Goal: Task Accomplishment & Management: Manage account settings

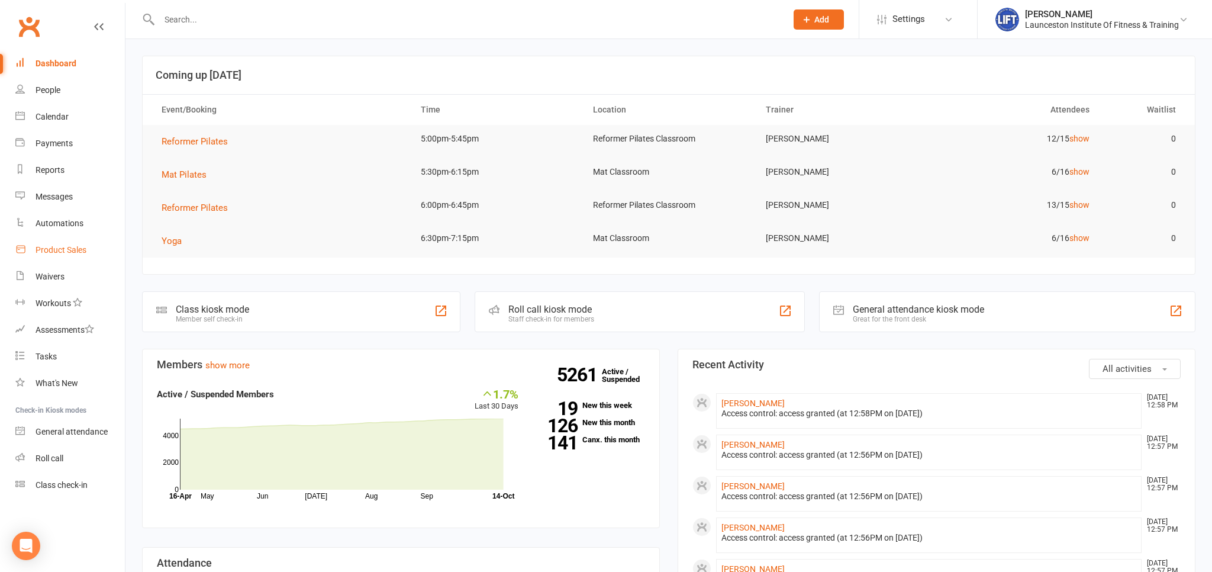
click at [61, 276] on div "Waivers" at bounding box center [50, 276] width 29 height 9
select select "100"
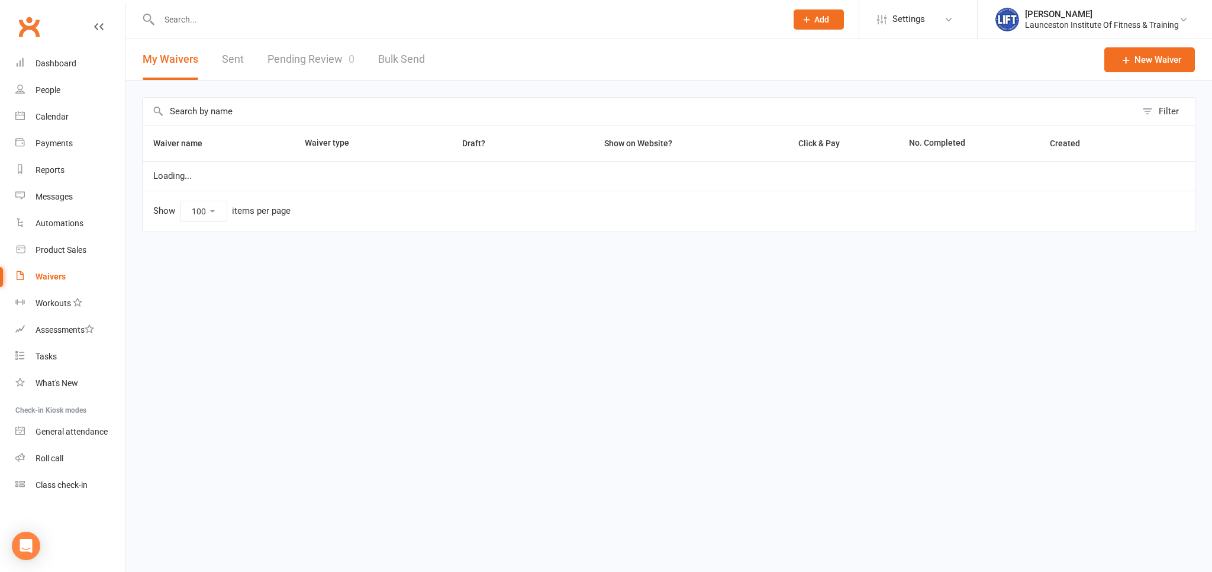
click at [306, 46] on link "Pending Review 0" at bounding box center [311, 59] width 87 height 41
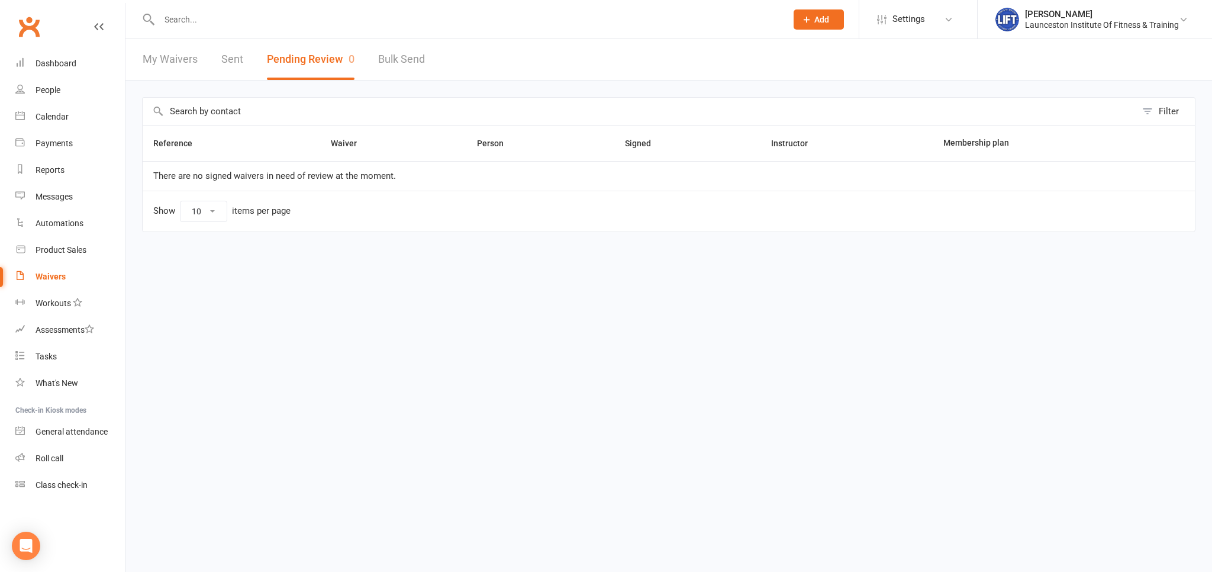
click at [375, 64] on div "My Waivers Sent Pending Review 0 Bulk Send" at bounding box center [283, 59] width 317 height 41
click at [324, 54] on button "Pending Review 0" at bounding box center [311, 59] width 88 height 41
click at [339, 66] on button "Pending Review 0" at bounding box center [311, 59] width 88 height 41
click at [140, 59] on div "My Waivers Sent Pending Review 0 Bulk Send" at bounding box center [283, 59] width 317 height 41
click at [157, 67] on link "My Waivers" at bounding box center [170, 59] width 55 height 41
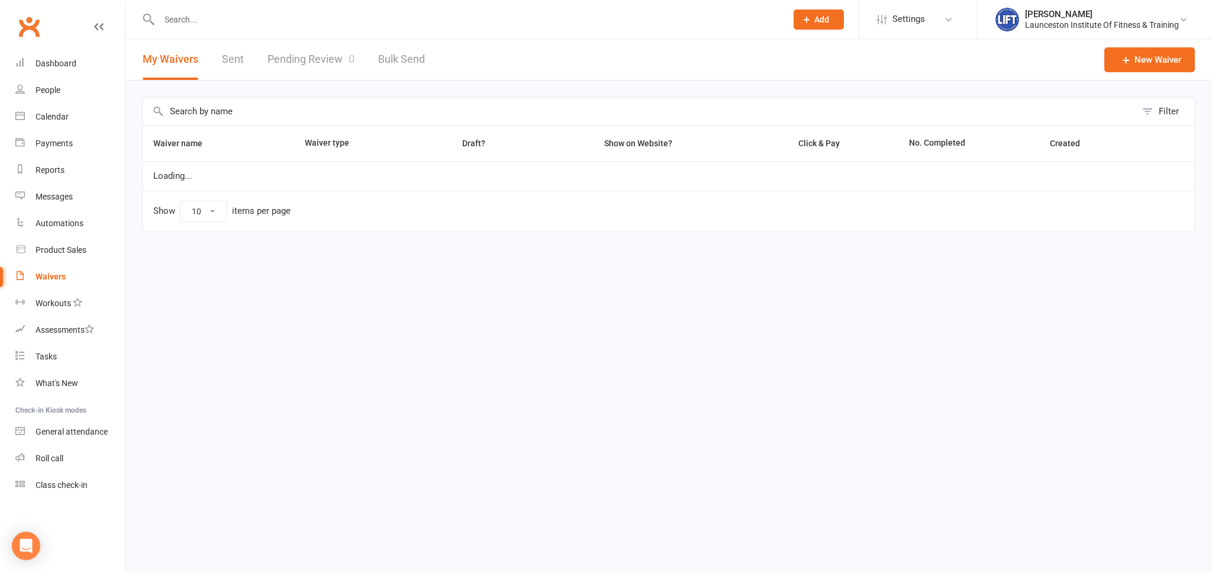
select select "100"
click at [339, 86] on div "Filter Waiver name Waiver type Draft? Show on Website? Click & Pay No. Complete…" at bounding box center [668, 173] width 1087 height 185
click at [312, 64] on link "Pending Review 0" at bounding box center [311, 59] width 87 height 41
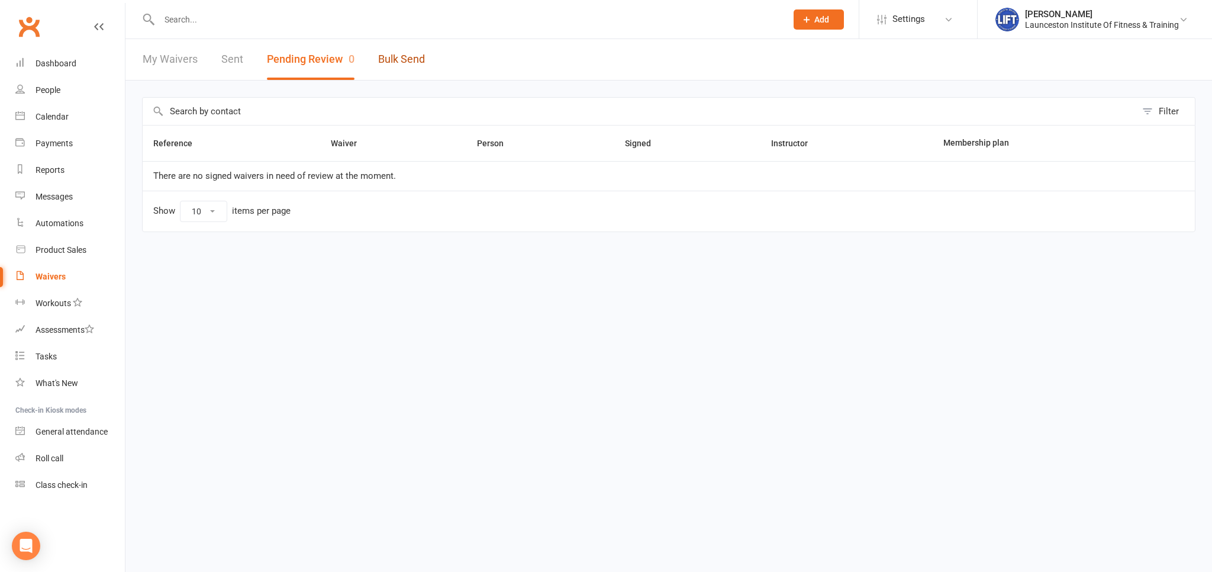
drag, startPoint x: 389, startPoint y: 65, endPoint x: 368, endPoint y: 69, distance: 21.1
click at [388, 65] on link "Bulk Send" at bounding box center [401, 59] width 47 height 41
select select "active_members"
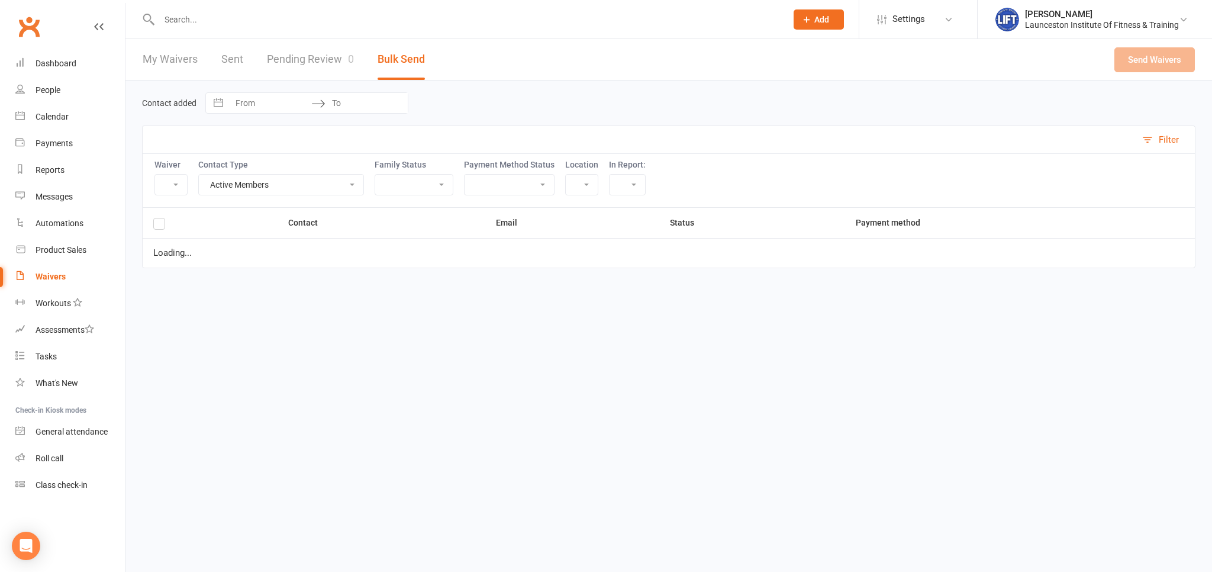
click at [343, 67] on link "Pending Review 0" at bounding box center [310, 59] width 87 height 41
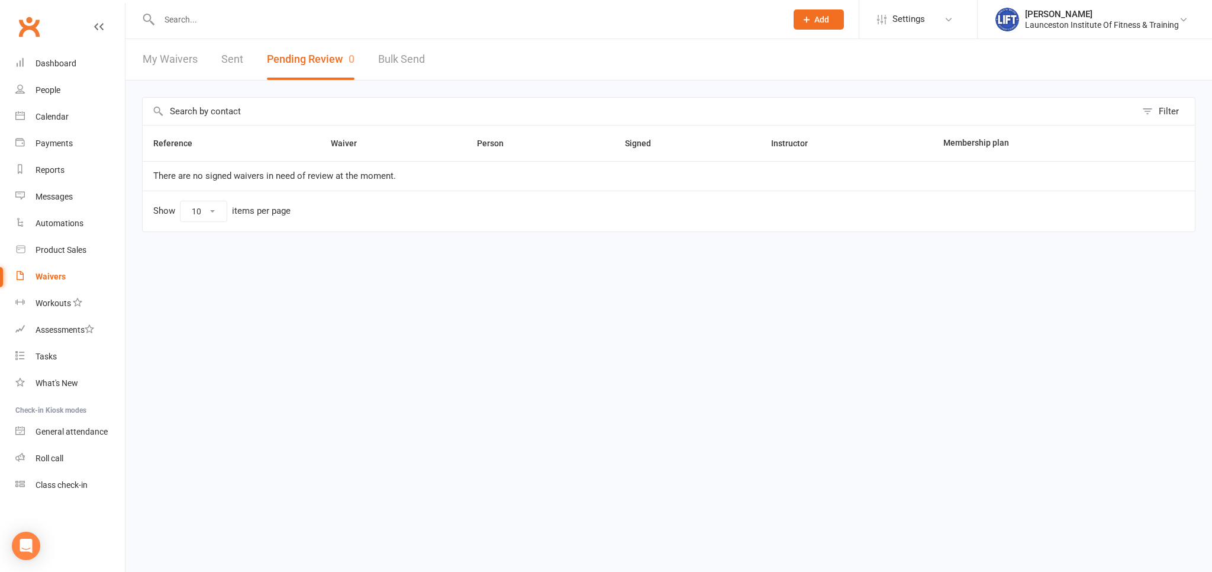
click at [391, 60] on link "Bulk Send" at bounding box center [401, 59] width 47 height 41
select select "active_members"
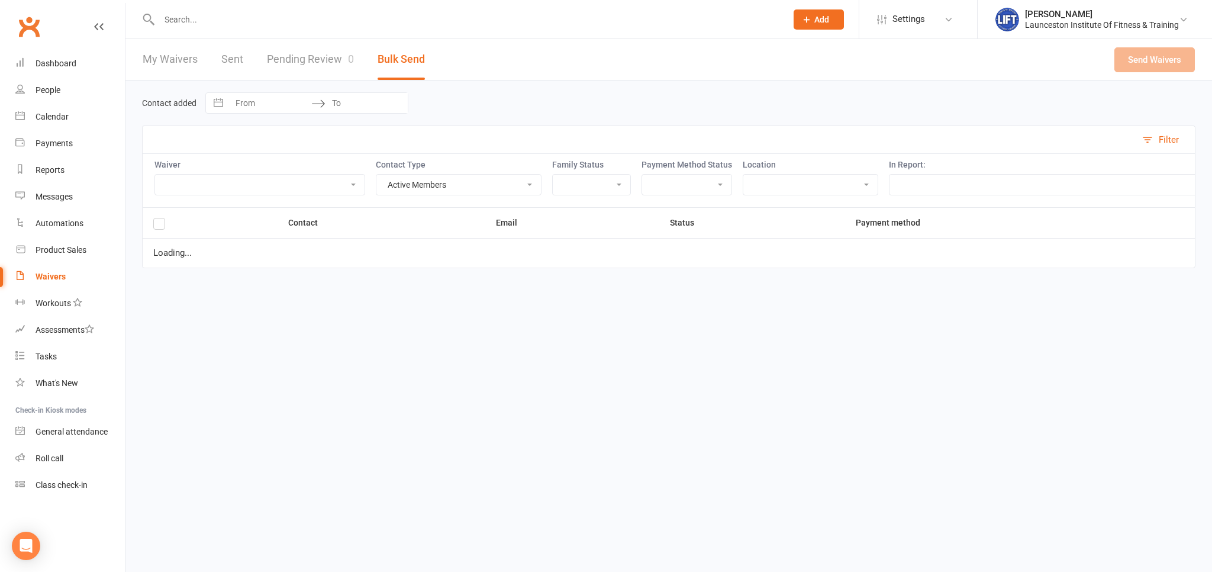
click at [295, 59] on link "Pending Review 0" at bounding box center [310, 59] width 87 height 41
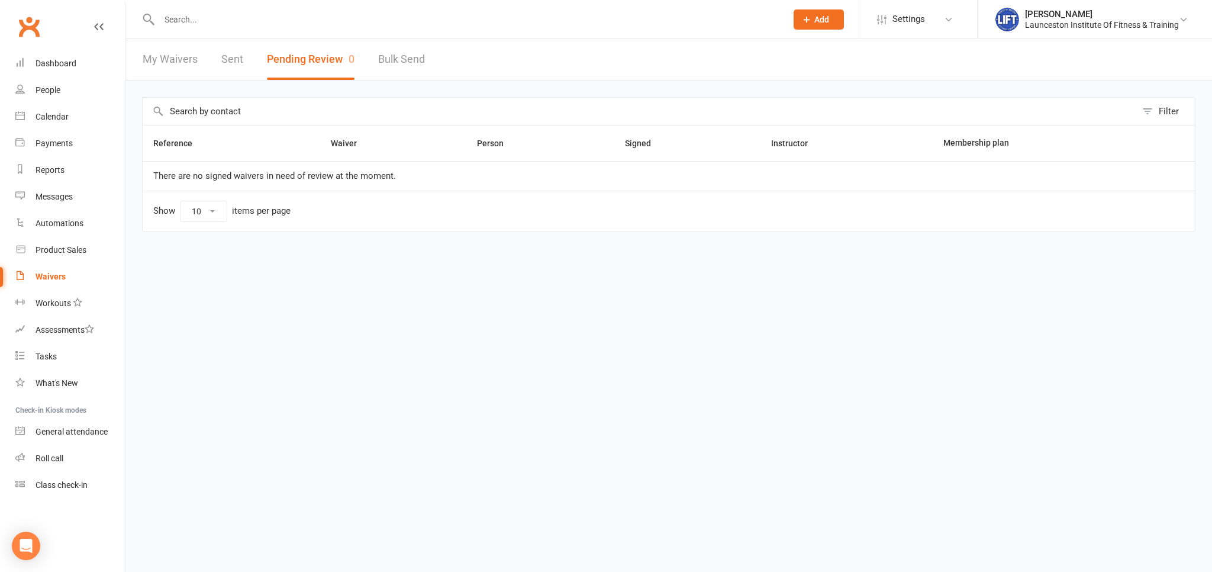
click at [384, 74] on link "Bulk Send" at bounding box center [401, 59] width 47 height 41
select select "active_members"
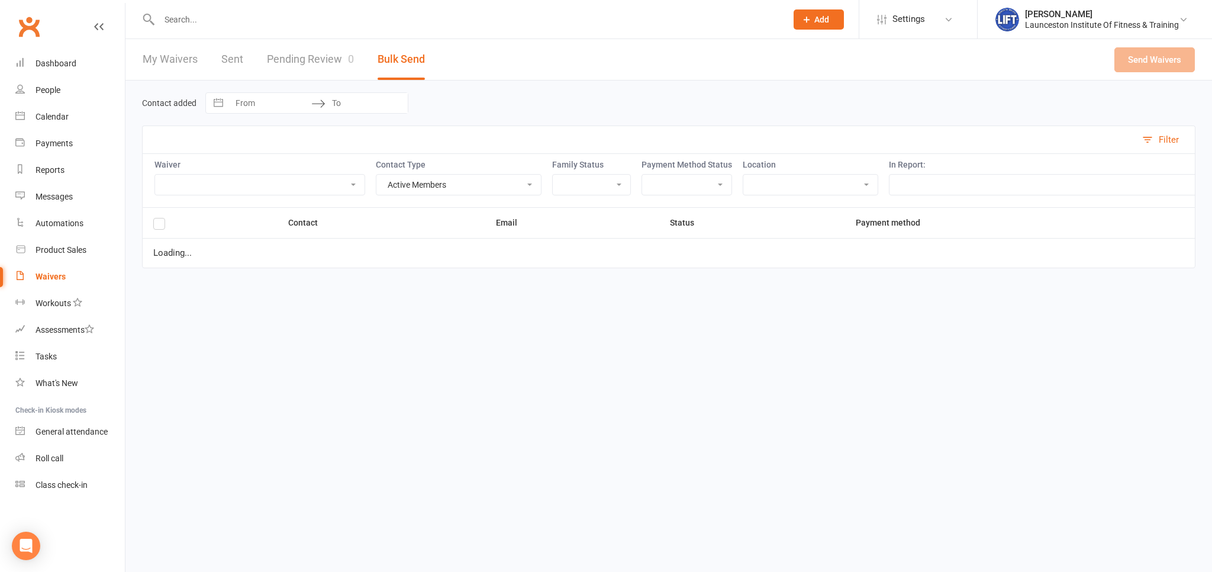
click at [337, 51] on link "Pending Review 0" at bounding box center [310, 59] width 87 height 41
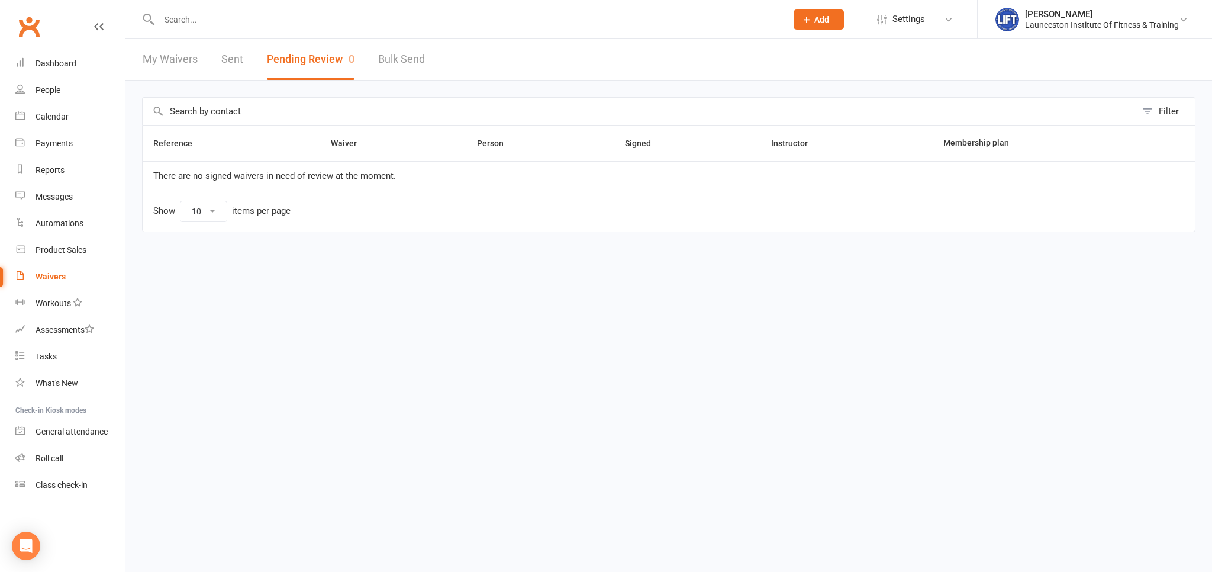
drag, startPoint x: 397, startPoint y: 29, endPoint x: 395, endPoint y: 44, distance: 14.9
click at [399, 32] on div at bounding box center [460, 19] width 636 height 38
click at [393, 49] on link "Bulk Send" at bounding box center [401, 59] width 47 height 41
select select "active_members"
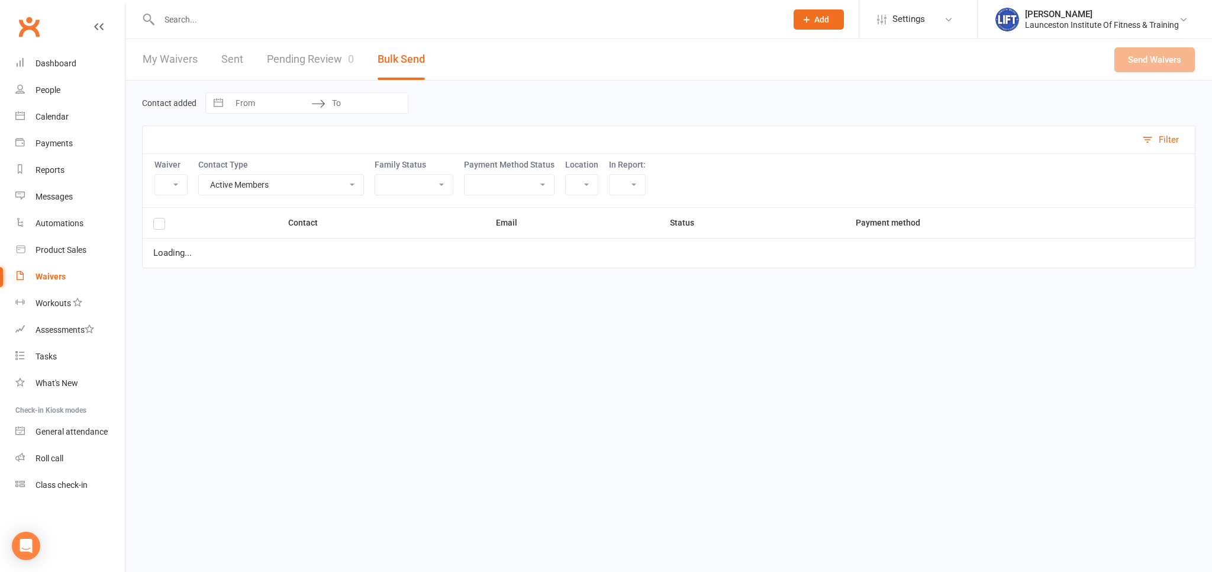
click at [358, 62] on div "My Waivers Sent Pending Review 0 Bulk Send" at bounding box center [283, 59] width 317 height 41
click at [316, 57] on link "Pending Review 0" at bounding box center [310, 59] width 87 height 41
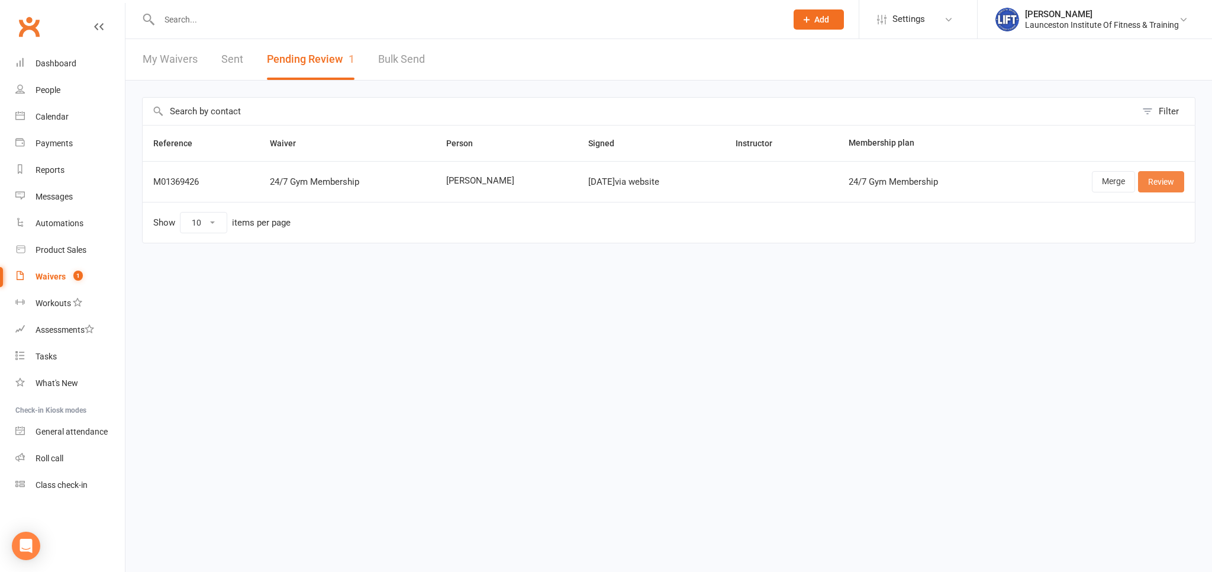
click at [1149, 184] on link "Review" at bounding box center [1161, 181] width 46 height 21
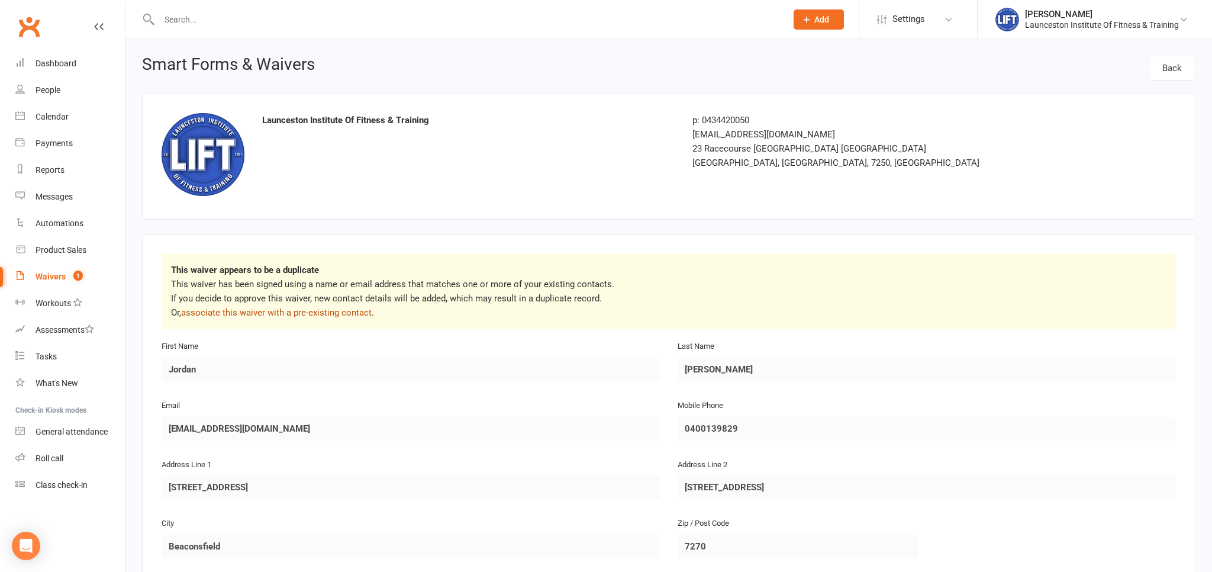
click at [287, 315] on link "associate this waiver with a pre-existing contact" at bounding box center [276, 312] width 191 height 11
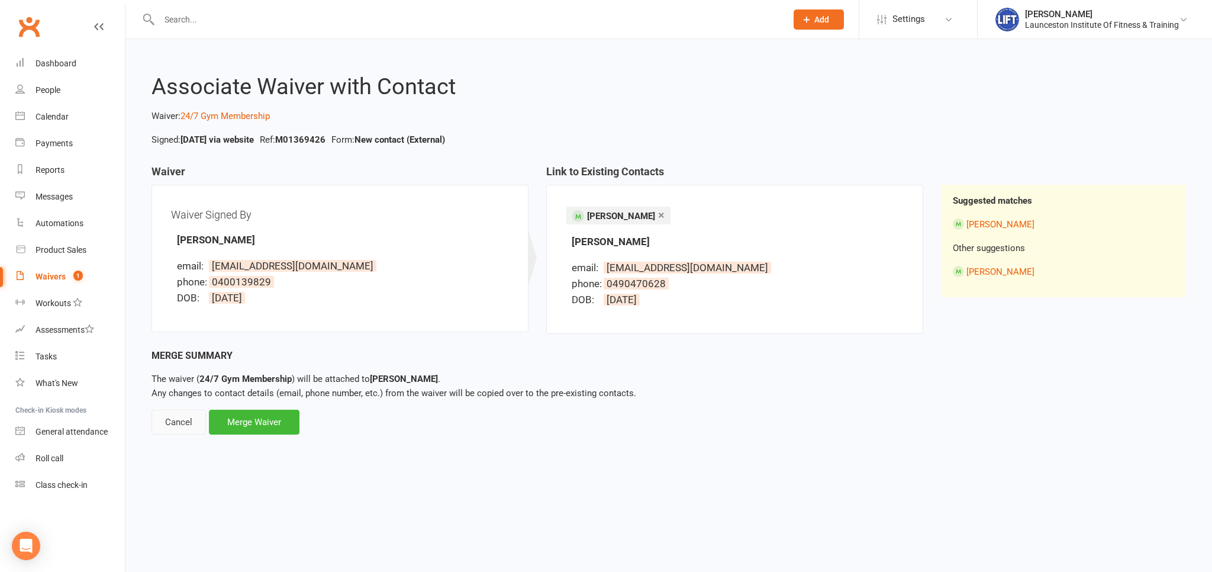
click at [178, 417] on div "Cancel" at bounding box center [179, 422] width 54 height 25
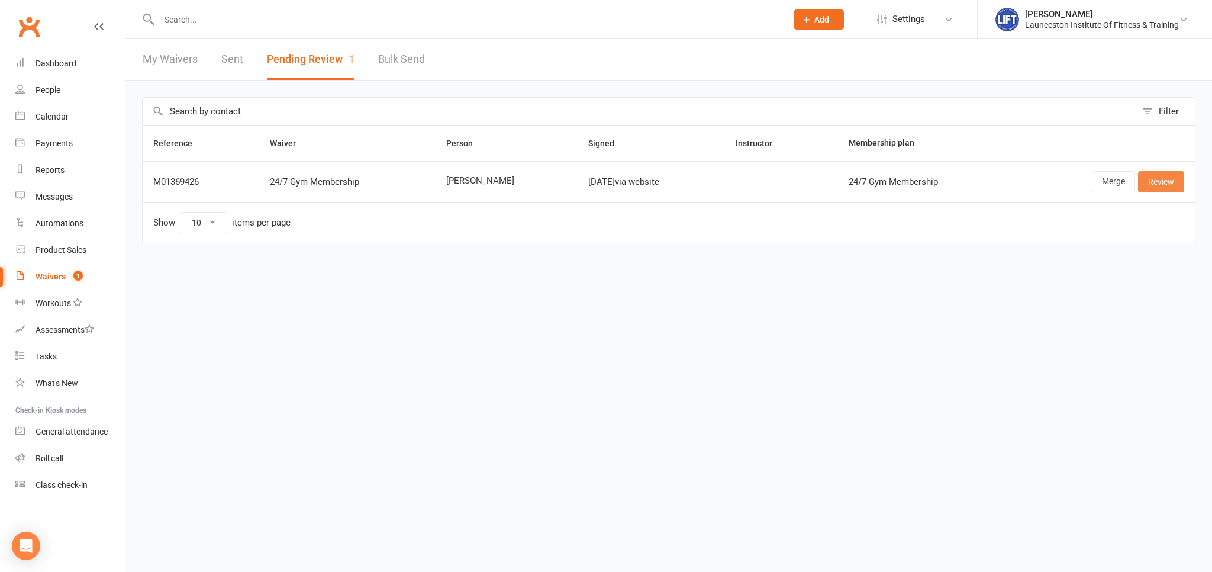
click at [1153, 185] on link "Review" at bounding box center [1161, 181] width 46 height 21
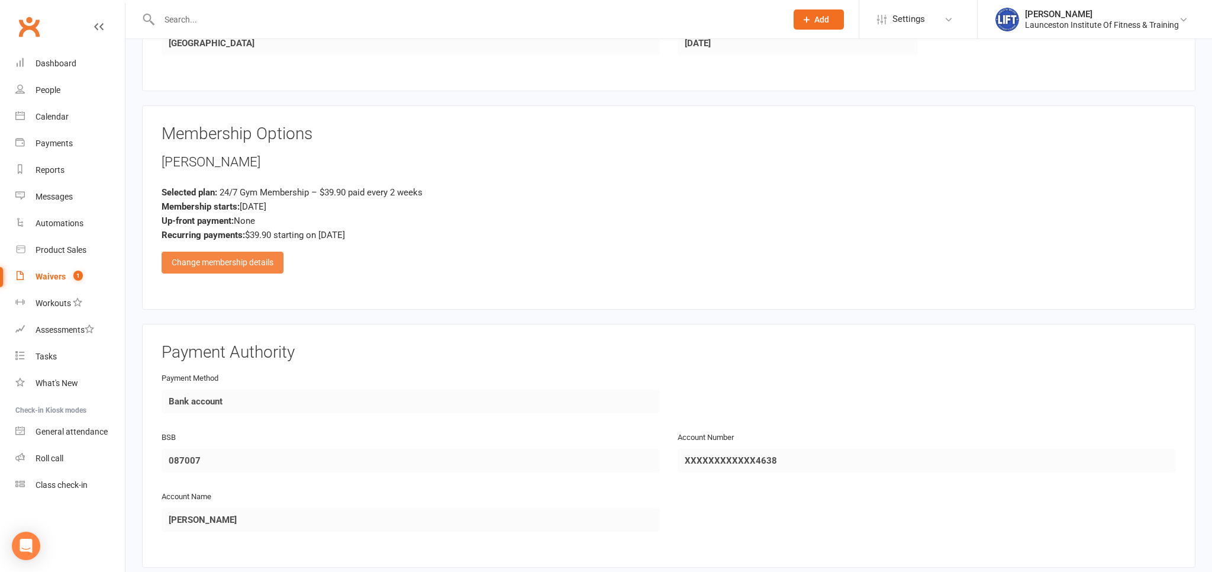
click at [225, 258] on div "Change membership details" at bounding box center [223, 262] width 122 height 21
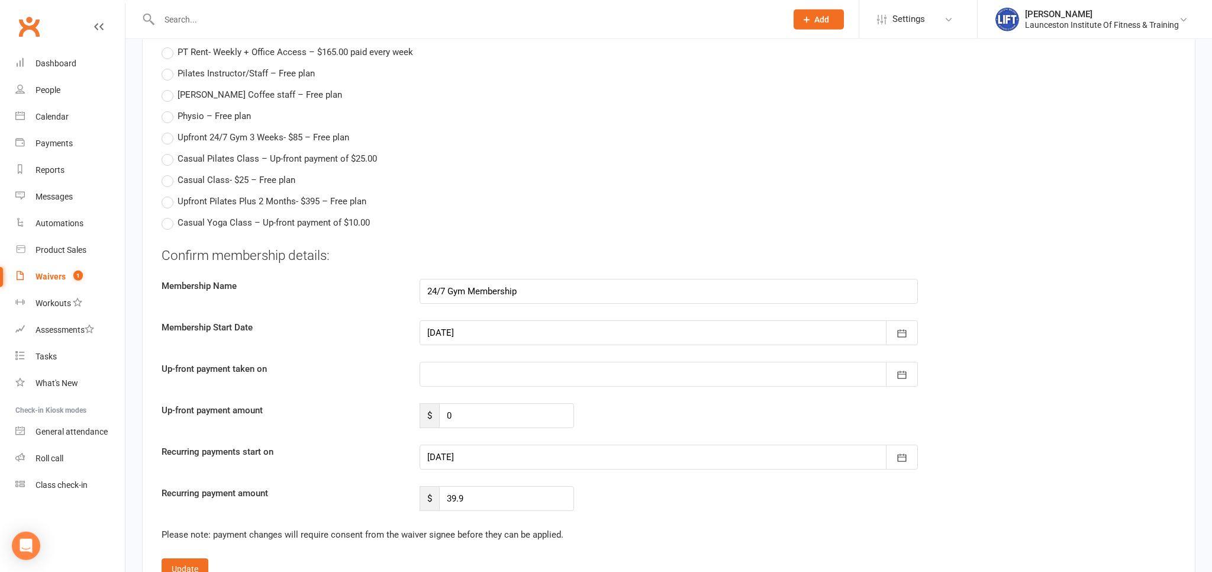
scroll to position [1437, 0]
drag, startPoint x: 477, startPoint y: 467, endPoint x: 471, endPoint y: 454, distance: 14.6
click at [477, 466] on div "Confirm membership details: Membership Name 24/7 Gym Membership Membership Star…" at bounding box center [669, 378] width 1015 height 265
click at [471, 454] on div at bounding box center [669, 457] width 498 height 25
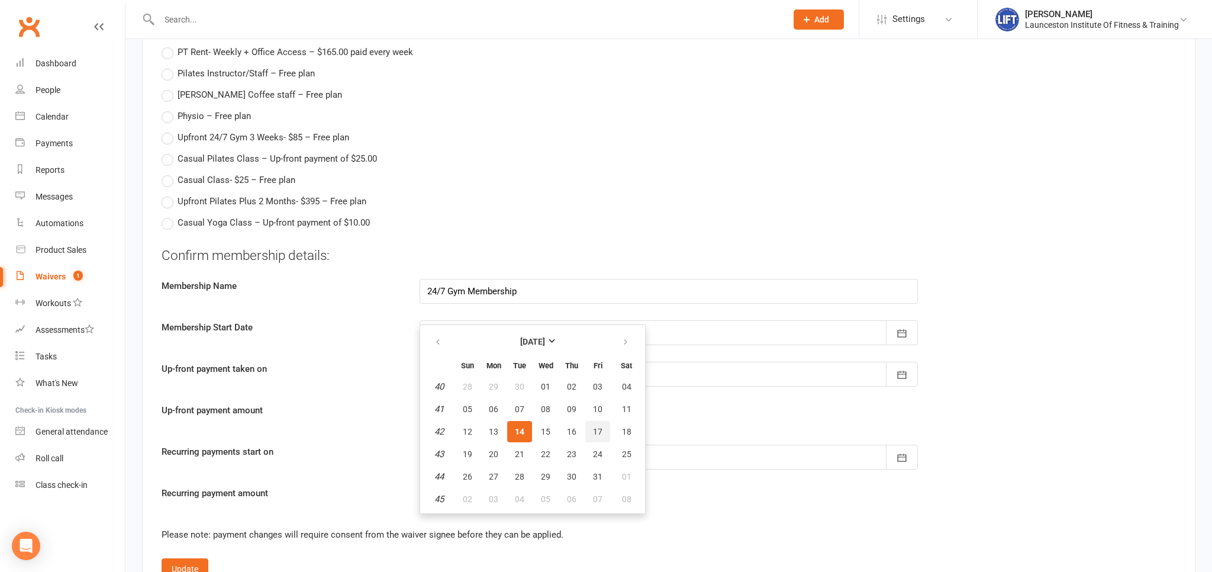
drag, startPoint x: 595, startPoint y: 430, endPoint x: 579, endPoint y: 435, distance: 16.7
click at [593, 432] on span "17" at bounding box center [597, 431] width 9 height 9
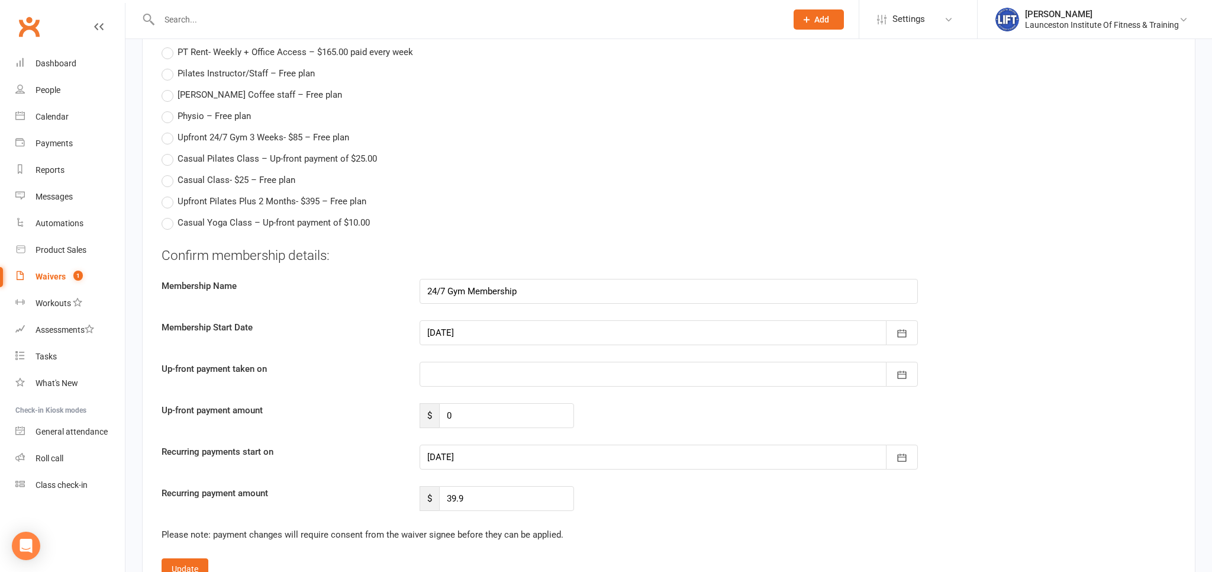
type input "17 Oct 2025"
click at [180, 562] on button "Update" at bounding box center [185, 568] width 47 height 21
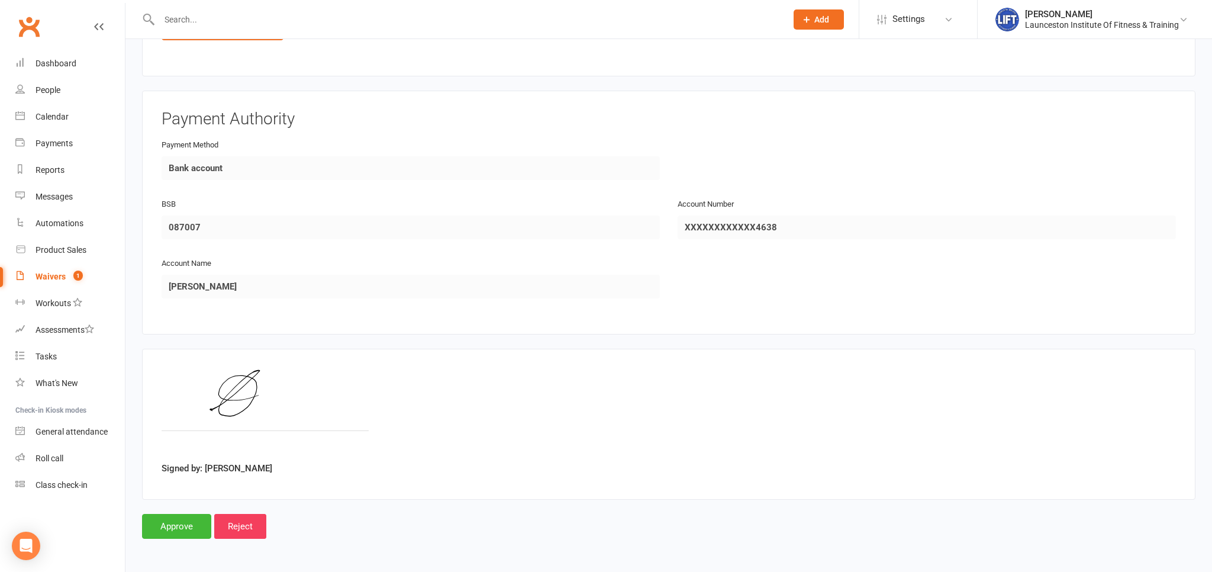
scroll to position [791, 0]
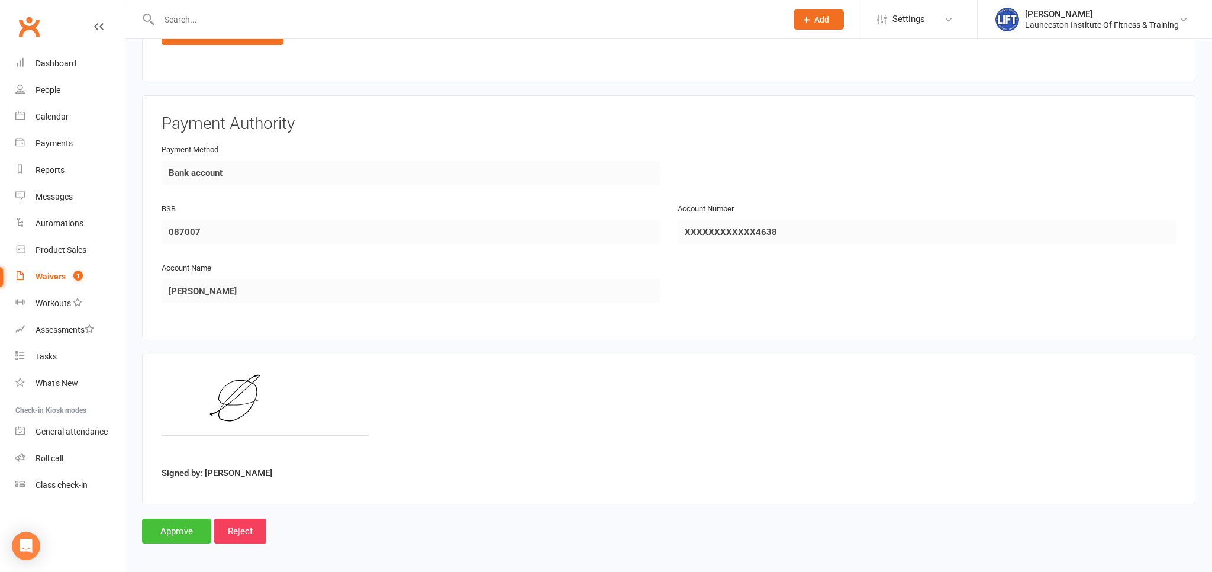
click at [170, 519] on input "Approve" at bounding box center [176, 531] width 69 height 25
click at [0, 0] on div "Loading" at bounding box center [0, 0] width 0 height 0
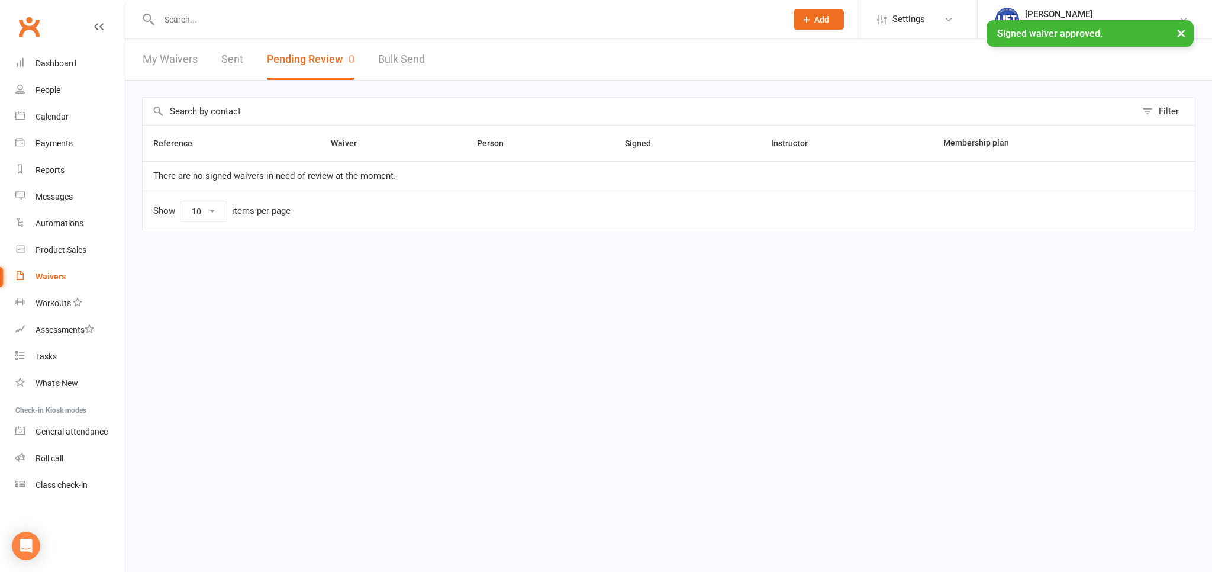
click at [297, 25] on input "text" at bounding box center [467, 19] width 623 height 17
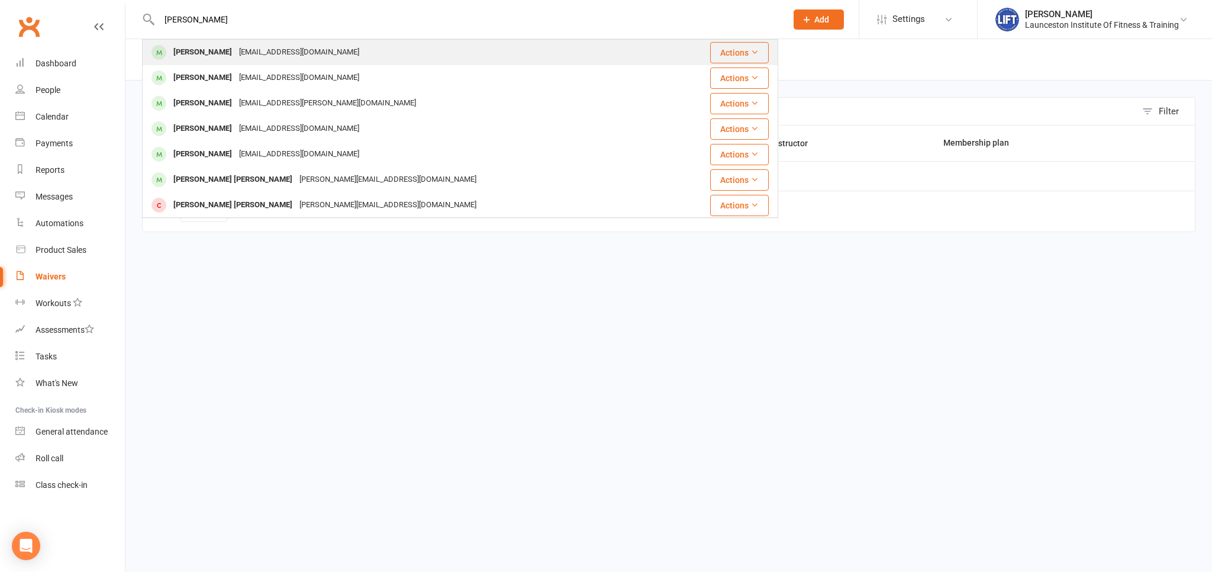
type input "jordan wright"
click at [313, 46] on div "Jordanwright1234@yahoo.com" at bounding box center [299, 52] width 127 height 17
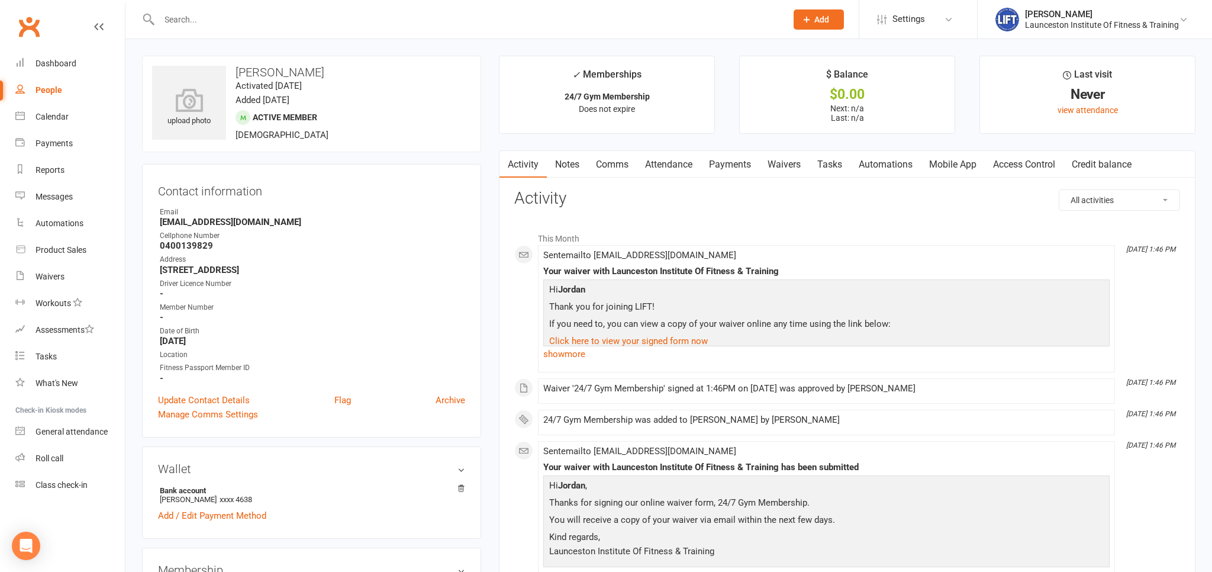
click at [1024, 162] on link "Access Control" at bounding box center [1024, 164] width 79 height 27
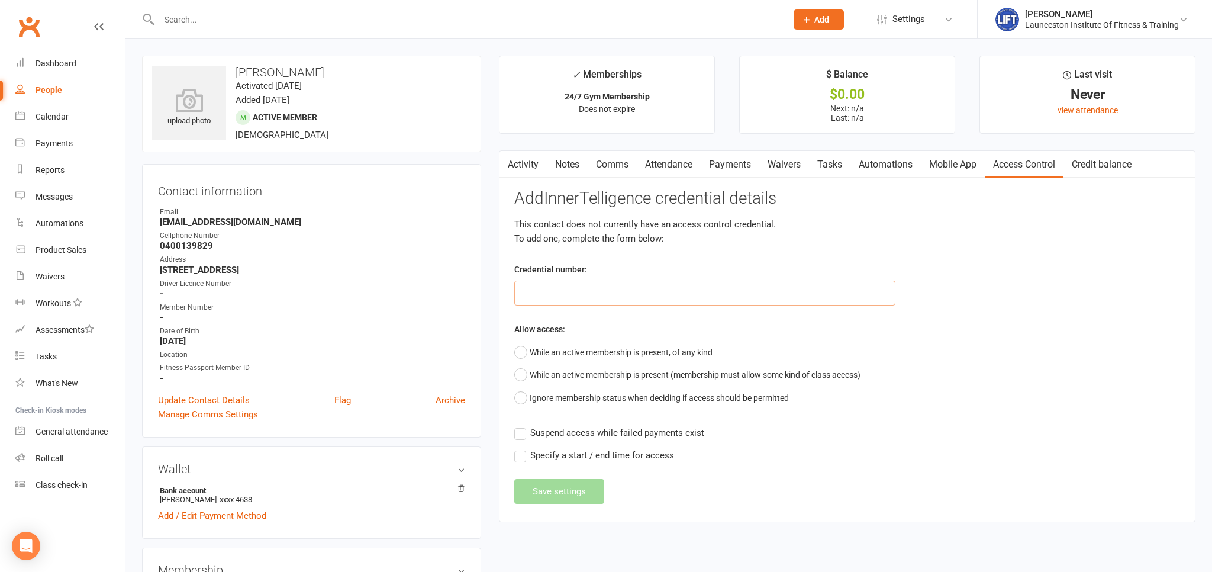
click at [783, 292] on input "text" at bounding box center [704, 293] width 381 height 25
click at [572, 297] on input "text" at bounding box center [704, 293] width 381 height 25
paste input "200000000000000049504C3E"
type input "200000000000000049504C3E"
click at [549, 350] on button "While an active membership is present, of any kind" at bounding box center [613, 352] width 198 height 22
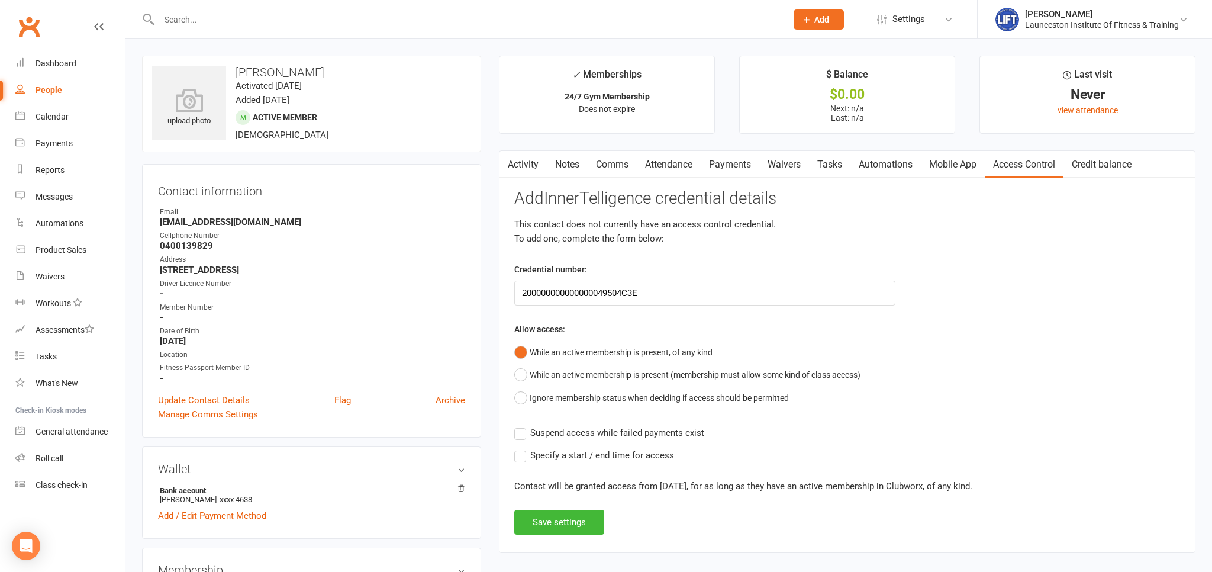
click at [520, 430] on label "Suspend access while failed payments exist" at bounding box center [609, 433] width 190 height 14
click at [520, 426] on input "Suspend access while failed payments exist" at bounding box center [609, 426] width 190 height 0
click at [570, 520] on button "Save settings" at bounding box center [559, 522] width 90 height 25
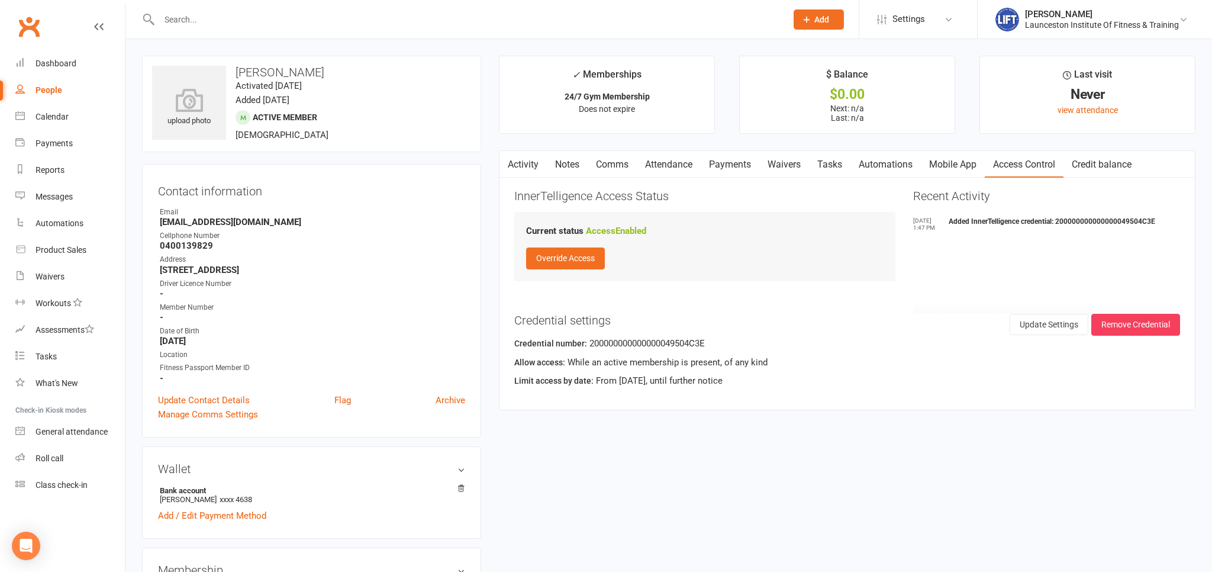
drag, startPoint x: 52, startPoint y: 430, endPoint x: 185, endPoint y: 227, distance: 242.3
click at [52, 430] on div "General attendance" at bounding box center [72, 431] width 72 height 9
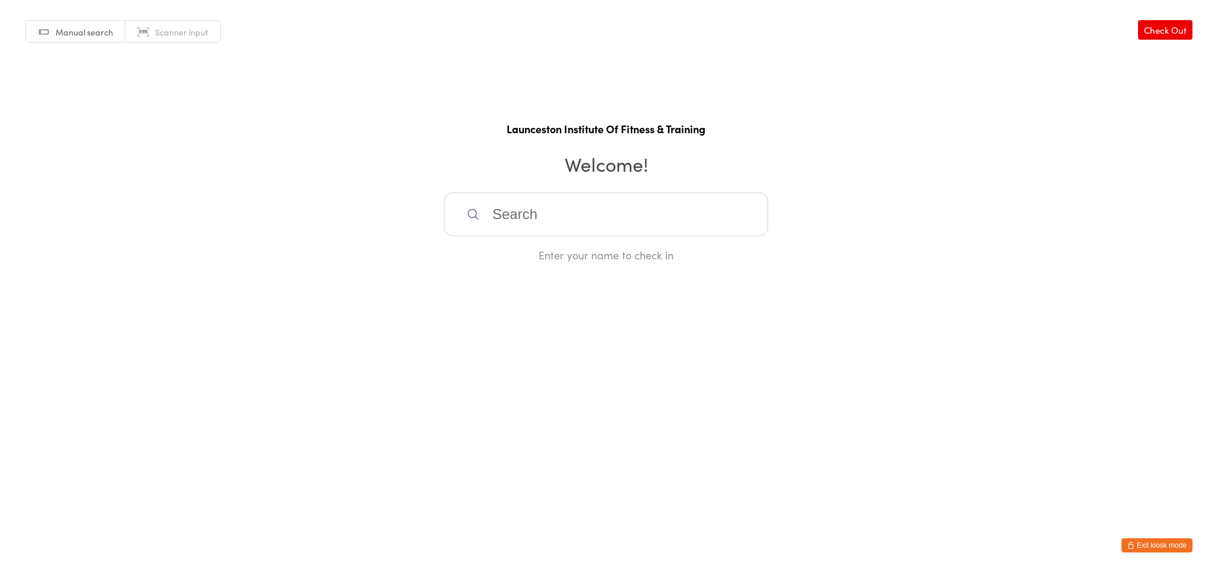
click at [578, 205] on input "search" at bounding box center [606, 214] width 324 height 44
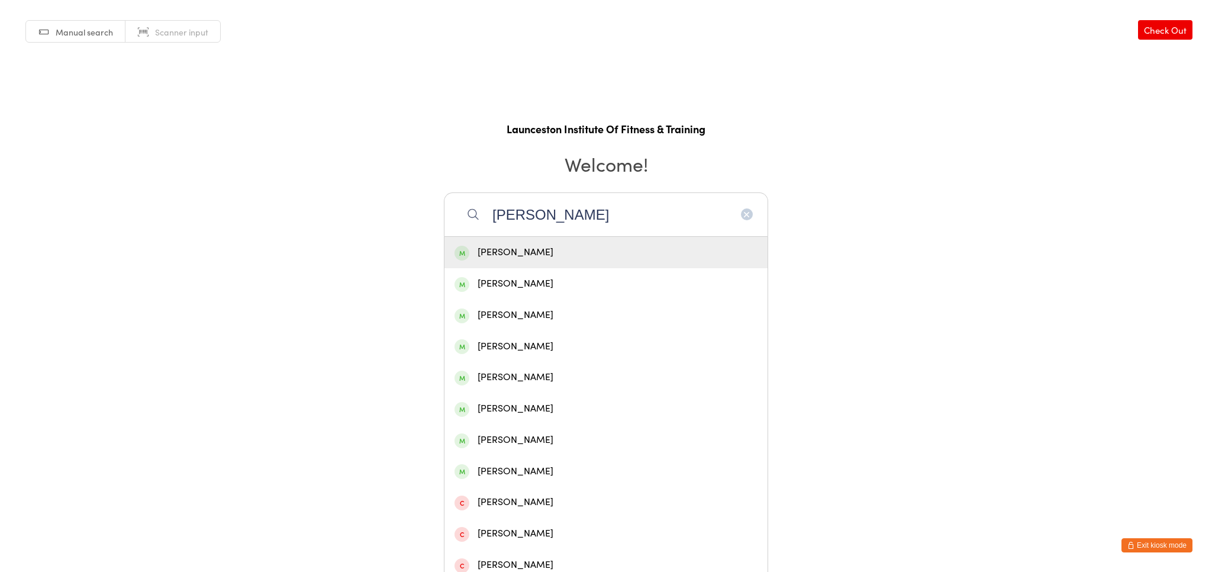
type input "sarah young"
click at [581, 257] on div "Sarah Young" at bounding box center [606, 252] width 303 height 16
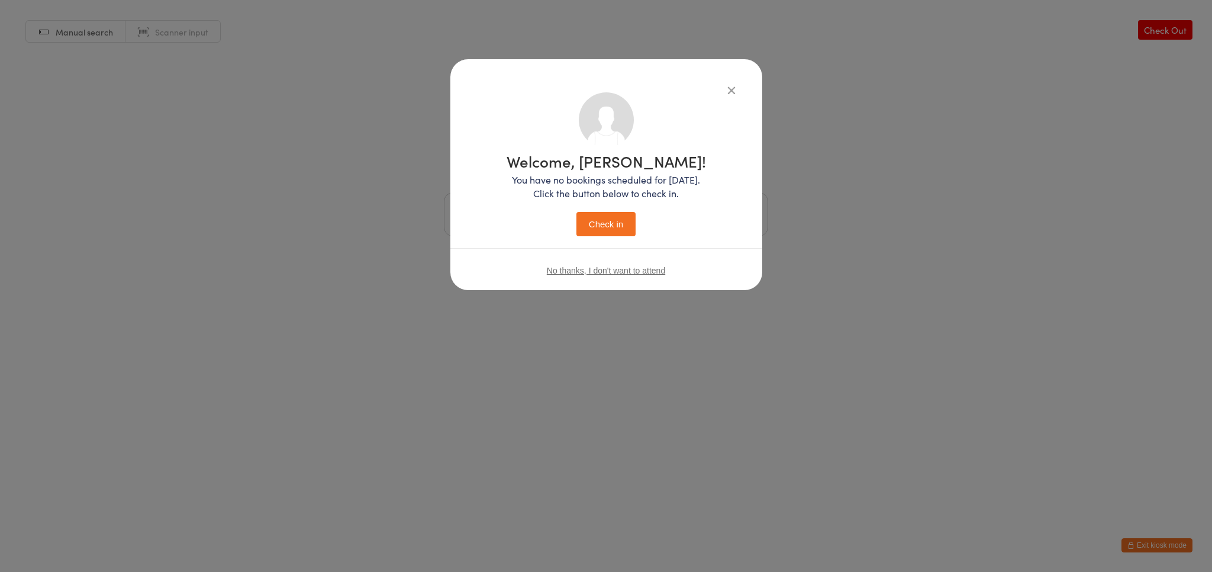
click at [588, 226] on button "Check in" at bounding box center [606, 224] width 59 height 24
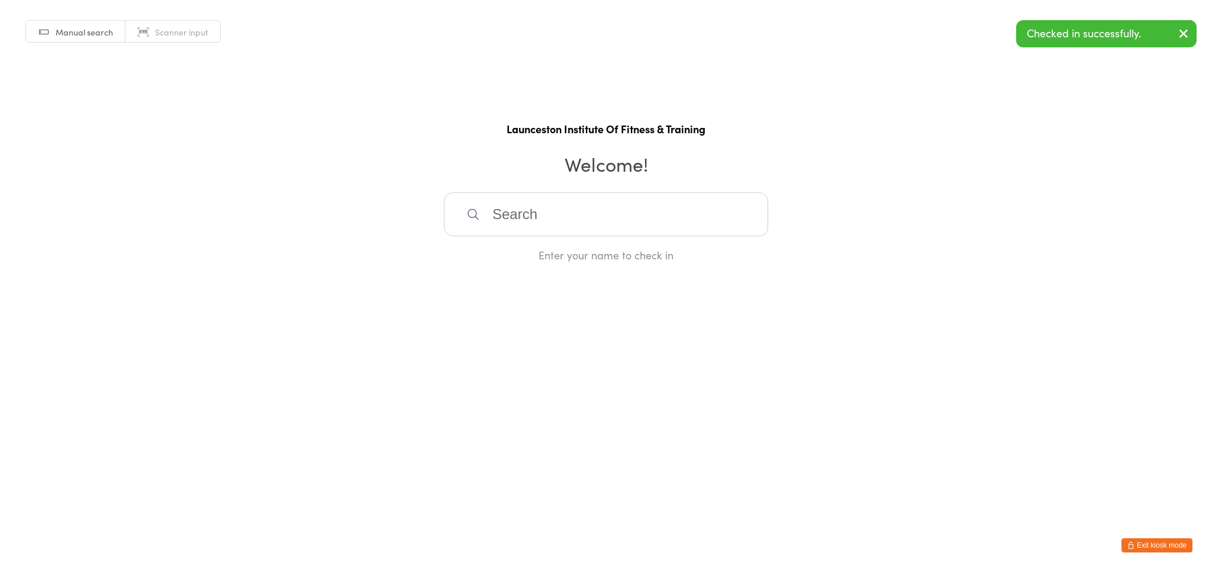
click at [1166, 548] on button "Exit kiosk mode" at bounding box center [1157, 545] width 71 height 14
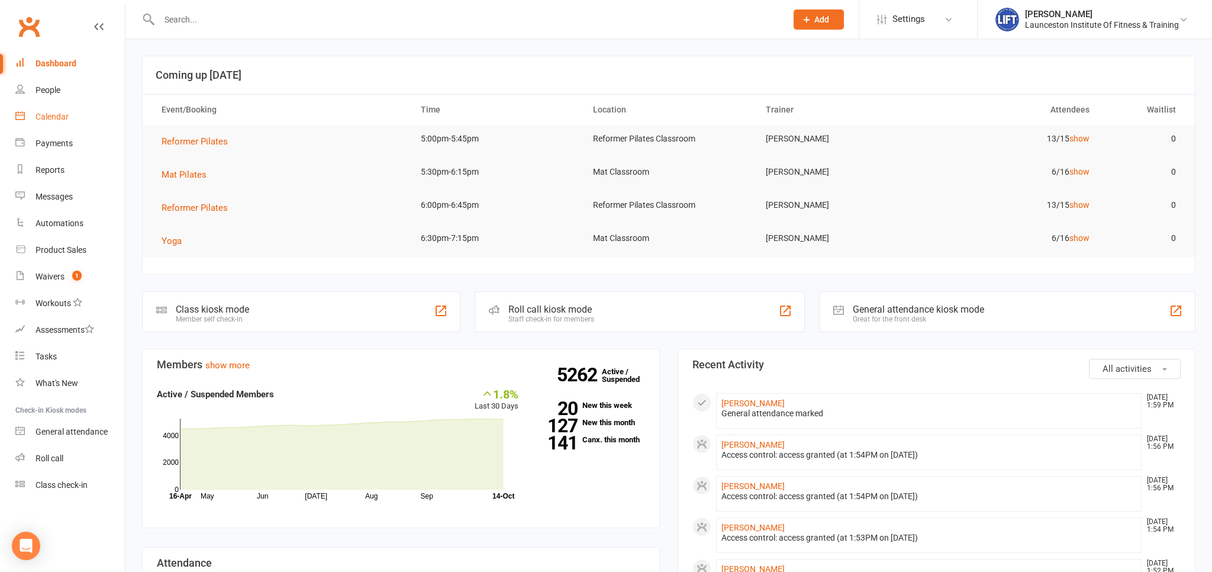
click at [58, 119] on div "Calendar" at bounding box center [52, 116] width 33 height 9
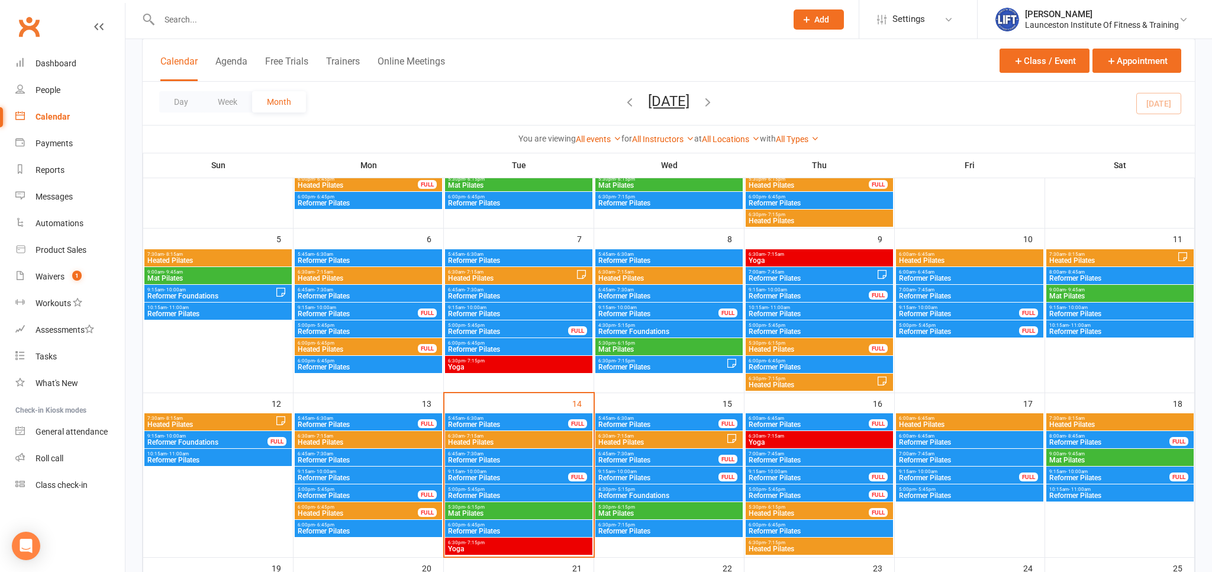
scroll to position [313, 0]
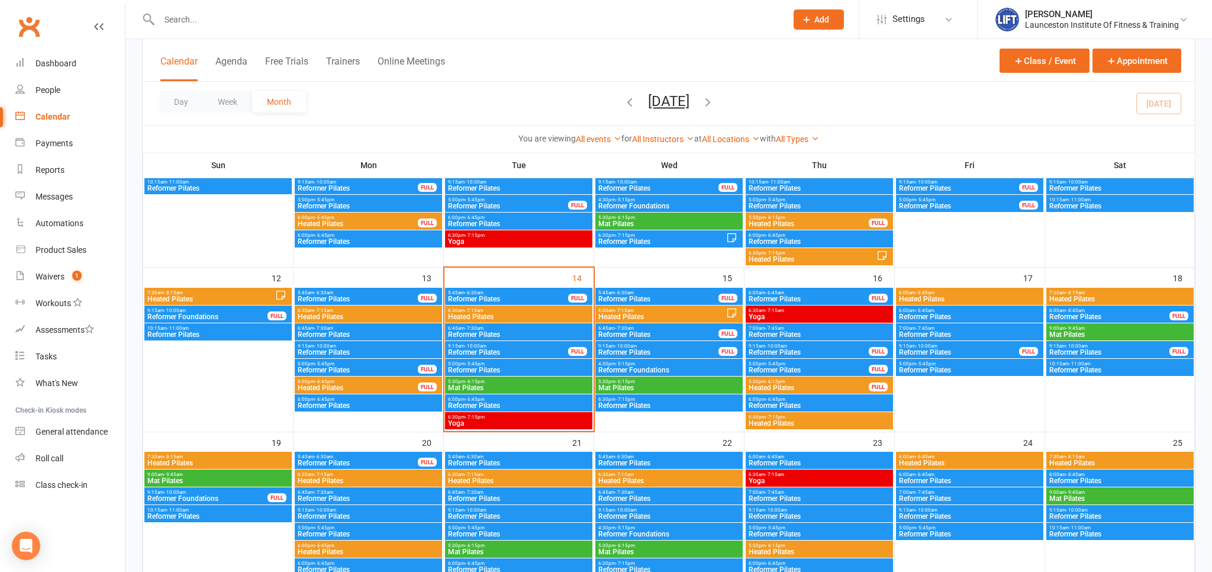
click at [542, 384] on span "5:30pm - 6:15pm" at bounding box center [519, 381] width 143 height 5
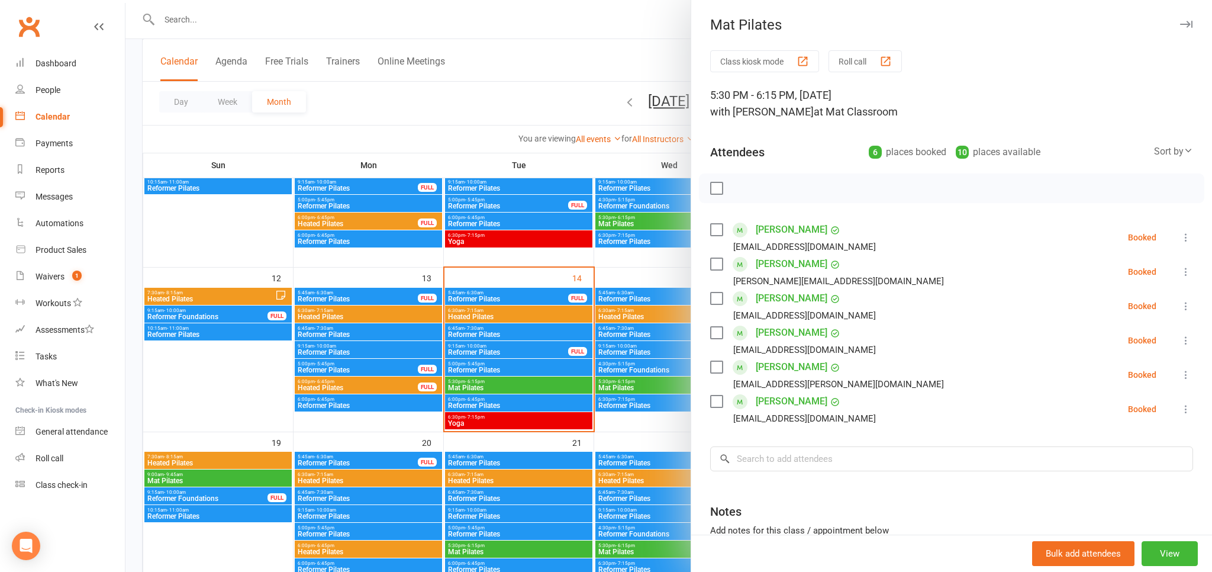
scroll to position [65, 0]
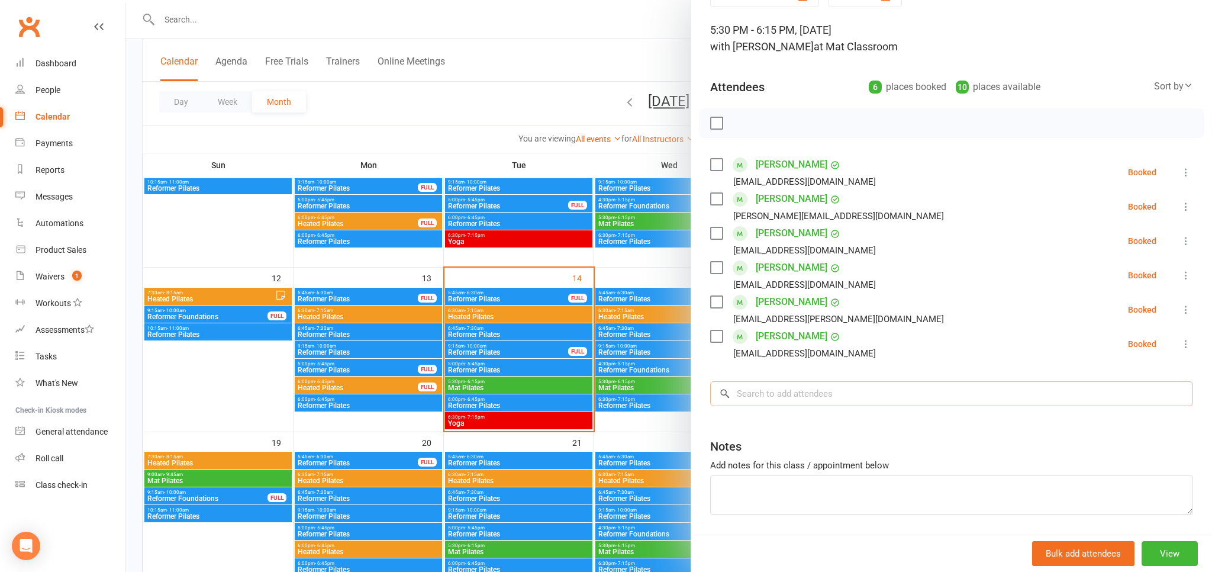
click at [786, 391] on input "search" at bounding box center [951, 393] width 483 height 25
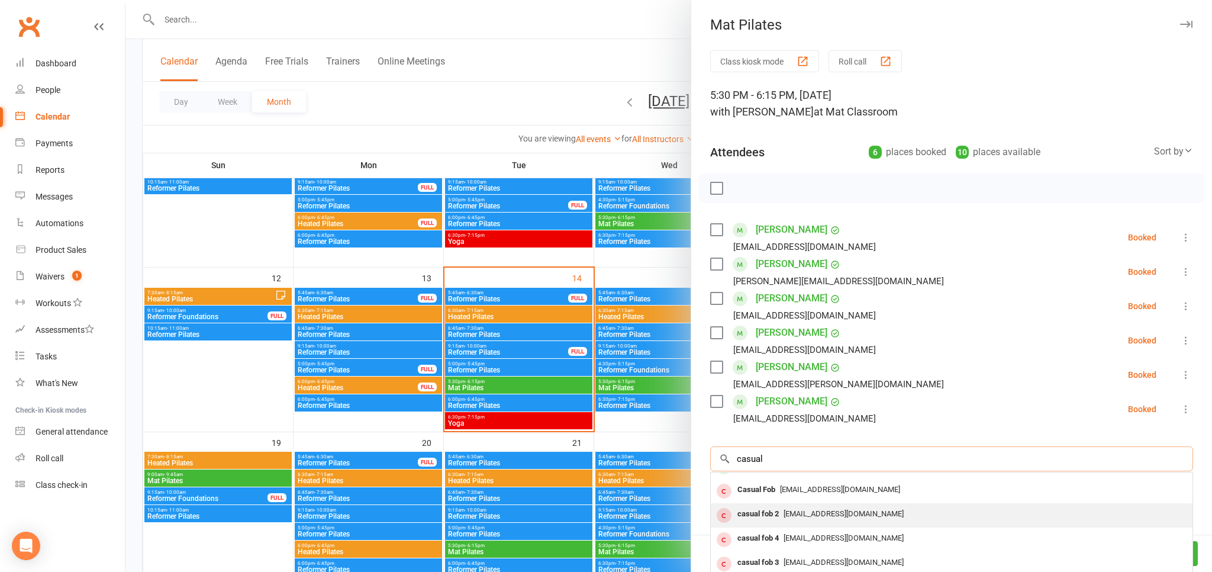
scroll to position [65, 0]
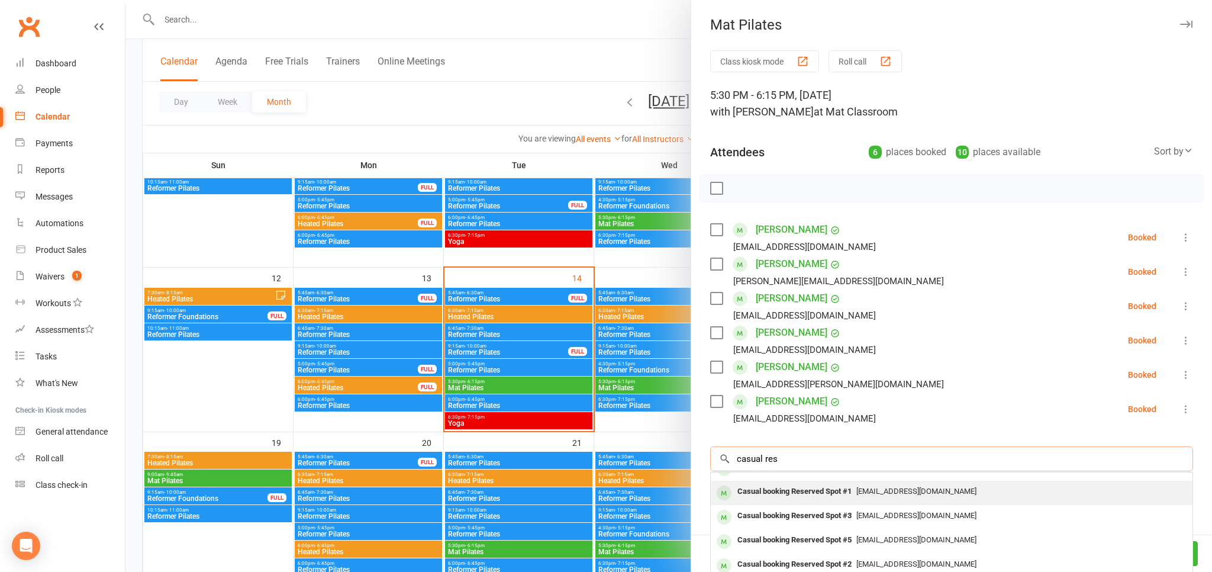
type input "casual res"
click at [932, 491] on span "pilates@liftcentre.com.au" at bounding box center [917, 491] width 120 height 9
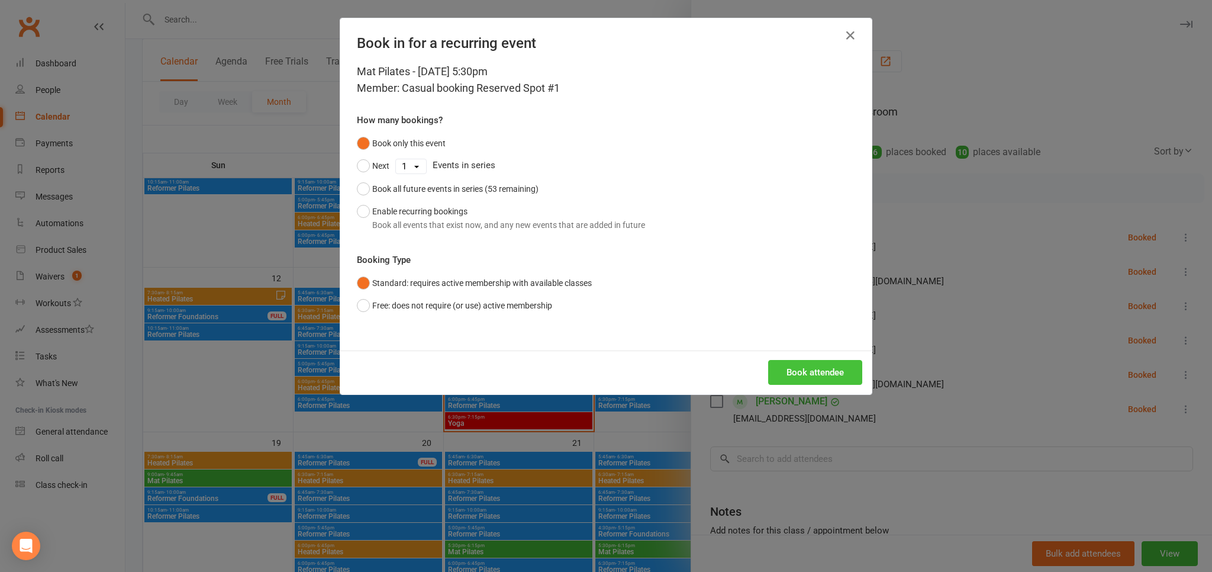
click at [799, 368] on button "Book attendee" at bounding box center [815, 372] width 94 height 25
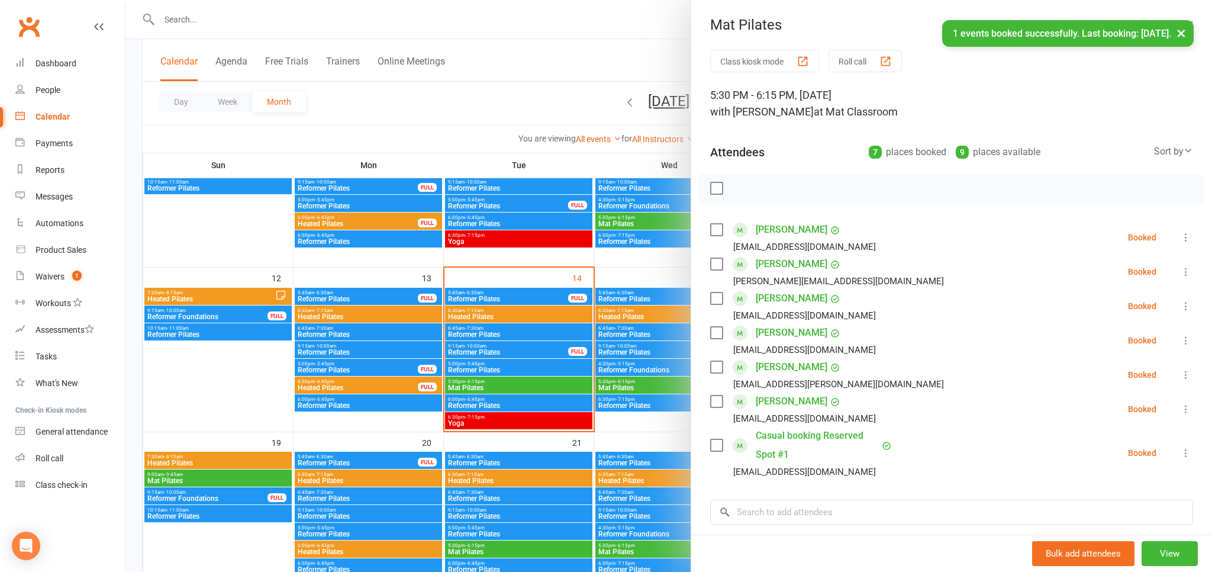
click at [793, 494] on div "Class kiosk mode Roll call 5:30 PM - 6:15 PM, Tuesday, October, 14, 2025 with R…" at bounding box center [951, 371] width 521 height 642
click at [799, 508] on input "search" at bounding box center [951, 512] width 483 height 25
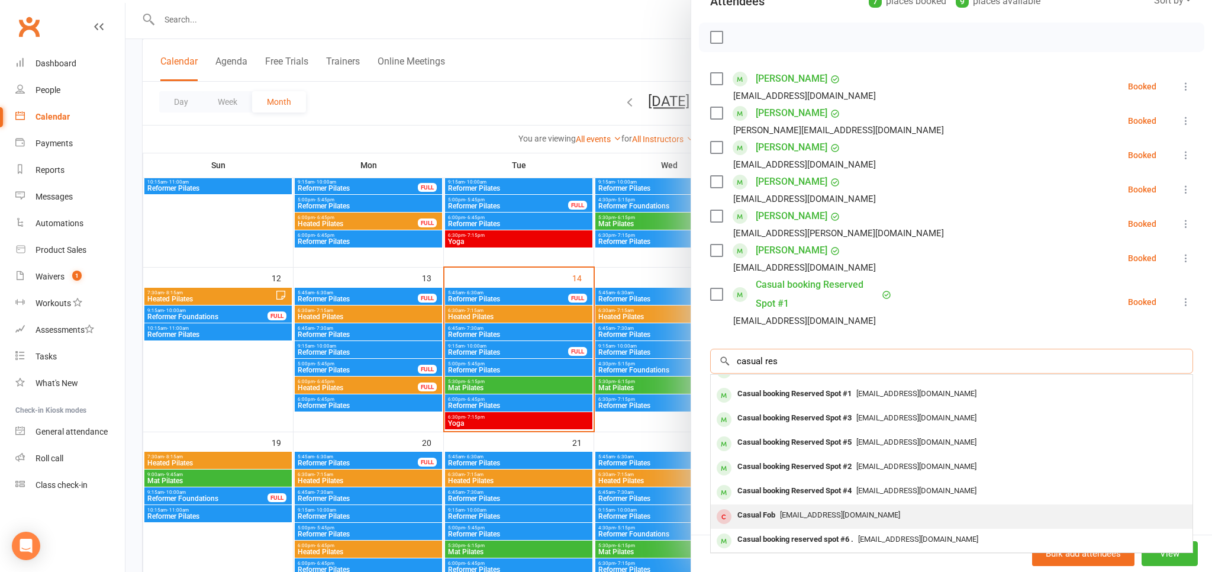
scroll to position [157, 0]
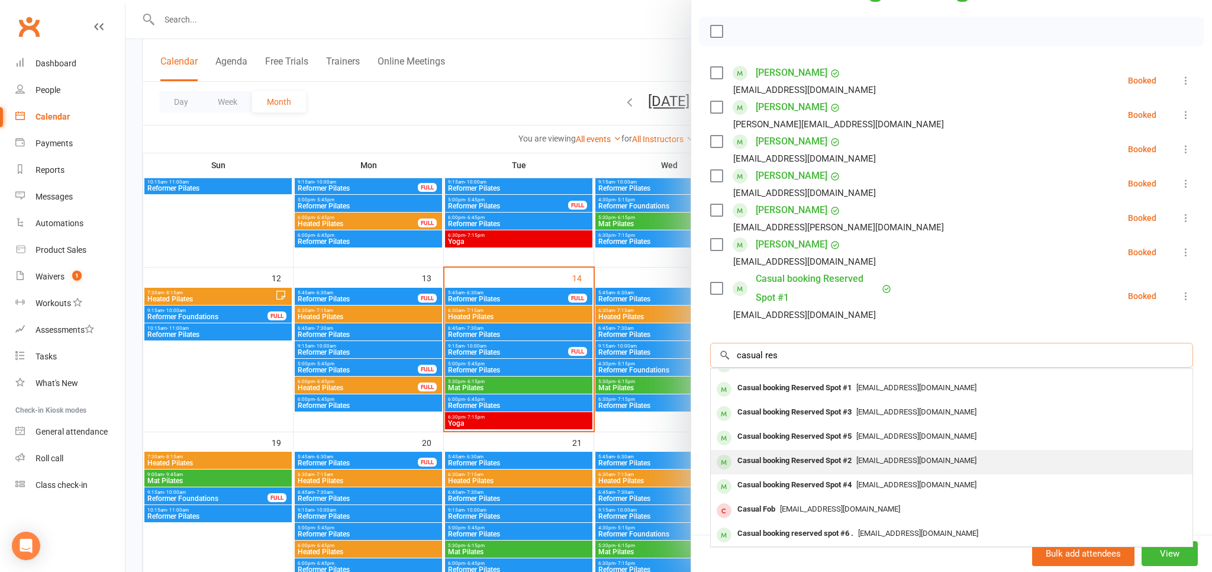
type input "casual res"
click at [826, 453] on div "Casual booking Reserved Spot #2" at bounding box center [795, 460] width 124 height 17
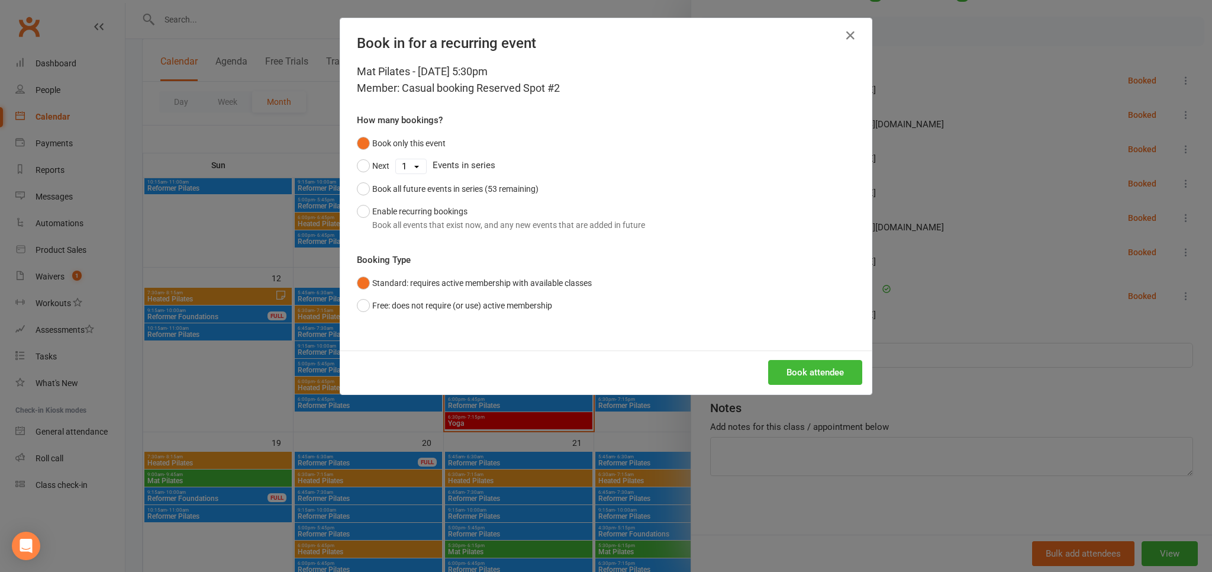
click at [813, 349] on div "Mat Pilates - Oct 14, 2025 5:30pm Member: Casual booking Reserved Spot #2 How m…" at bounding box center [606, 206] width 532 height 287
click at [816, 373] on button "Book attendee" at bounding box center [815, 372] width 94 height 25
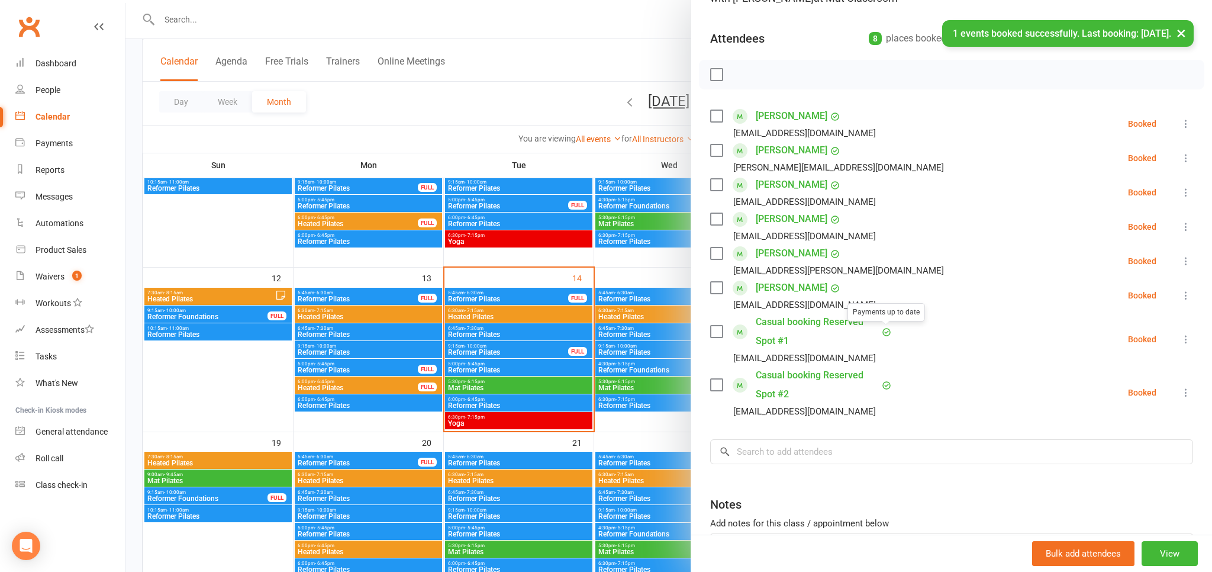
scroll to position [92, 0]
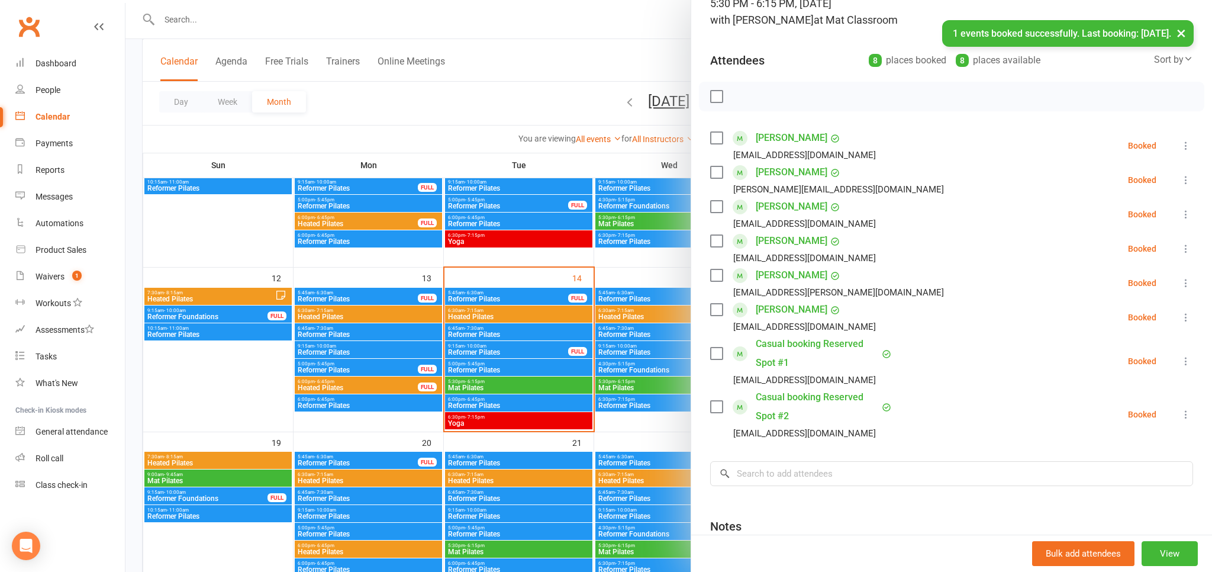
click at [804, 343] on link "Casual booking Reserved Spot #1" at bounding box center [817, 353] width 123 height 38
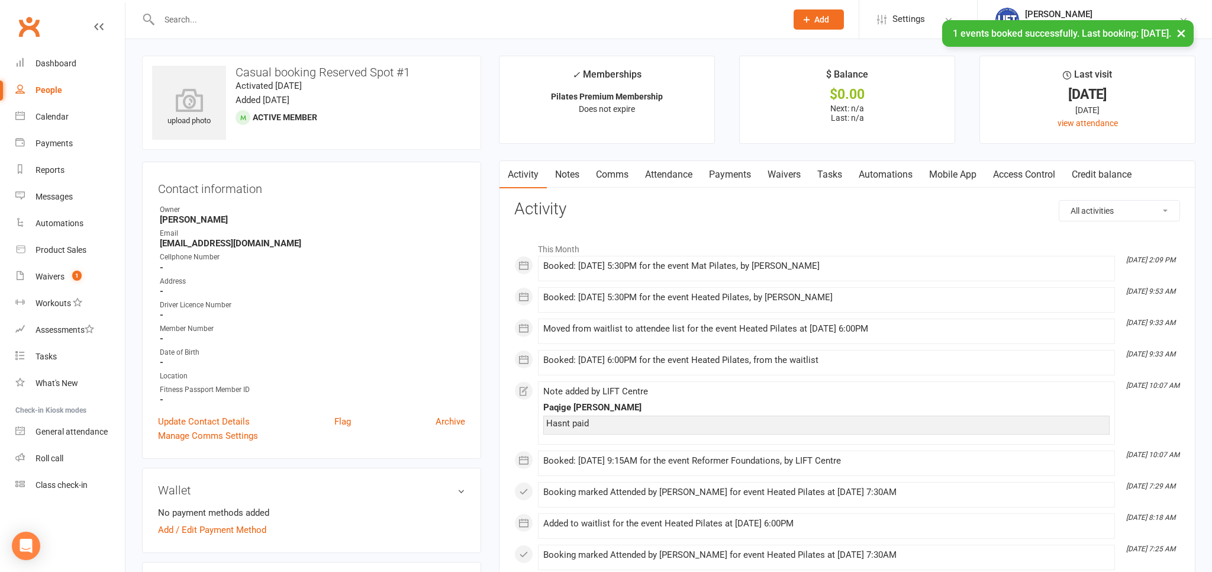
click at [577, 181] on link "Notes" at bounding box center [567, 174] width 41 height 27
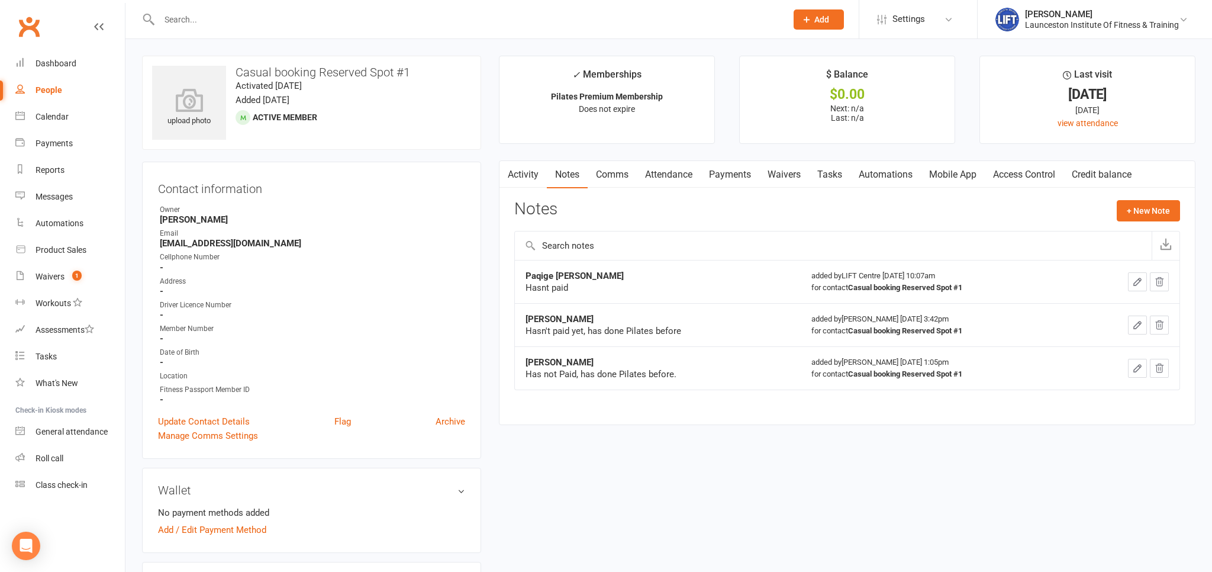
click at [1163, 281] on icon "button" at bounding box center [1160, 282] width 8 height 8
click at [1161, 284] on icon "button" at bounding box center [1159, 281] width 11 height 11
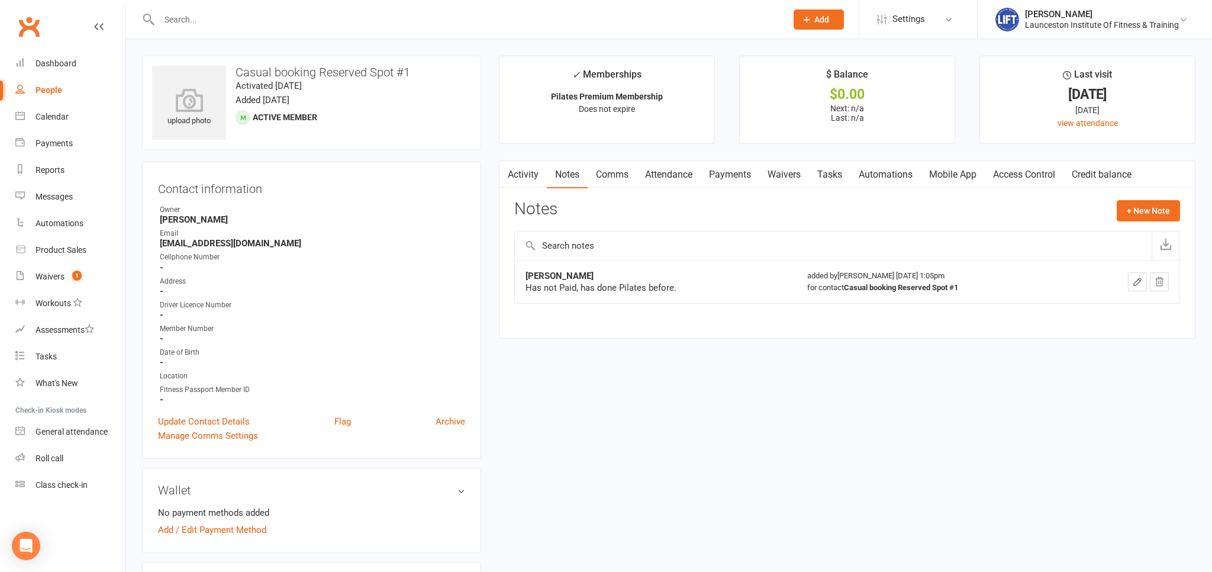
click at [1164, 278] on icon "button" at bounding box center [1159, 281] width 11 height 11
click at [1145, 202] on button "+ New Note" at bounding box center [1148, 210] width 63 height 21
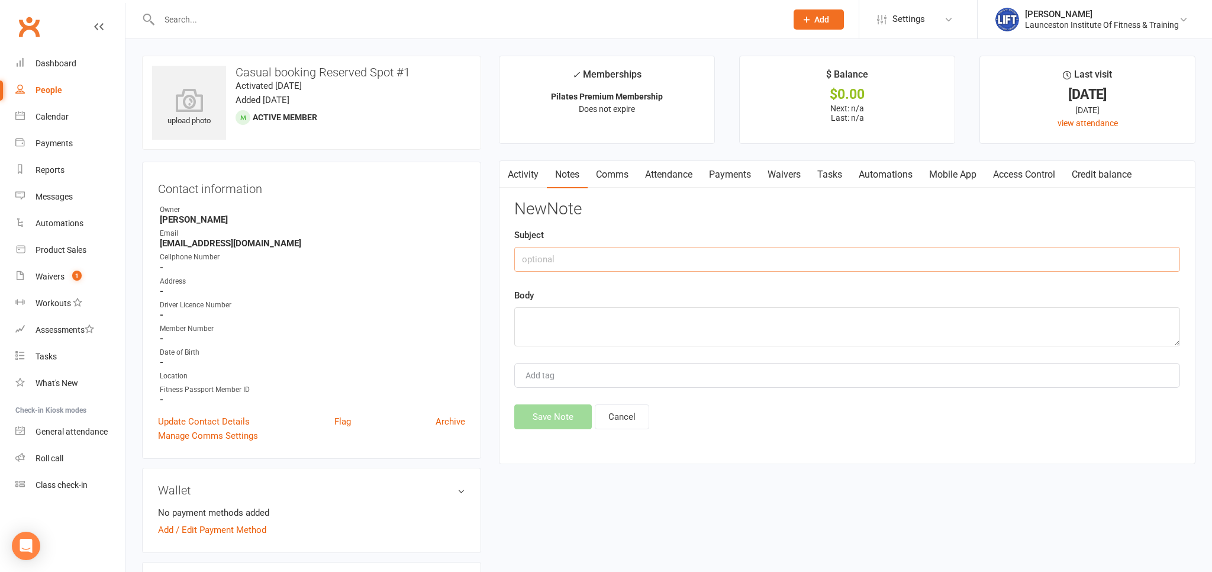
click at [580, 265] on input "text" at bounding box center [847, 259] width 666 height 25
type input "Sage Austin"
click at [580, 338] on textarea at bounding box center [847, 326] width 666 height 39
type textarea "Needs to pay"
drag, startPoint x: 556, startPoint y: 411, endPoint x: 574, endPoint y: 365, distance: 50.2
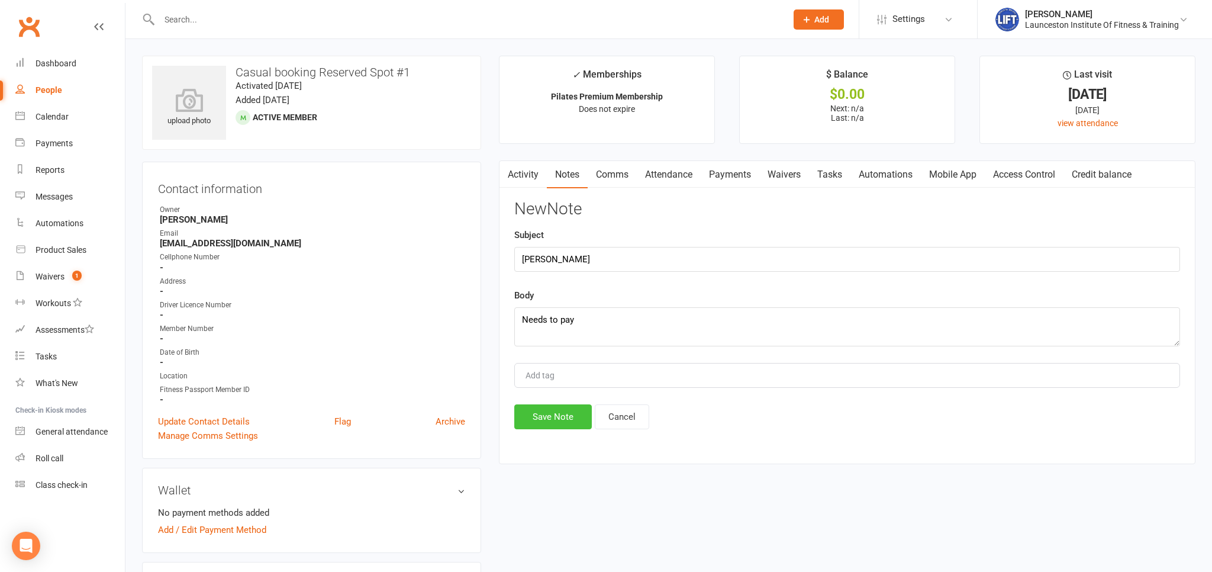
click at [559, 417] on button "Save Note" at bounding box center [553, 416] width 78 height 25
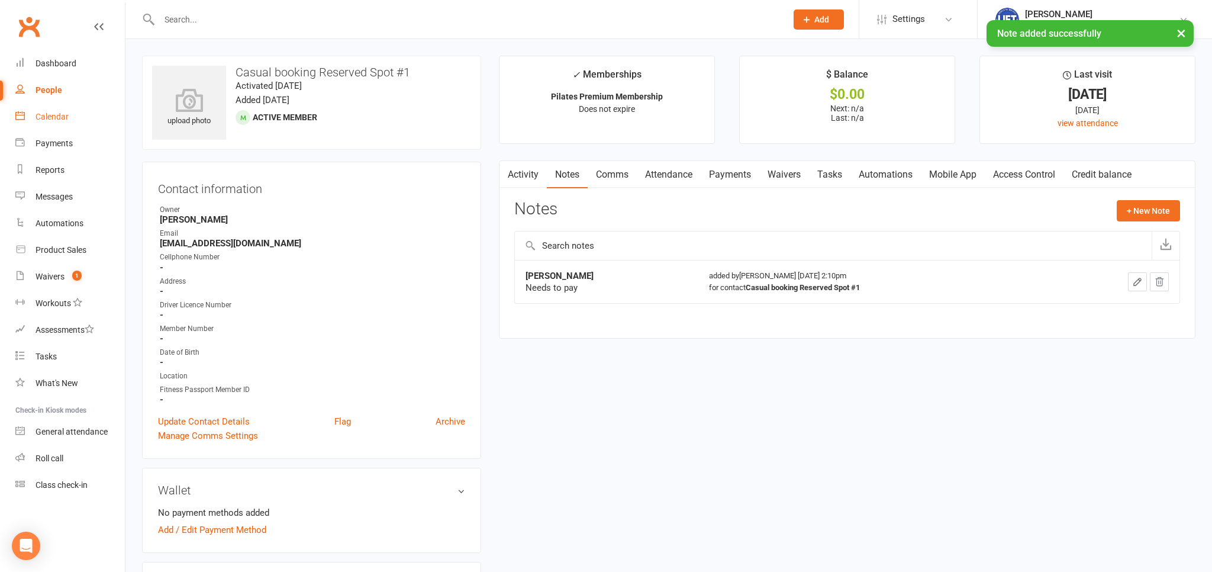
click at [50, 120] on div "Calendar" at bounding box center [52, 116] width 33 height 9
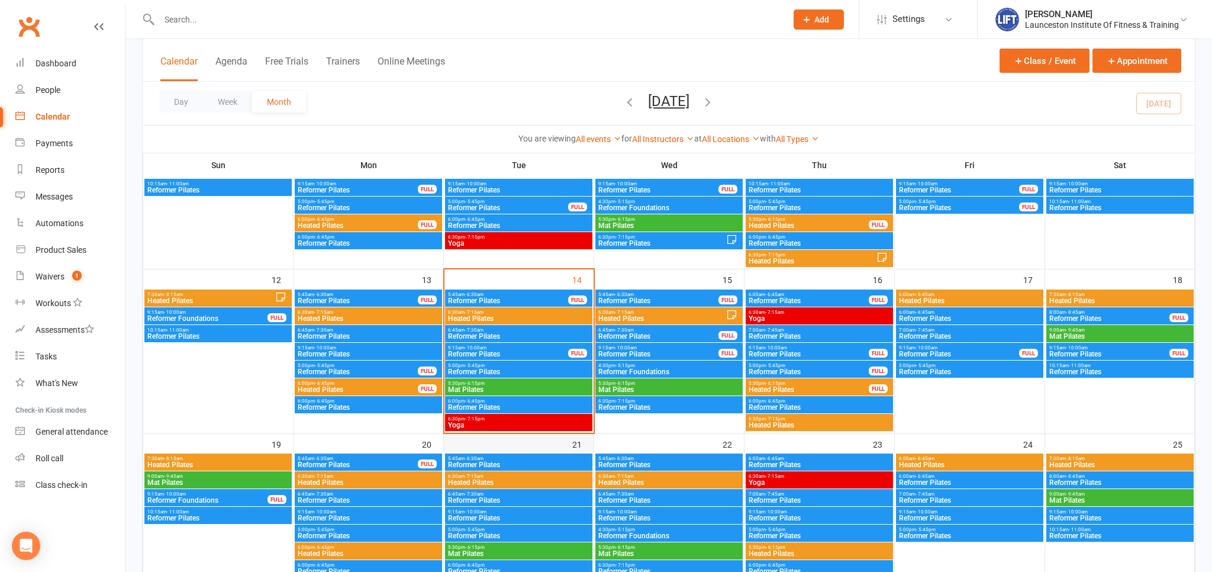
scroll to position [313, 0]
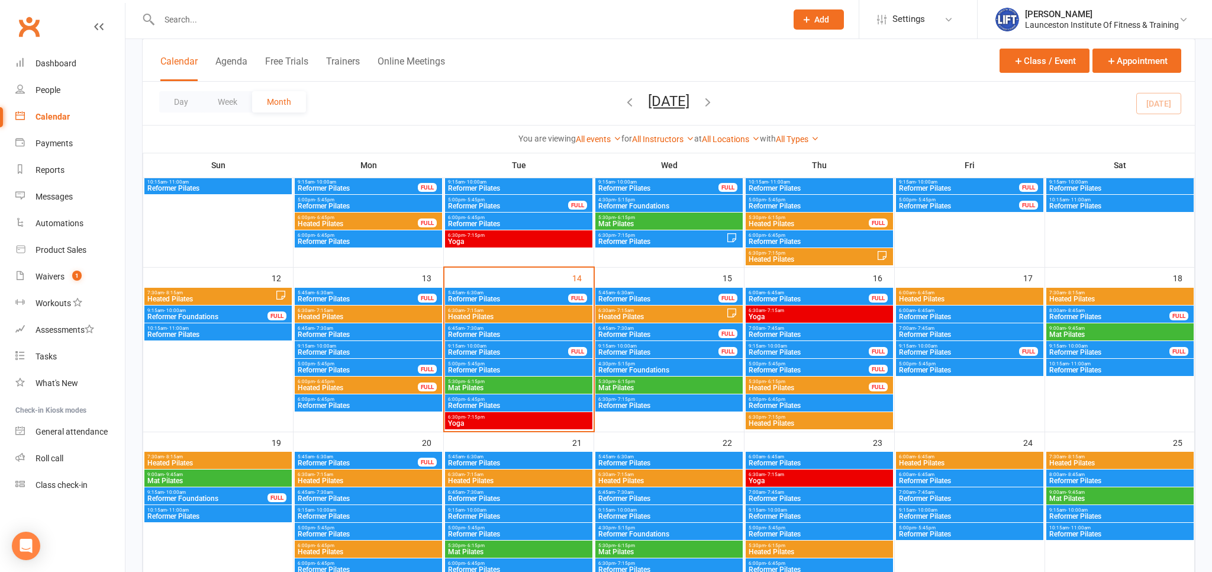
click at [488, 383] on span "5:30pm - 6:15pm" at bounding box center [519, 381] width 143 height 5
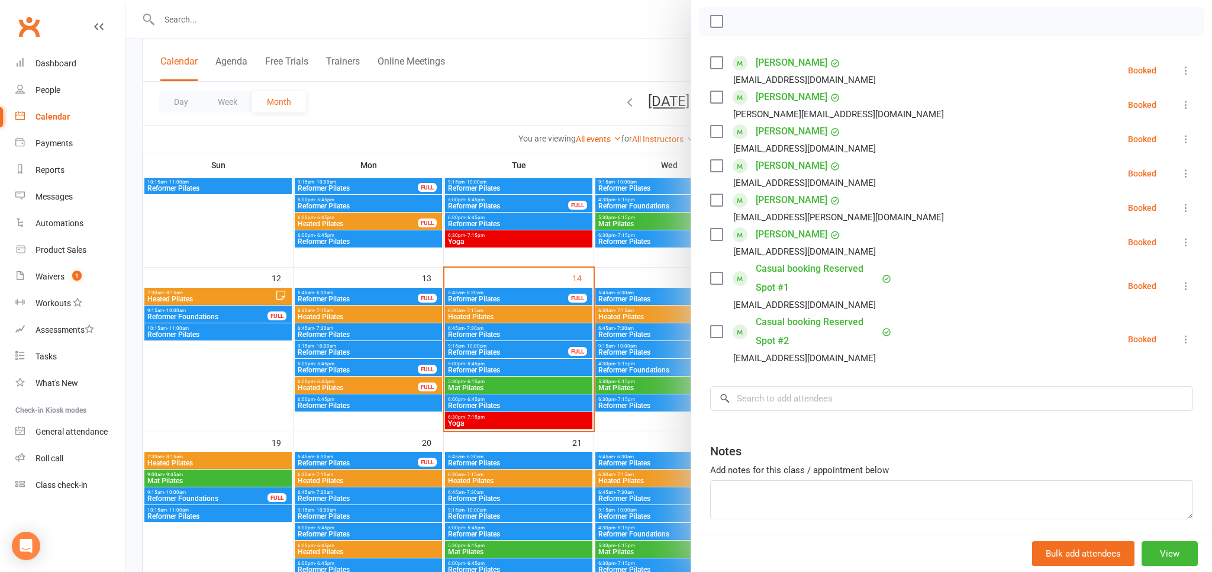
scroll to position [211, 0]
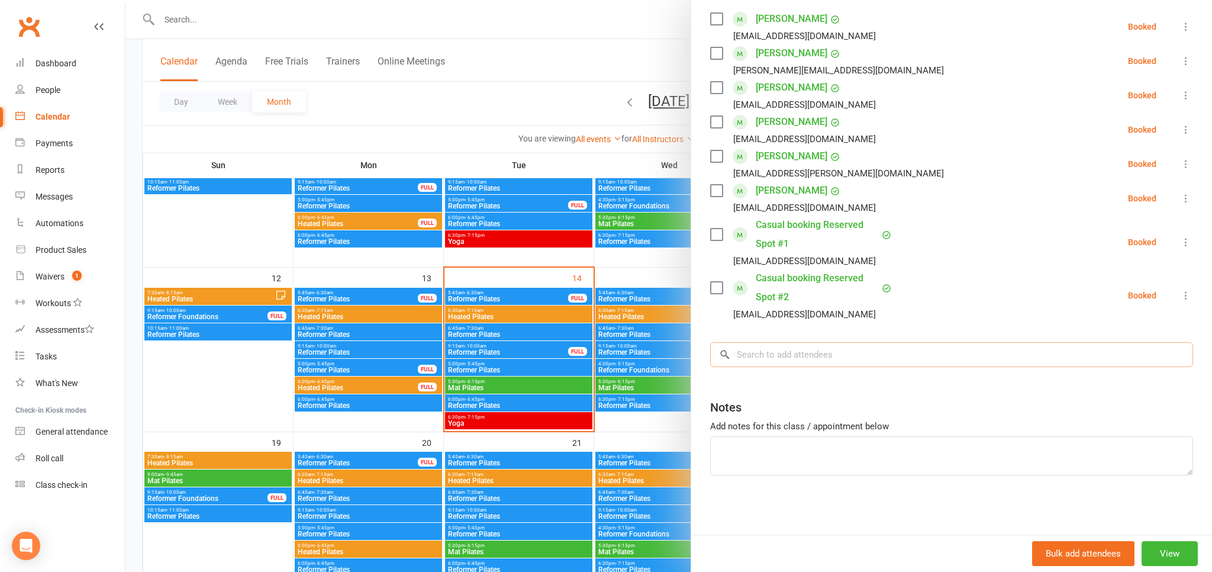
click at [822, 355] on input "search" at bounding box center [951, 354] width 483 height 25
click at [801, 280] on link "Casual booking Reserved Spot #2" at bounding box center [817, 288] width 123 height 38
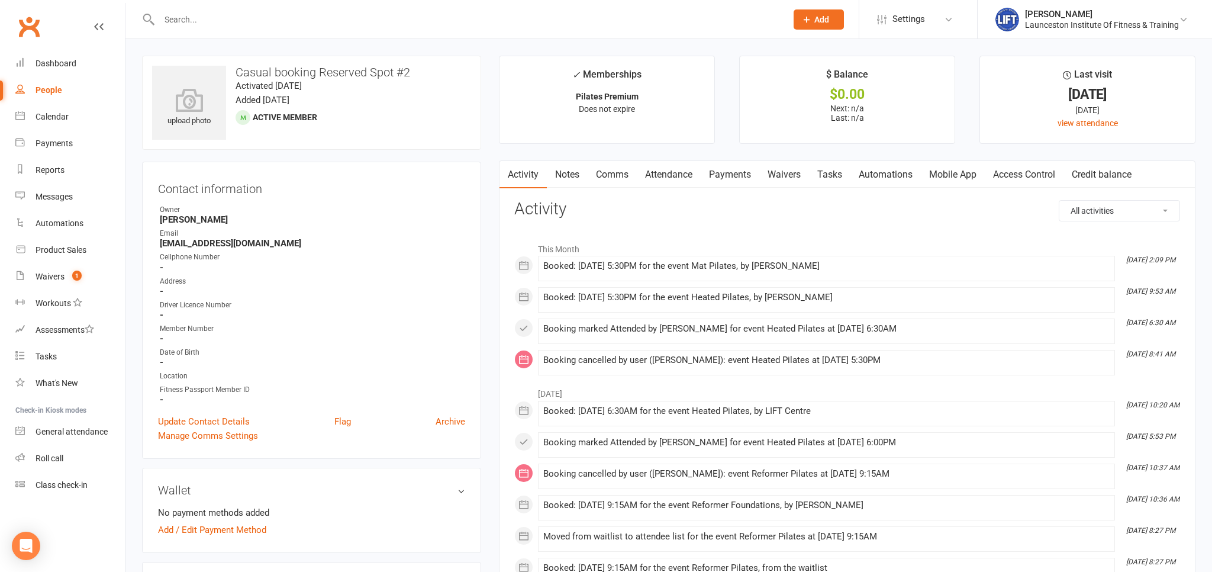
click at [577, 178] on link "Notes" at bounding box center [567, 174] width 41 height 27
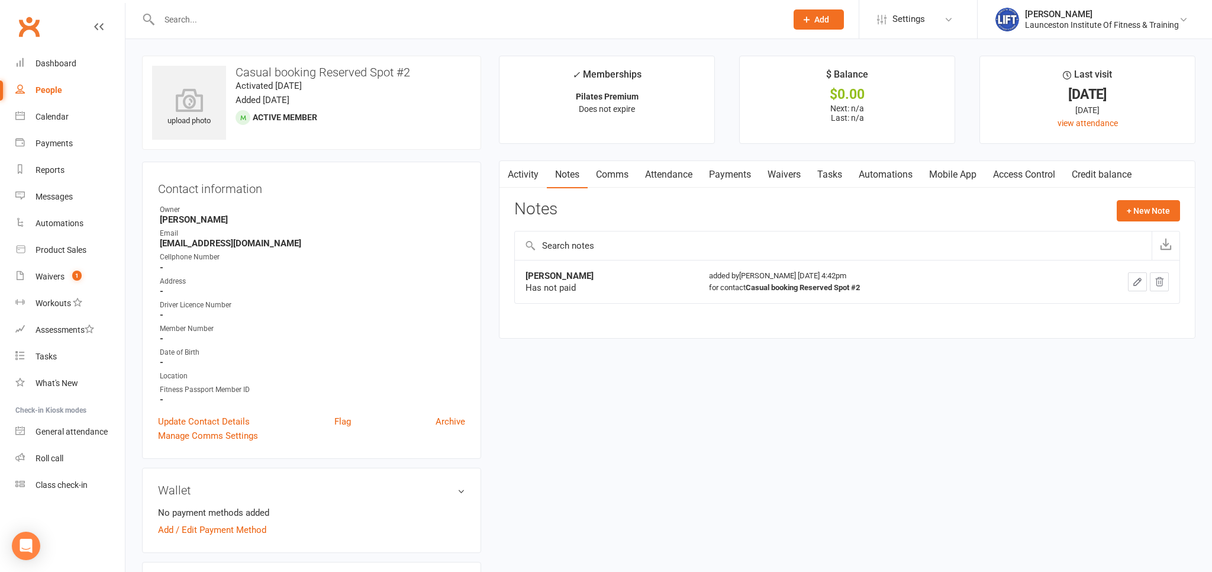
click at [1165, 285] on icon "button" at bounding box center [1159, 281] width 11 height 11
click at [1138, 207] on button "+ New Note" at bounding box center [1148, 210] width 63 height 21
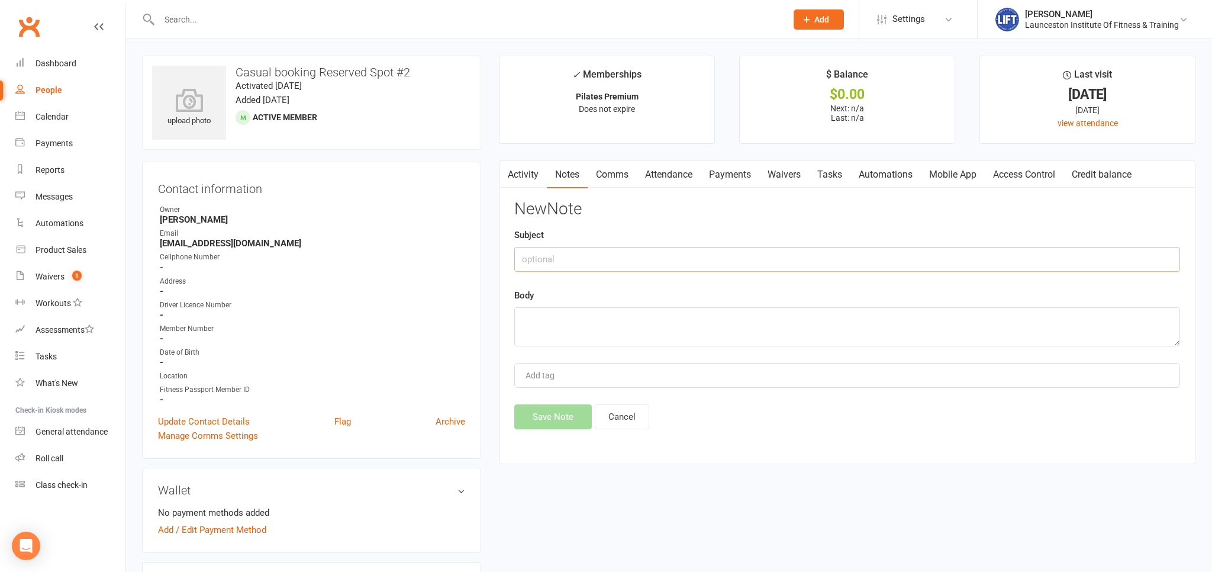
click at [609, 262] on input "text" at bounding box center [847, 259] width 666 height 25
type input "Emily Payne"
click at [549, 325] on textarea at bounding box center [847, 326] width 666 height 39
type textarea "H"
type textarea "needs to pay"
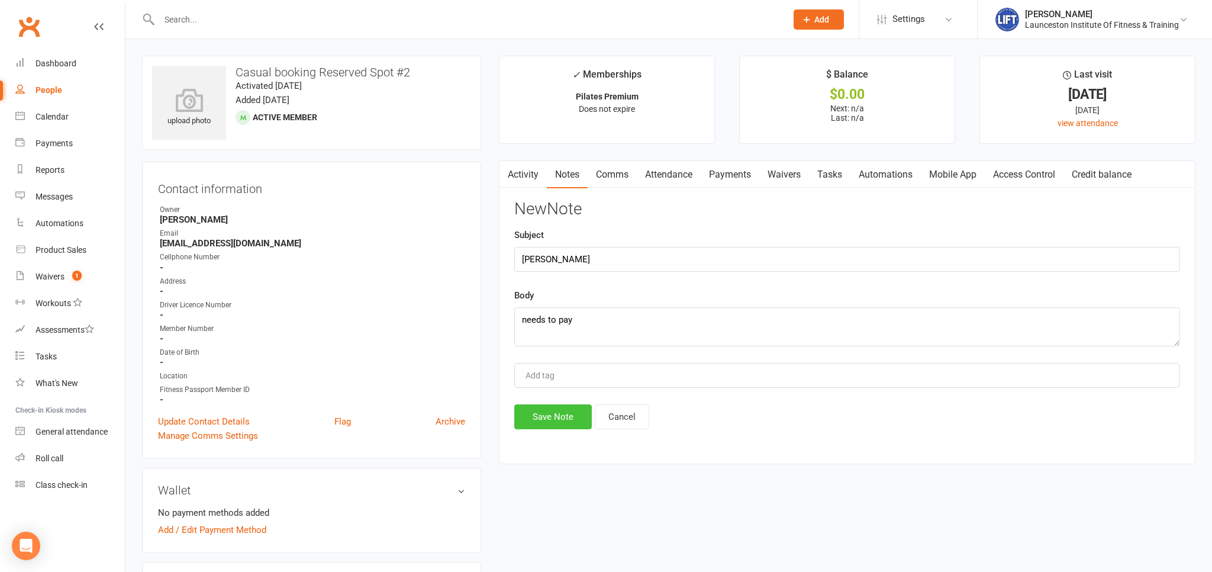
click at [576, 422] on button "Save Note" at bounding box center [553, 416] width 78 height 25
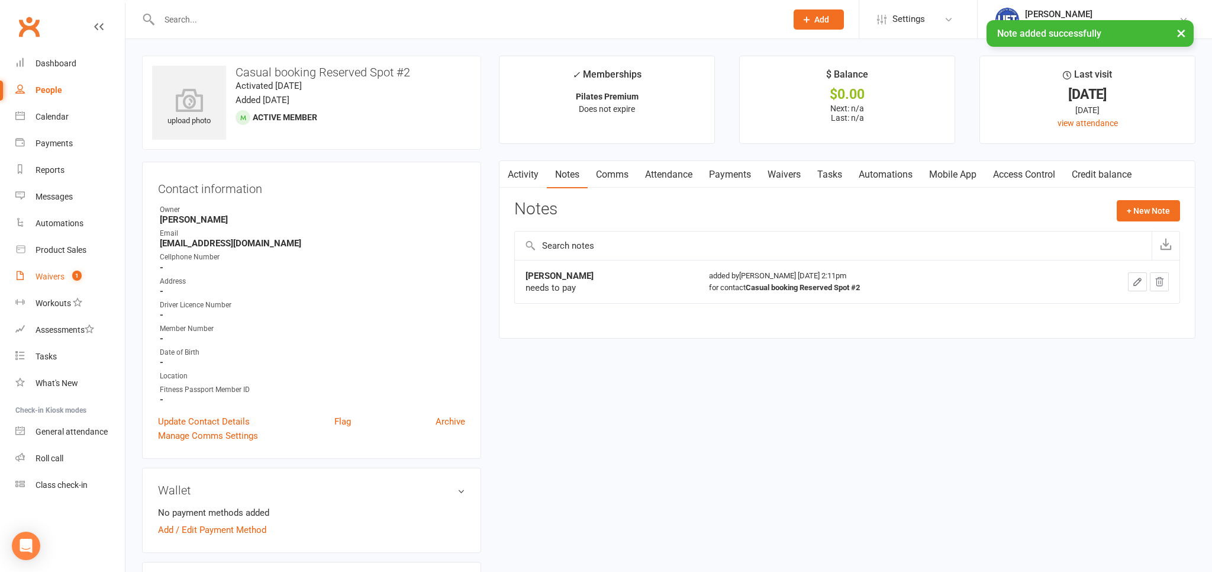
click at [64, 267] on link "Waivers 1" at bounding box center [70, 276] width 110 height 27
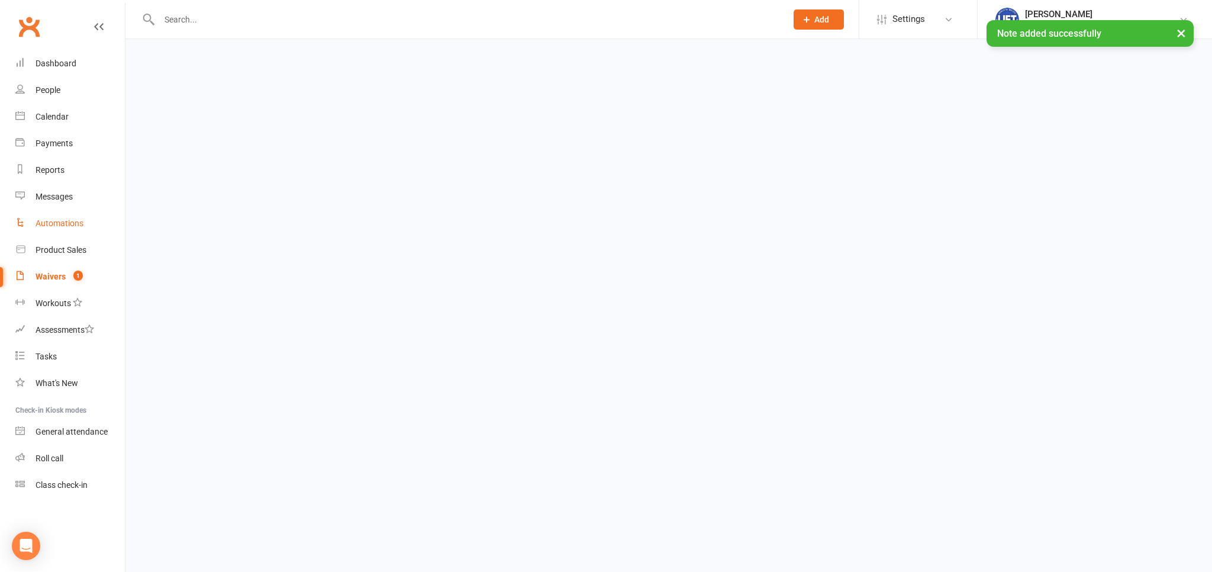
select select "100"
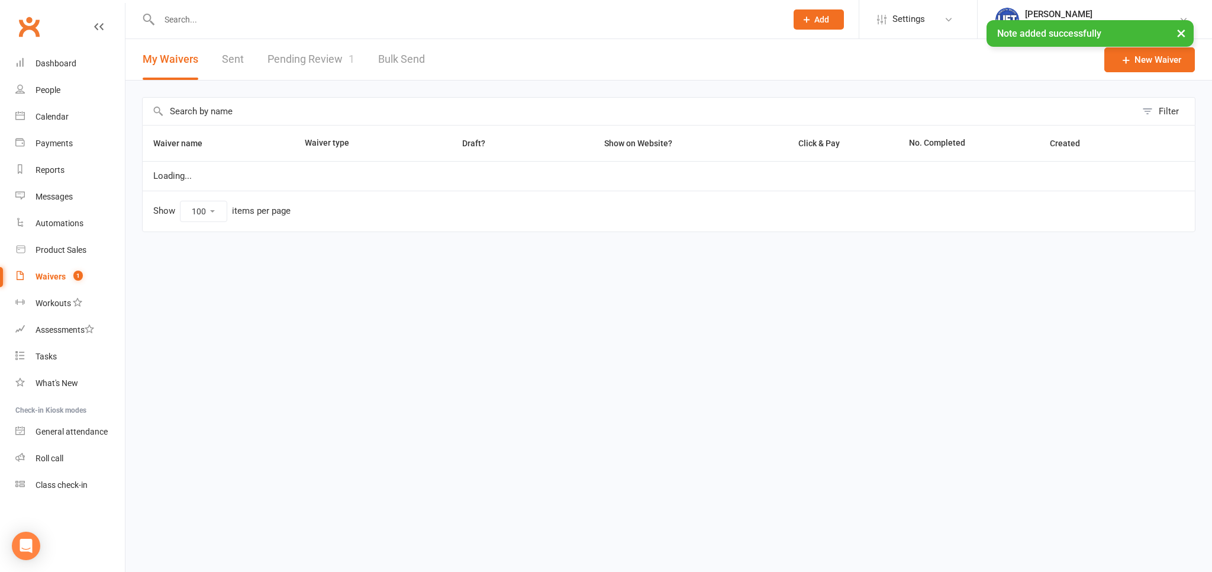
click at [287, 65] on link "Pending Review 1" at bounding box center [311, 59] width 87 height 41
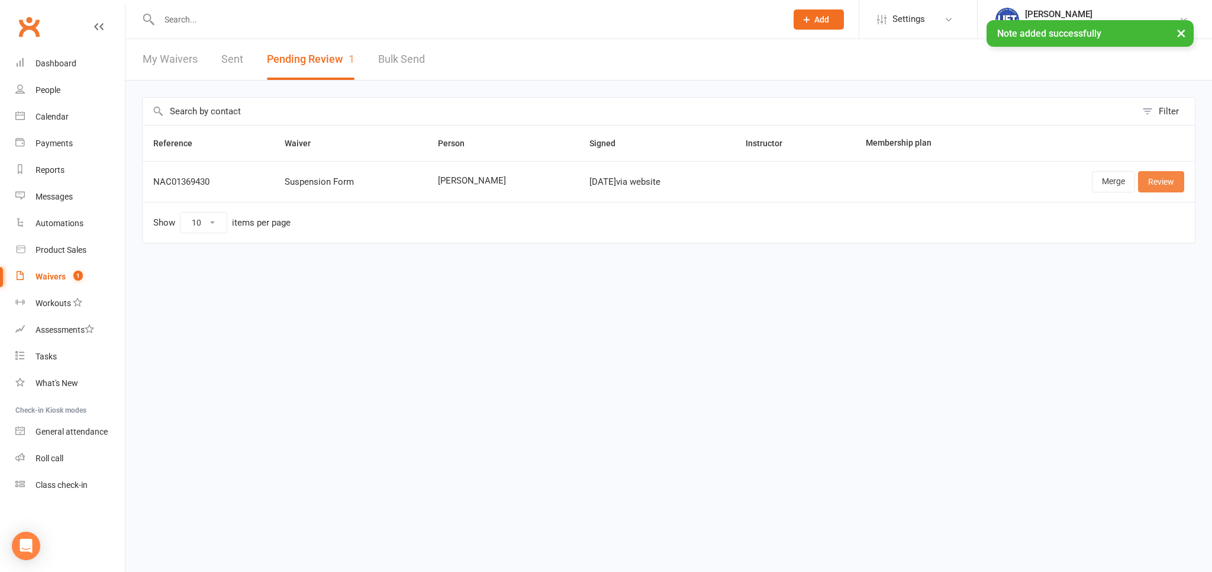
click at [1169, 179] on link "Review" at bounding box center [1161, 181] width 46 height 21
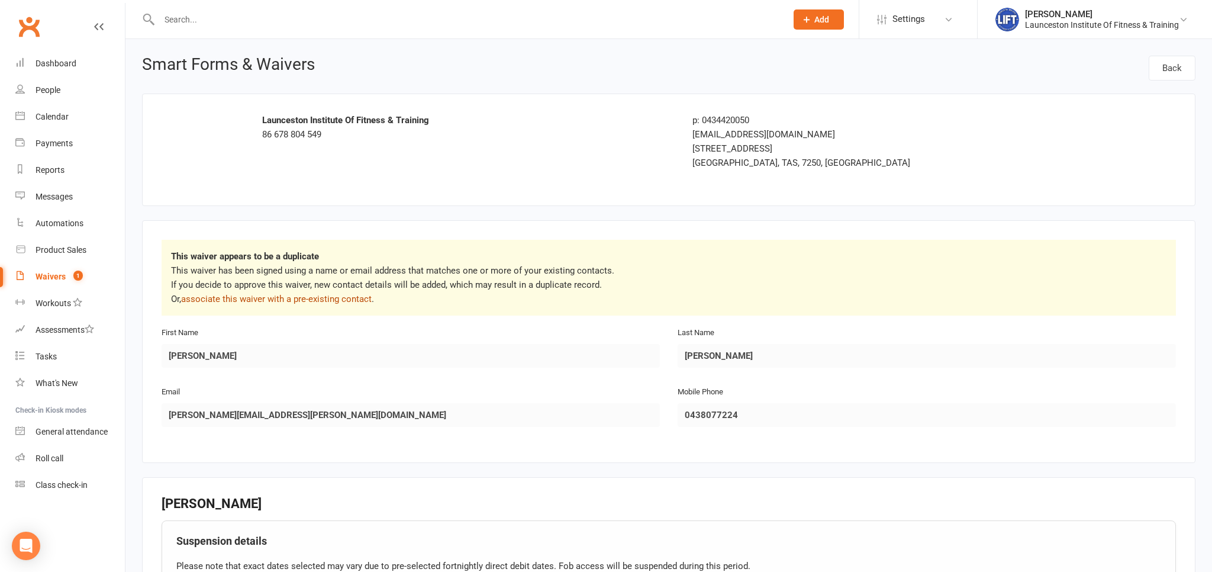
click at [256, 303] on link "associate this waiver with a pre-existing contact" at bounding box center [276, 299] width 191 height 11
click at [0, 0] on div "Loading" at bounding box center [0, 0] width 0 height 0
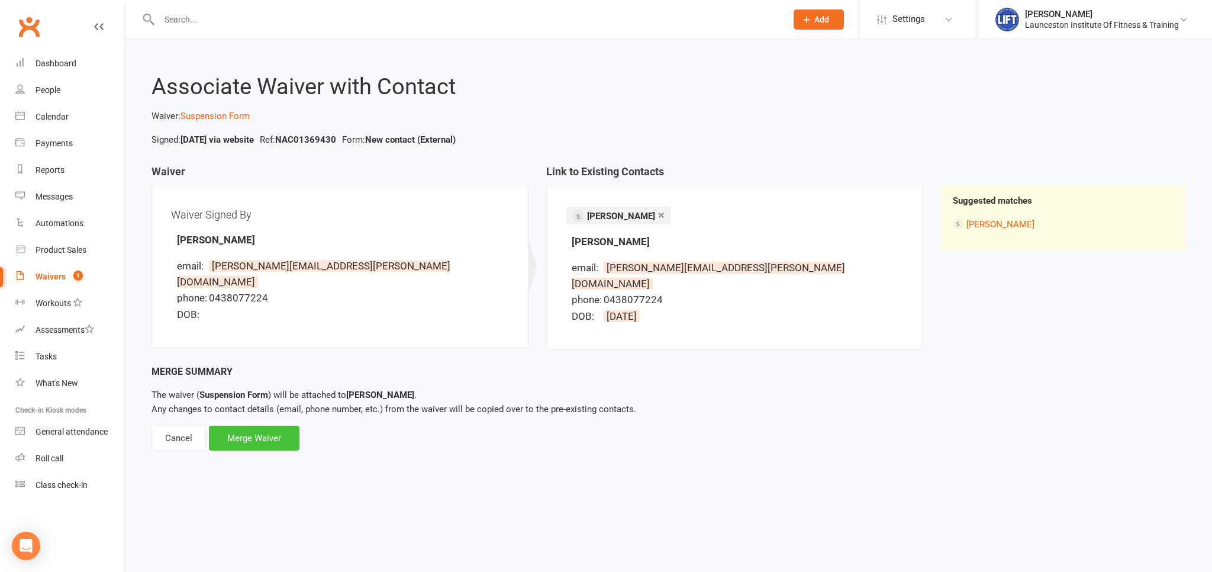
click at [273, 426] on div "Merge Waiver" at bounding box center [254, 438] width 91 height 25
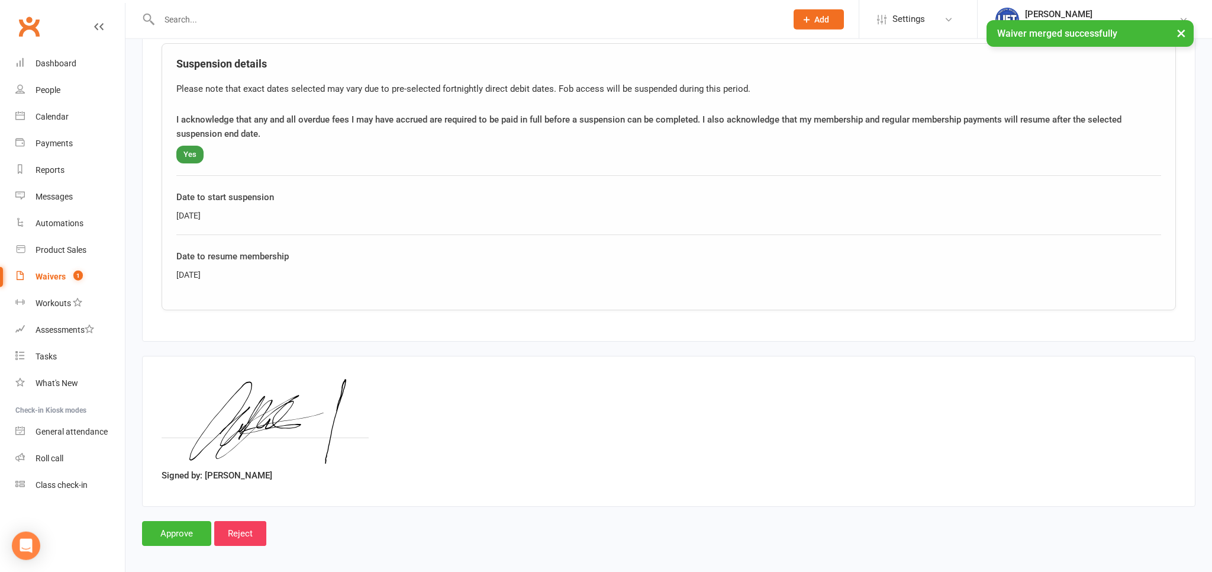
scroll to position [397, 0]
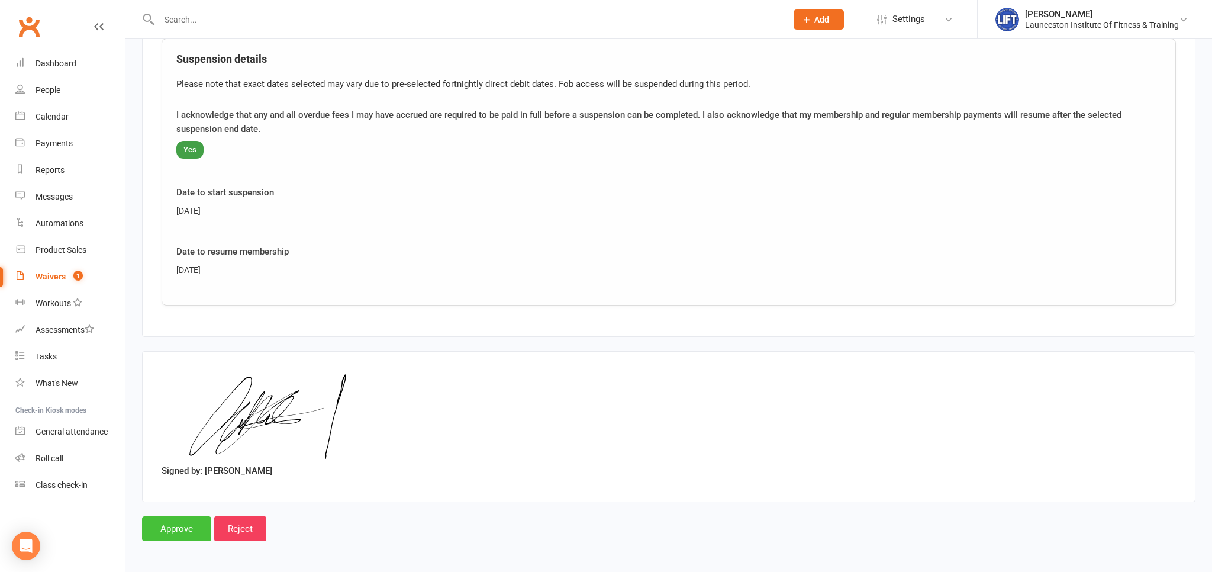
click at [175, 525] on input "Approve" at bounding box center [176, 528] width 69 height 25
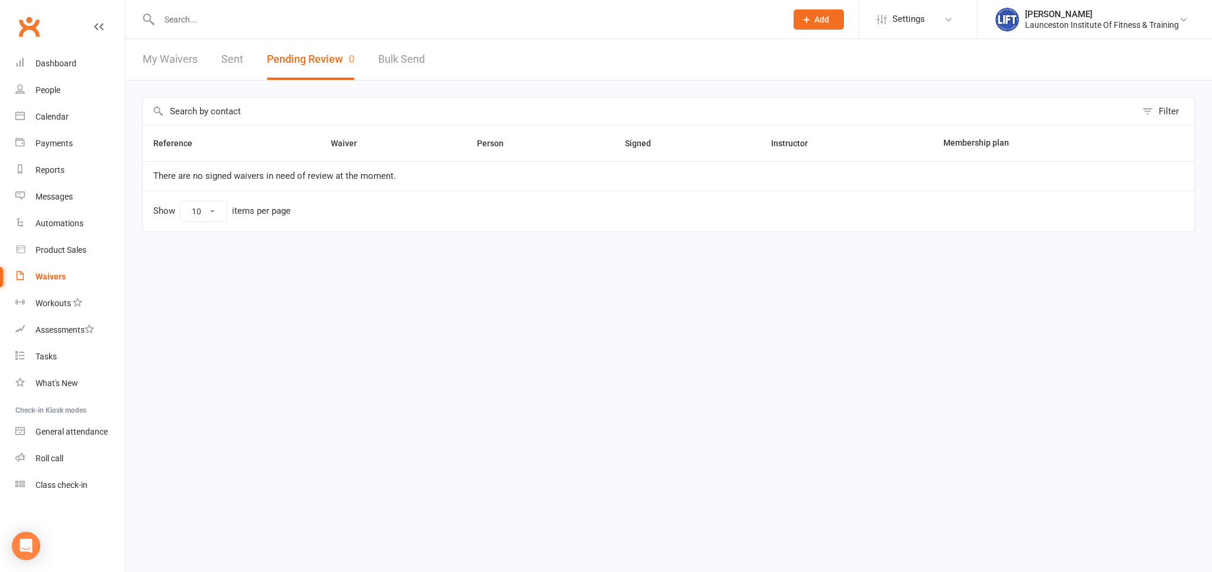
click at [54, 275] on div "Waivers" at bounding box center [51, 276] width 30 height 9
select select "100"
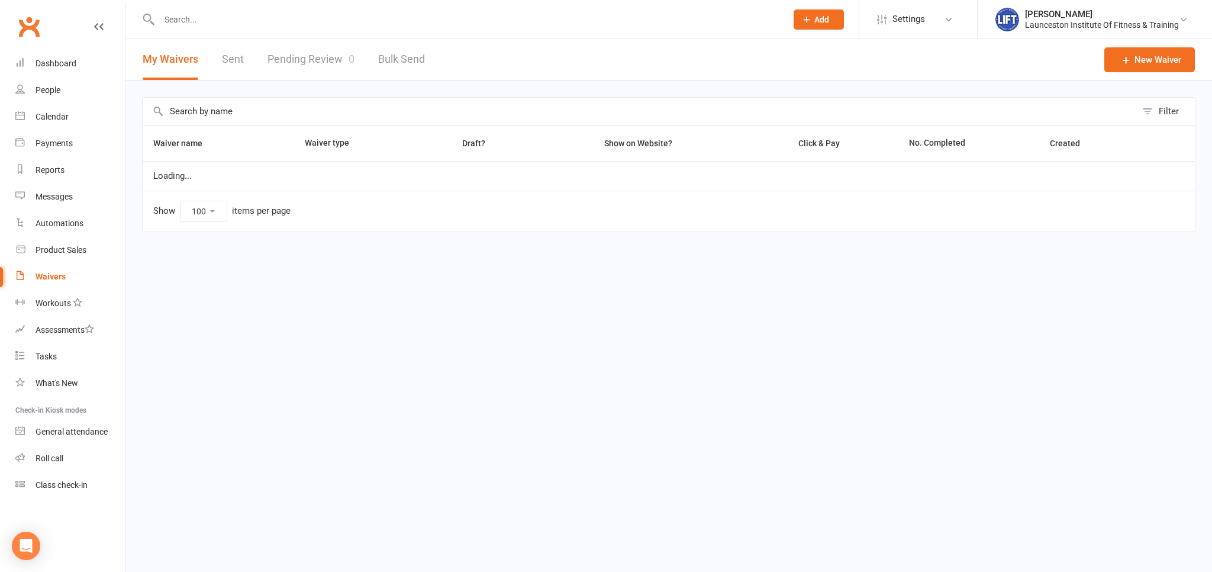
click at [342, 72] on link "Pending Review 0" at bounding box center [311, 59] width 87 height 41
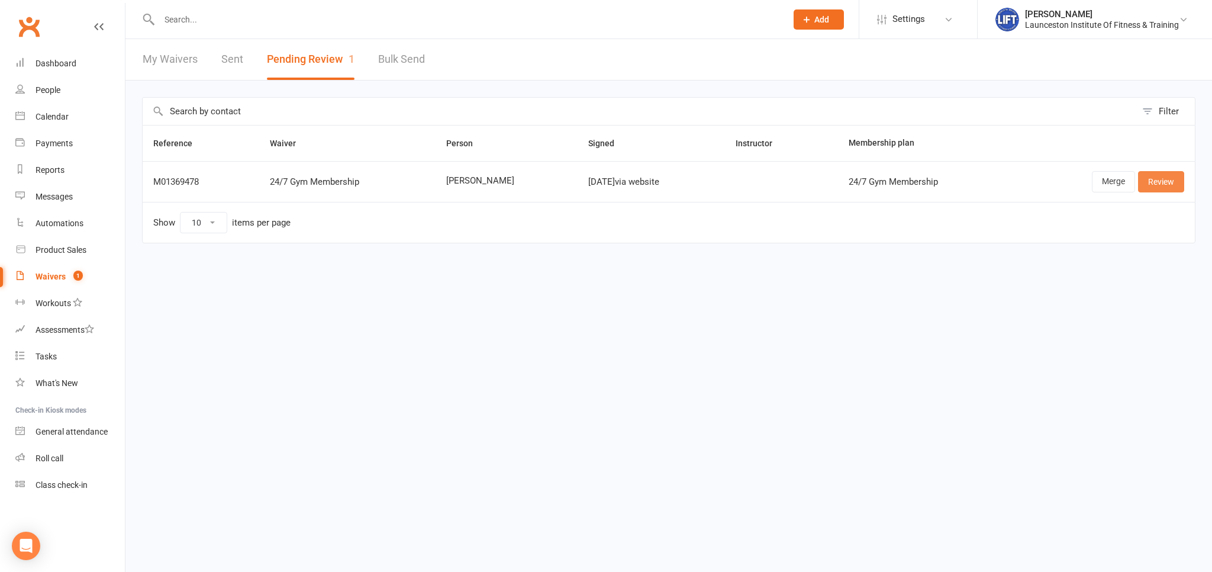
click at [1173, 184] on link "Review" at bounding box center [1161, 181] width 46 height 21
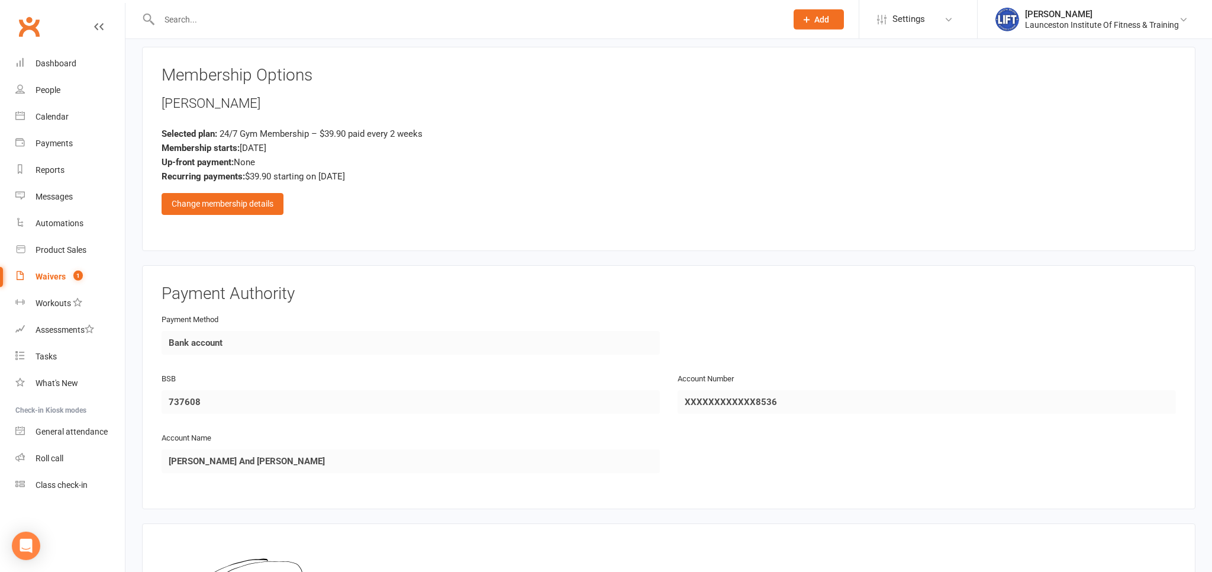
scroll to position [500, 0]
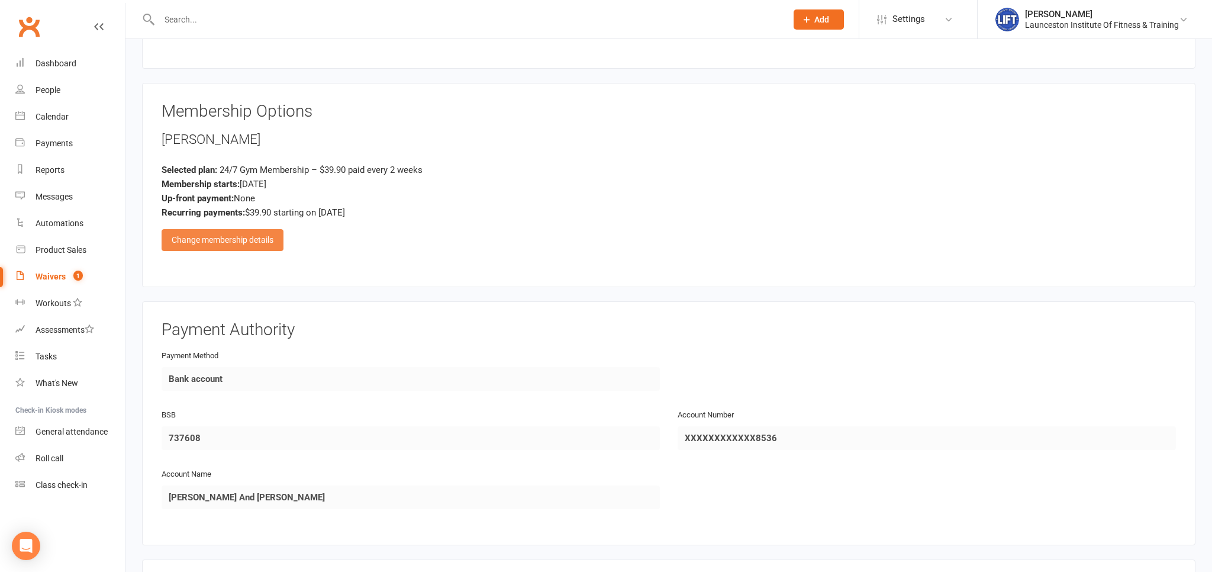
click at [239, 239] on div "Change membership details" at bounding box center [223, 239] width 122 height 21
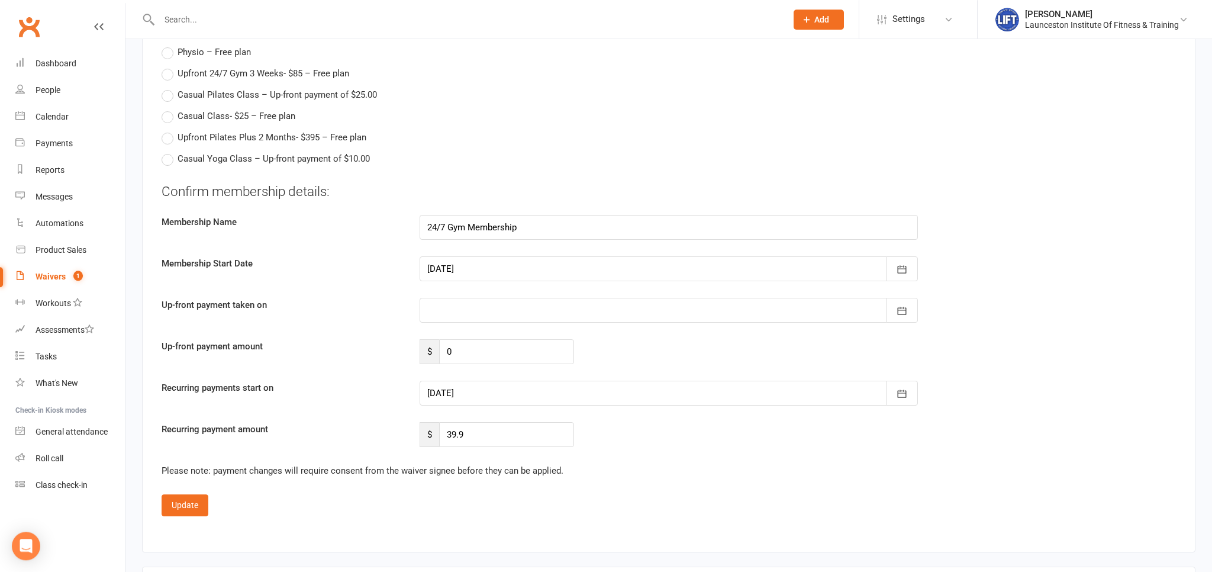
scroll to position [1437, 0]
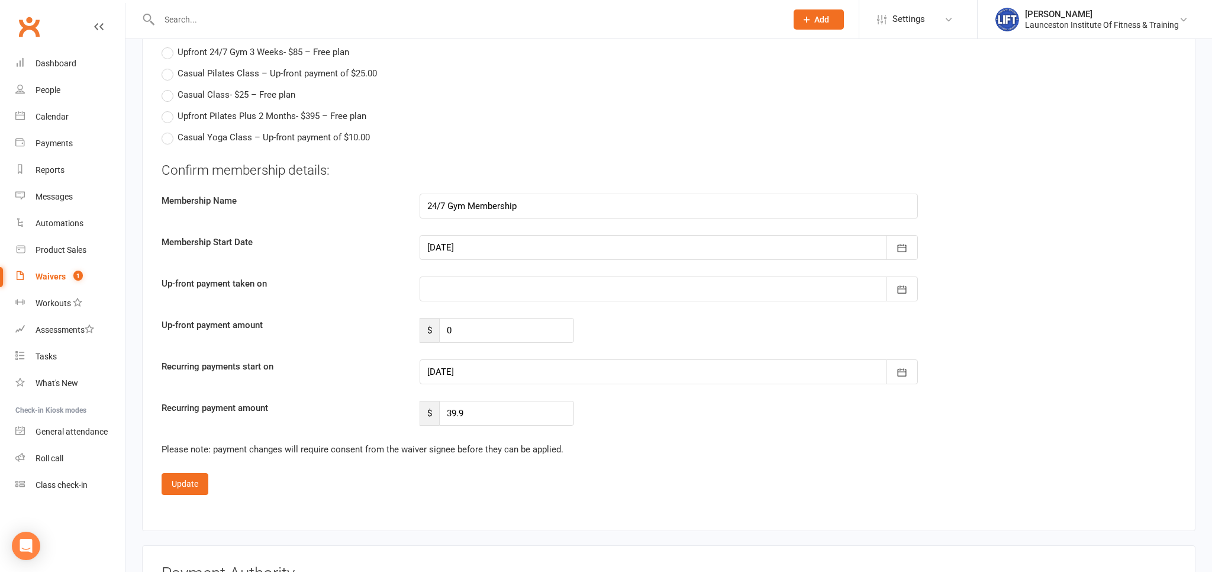
click at [462, 367] on div at bounding box center [669, 371] width 498 height 25
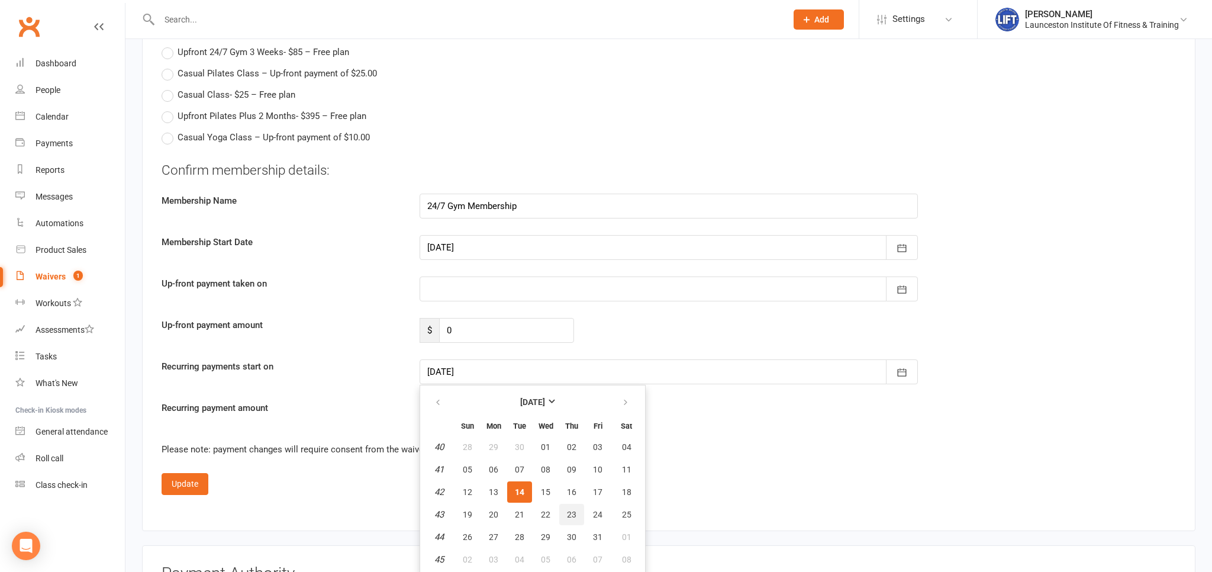
click at [572, 513] on span "23" at bounding box center [571, 514] width 9 height 9
type input "23 Oct 2025"
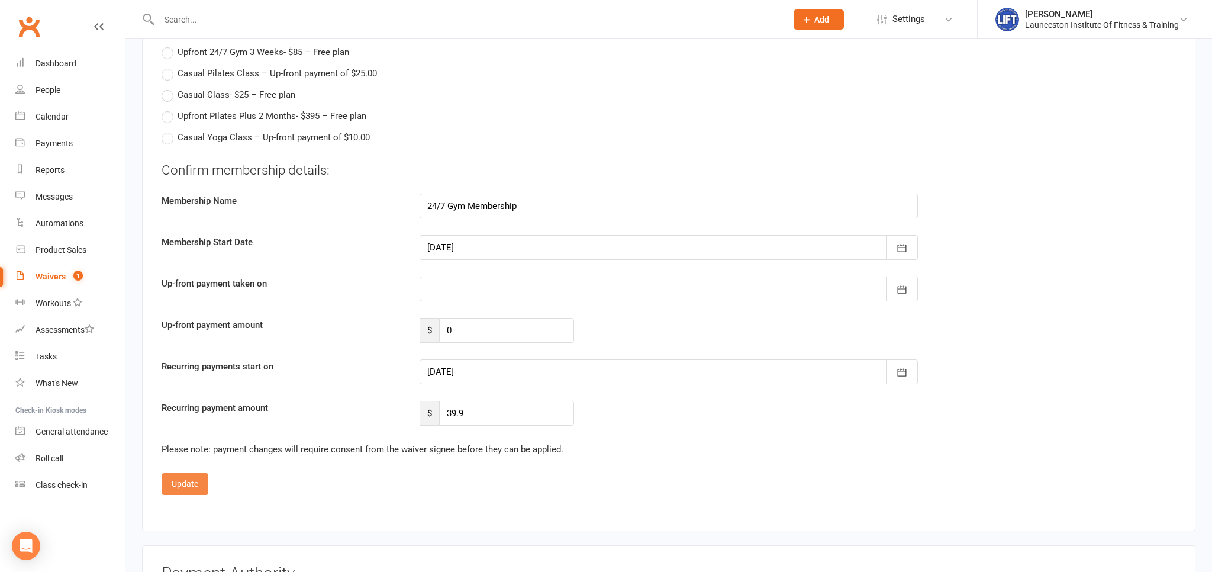
click at [194, 483] on button "Update" at bounding box center [185, 483] width 47 height 21
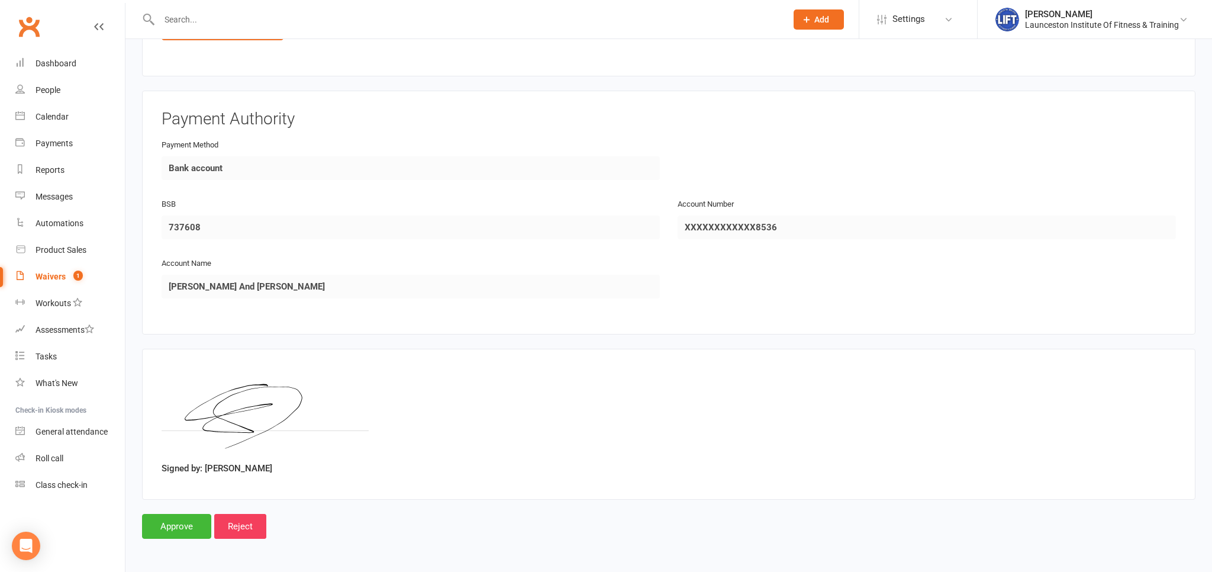
scroll to position [706, 0]
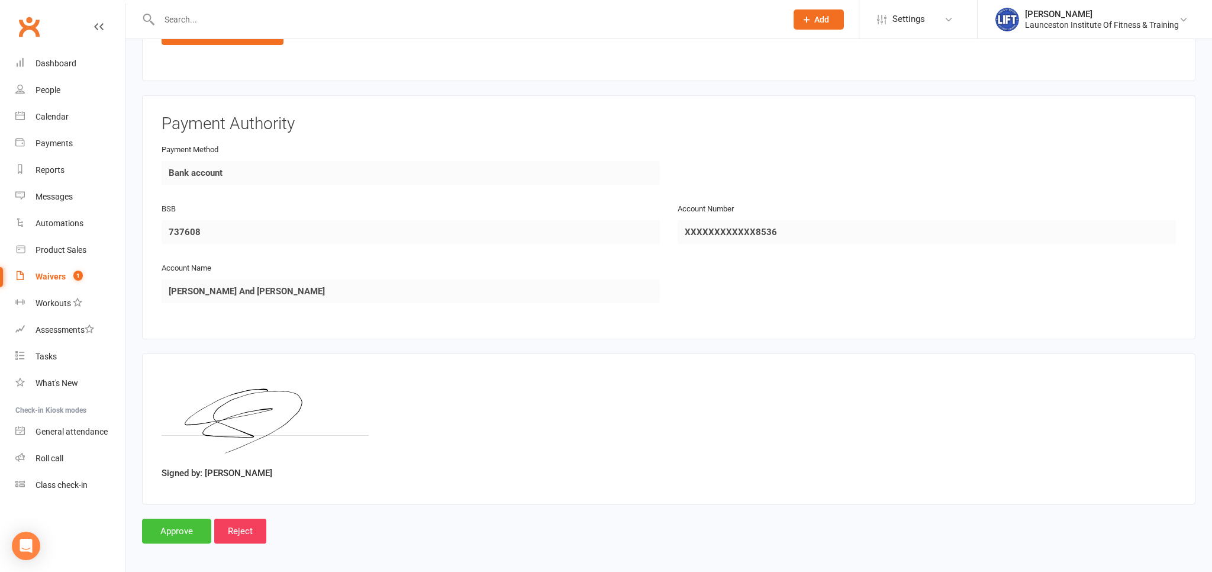
click at [175, 520] on input "Approve" at bounding box center [176, 531] width 69 height 25
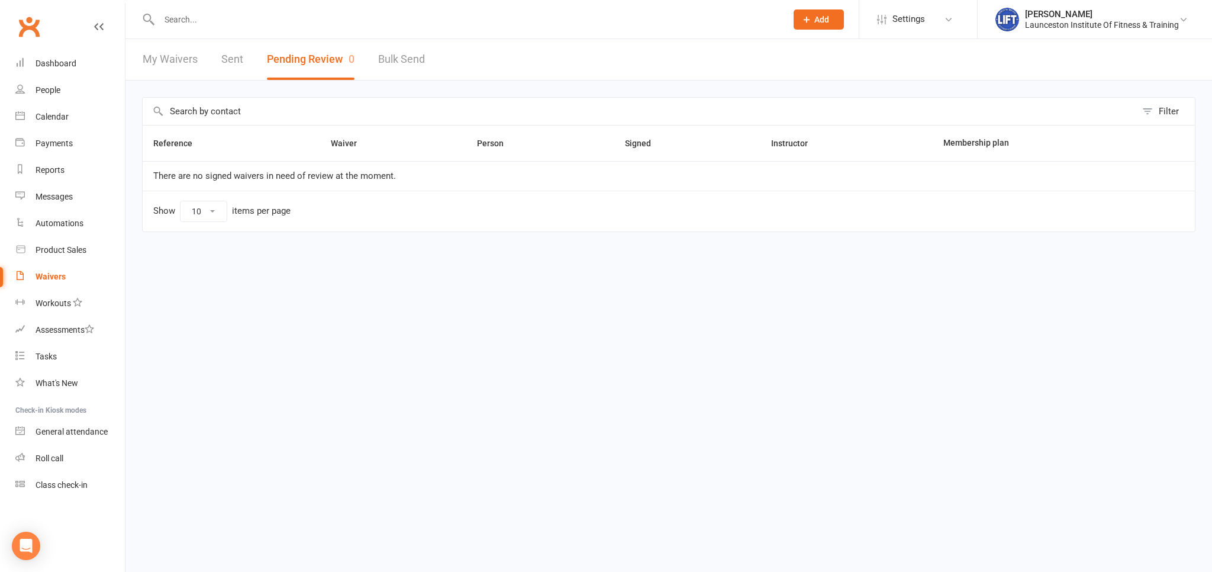
click at [243, 20] on input "text" at bounding box center [467, 19] width 623 height 17
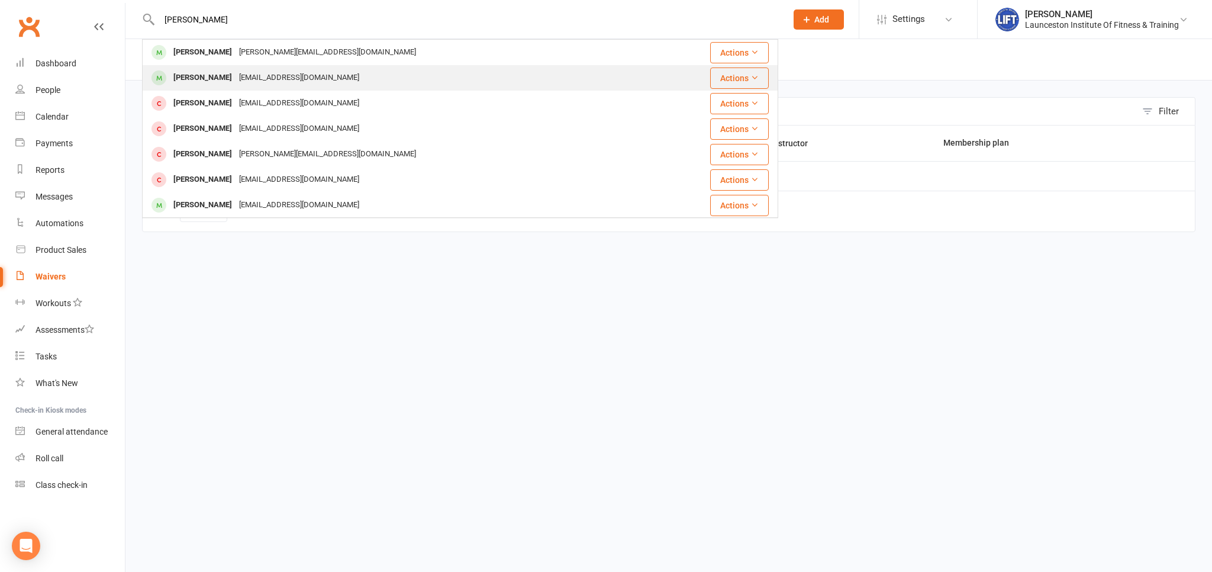
type input "simon dorn"
click at [254, 80] on div "Simon@hillwoodberries.com.au" at bounding box center [299, 77] width 127 height 17
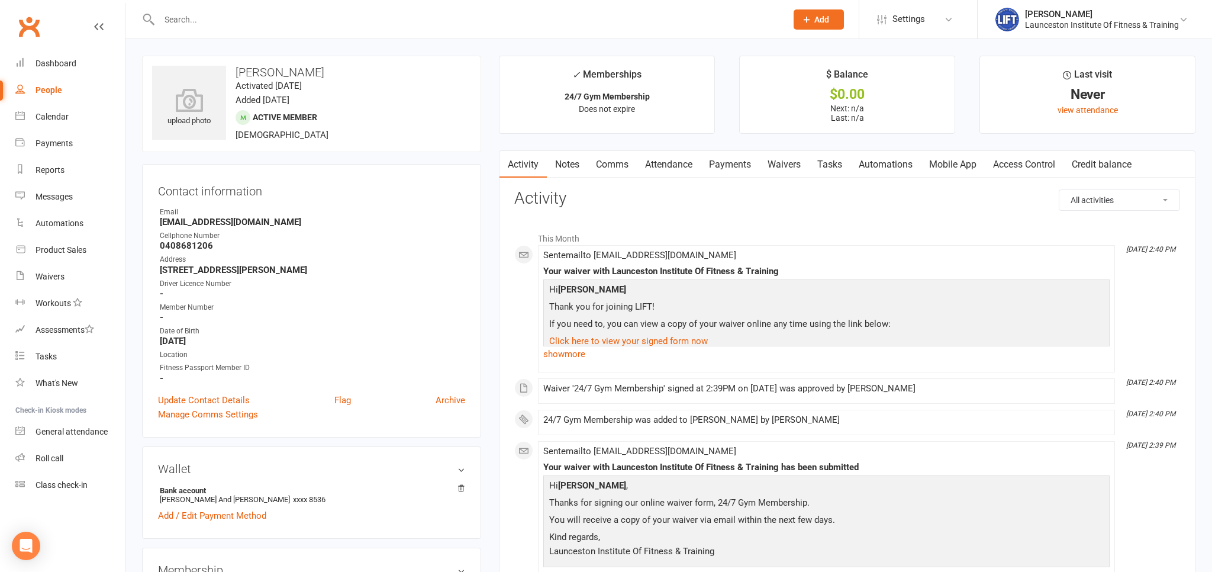
click at [1021, 177] on link "Access Control" at bounding box center [1024, 164] width 79 height 27
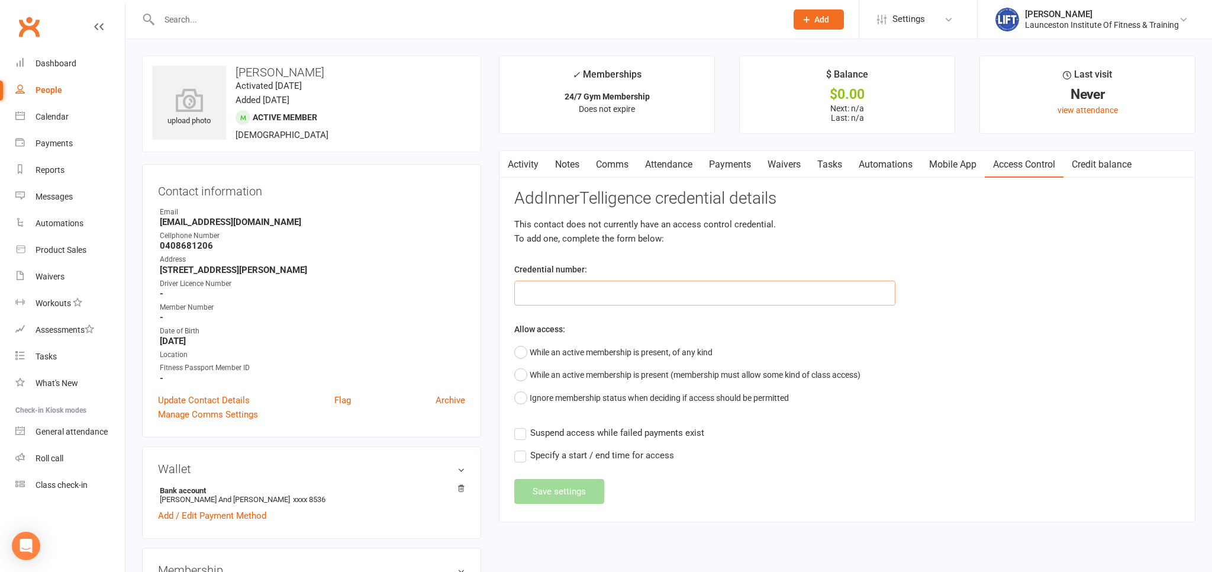
click at [576, 295] on input "text" at bounding box center [704, 293] width 381 height 25
paste input "200000000000000049C8B91E"
type input "200000000000000049C8B91E"
click at [523, 356] on button "While an active membership is present, of any kind" at bounding box center [613, 352] width 198 height 22
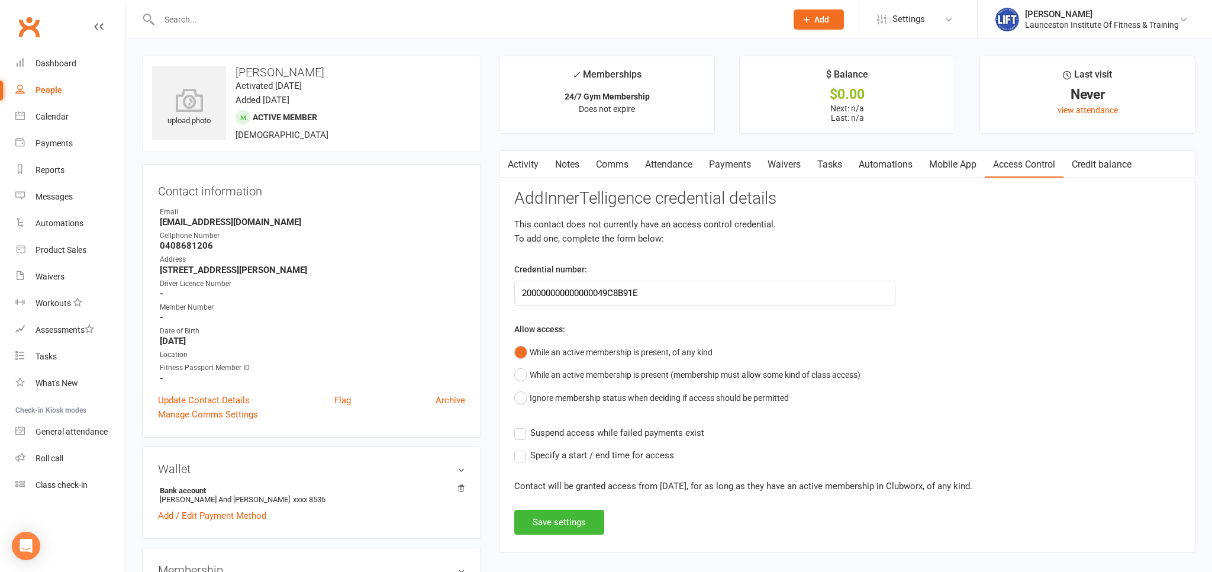
drag, startPoint x: 535, startPoint y: 436, endPoint x: 529, endPoint y: 433, distance: 6.1
click at [530, 435] on label "Suspend access while failed payments exist" at bounding box center [609, 433] width 190 height 14
click at [527, 433] on label "Suspend access while failed payments exist" at bounding box center [609, 433] width 190 height 14
click at [527, 426] on input "Suspend access while failed payments exist" at bounding box center [609, 426] width 190 height 0
click at [535, 520] on button "Save settings" at bounding box center [559, 522] width 90 height 25
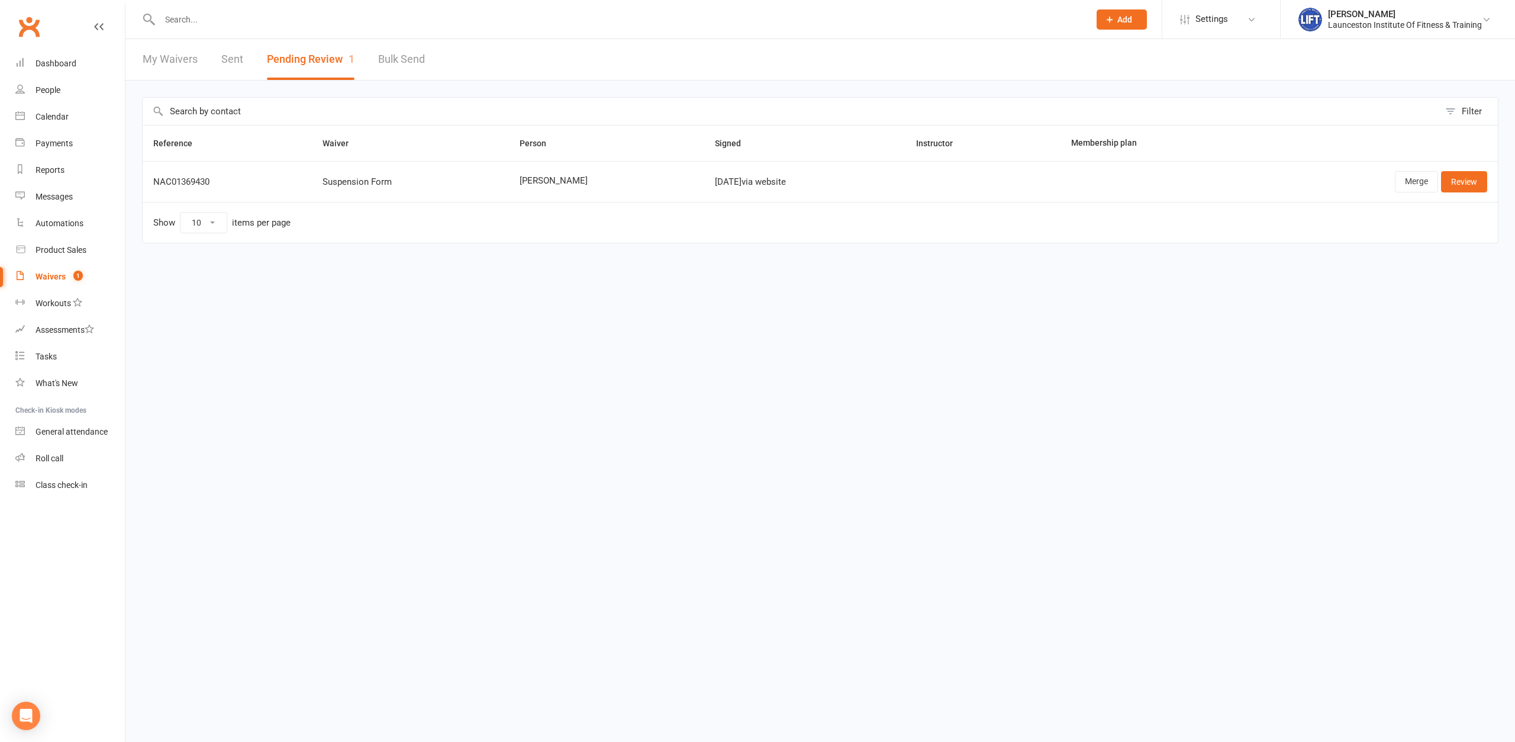
click at [400, 23] on input "text" at bounding box center [618, 19] width 925 height 17
click at [382, 22] on input "text" at bounding box center [618, 19] width 925 height 17
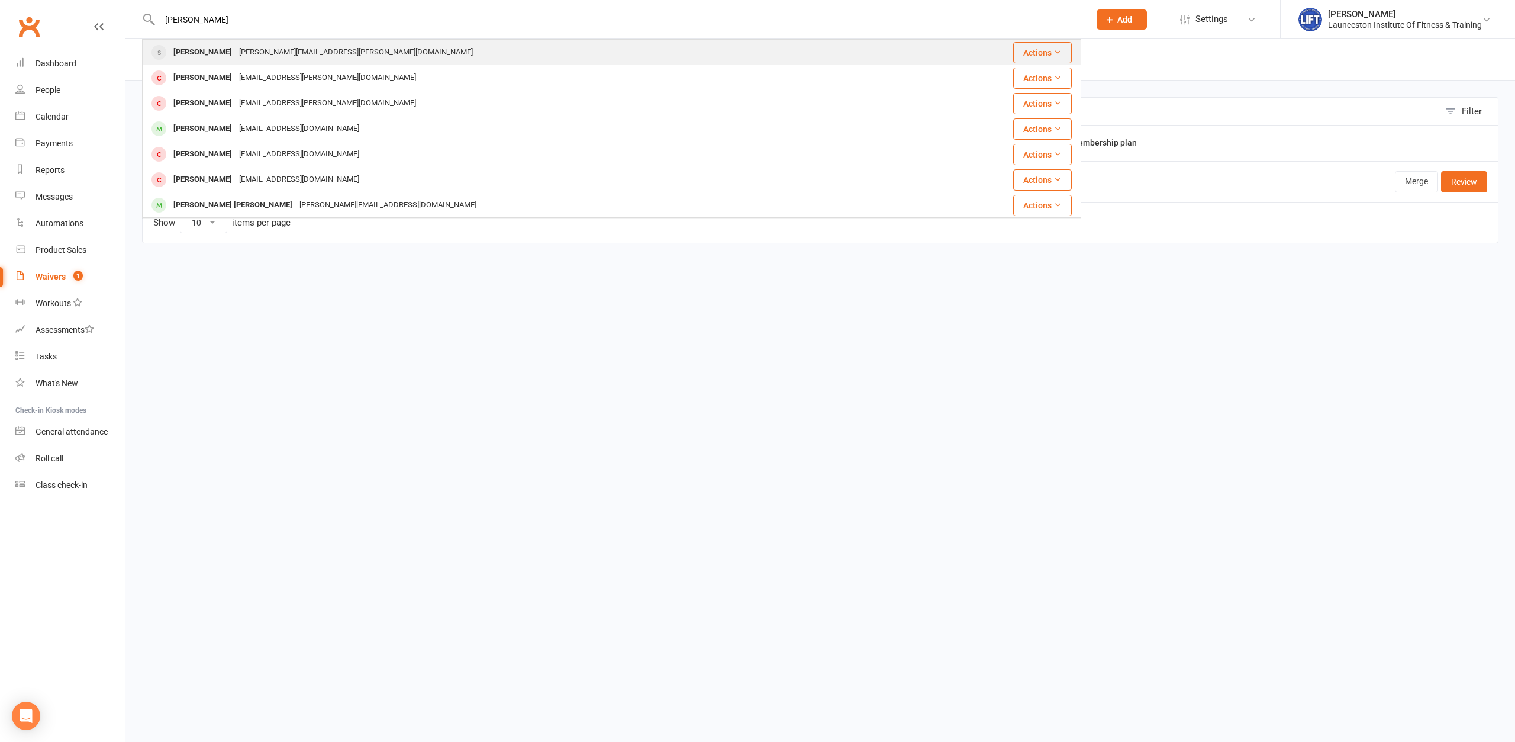
type input "gracie wright"
click at [337, 49] on div "Gracie Wright Gracie.wright@hotmail.com" at bounding box center [533, 52] width 781 height 24
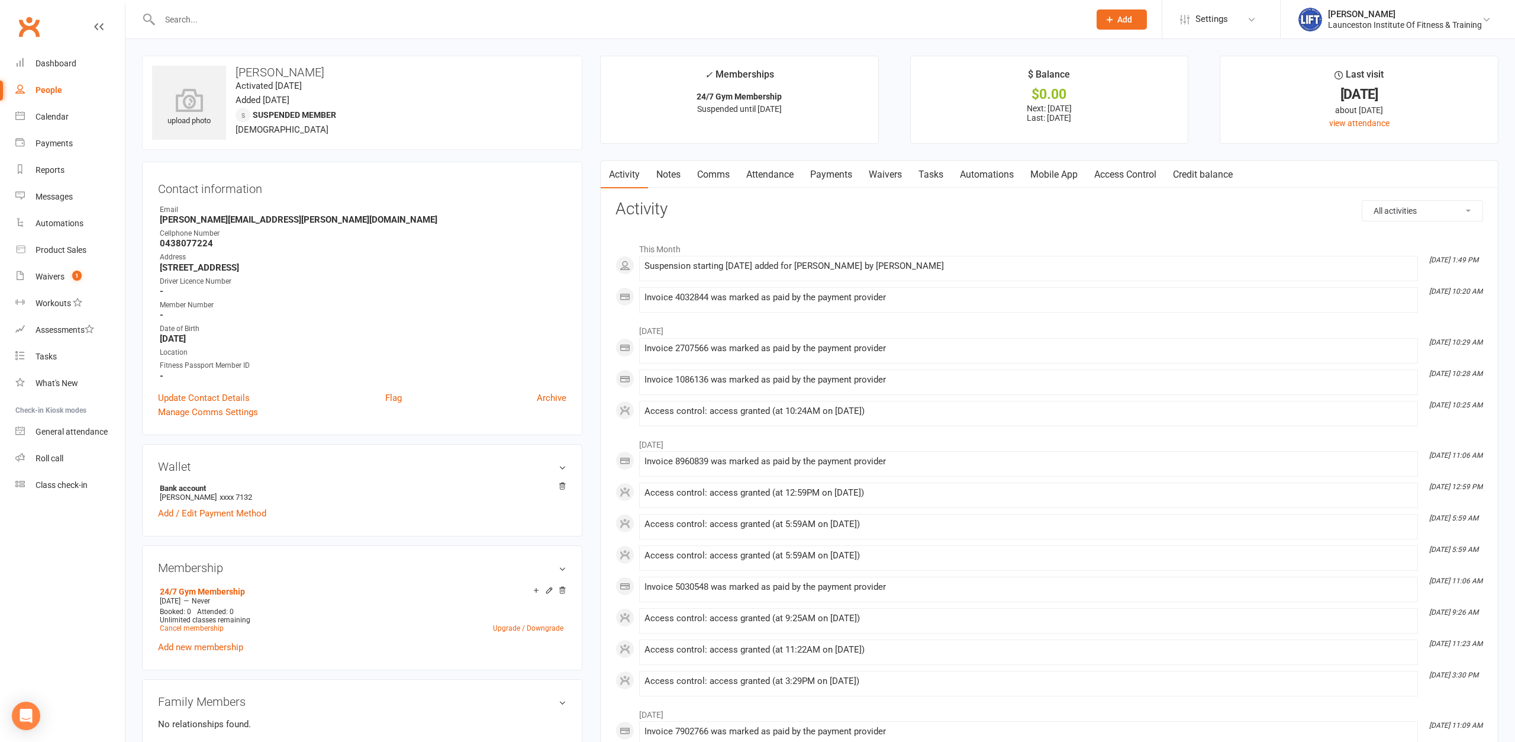
click at [273, 25] on input "text" at bounding box center [618, 19] width 925 height 17
click at [36, 166] on div "Reports" at bounding box center [50, 169] width 29 height 9
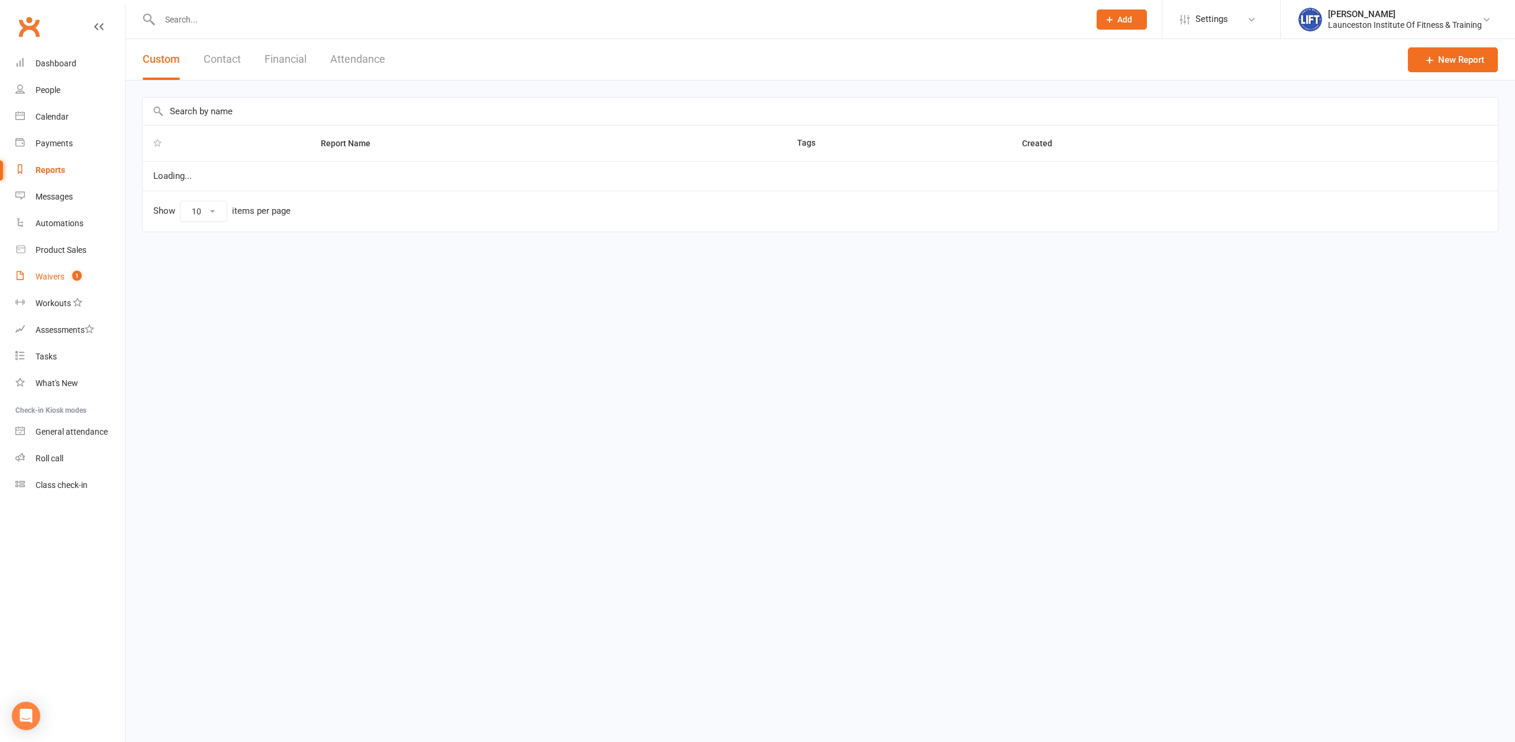
select select "100"
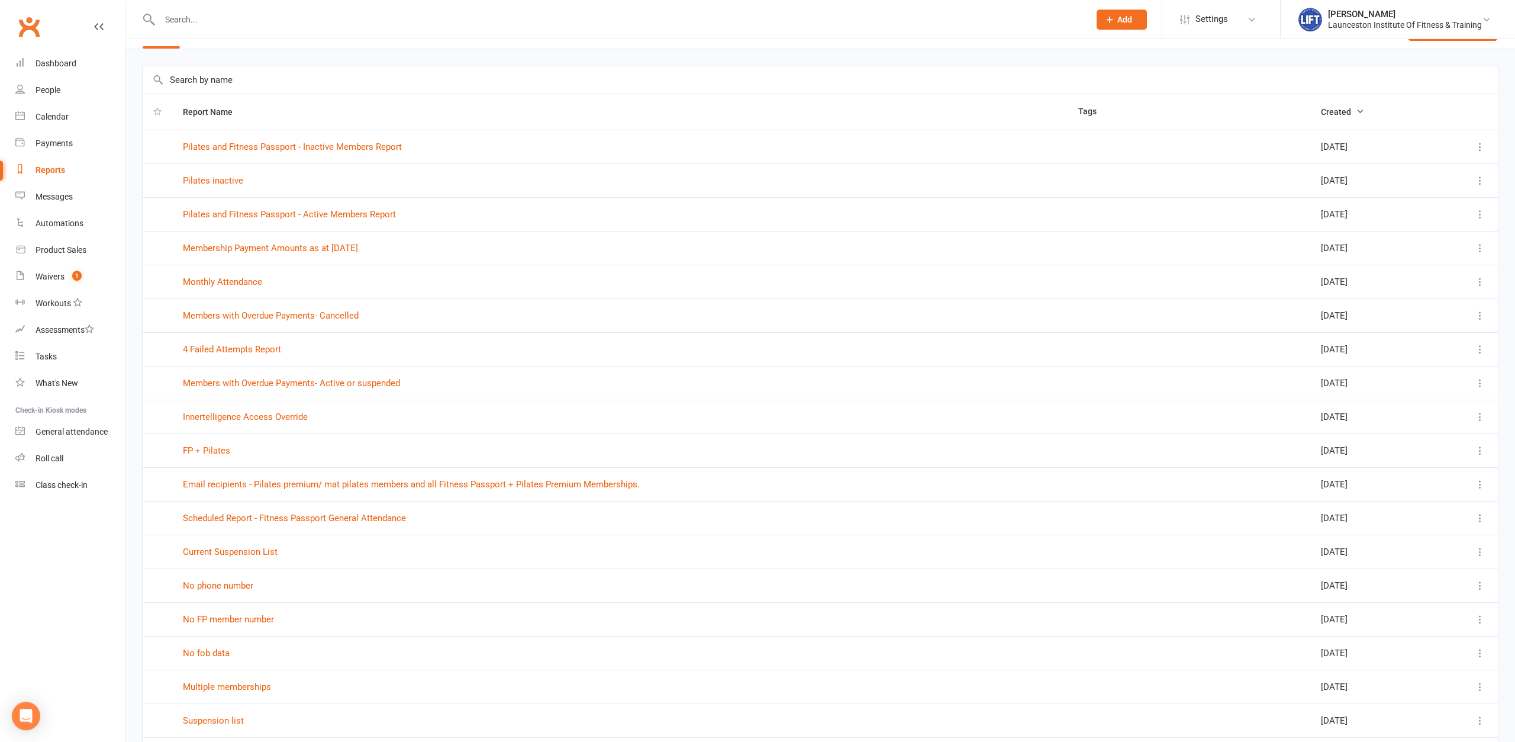
scroll to position [60, 0]
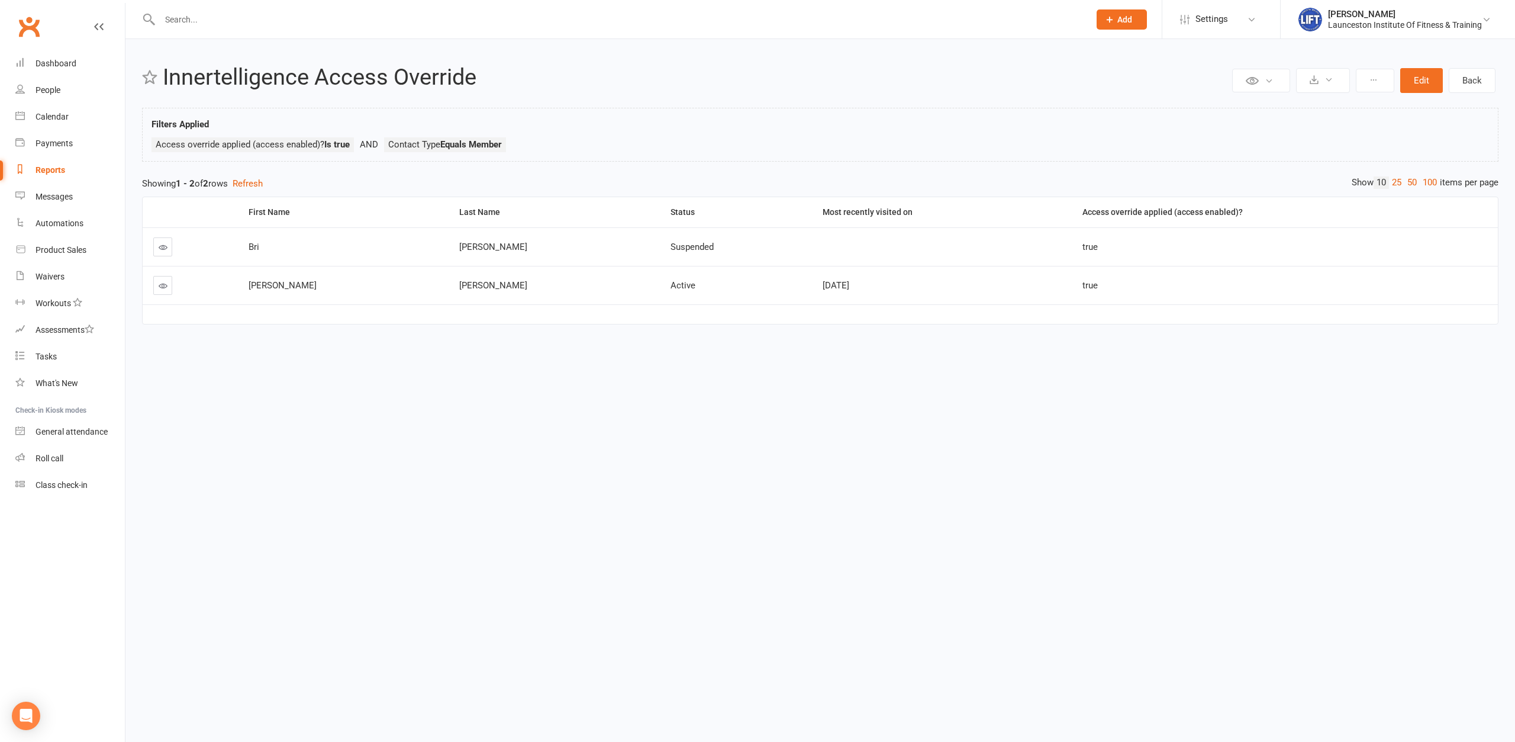
click at [161, 245] on icon at bounding box center [163, 247] width 9 height 9
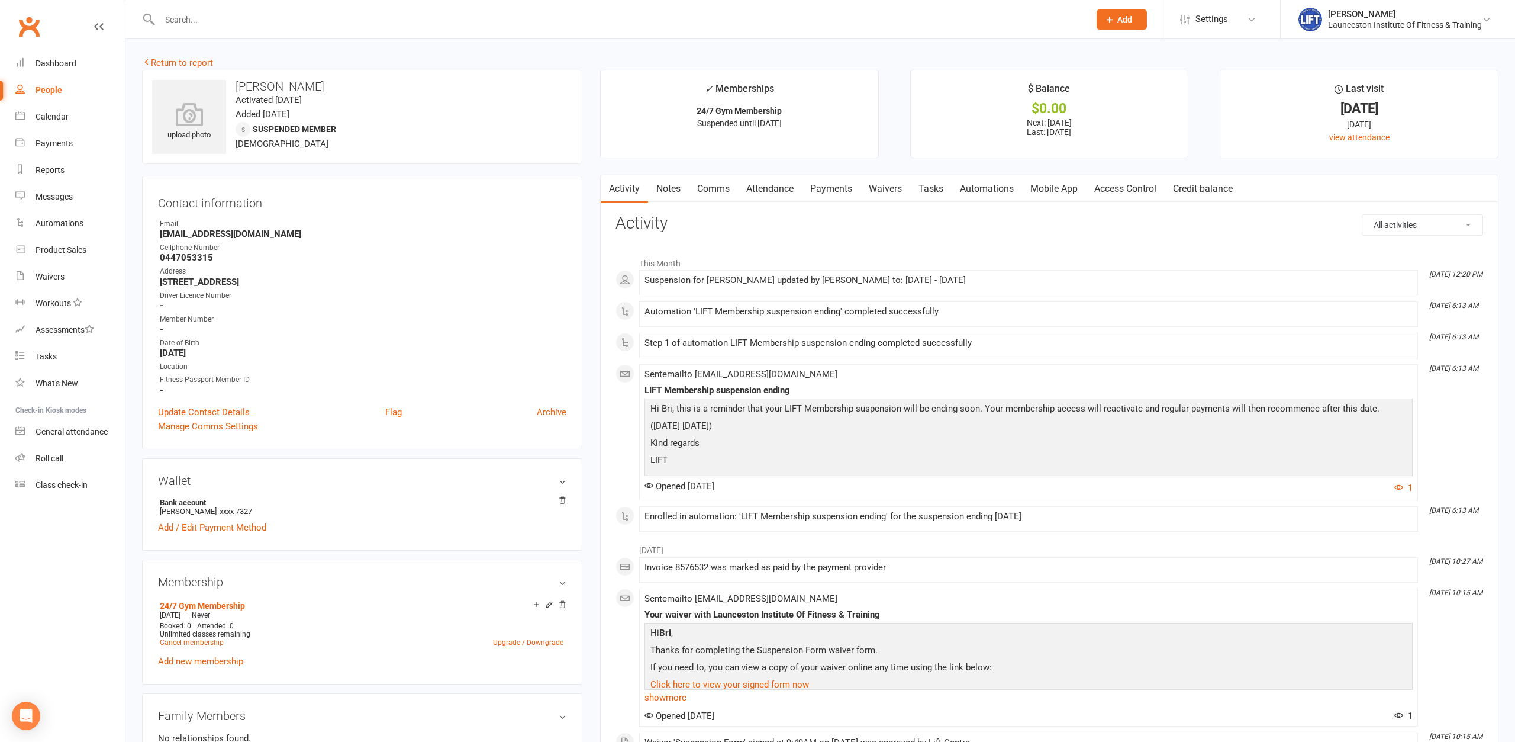
click at [1119, 184] on link "Access Control" at bounding box center [1125, 188] width 79 height 27
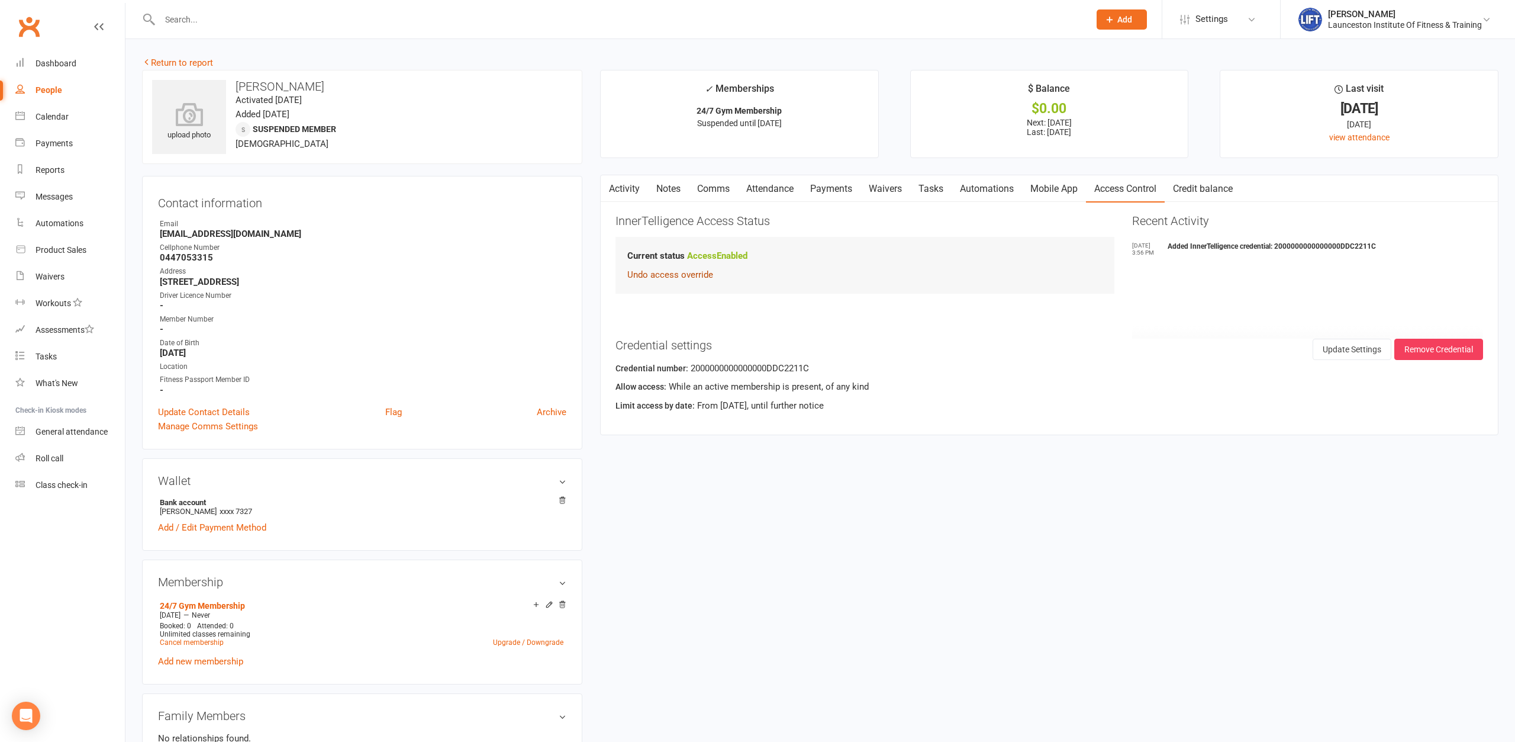
click at [669, 278] on button "Undo access override" at bounding box center [670, 275] width 86 height 14
click at [678, 289] on button "Override Access" at bounding box center [666, 282] width 79 height 21
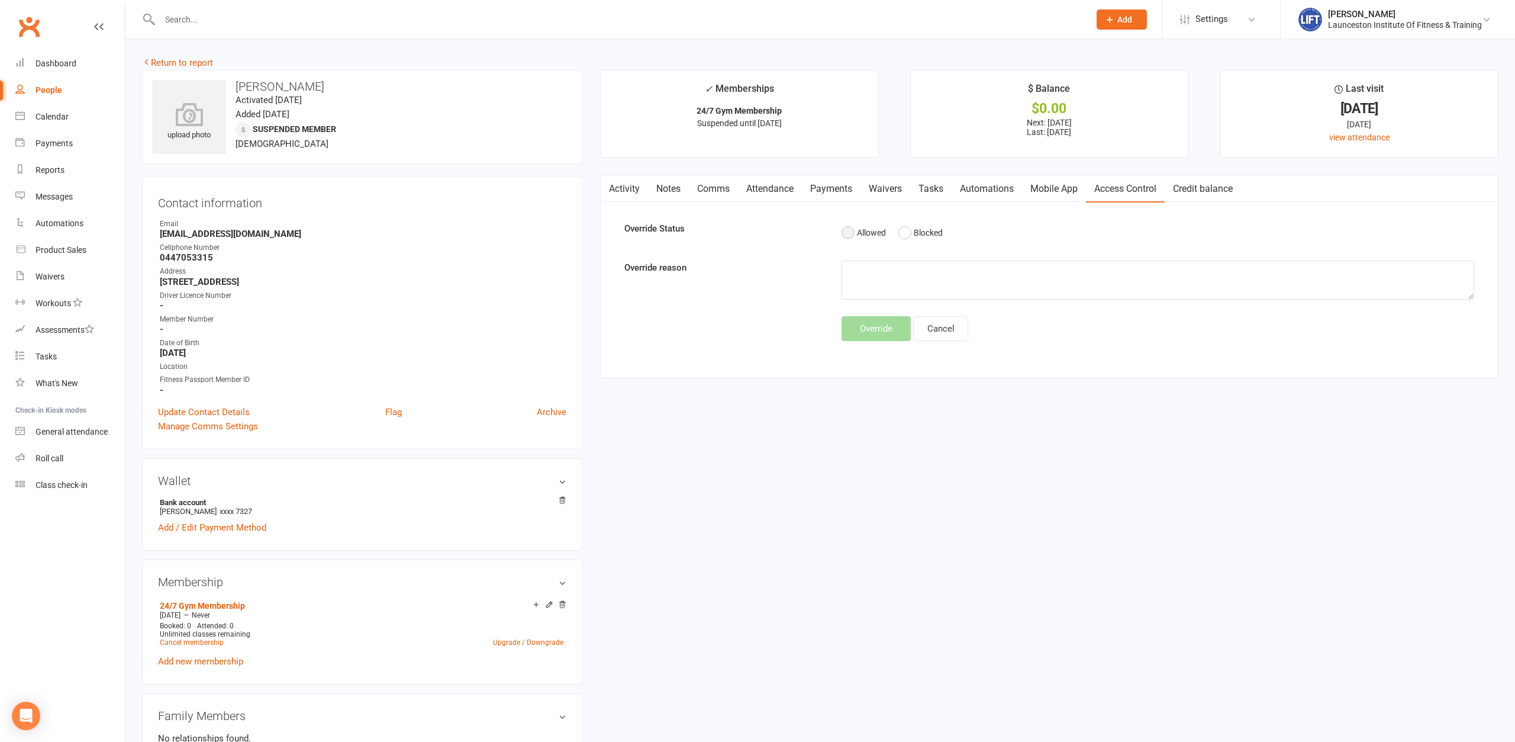
click at [865, 233] on button "Allowed" at bounding box center [864, 232] width 44 height 22
click at [880, 287] on textarea at bounding box center [1158, 279] width 633 height 39
click at [866, 275] on textarea "Leav on override" at bounding box center [1158, 279] width 633 height 39
click at [958, 269] on textarea "Leave on override" at bounding box center [1158, 279] width 633 height 39
type textarea "Leave on override please. Cal"
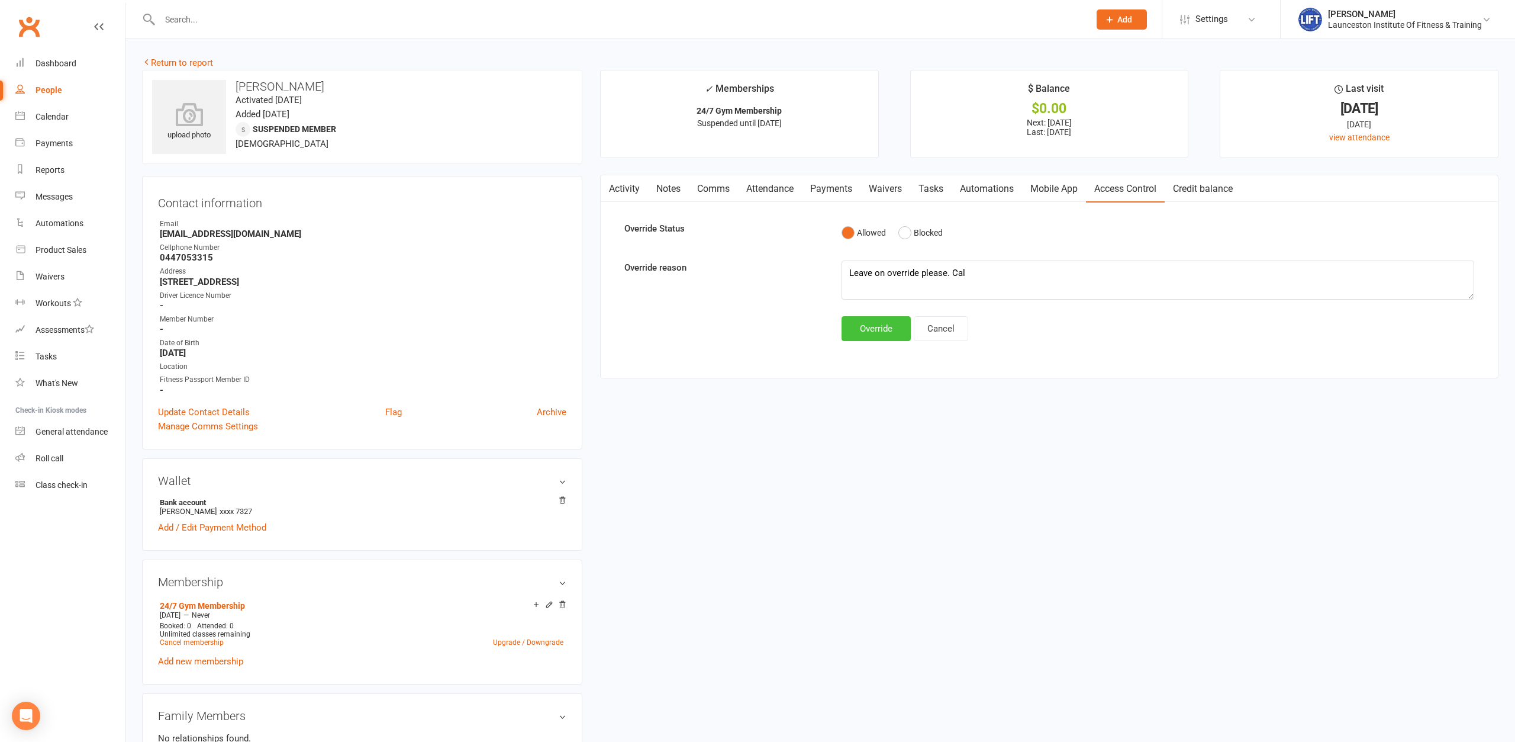
click at [877, 329] on button "Override" at bounding box center [876, 328] width 69 height 25
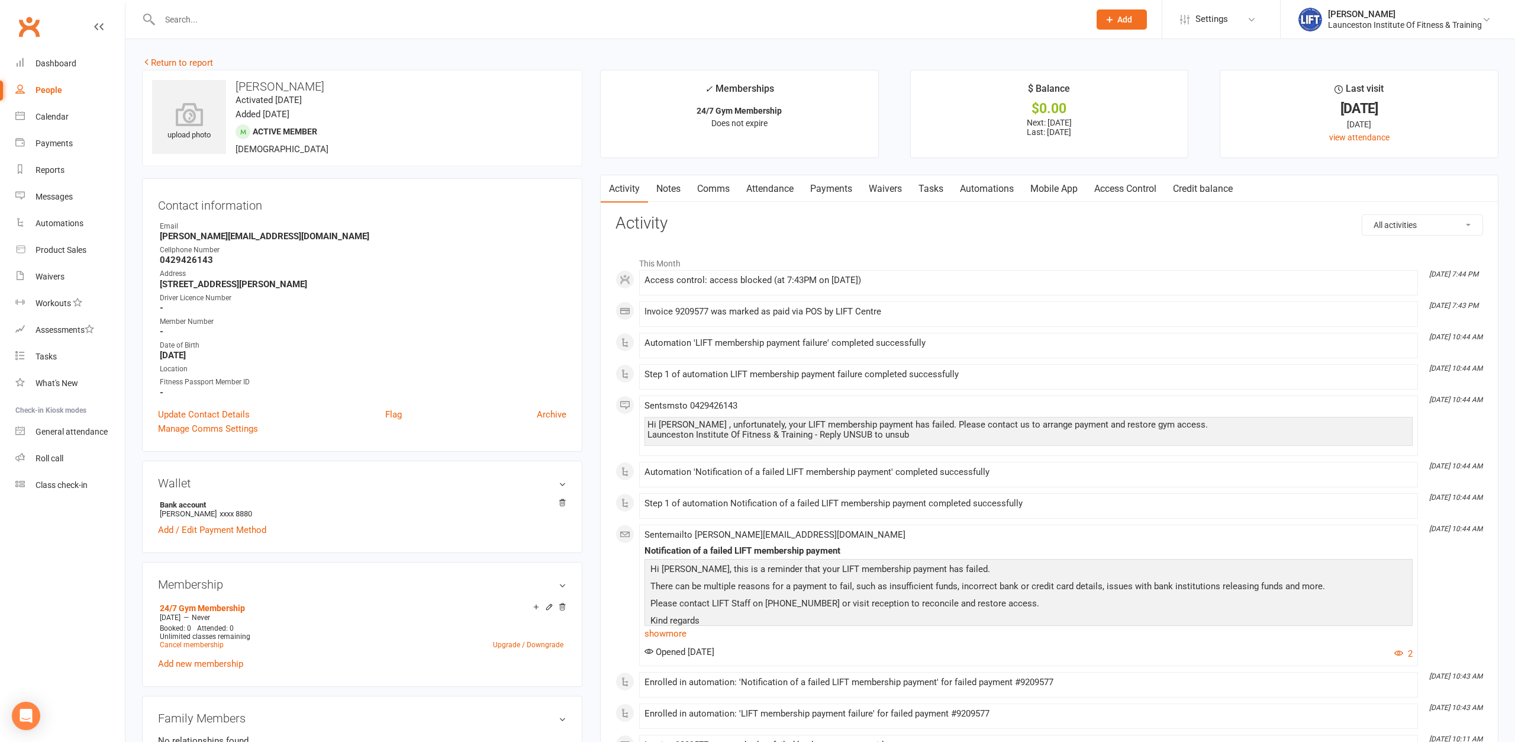
click at [1165, 190] on link "Access Control" at bounding box center [1125, 188] width 79 height 27
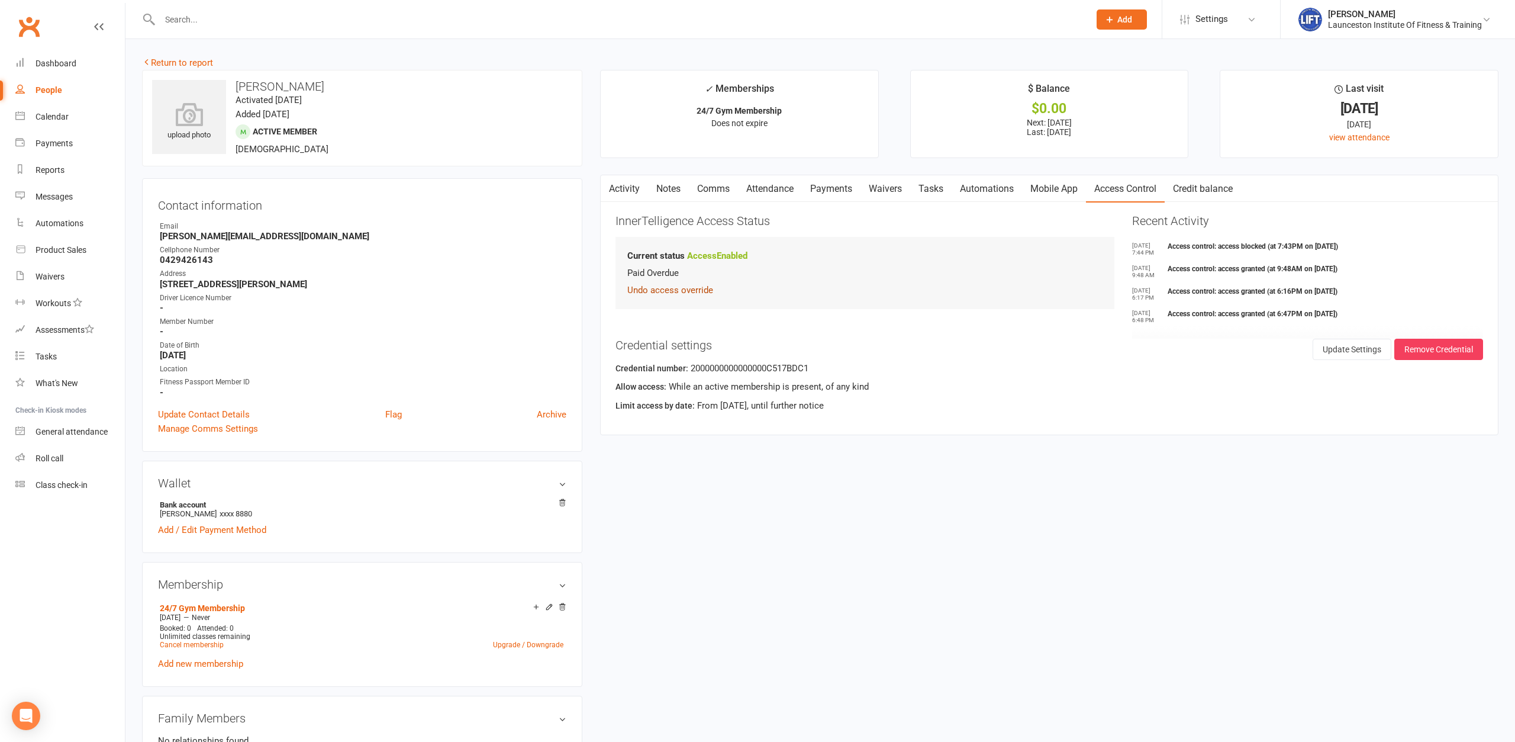
click at [670, 291] on button "Undo access override" at bounding box center [670, 290] width 86 height 14
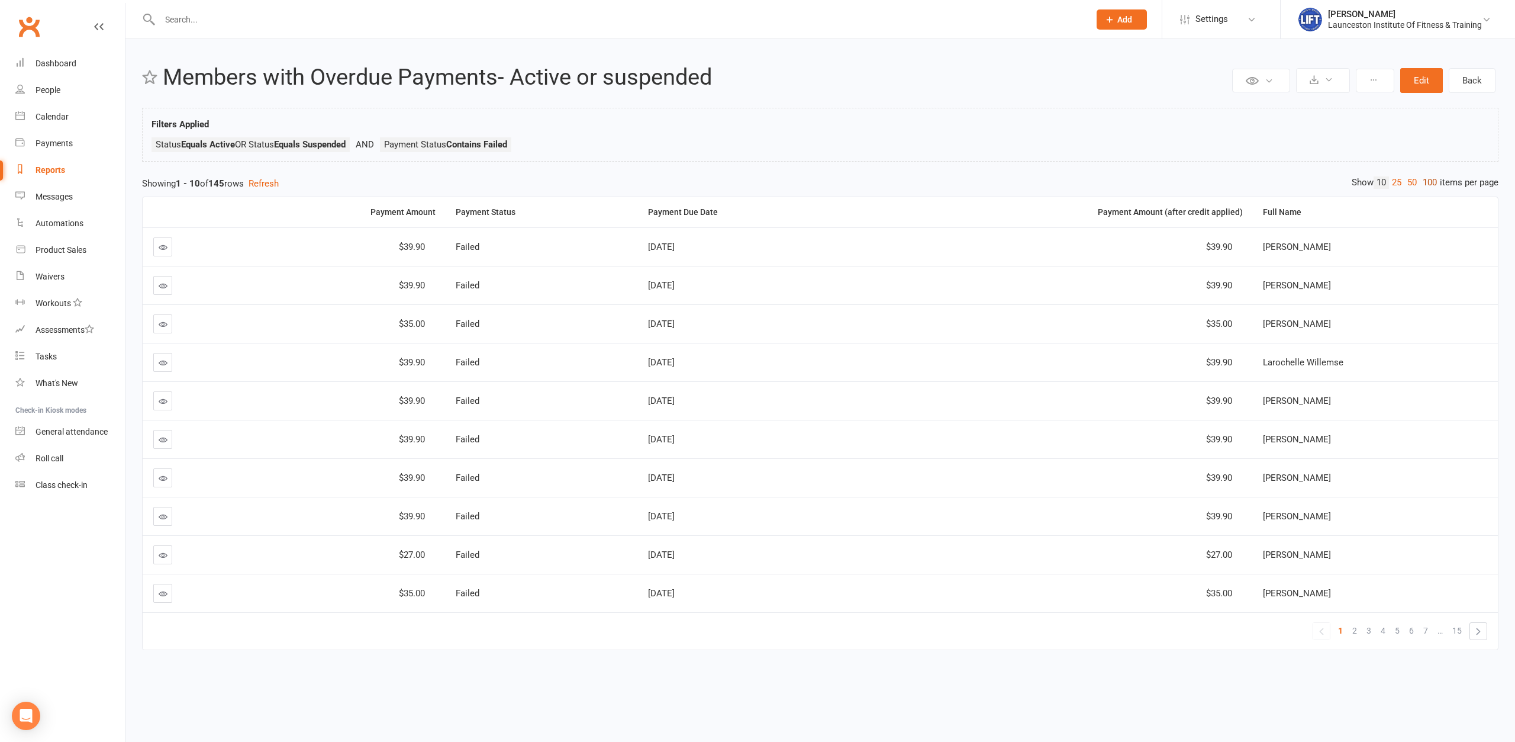
click at [1425, 178] on link "100" at bounding box center [1430, 182] width 20 height 12
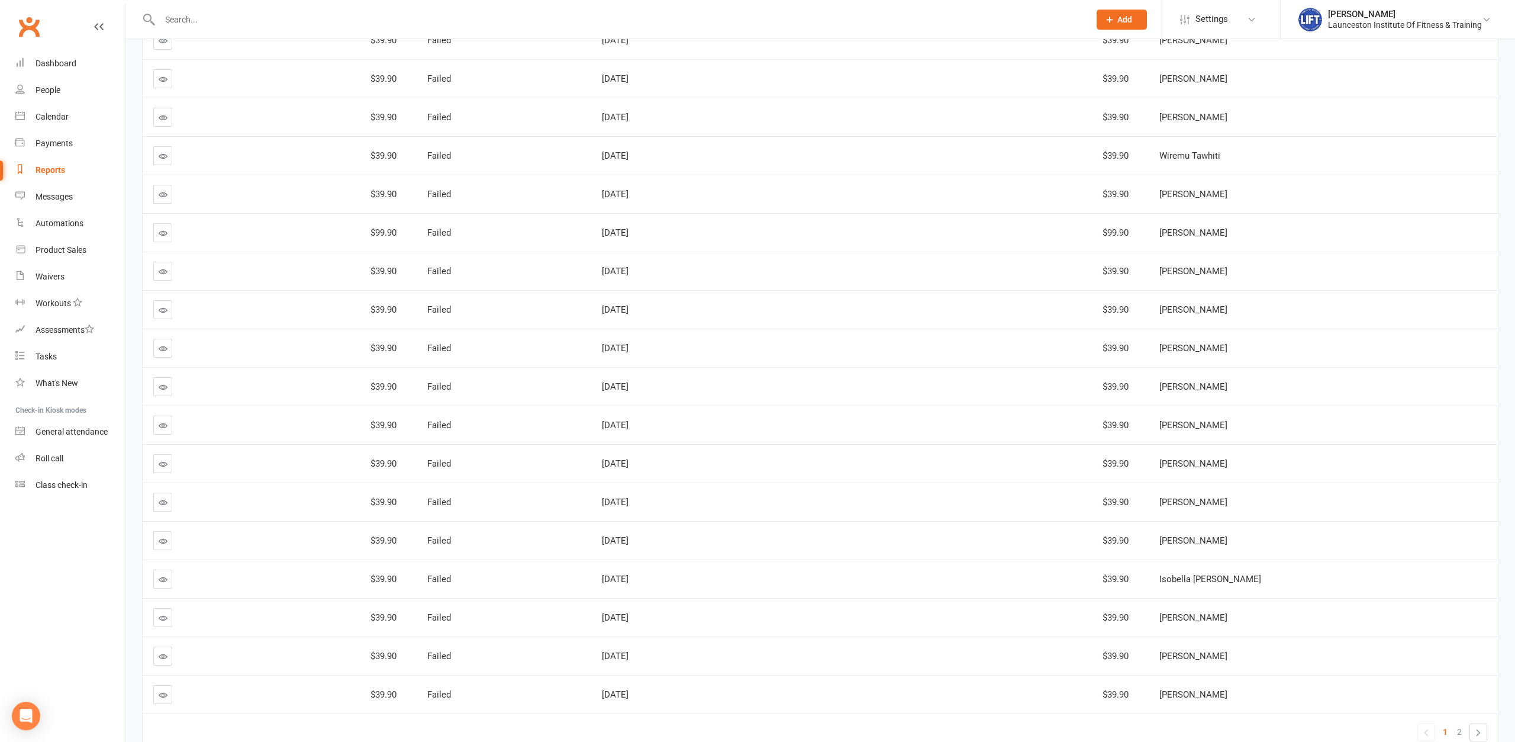
scroll to position [3381, 0]
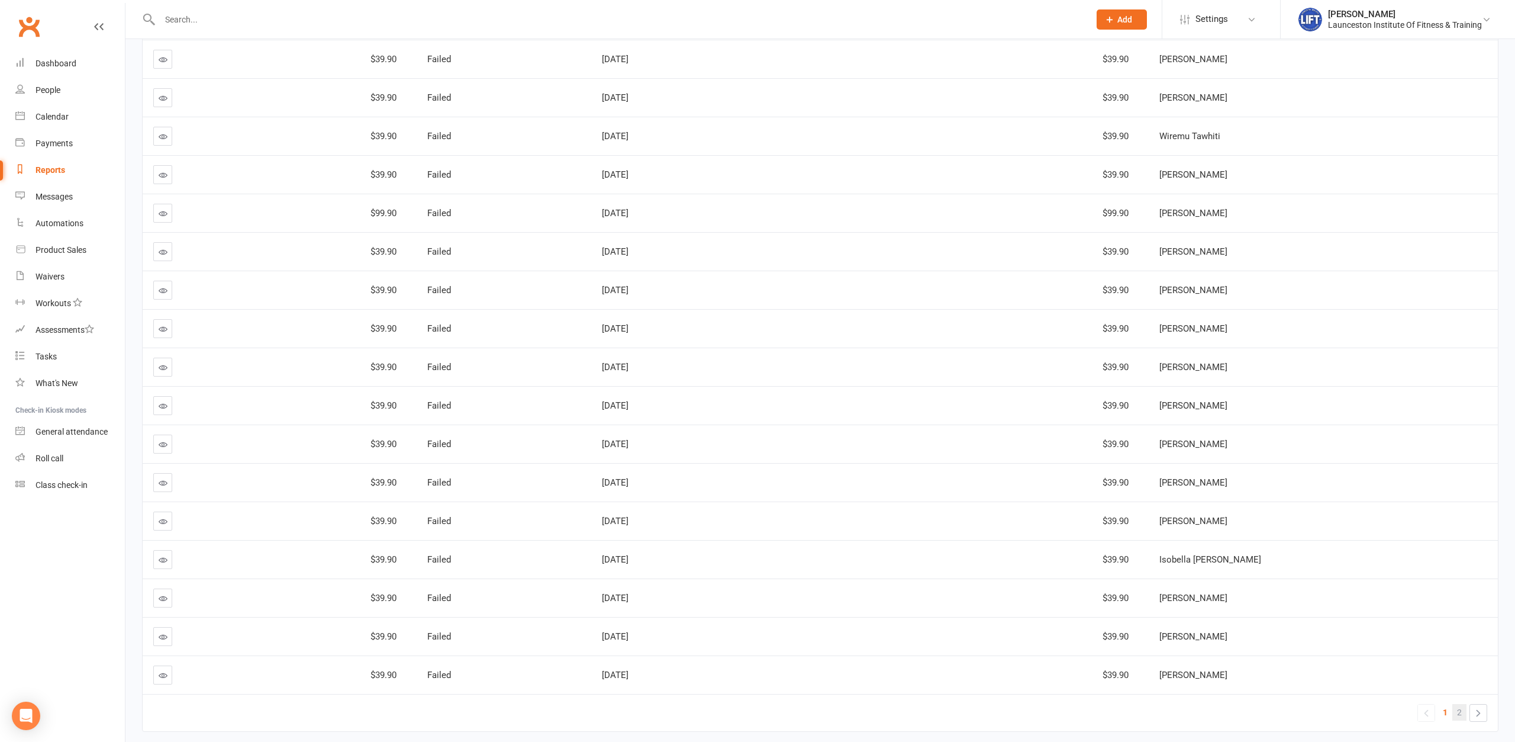
click at [1460, 714] on span "2" at bounding box center [1459, 712] width 5 height 17
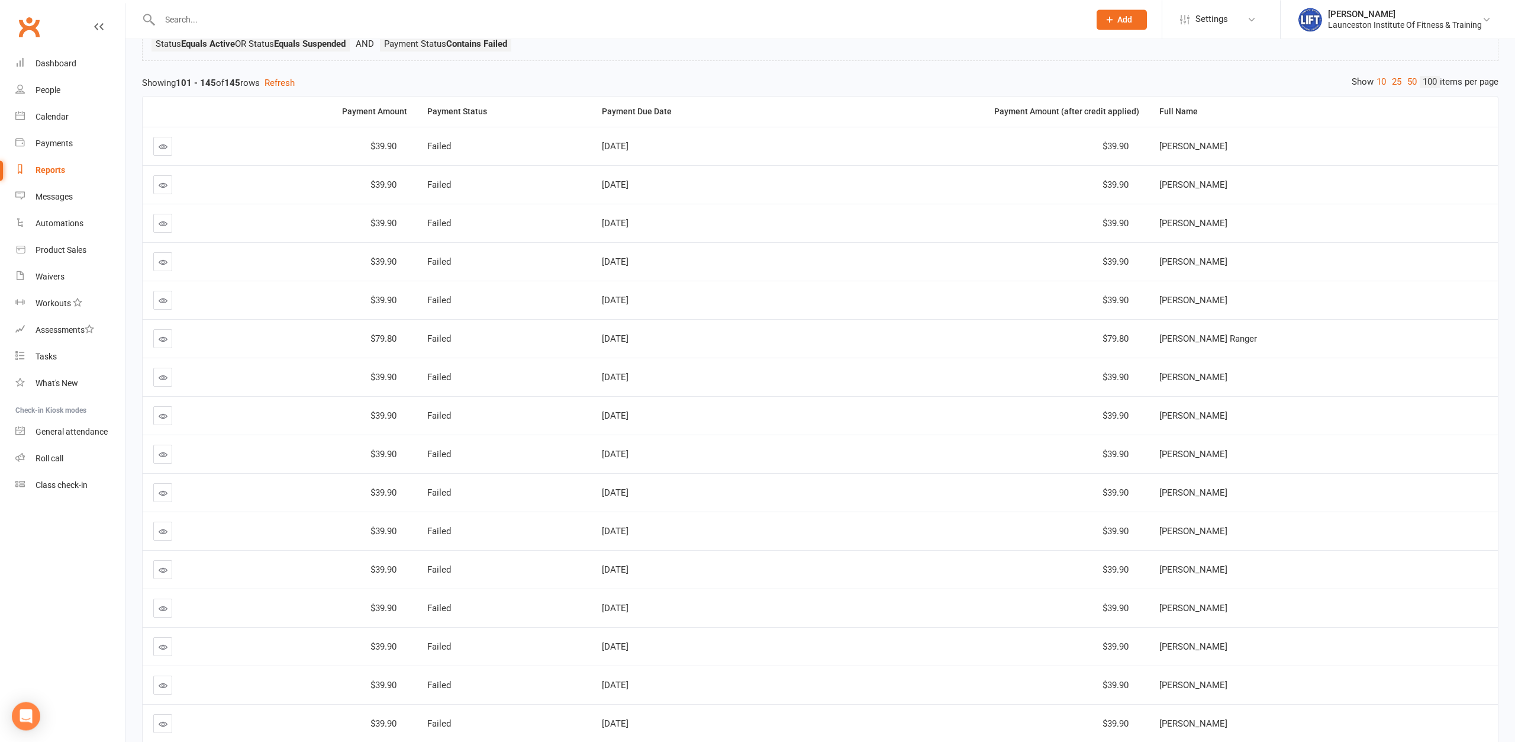
scroll to position [43, 0]
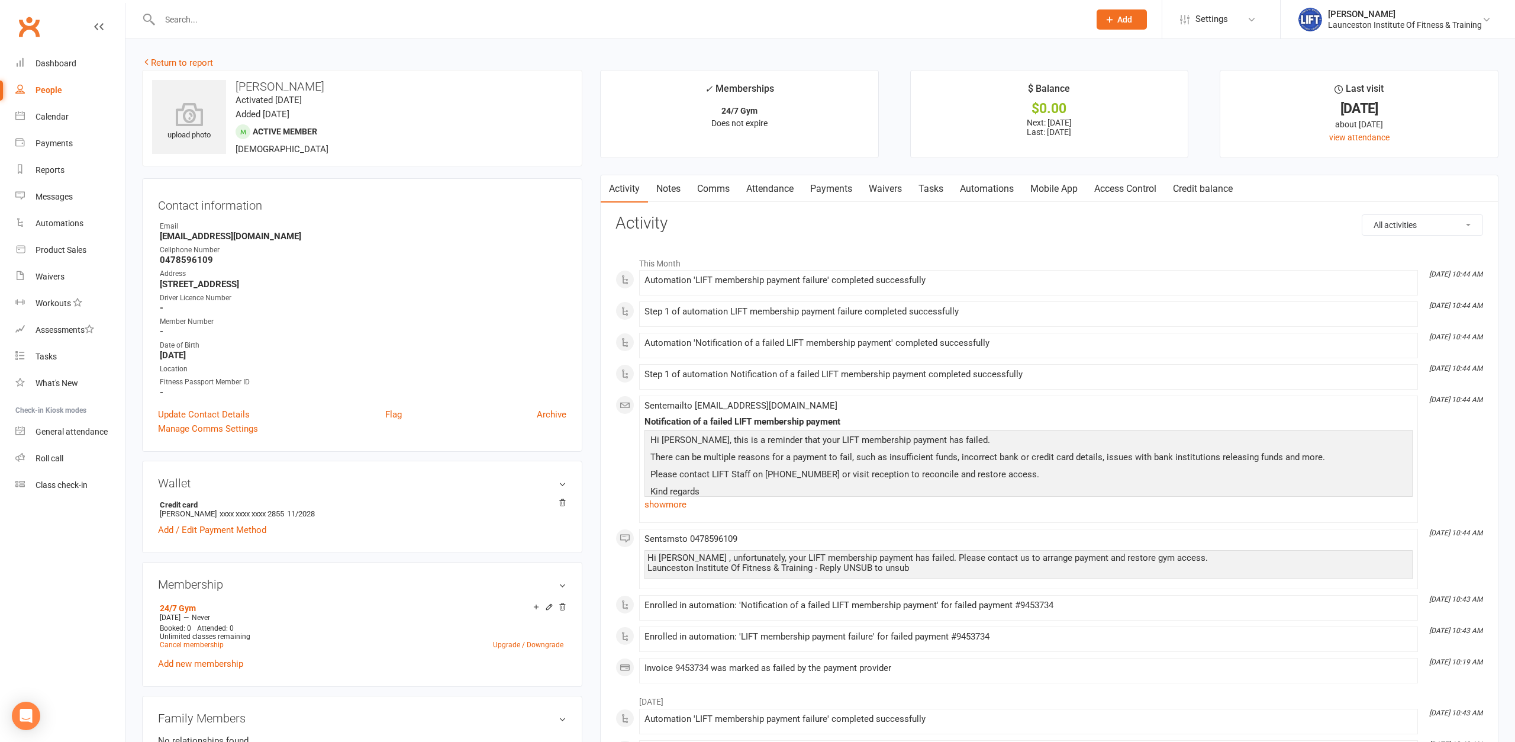
click at [1137, 184] on link "Access Control" at bounding box center [1125, 188] width 79 height 27
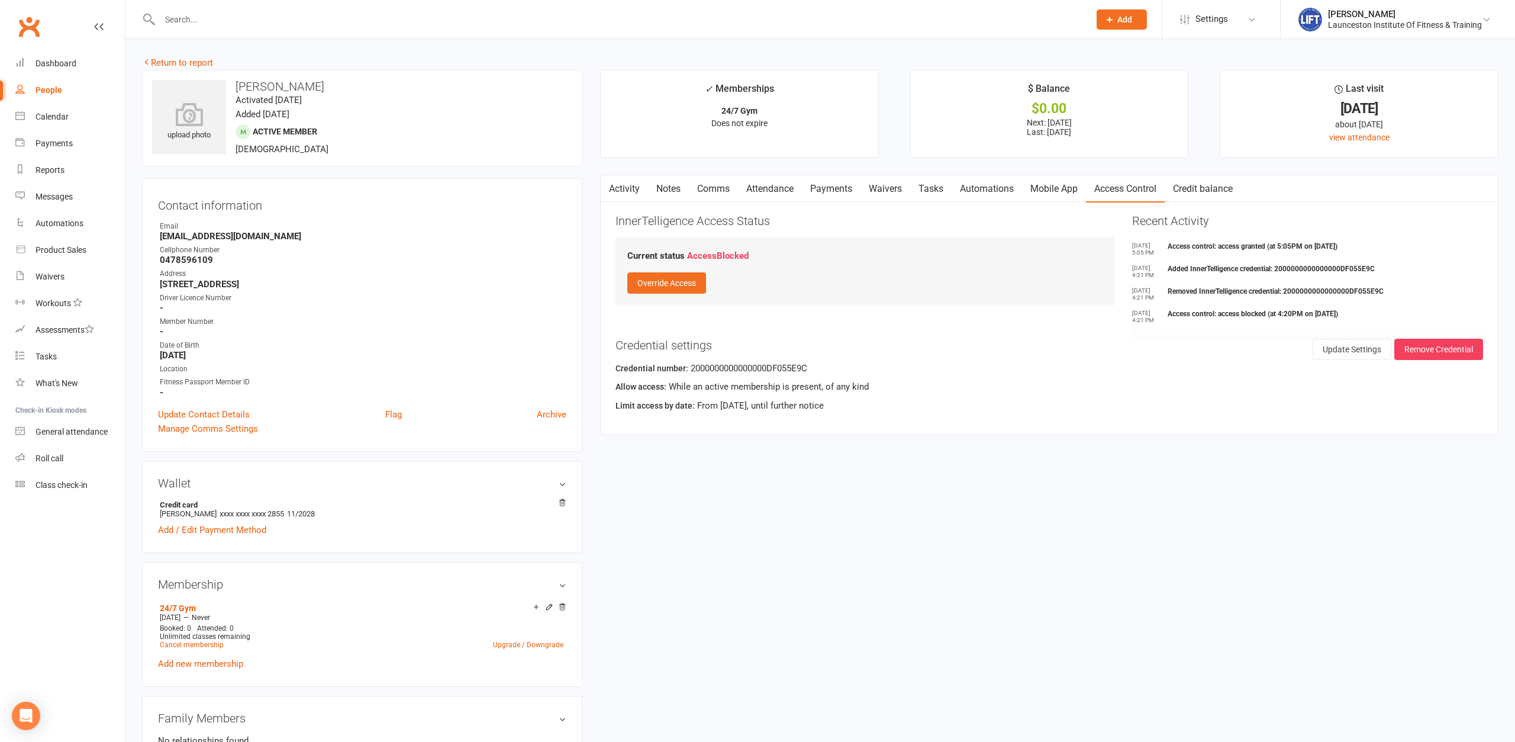
click at [823, 191] on link "Payments" at bounding box center [831, 188] width 59 height 27
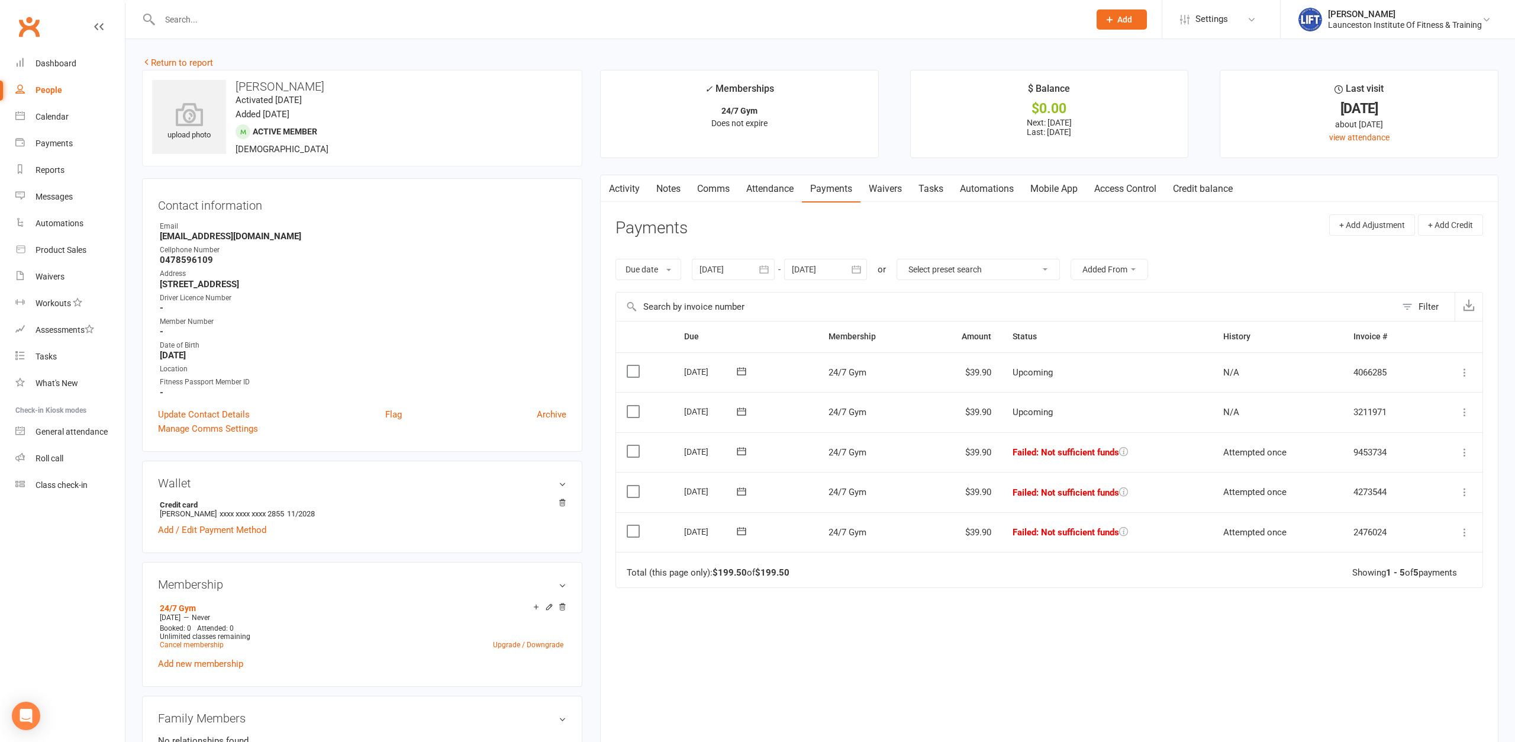
click at [112, 545] on nav "Clubworx Dashboard People Calendar Payments Reports Messages Automations Produc…" at bounding box center [62, 374] width 125 height 742
click at [718, 191] on link "Comms" at bounding box center [713, 188] width 49 height 27
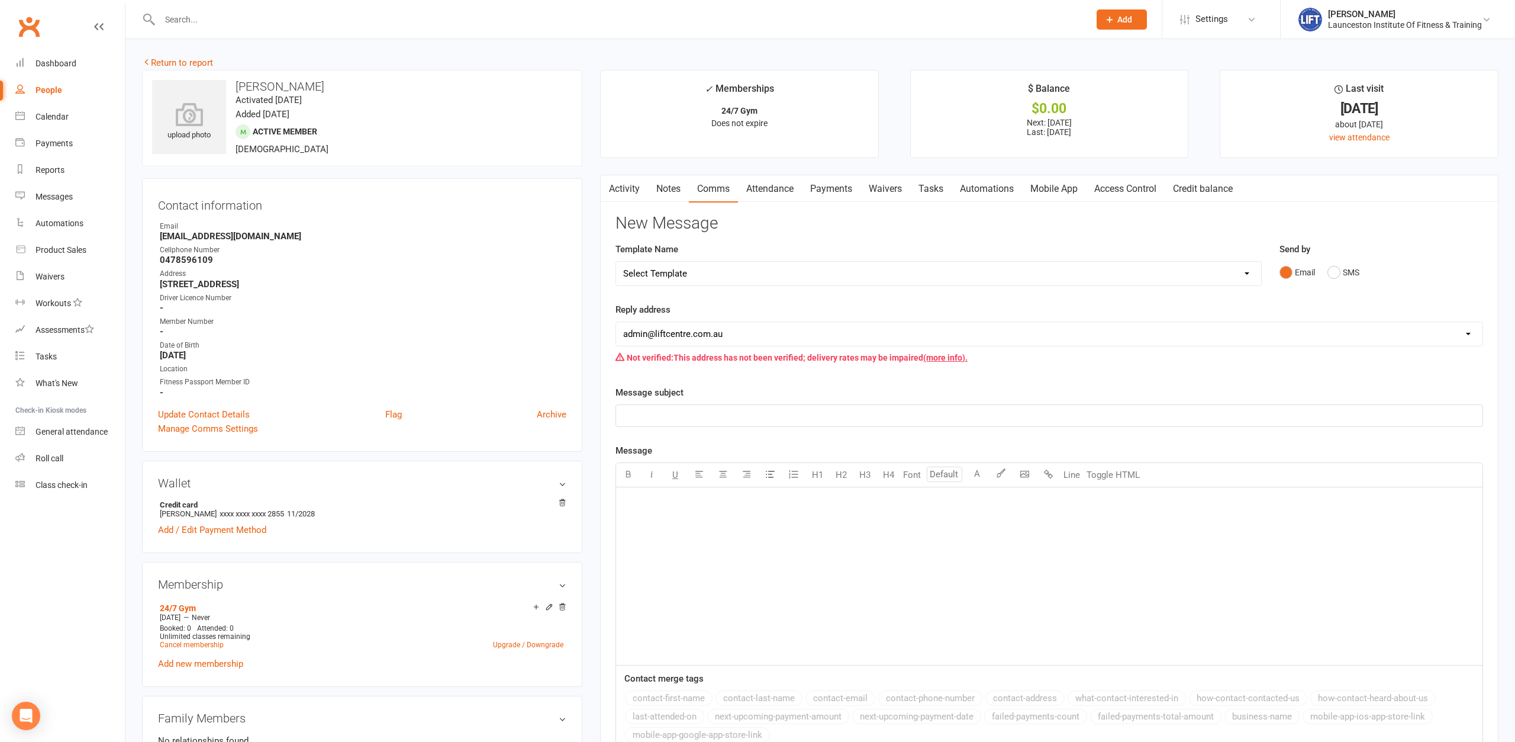
click at [661, 531] on div "﻿" at bounding box center [1049, 576] width 867 height 178
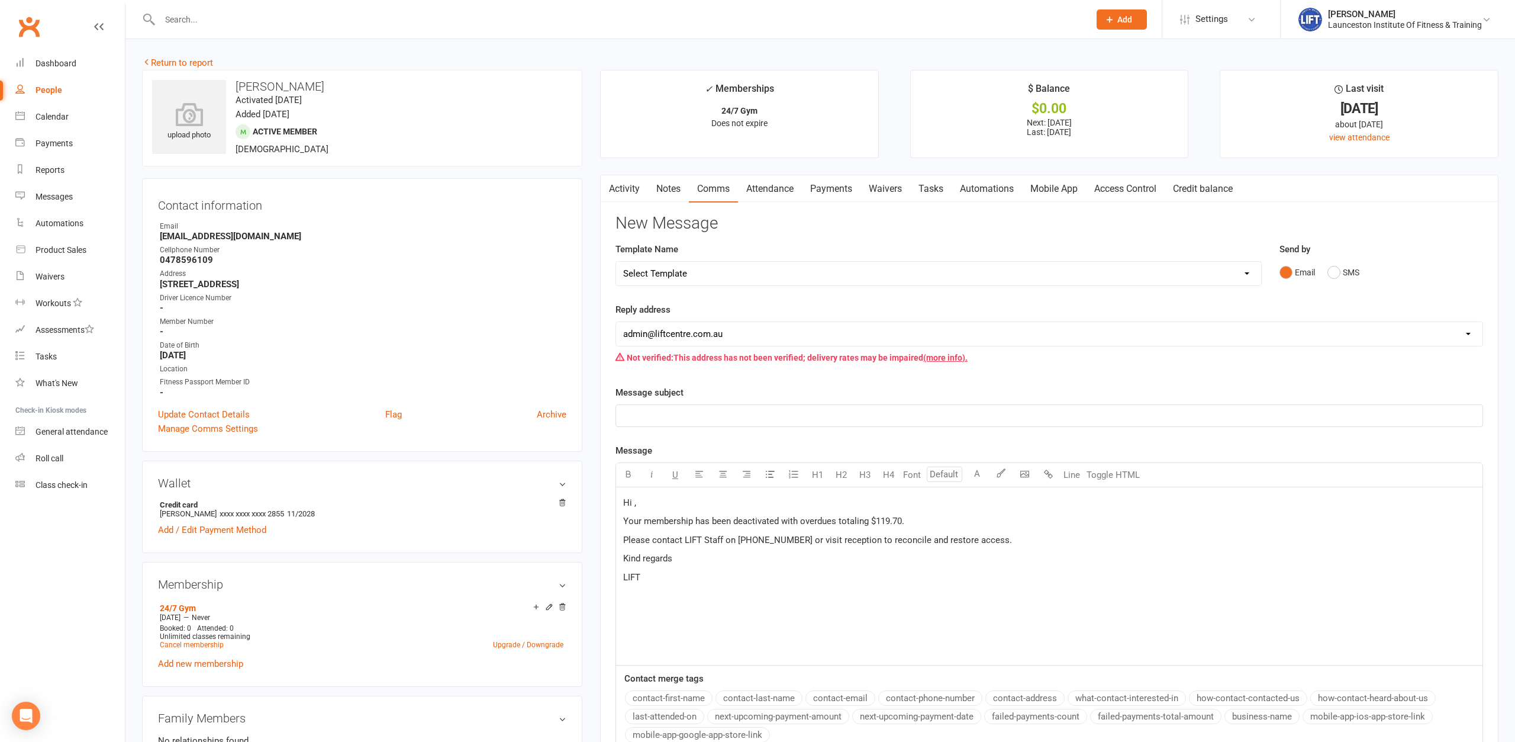
click at [682, 498] on p "Hi ," at bounding box center [1049, 502] width 852 height 14
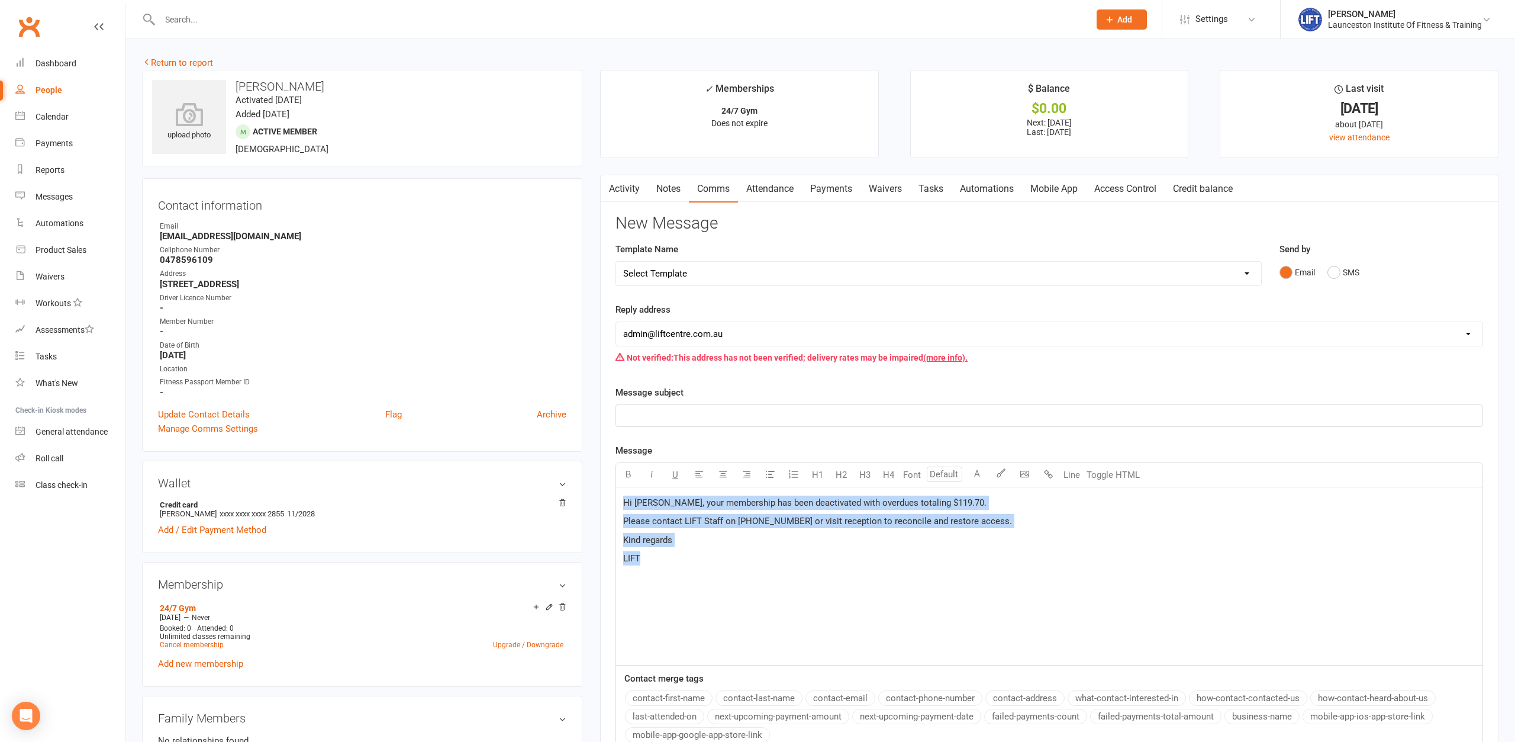
drag, startPoint x: 677, startPoint y: 556, endPoint x: 606, endPoint y: 485, distance: 99.6
click at [616, 487] on div "Hi Ryken, your membership has been deactivated with overdues totaling $119.70. …" at bounding box center [1050, 576] width 868 height 178
copy div "Hi Ryken, your membership has been deactivated with overdues totaling $119.70. …"
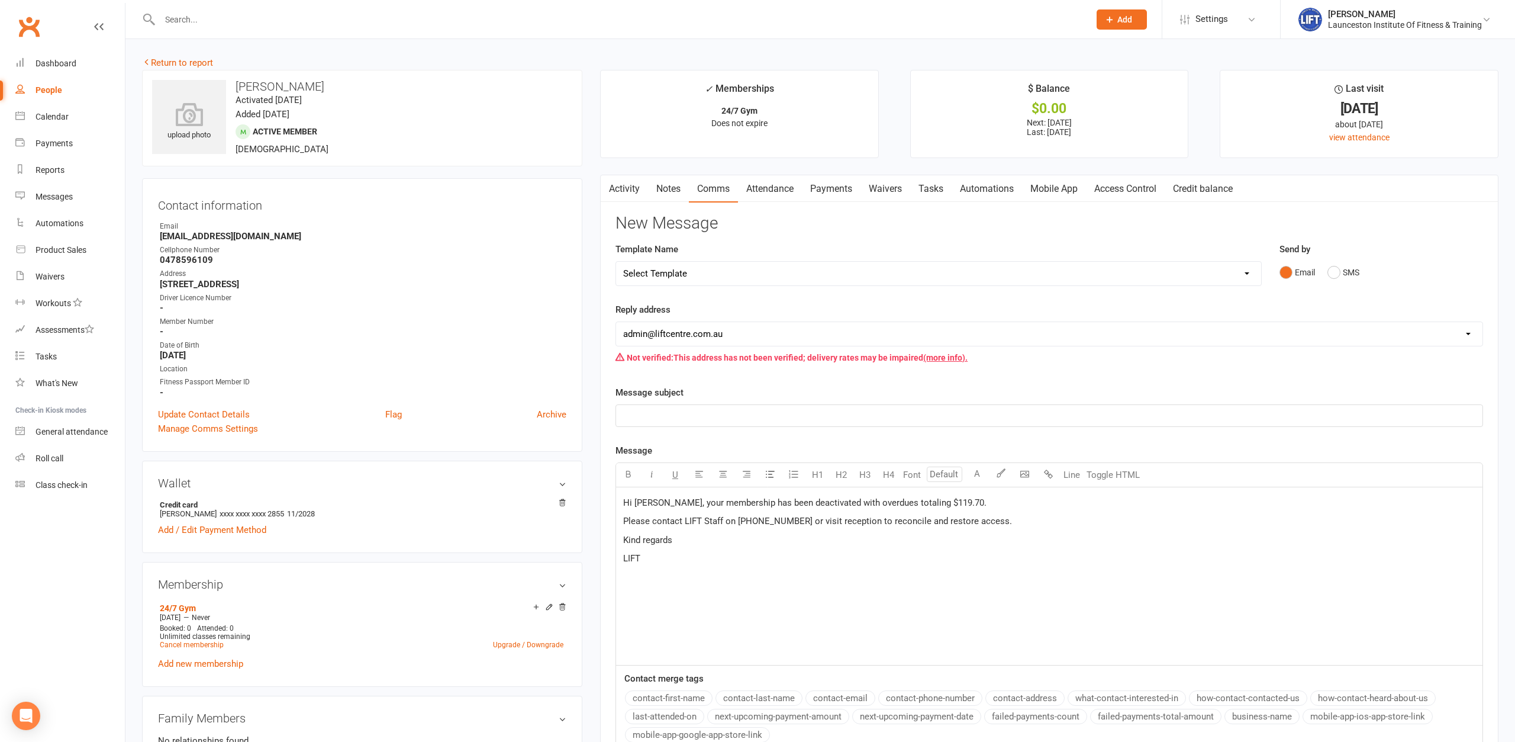
click at [662, 412] on p "﻿" at bounding box center [1049, 415] width 852 height 14
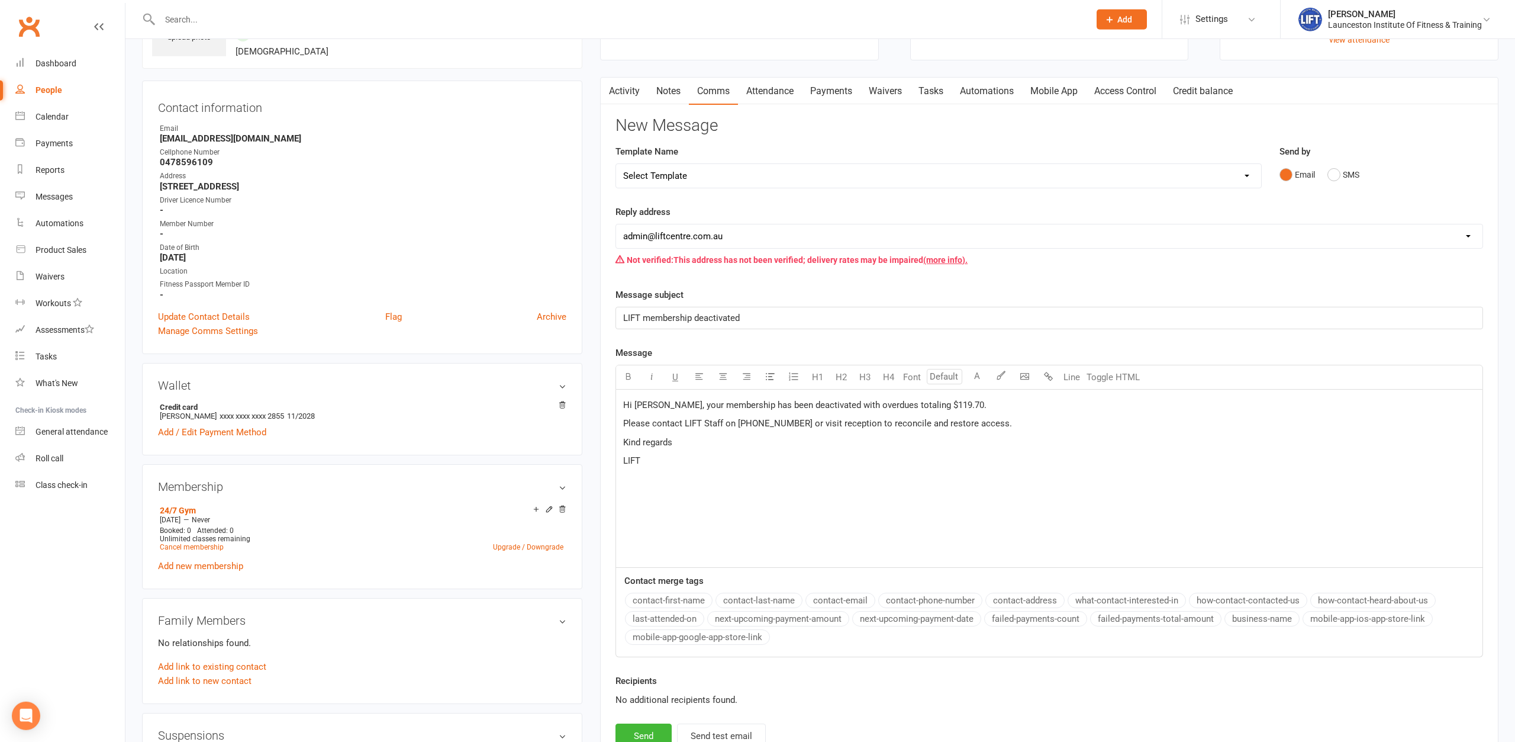
scroll to position [121, 0]
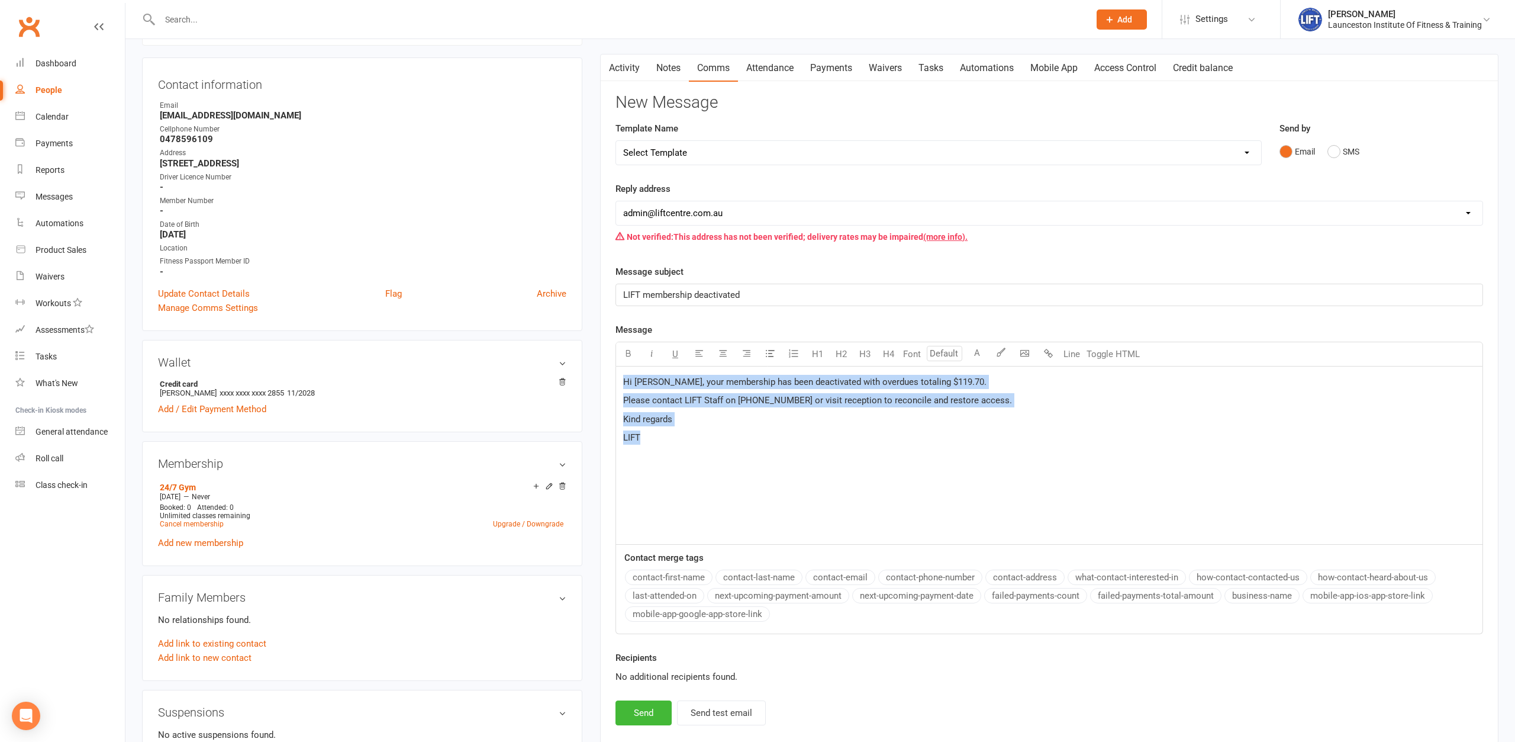
drag, startPoint x: 675, startPoint y: 442, endPoint x: 605, endPoint y: 379, distance: 94.3
click at [616, 379] on div "Hi Ryken, your membership has been deactivated with overdues totaling $119.70. …" at bounding box center [1050, 455] width 868 height 178
copy div "Hi Ryken, your membership has been deactivated with overdues totaling $119.70. …"
click at [646, 710] on button "Send" at bounding box center [644, 712] width 56 height 25
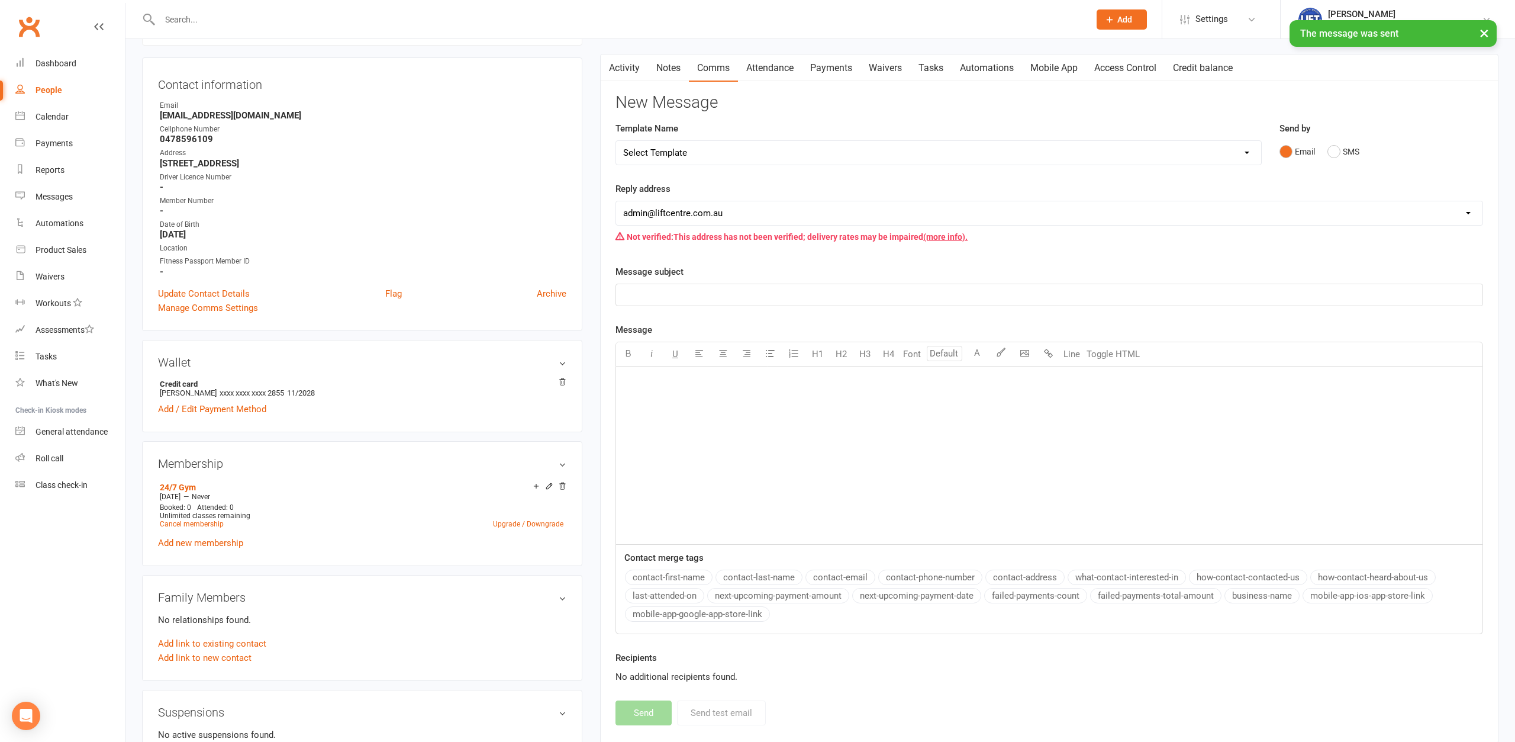
scroll to position [0, 0]
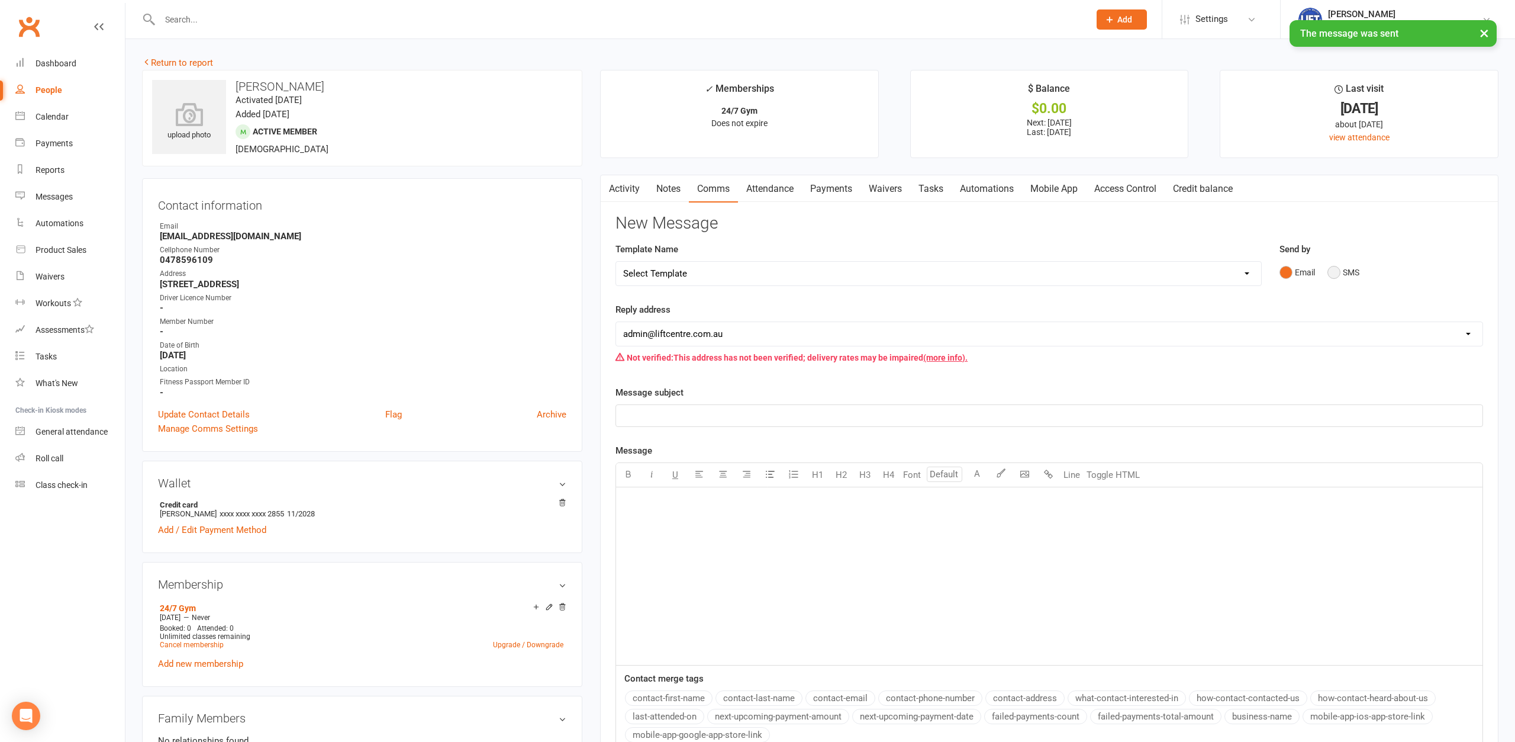
click at [1342, 273] on button "SMS" at bounding box center [1344, 272] width 32 height 22
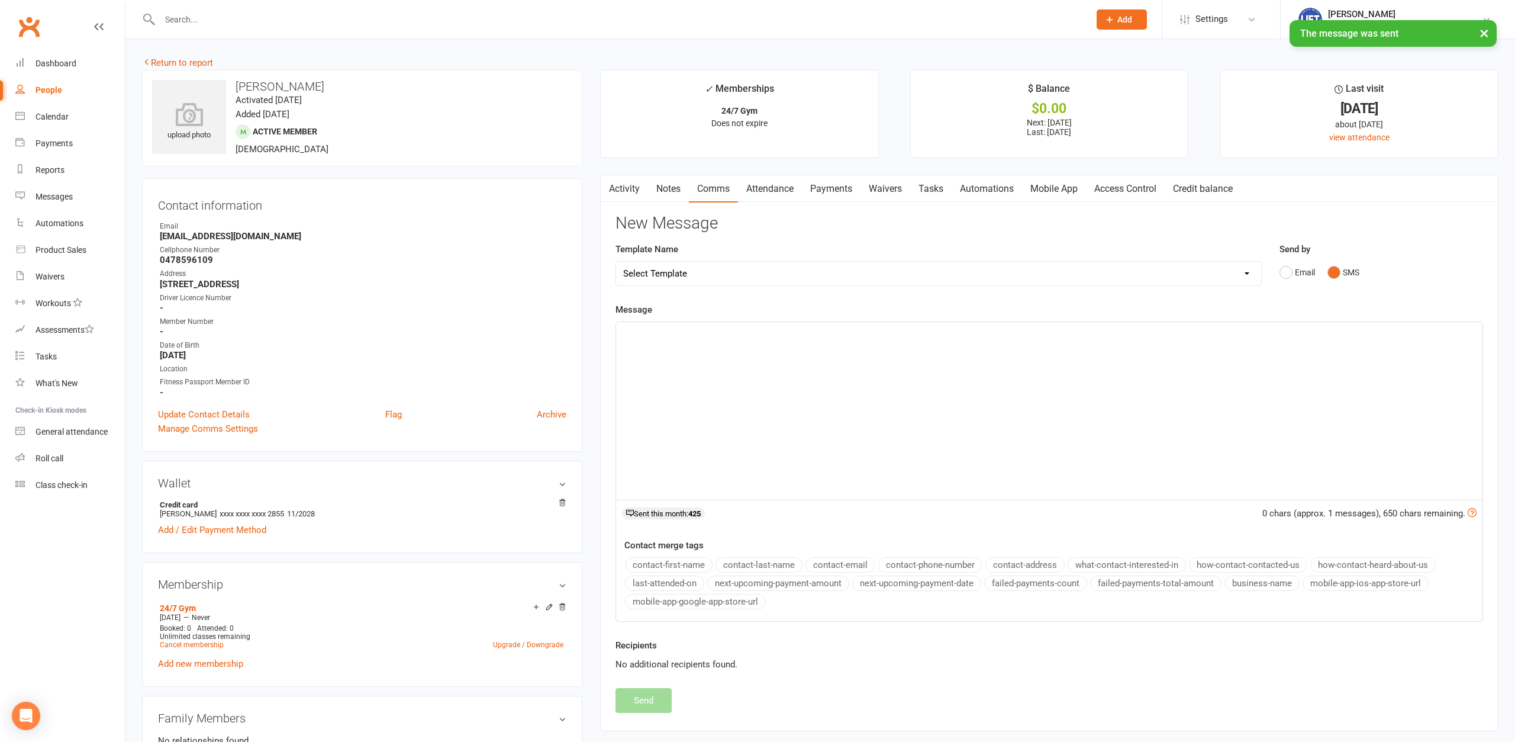
click at [691, 384] on div "﻿" at bounding box center [1049, 411] width 867 height 178
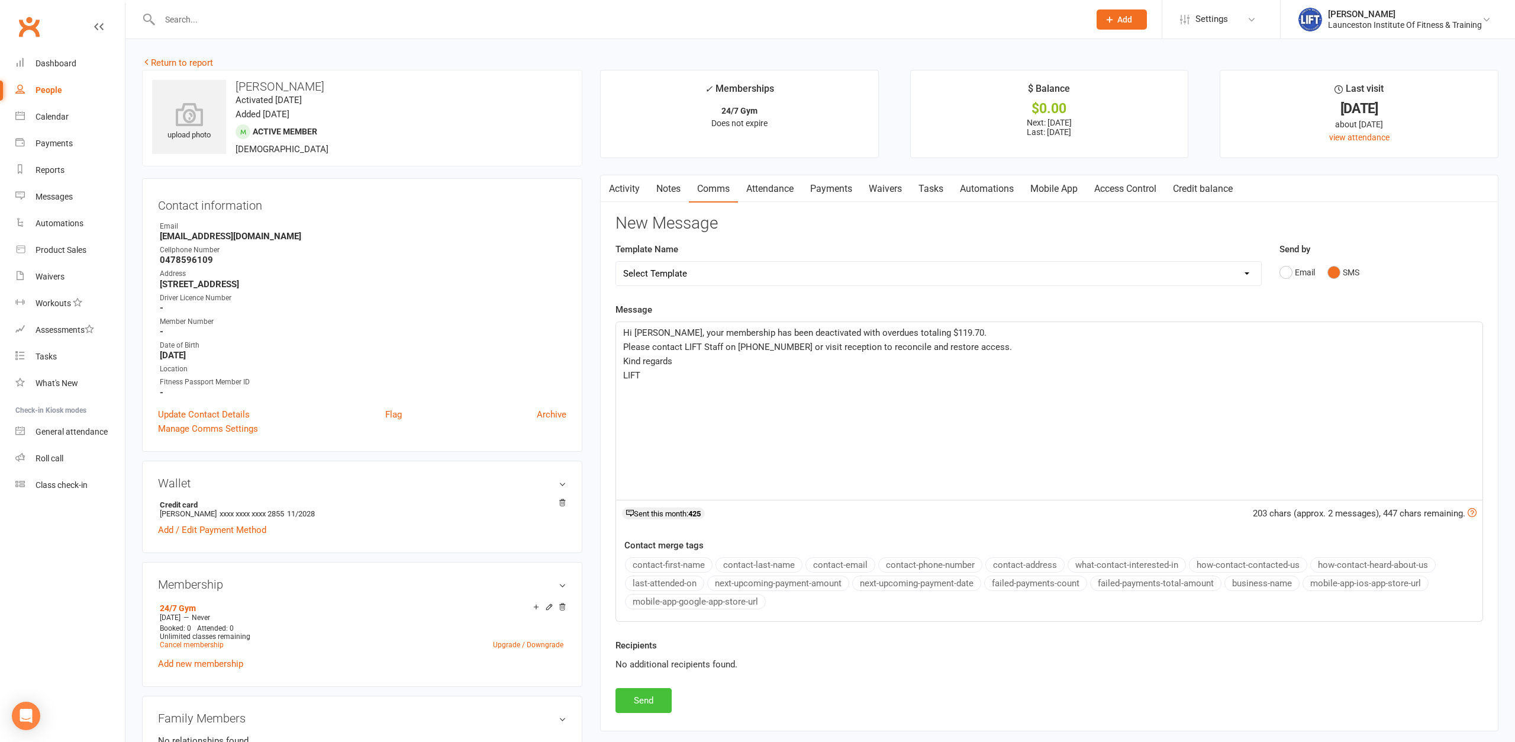
click at [639, 703] on button "Send" at bounding box center [644, 700] width 56 height 25
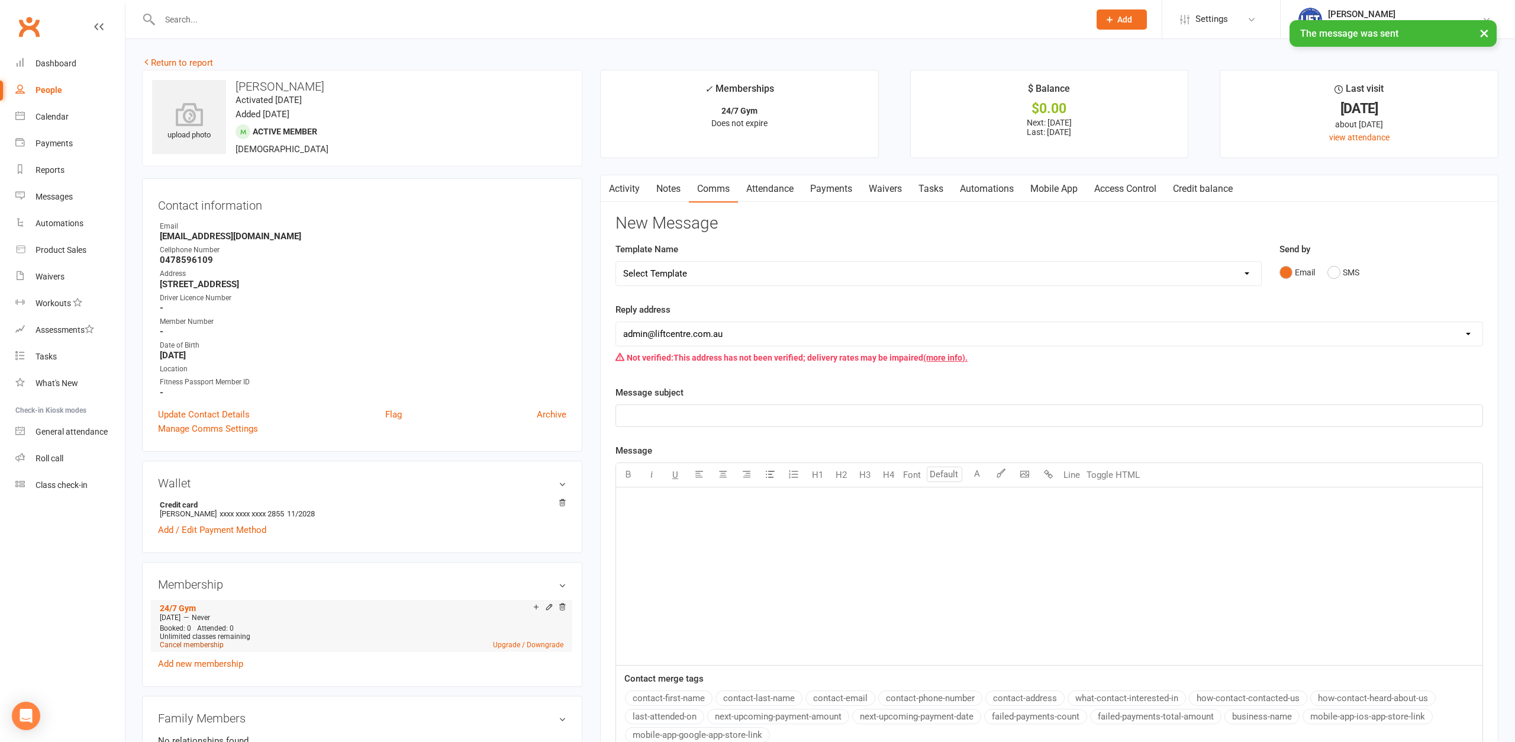
click at [203, 646] on link "Cancel membership" at bounding box center [192, 645] width 64 height 8
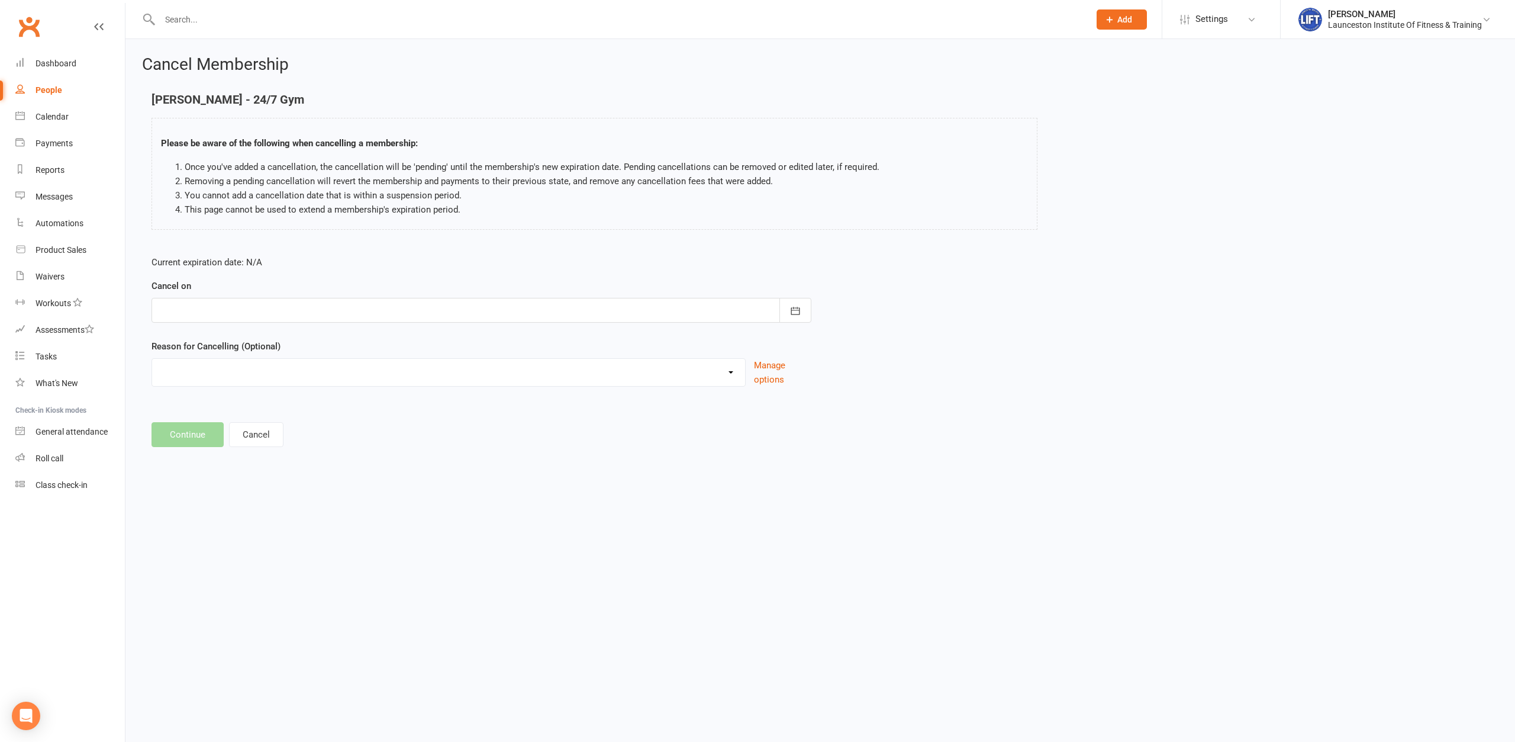
click at [275, 301] on div at bounding box center [482, 310] width 660 height 25
click at [252, 430] on span "14" at bounding box center [251, 430] width 9 height 9
type input "14 Oct 2025"
click at [152, 359] on select "Cancelled by staff (overdues) Change to Fitness Passport Changing gyms Injury M…" at bounding box center [448, 371] width 593 height 24
select select "0"
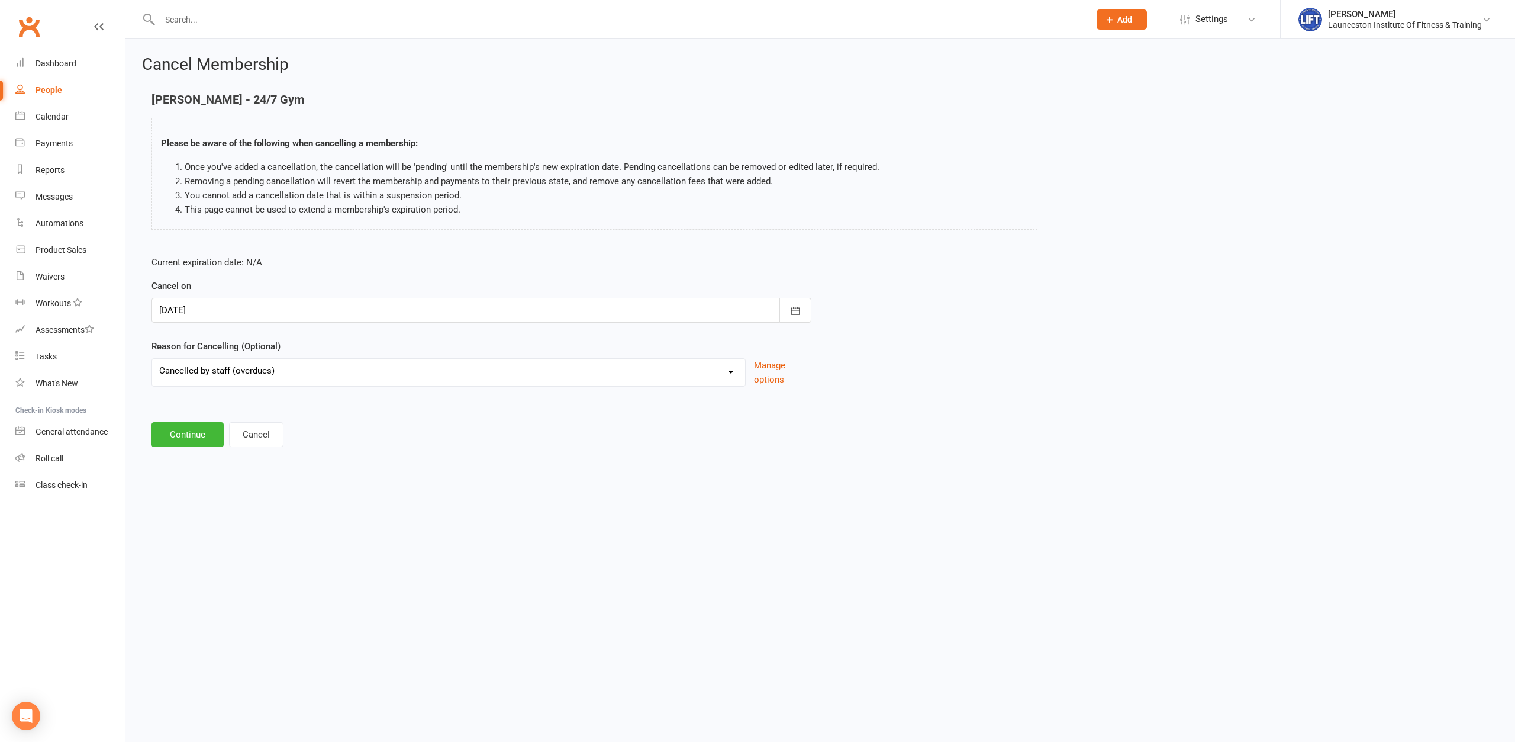
click option "Cancelled by staff (overdues)" at bounding box center [0, 0] width 0 height 0
click at [204, 440] on button "Continue" at bounding box center [188, 434] width 72 height 25
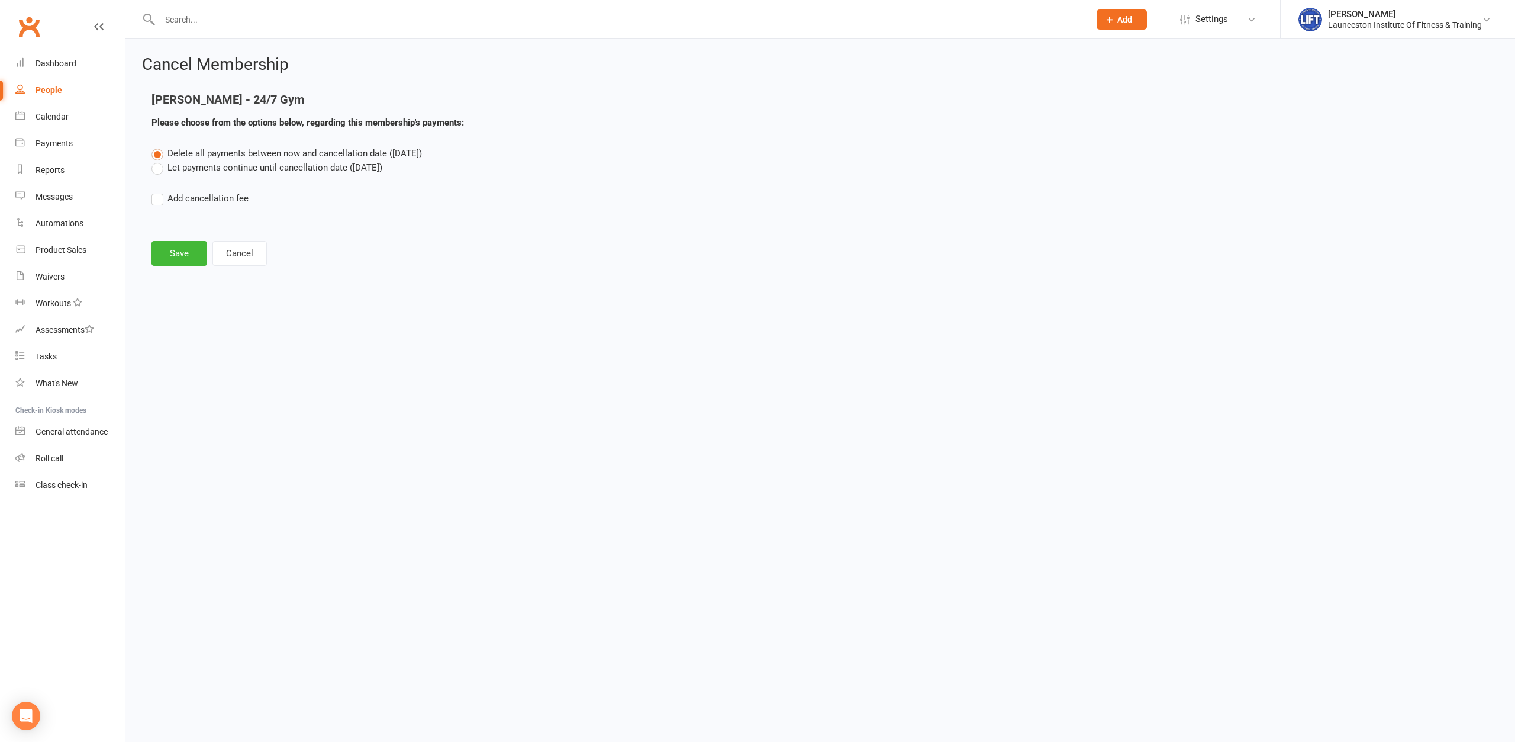
click at [169, 266] on div "Cancel Membership Ryken Leslie - 24/7 Gym Please choose from the options below,…" at bounding box center [820, 162] width 1390 height 246
click at [172, 258] on button "Save" at bounding box center [180, 253] width 56 height 25
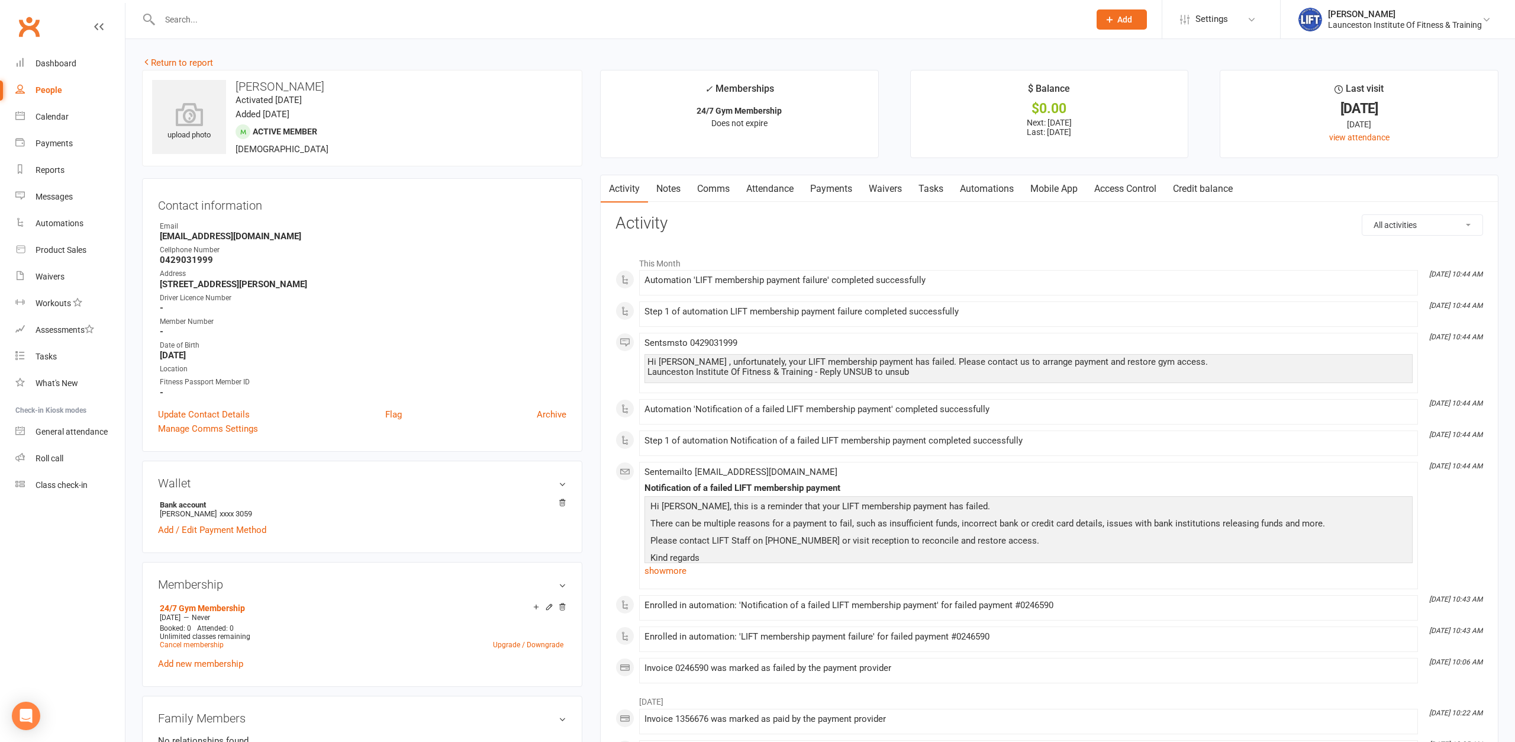
click at [832, 198] on link "Payments" at bounding box center [831, 188] width 59 height 27
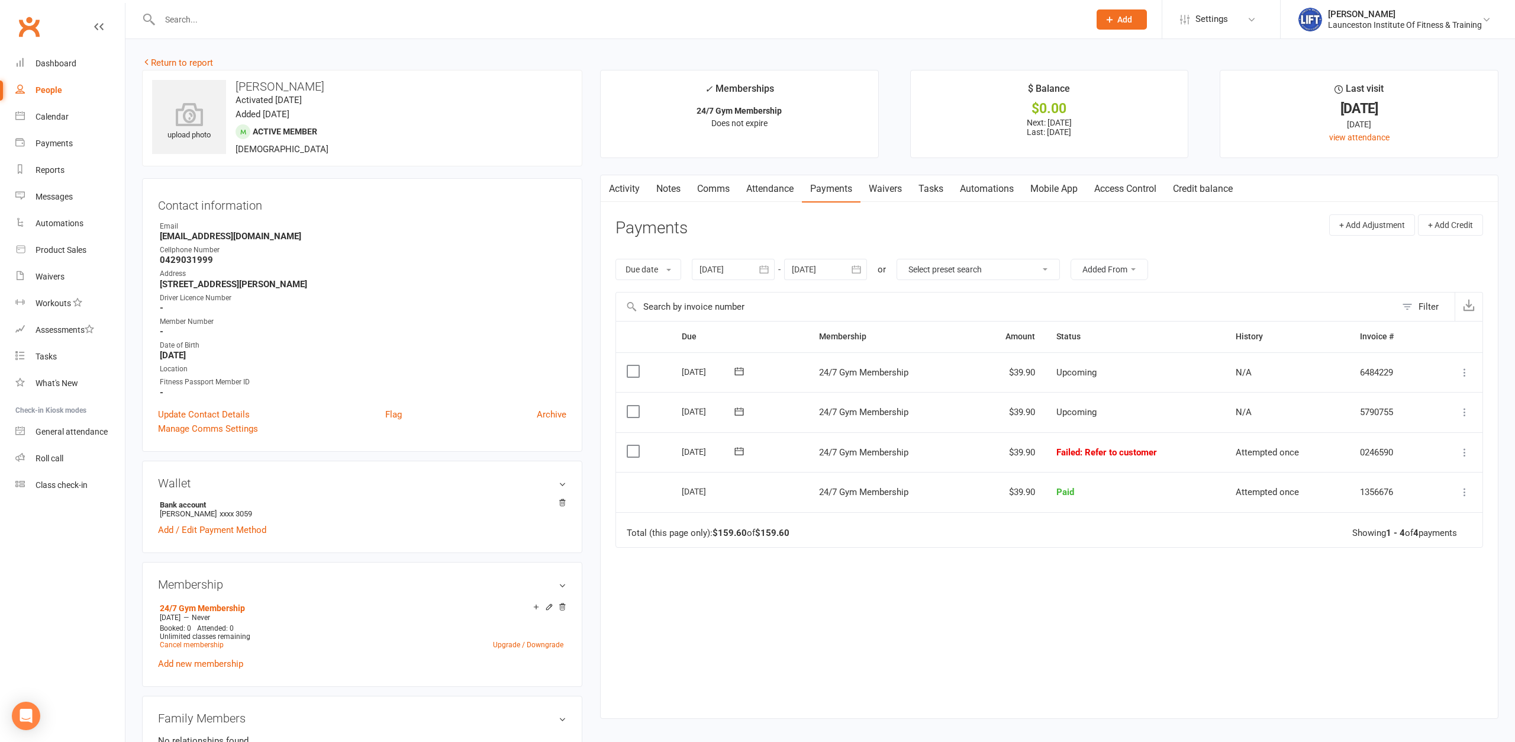
click at [738, 265] on div at bounding box center [733, 269] width 83 height 21
click at [710, 297] on icon "button" at bounding box center [710, 297] width 8 height 9
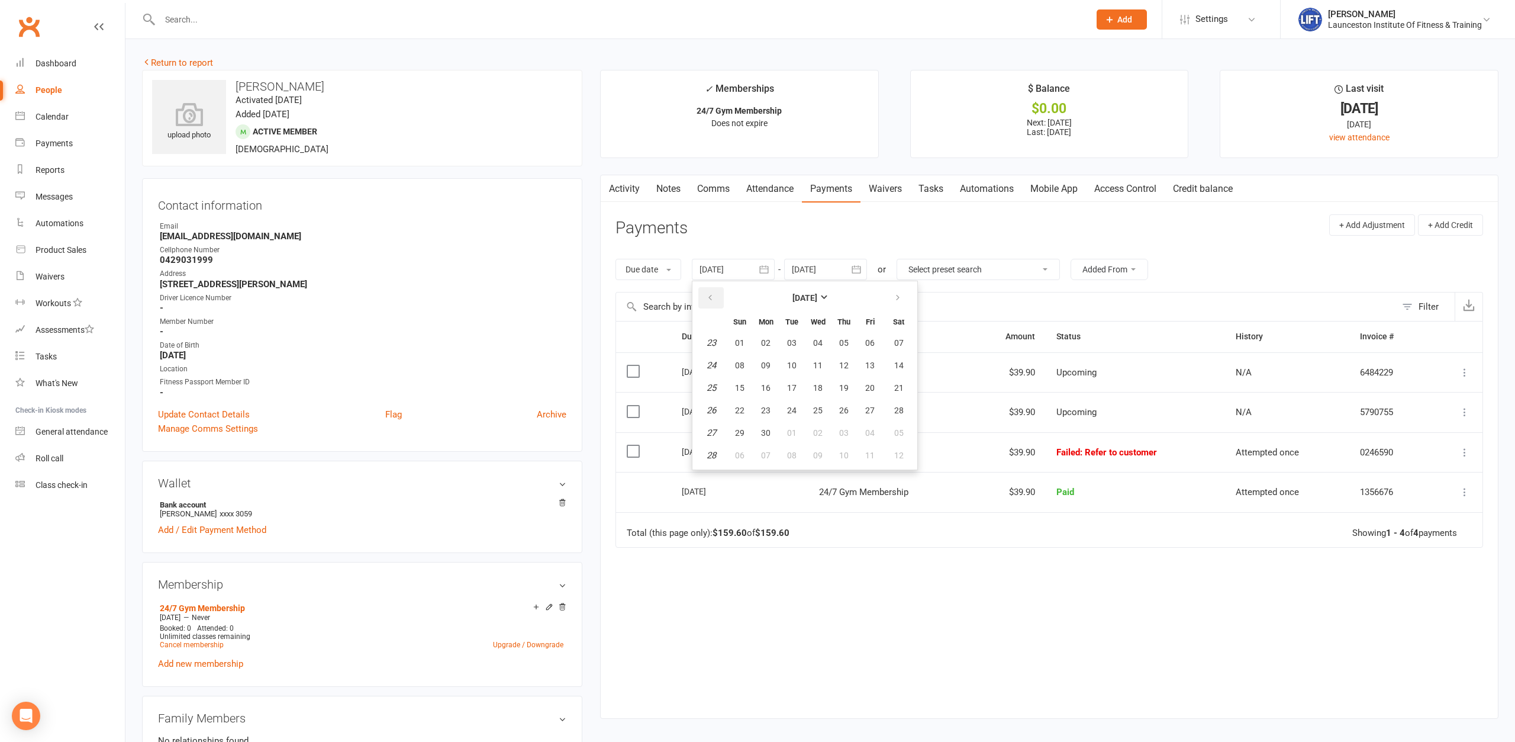
click at [710, 297] on icon "button" at bounding box center [710, 297] width 8 height 9
click at [740, 365] on span "02" at bounding box center [739, 365] width 9 height 9
type input "02 Mar 2025"
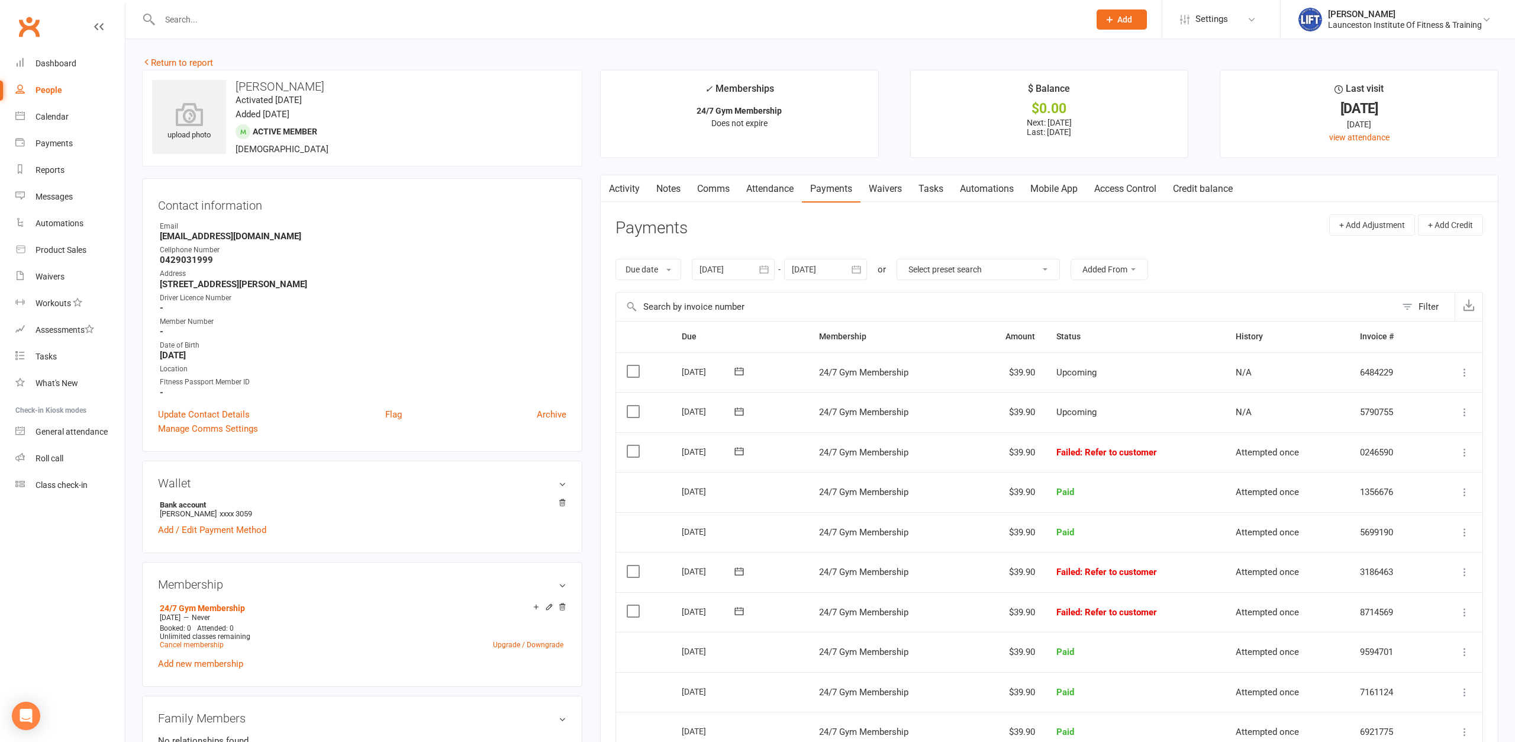
click at [712, 184] on link "Comms" at bounding box center [713, 188] width 49 height 27
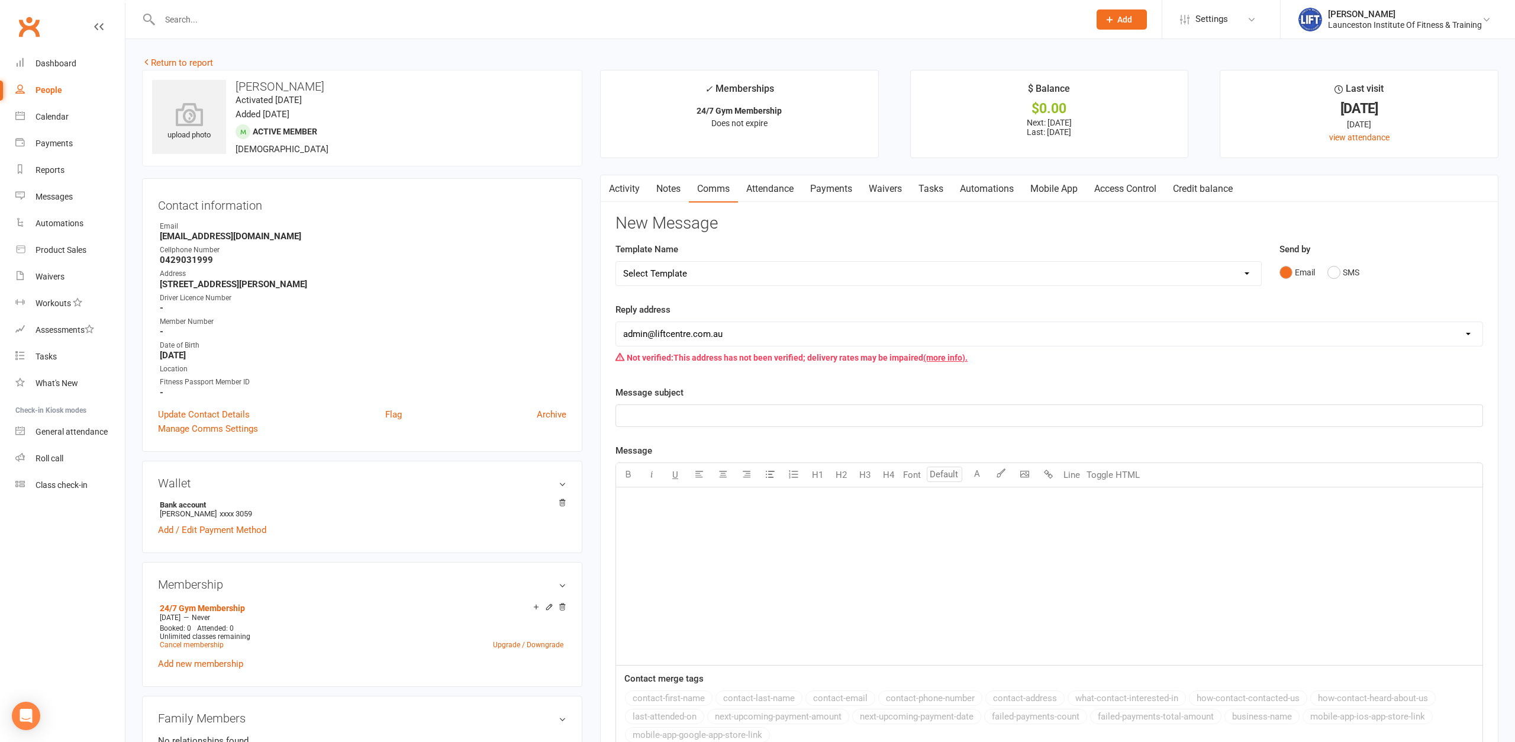
click at [704, 533] on div "﻿" at bounding box center [1049, 576] width 867 height 178
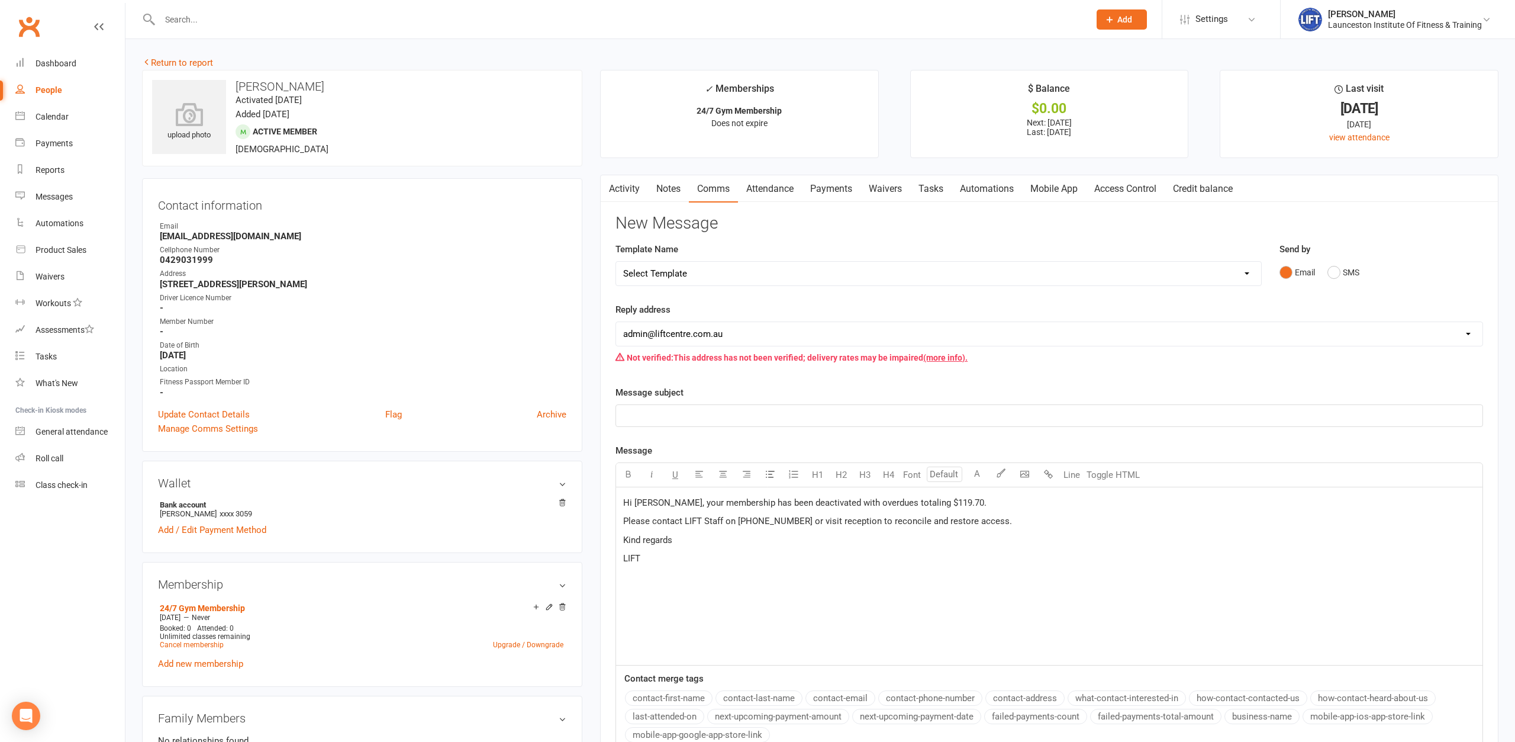
click at [658, 504] on span "Hi Ryken, your membership has been deactivated with overdues totaling $119.70." at bounding box center [804, 502] width 363 height 11
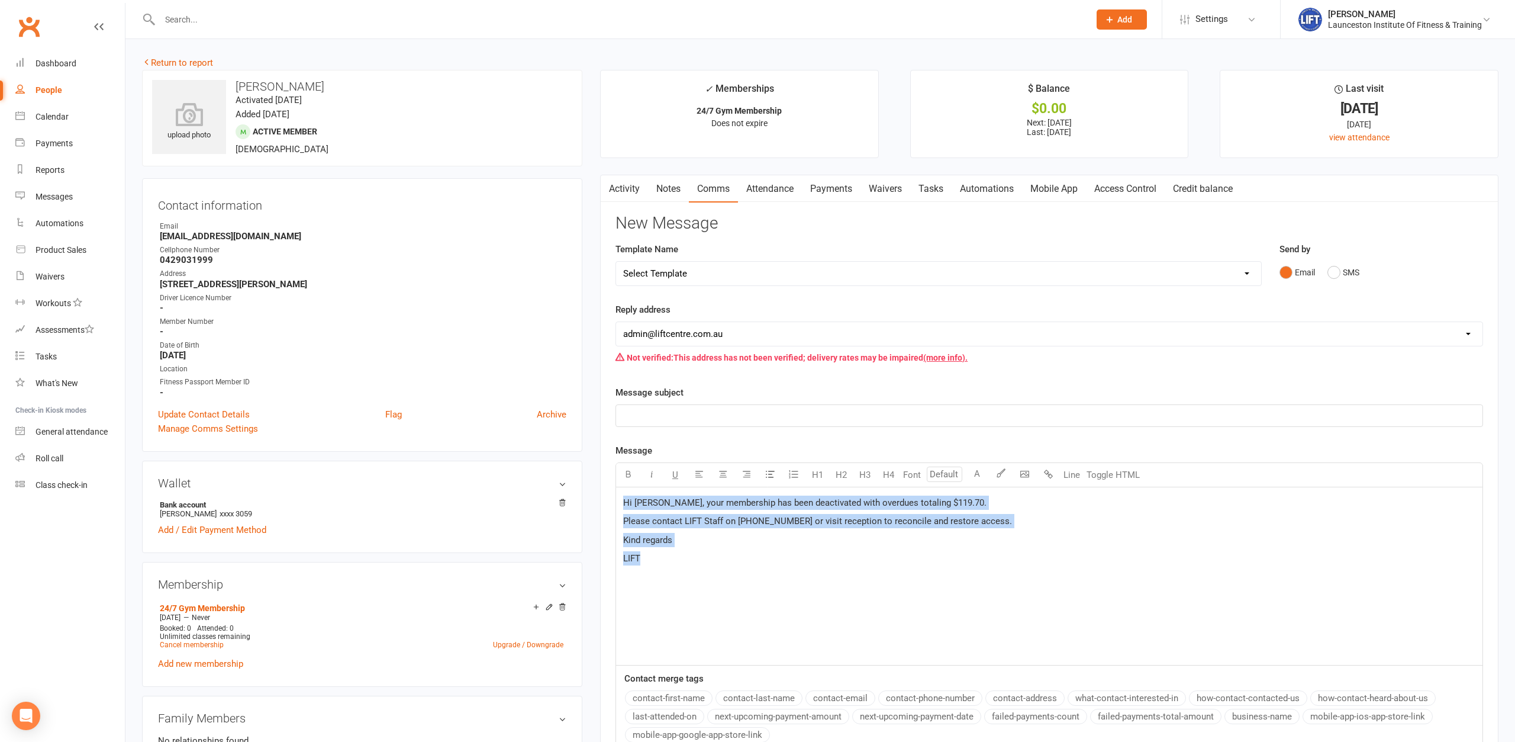
drag, startPoint x: 685, startPoint y: 571, endPoint x: 613, endPoint y: 498, distance: 102.1
click at [616, 498] on div "Hi Matilda, your membership has been deactivated with overdues totaling $119.70…" at bounding box center [1050, 576] width 868 height 178
copy div "Hi Matilda, your membership has been deactivated with overdues totaling $119.70…"
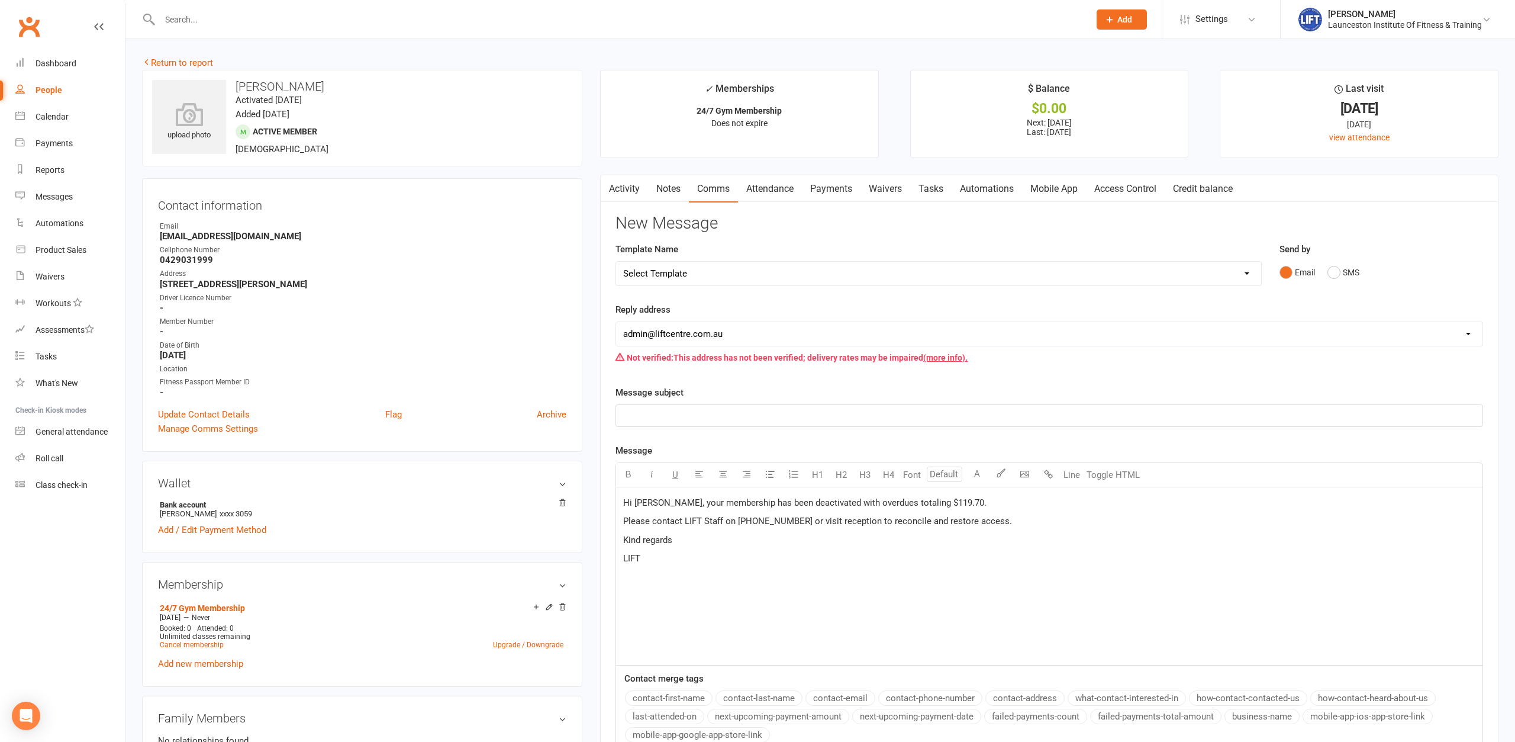
click at [681, 407] on div "﻿" at bounding box center [1049, 415] width 867 height 21
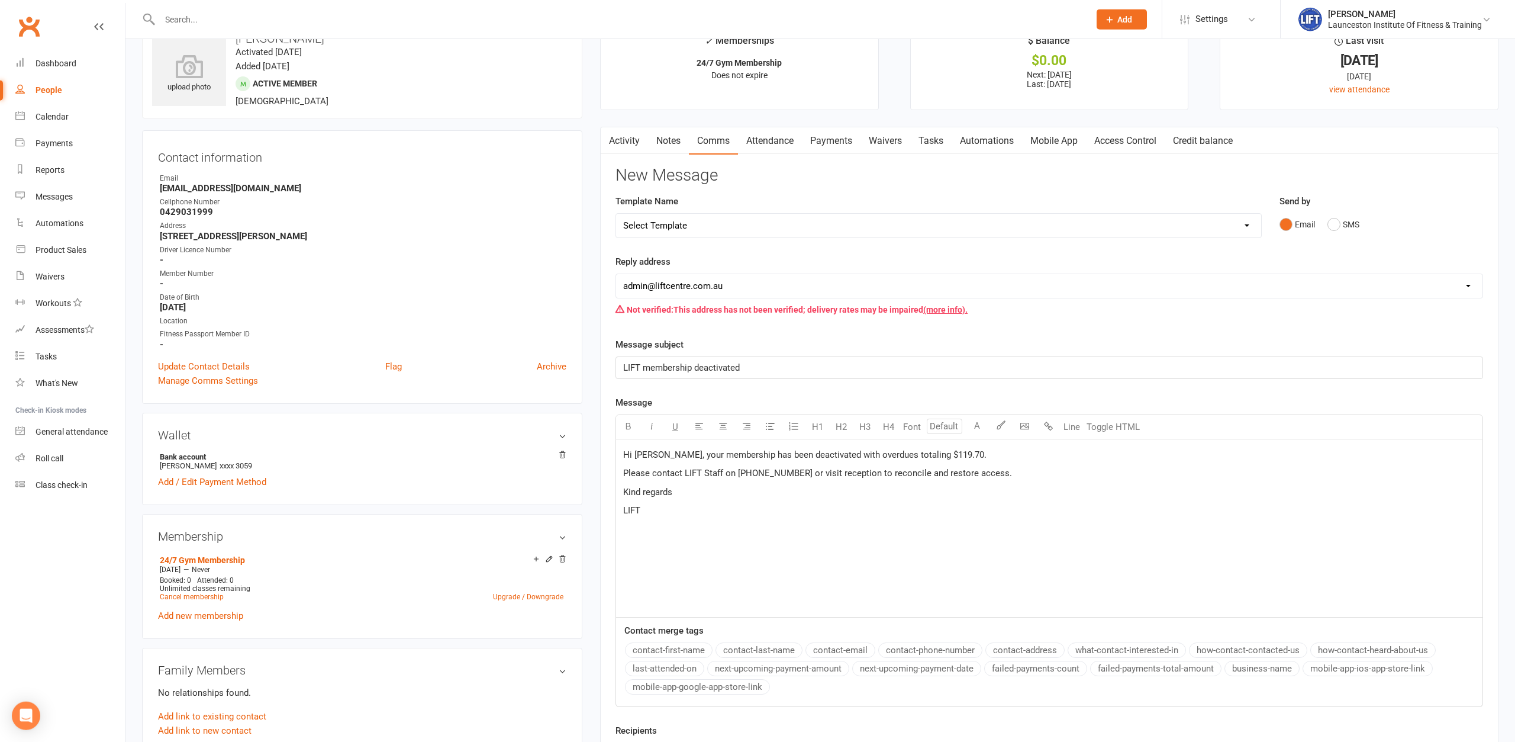
scroll to position [181, 0]
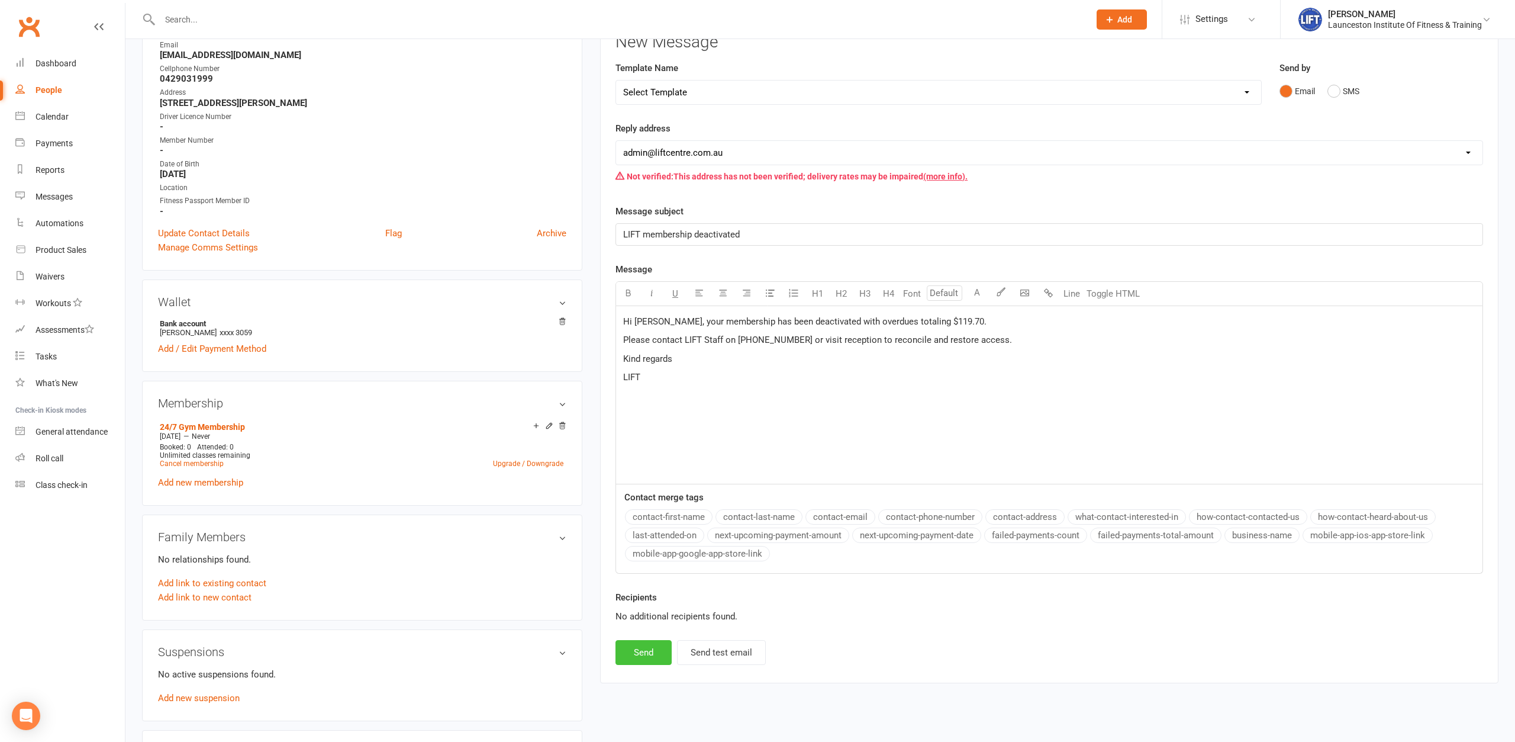
click at [635, 653] on button "Send" at bounding box center [644, 652] width 56 height 25
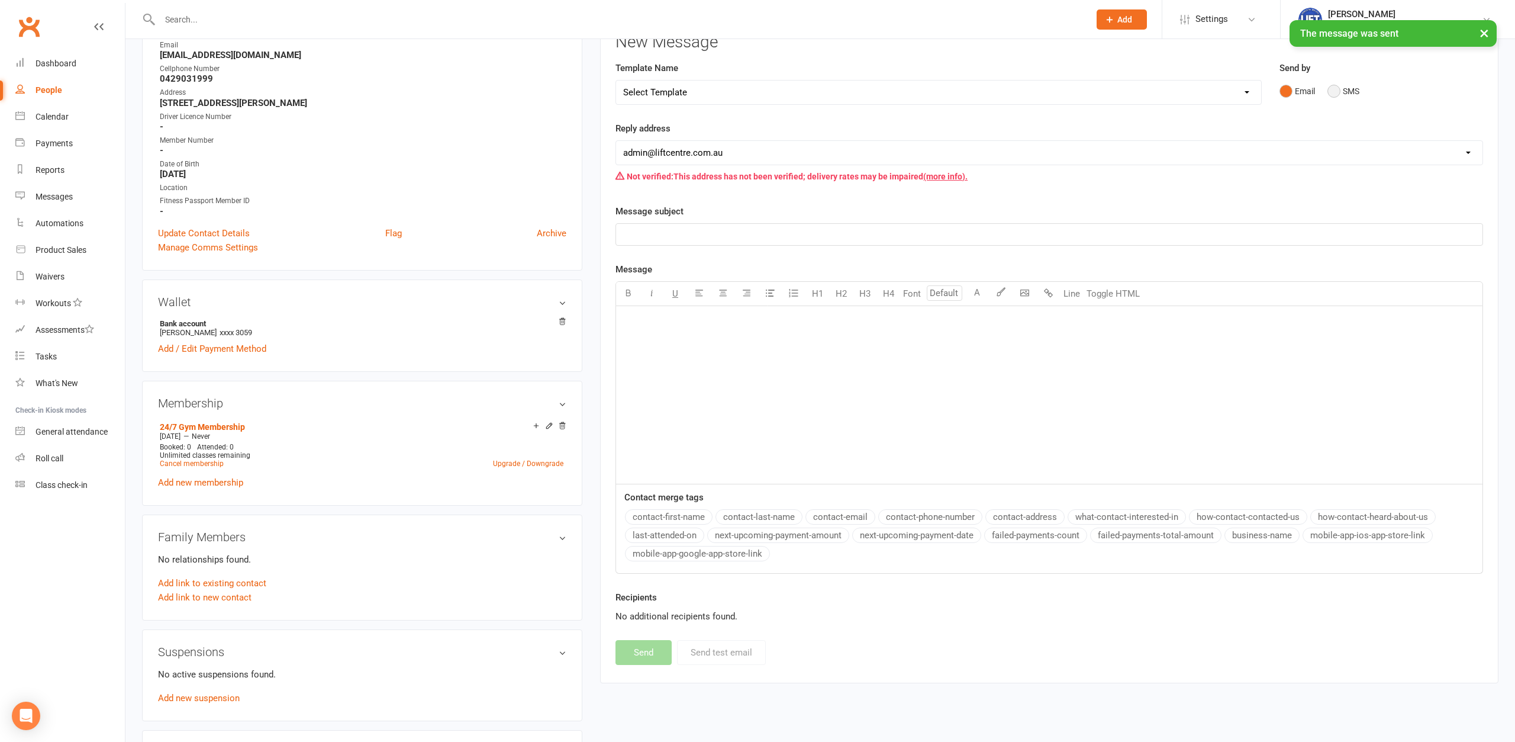
click at [1335, 88] on button "SMS" at bounding box center [1344, 91] width 32 height 22
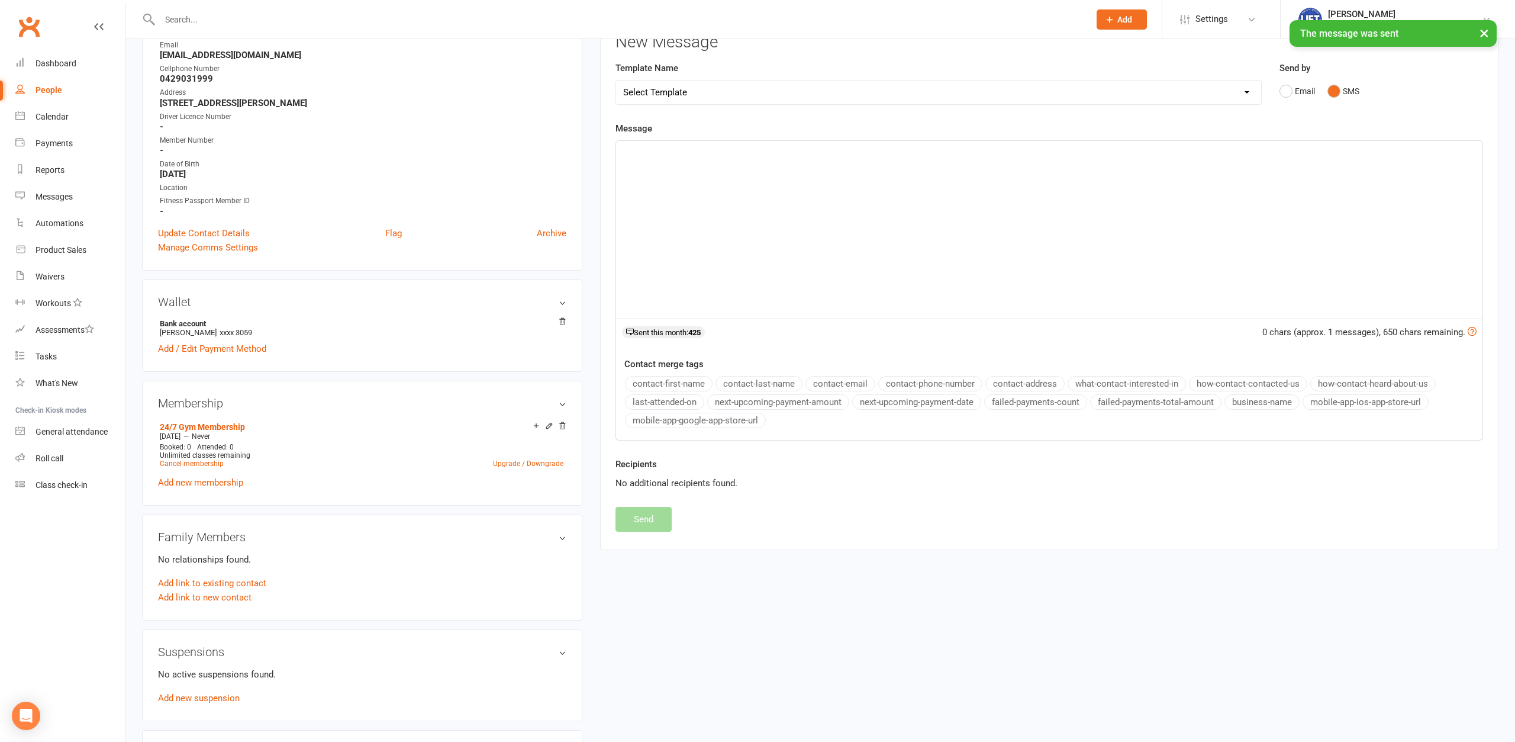
click at [722, 210] on div "﻿" at bounding box center [1049, 230] width 867 height 178
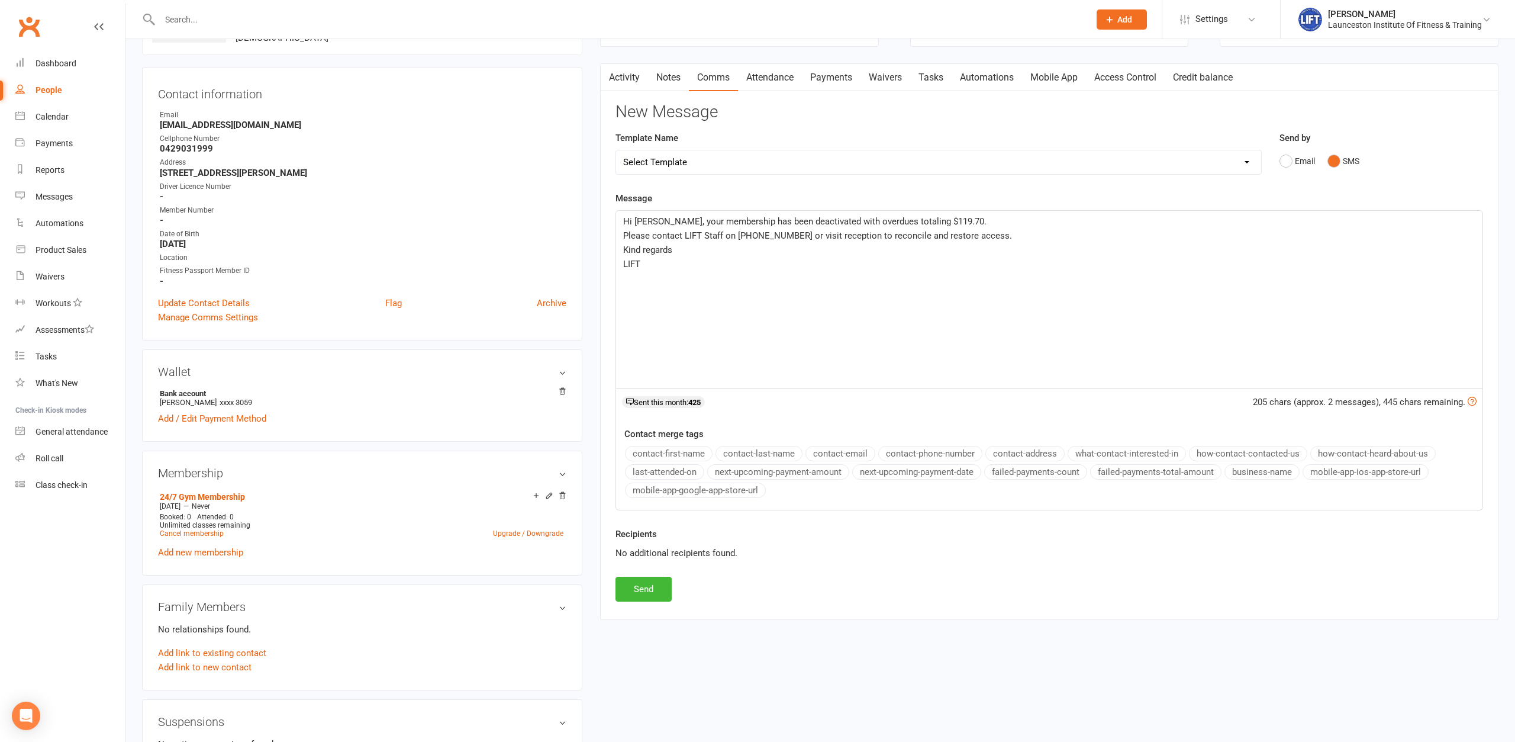
scroll to position [121, 0]
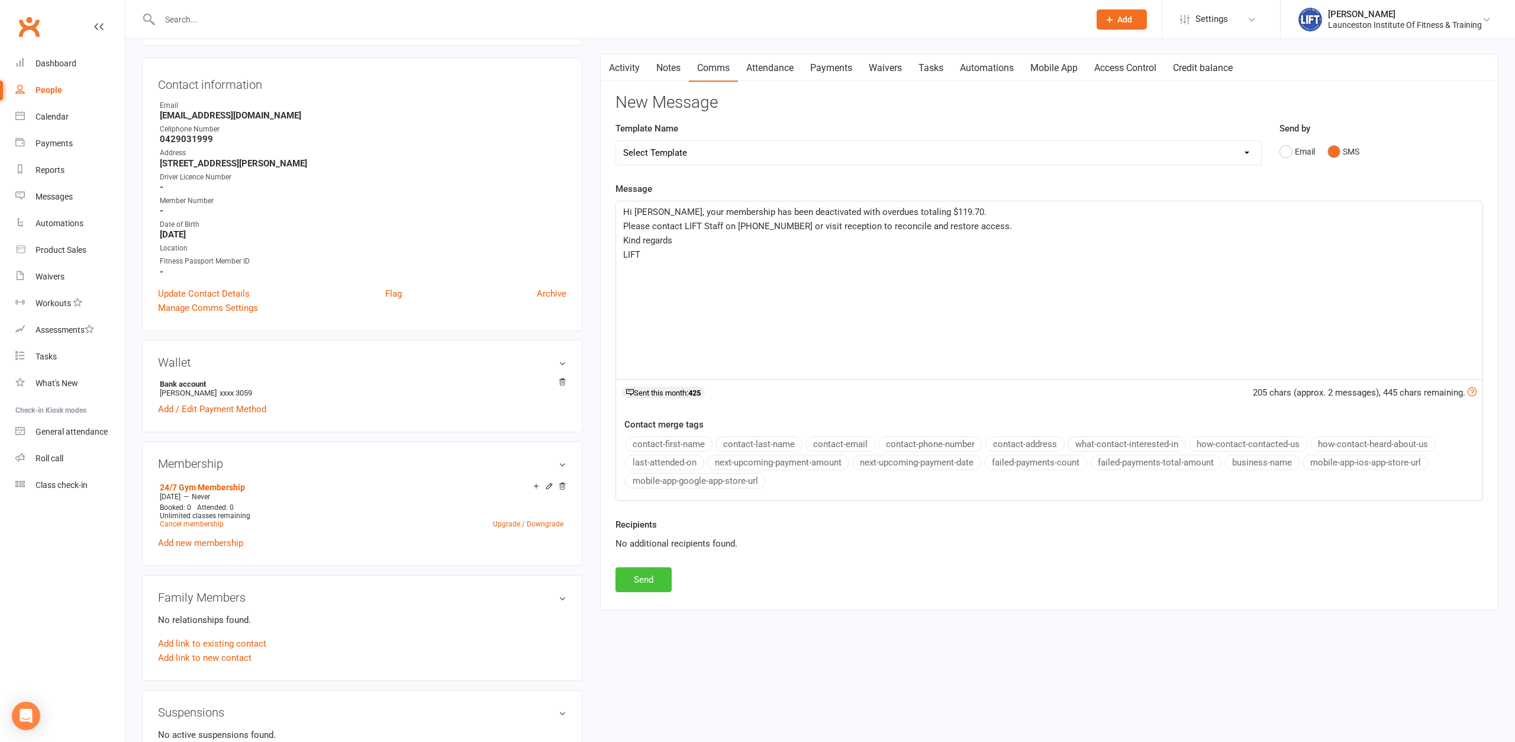
click at [620, 574] on button "Send" at bounding box center [644, 579] width 56 height 25
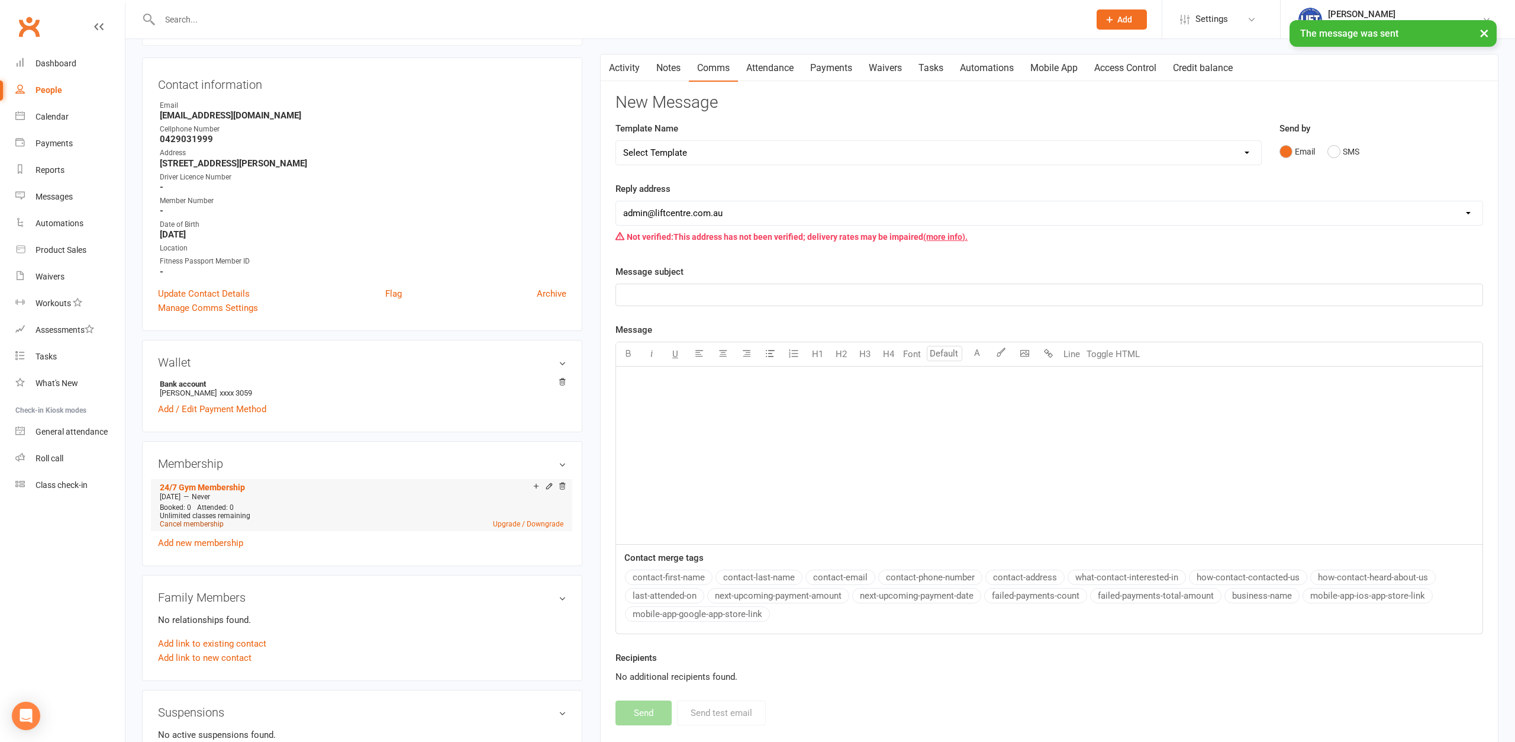
click at [169, 523] on link "Cancel membership" at bounding box center [192, 524] width 64 height 8
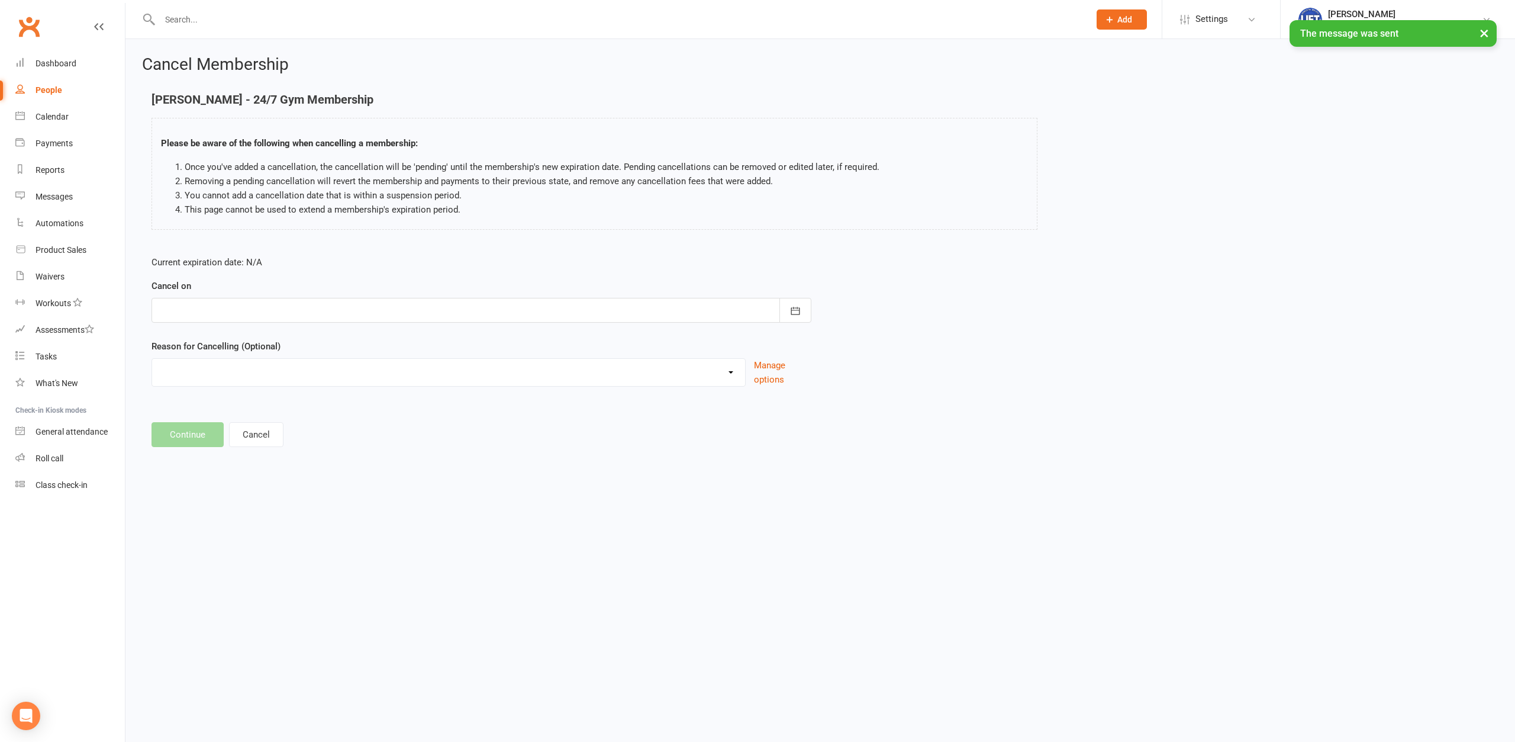
click at [409, 316] on div at bounding box center [482, 310] width 660 height 25
click at [252, 424] on button "14" at bounding box center [251, 430] width 25 height 21
type input "[DATE]"
click at [256, 384] on div "Cancelled by staff (overdues) Change to Fitness Passport Changing gyms Injury M…" at bounding box center [449, 372] width 594 height 28
click at [152, 359] on select "Cancelled by staff (overdues) Change to Fitness Passport Changing gyms Injury M…" at bounding box center [448, 371] width 593 height 24
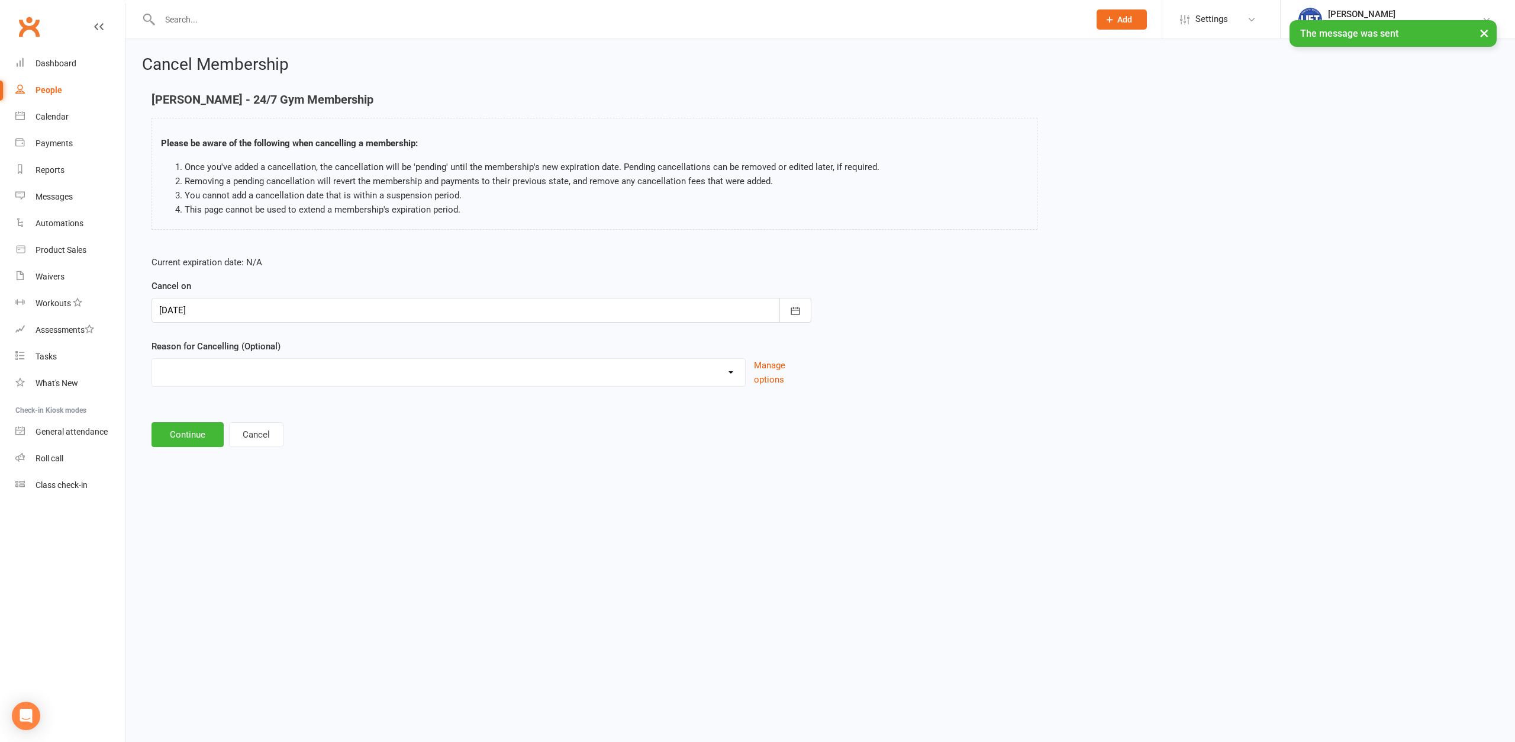
select select "0"
click option "Cancelled by staff (overdues)" at bounding box center [0, 0] width 0 height 0
click at [168, 427] on button "Continue" at bounding box center [188, 434] width 72 height 25
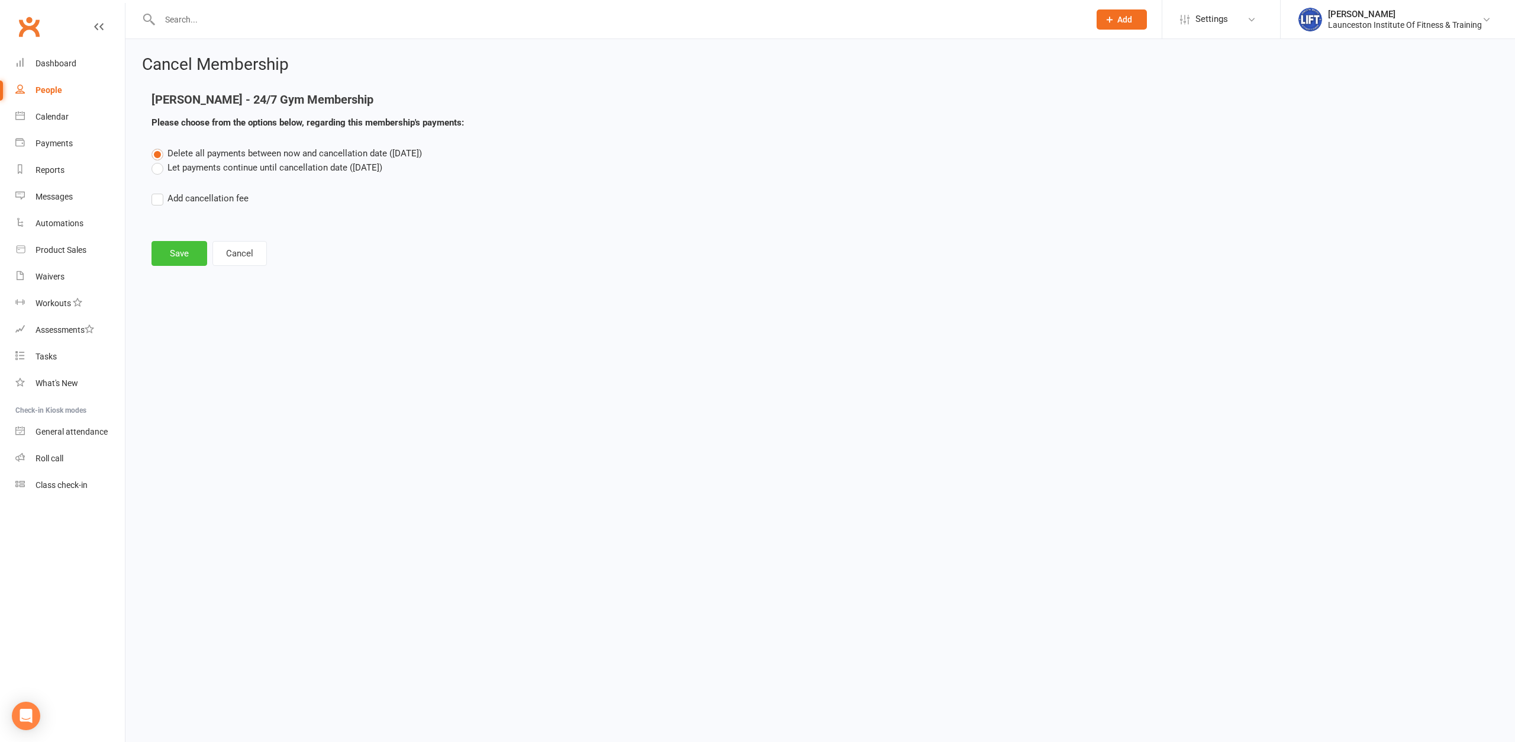
click at [184, 258] on button "Save" at bounding box center [180, 253] width 56 height 25
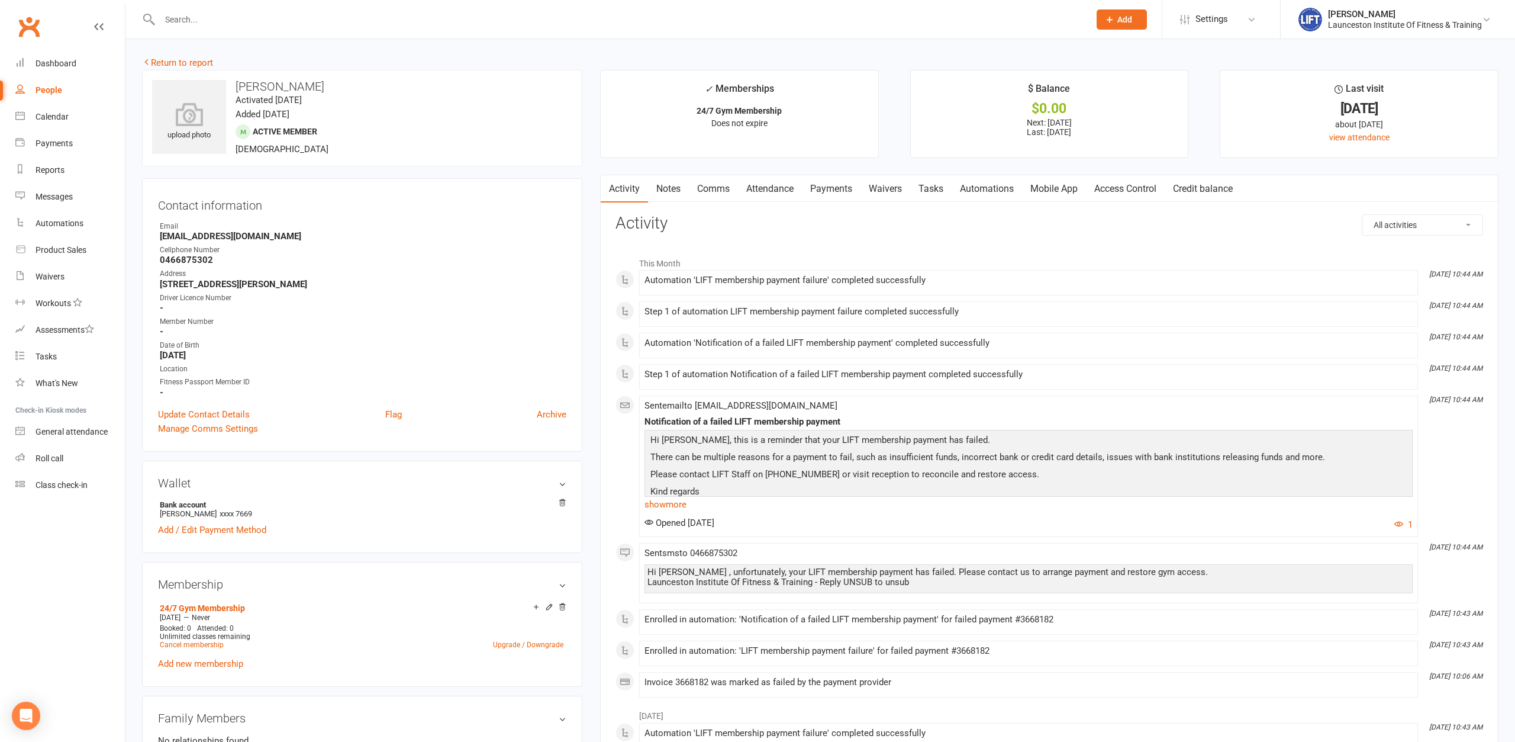
click at [841, 185] on link "Payments" at bounding box center [831, 188] width 59 height 27
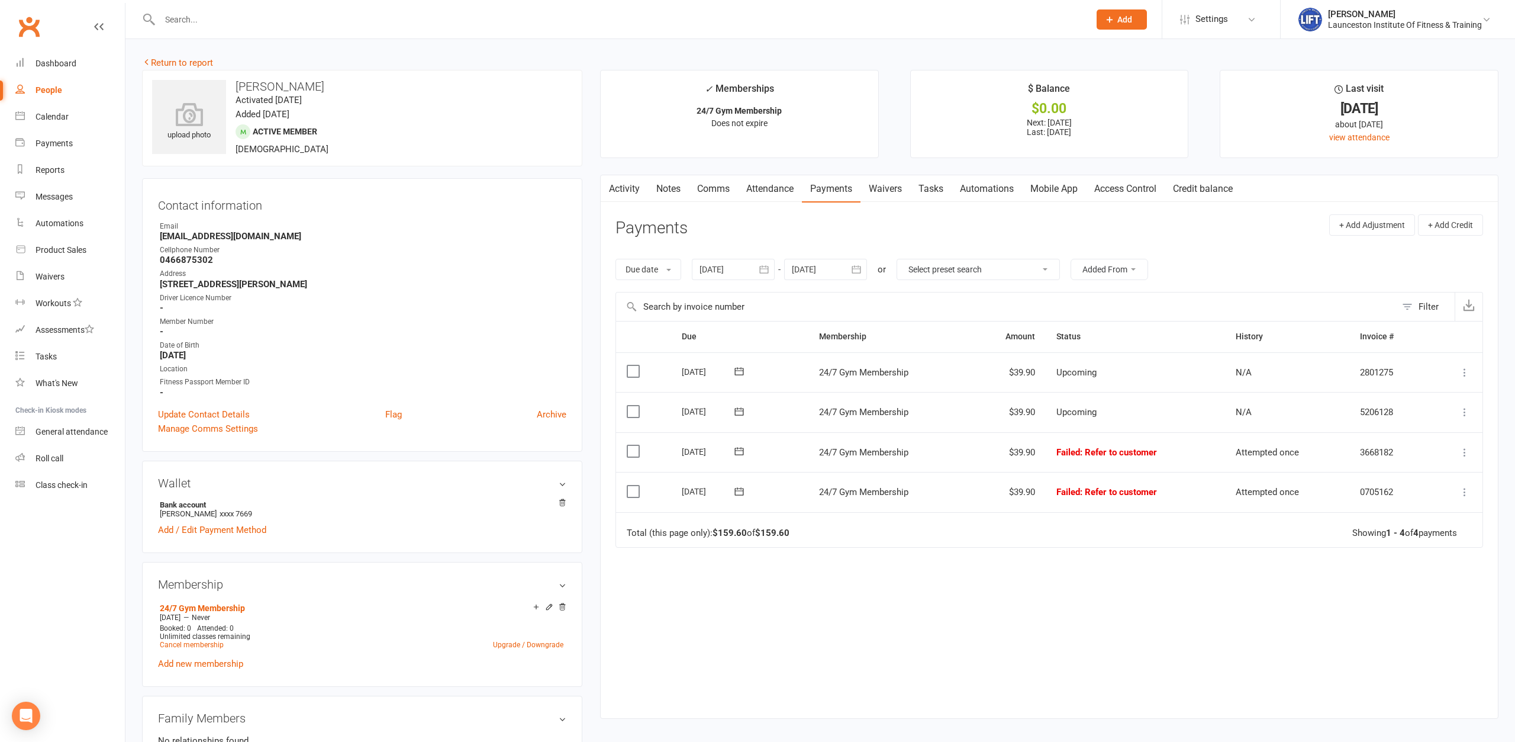
click at [721, 194] on link "Comms" at bounding box center [713, 188] width 49 height 27
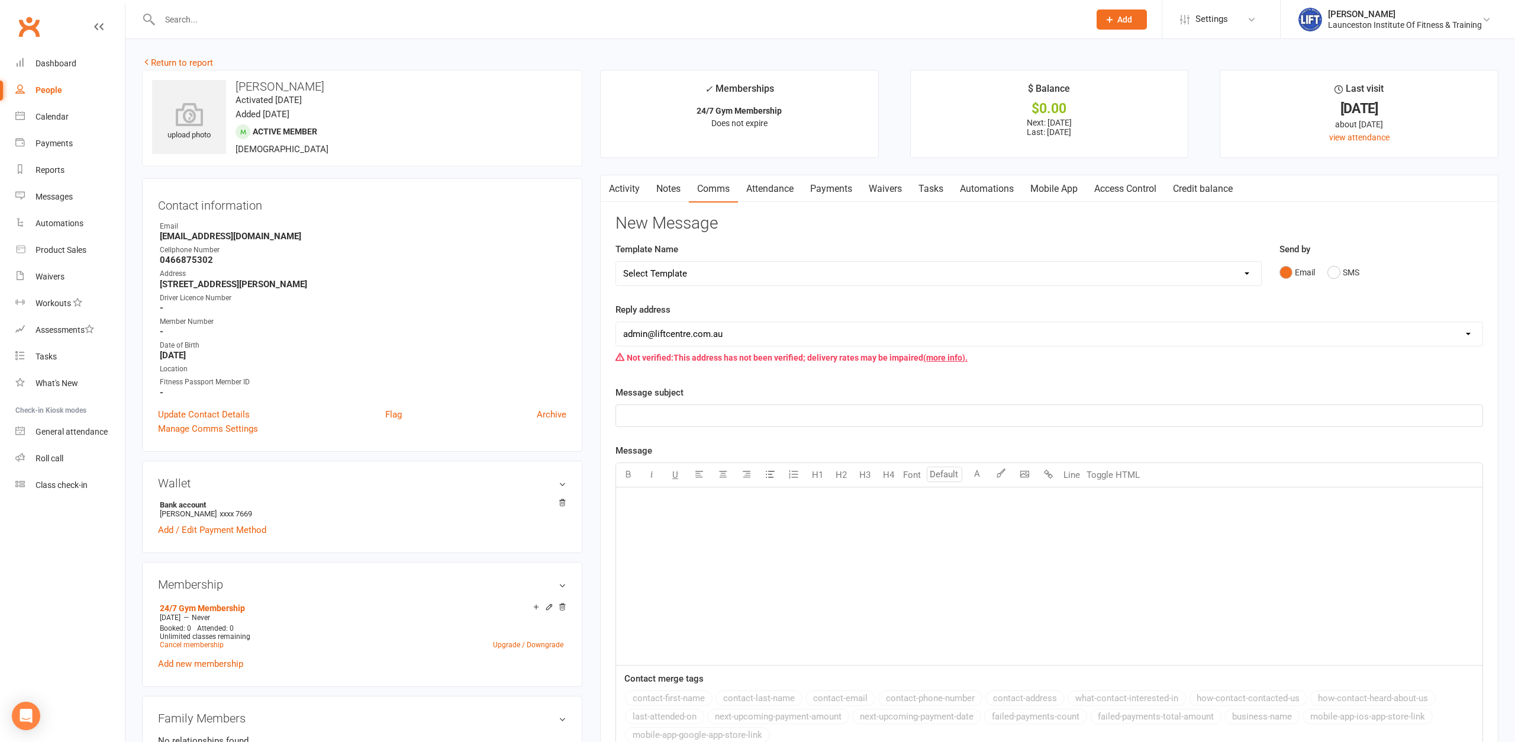
click at [694, 517] on div "﻿" at bounding box center [1049, 576] width 867 height 178
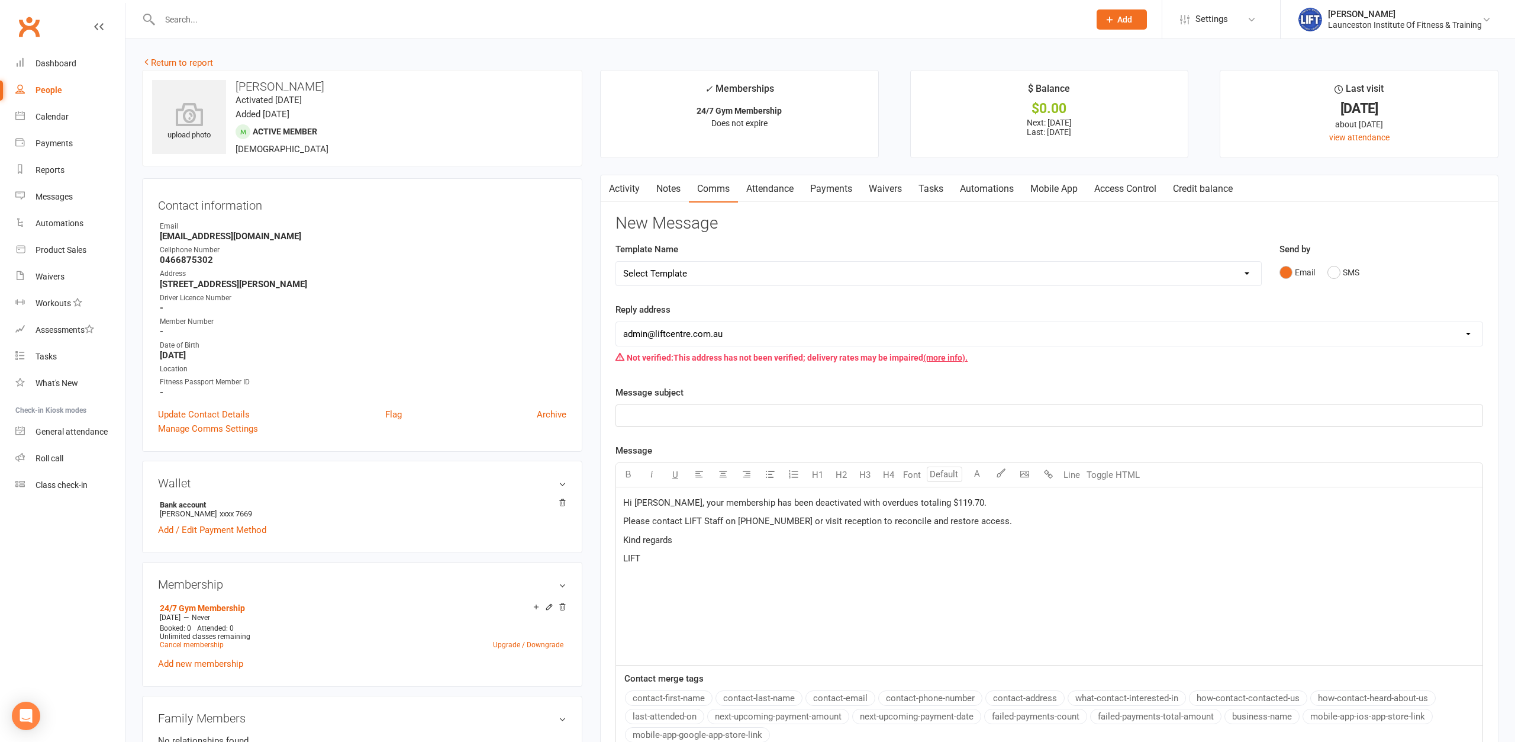
click at [662, 498] on span "Hi [PERSON_NAME], your membership has been deactivated with overdues totaling $…" at bounding box center [804, 502] width 363 height 11
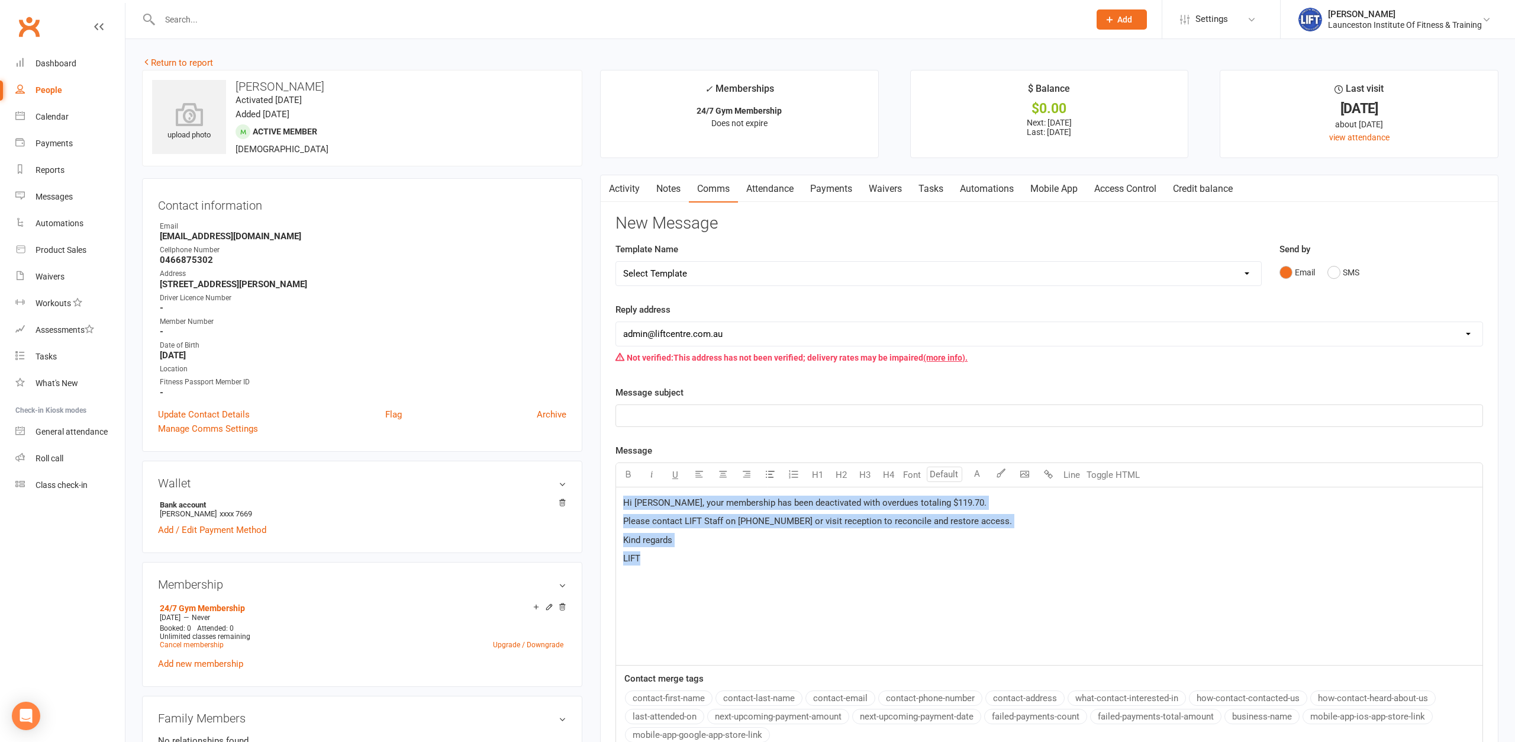
drag, startPoint x: 699, startPoint y: 568, endPoint x: 600, endPoint y: 495, distance: 123.3
click at [616, 495] on div "Hi [PERSON_NAME], your membership has been deactivated with overdues totaling $…" at bounding box center [1050, 576] width 868 height 178
copy div "Hi [PERSON_NAME], your membership has been deactivated with overdues totaling $…"
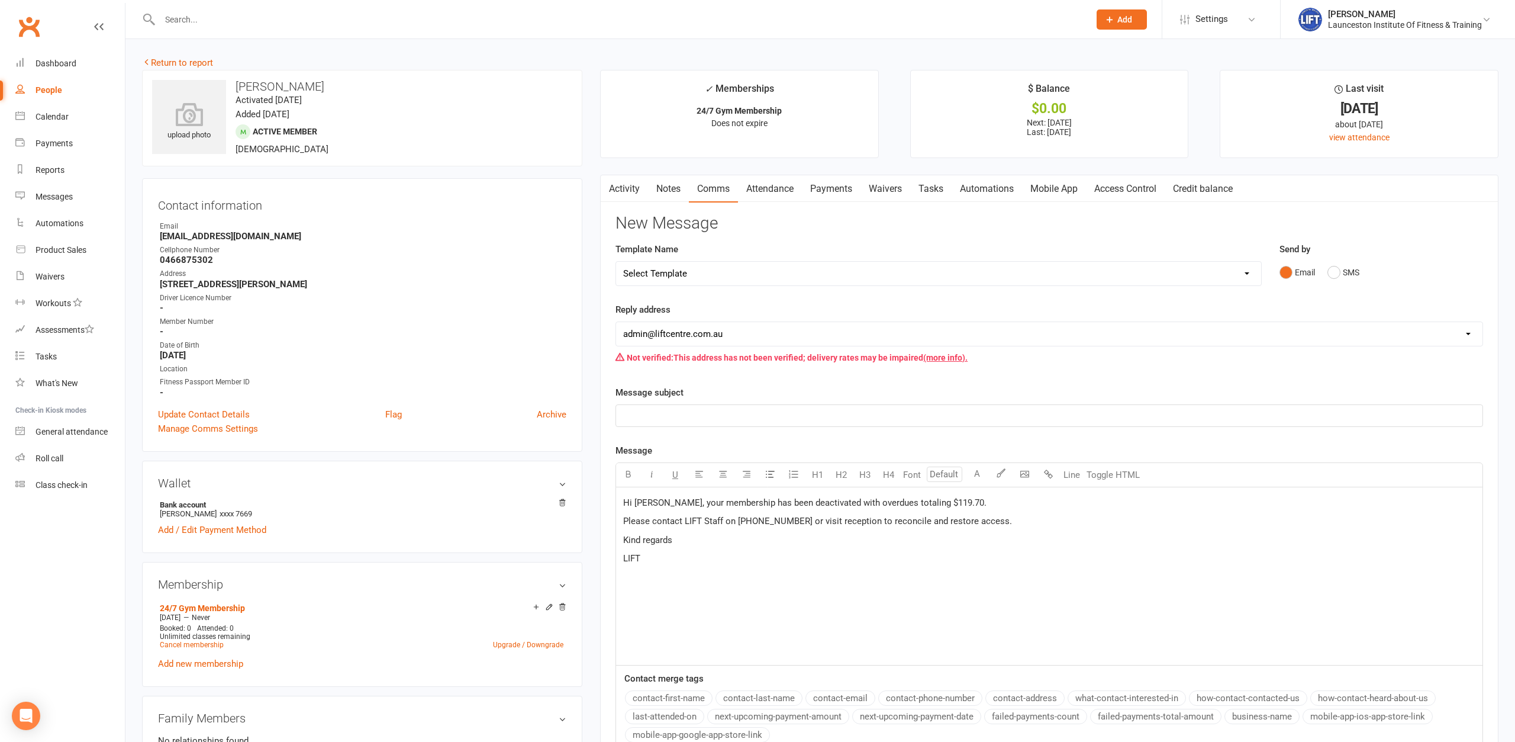
click at [746, 415] on p "﻿" at bounding box center [1049, 415] width 852 height 14
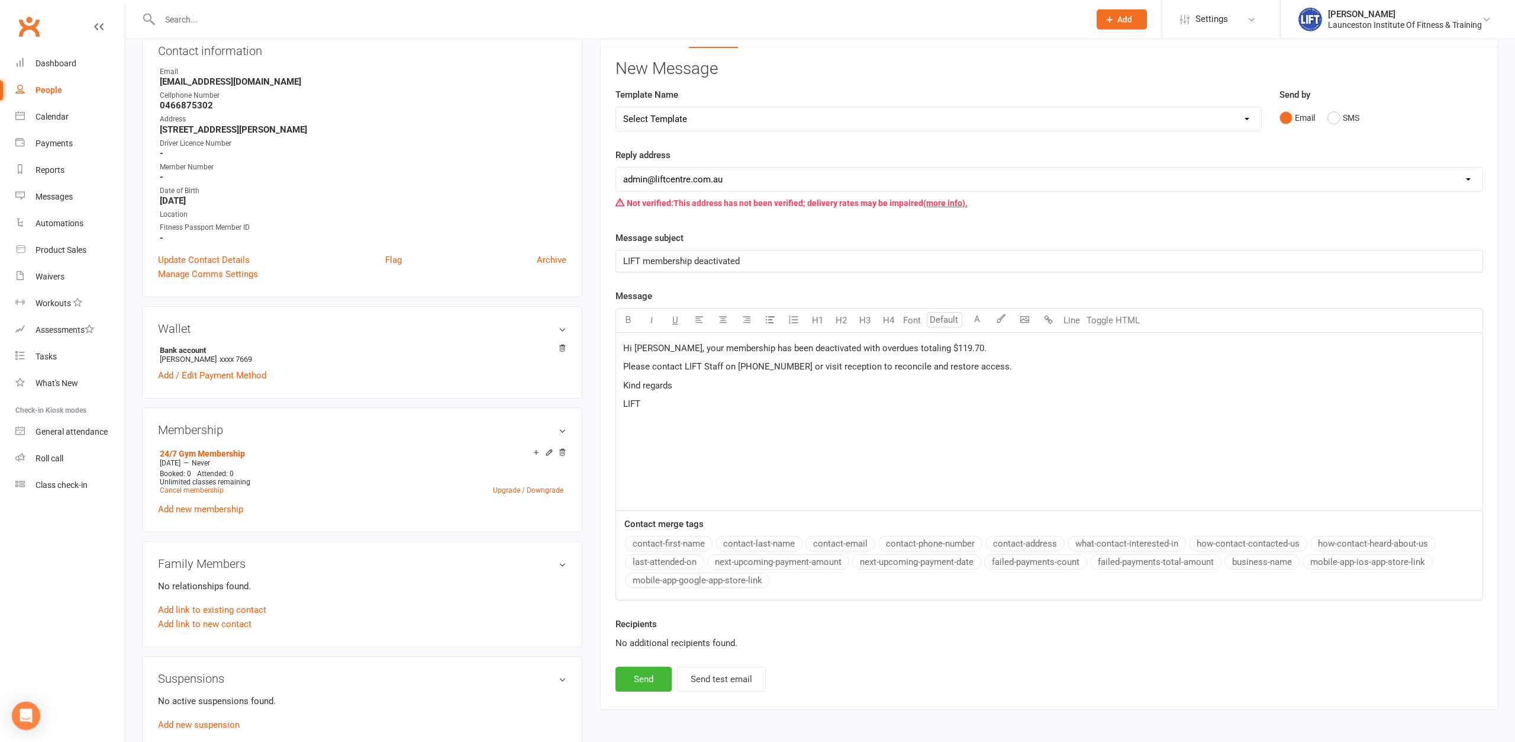
scroll to position [181, 0]
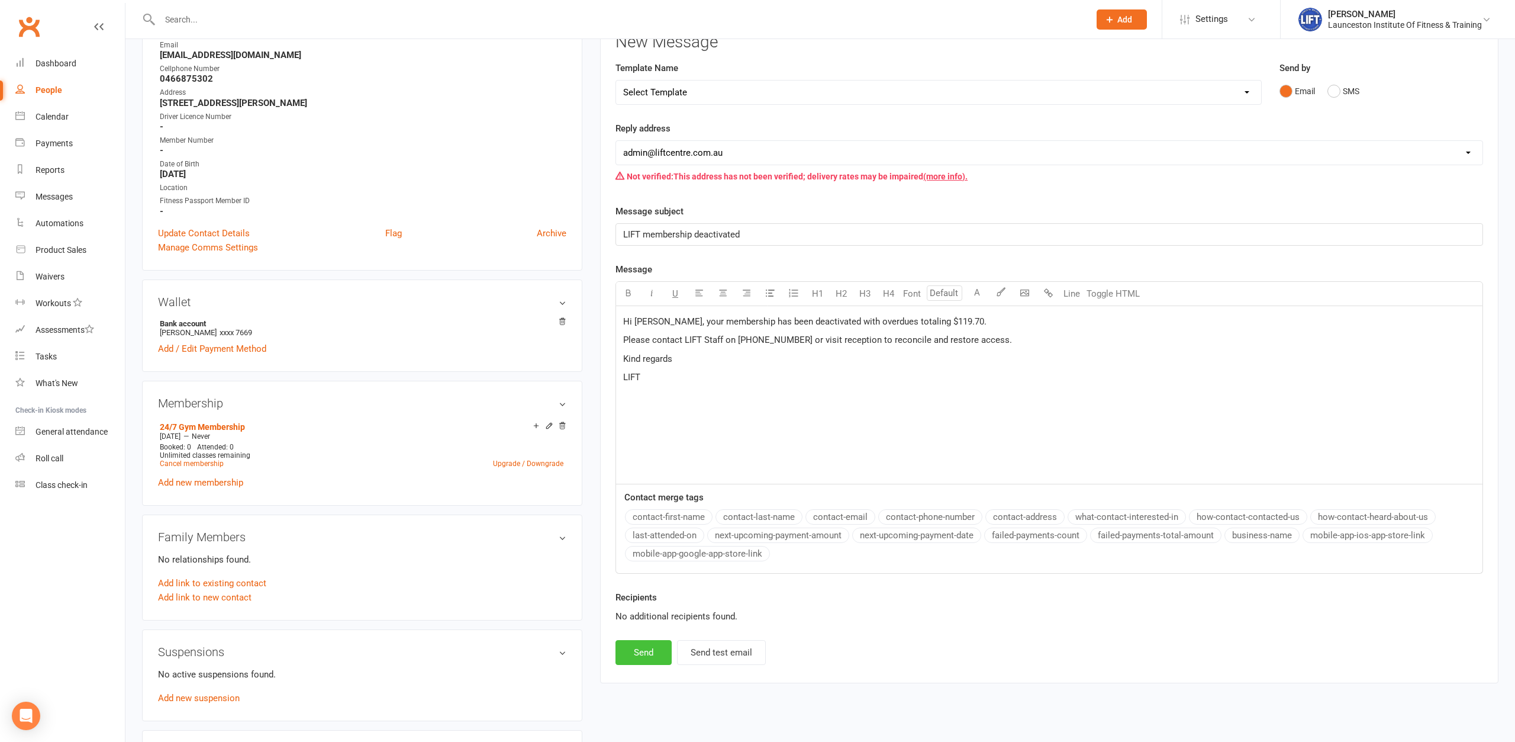
click at [639, 651] on button "Send" at bounding box center [644, 652] width 56 height 25
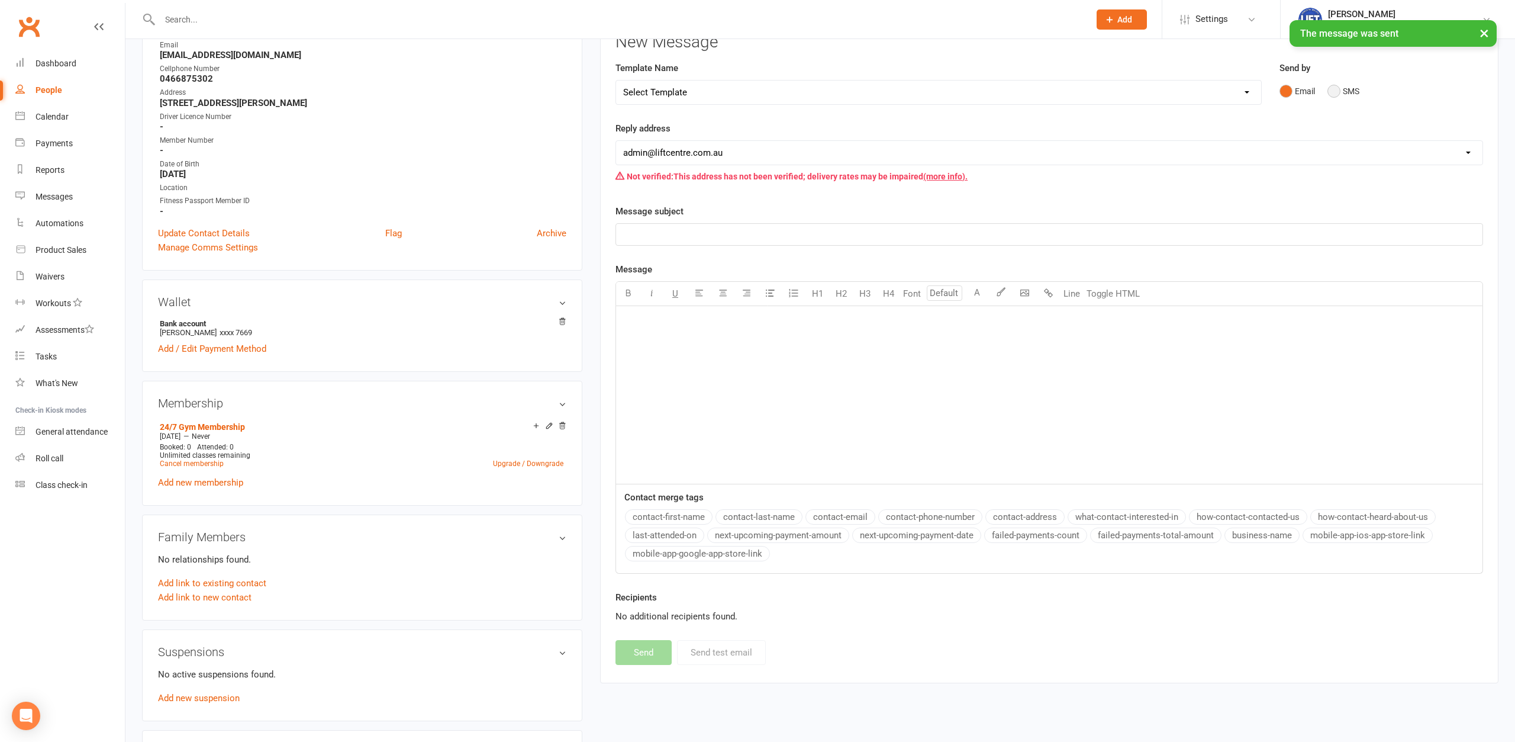
click at [1335, 90] on button "SMS" at bounding box center [1344, 91] width 32 height 22
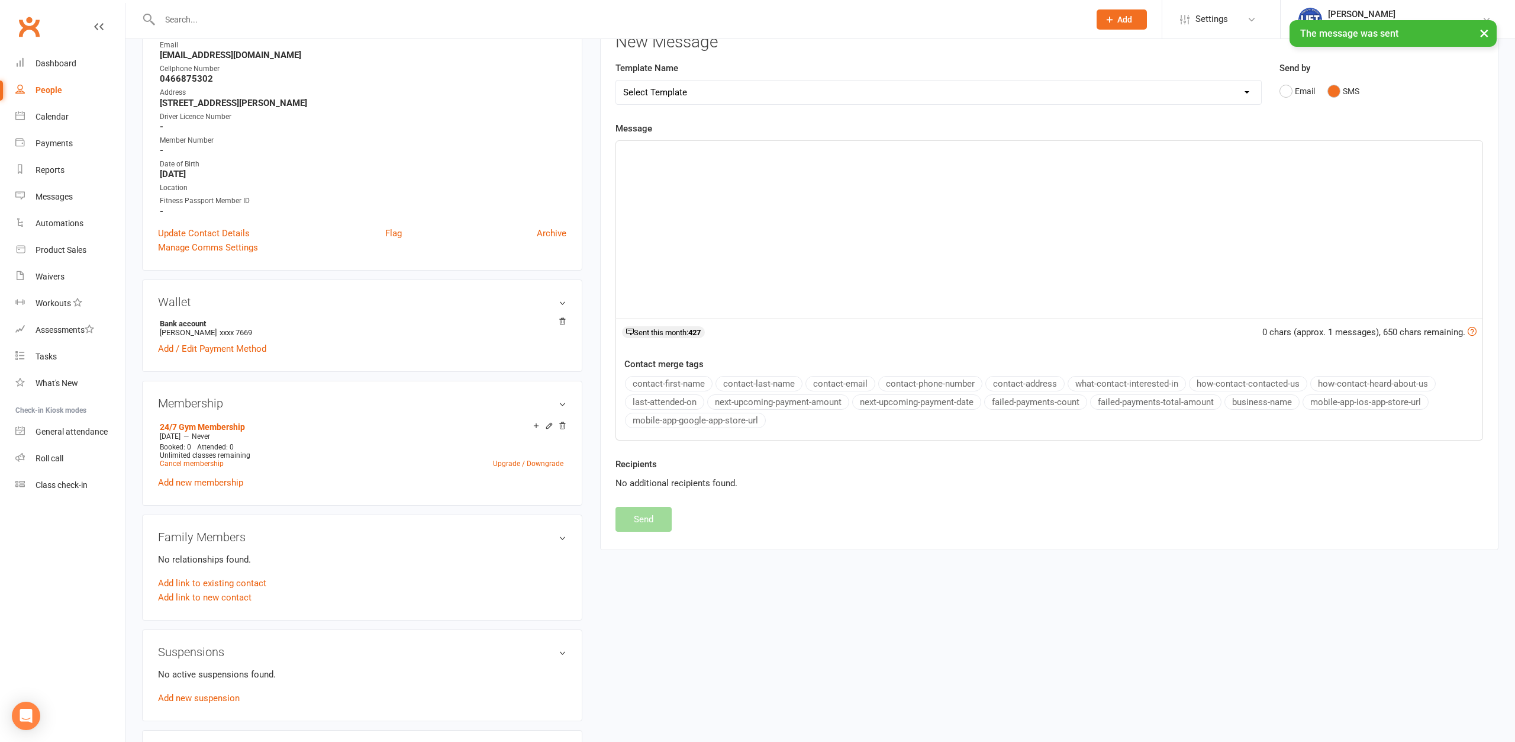
click at [833, 239] on div "﻿" at bounding box center [1049, 230] width 867 height 178
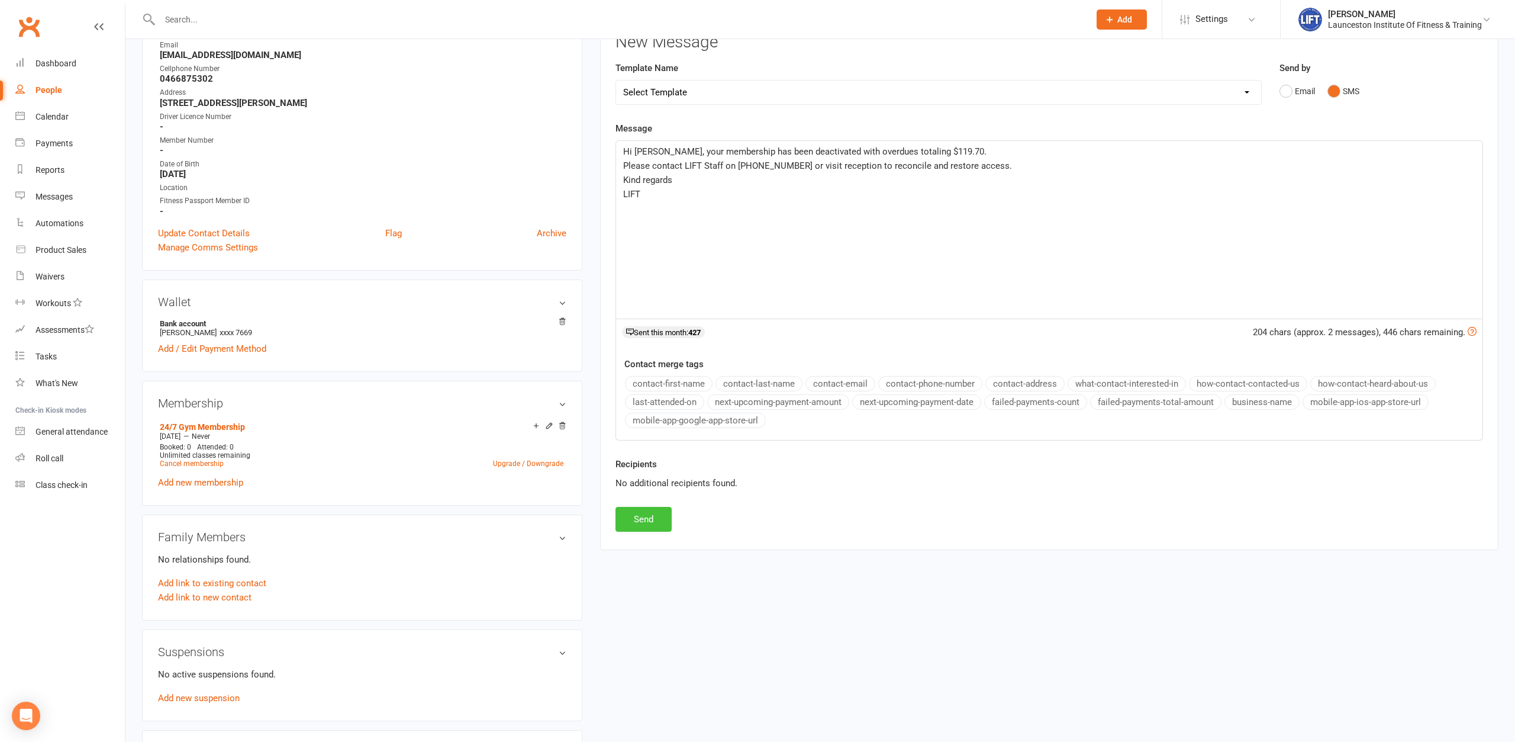
click at [643, 519] on button "Send" at bounding box center [644, 519] width 56 height 25
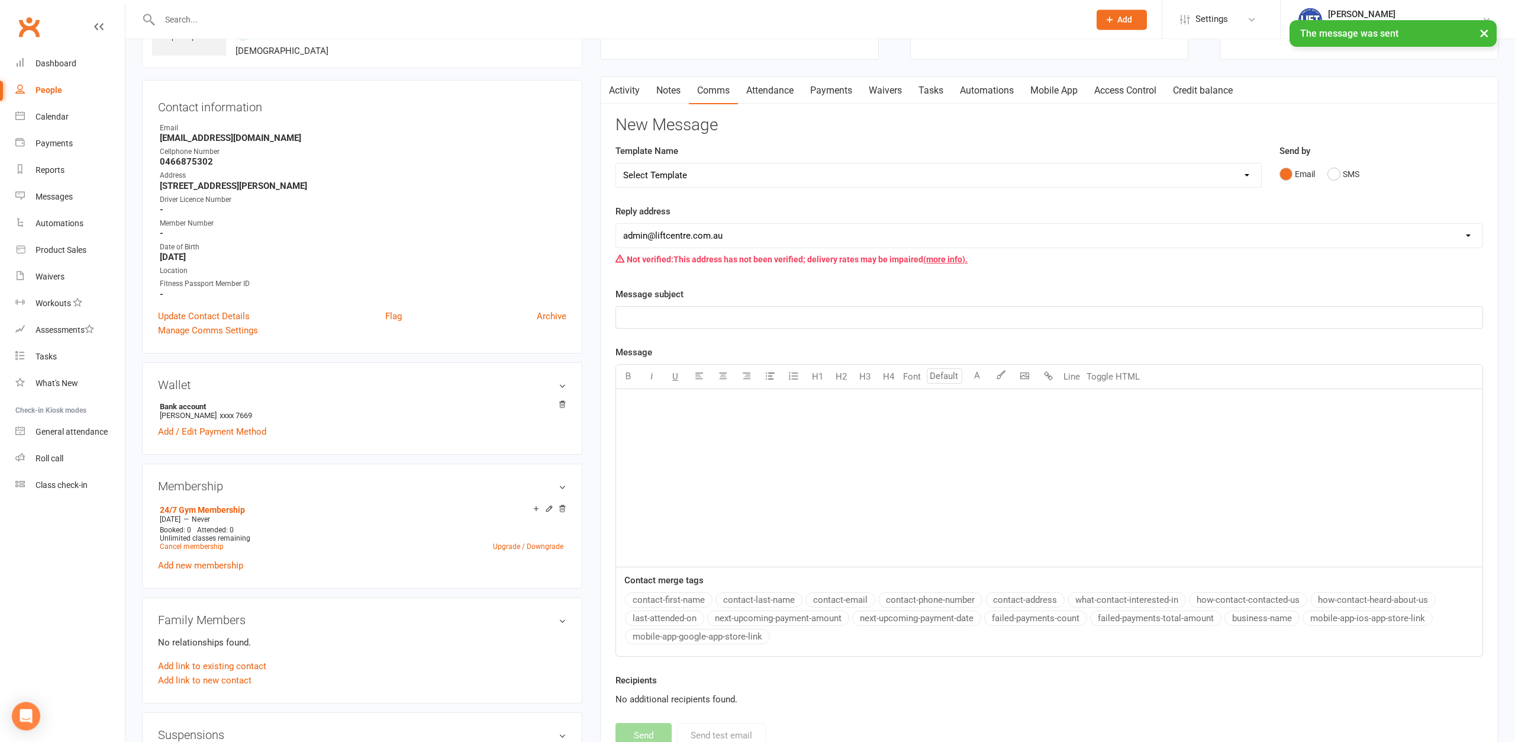
scroll to position [0, 0]
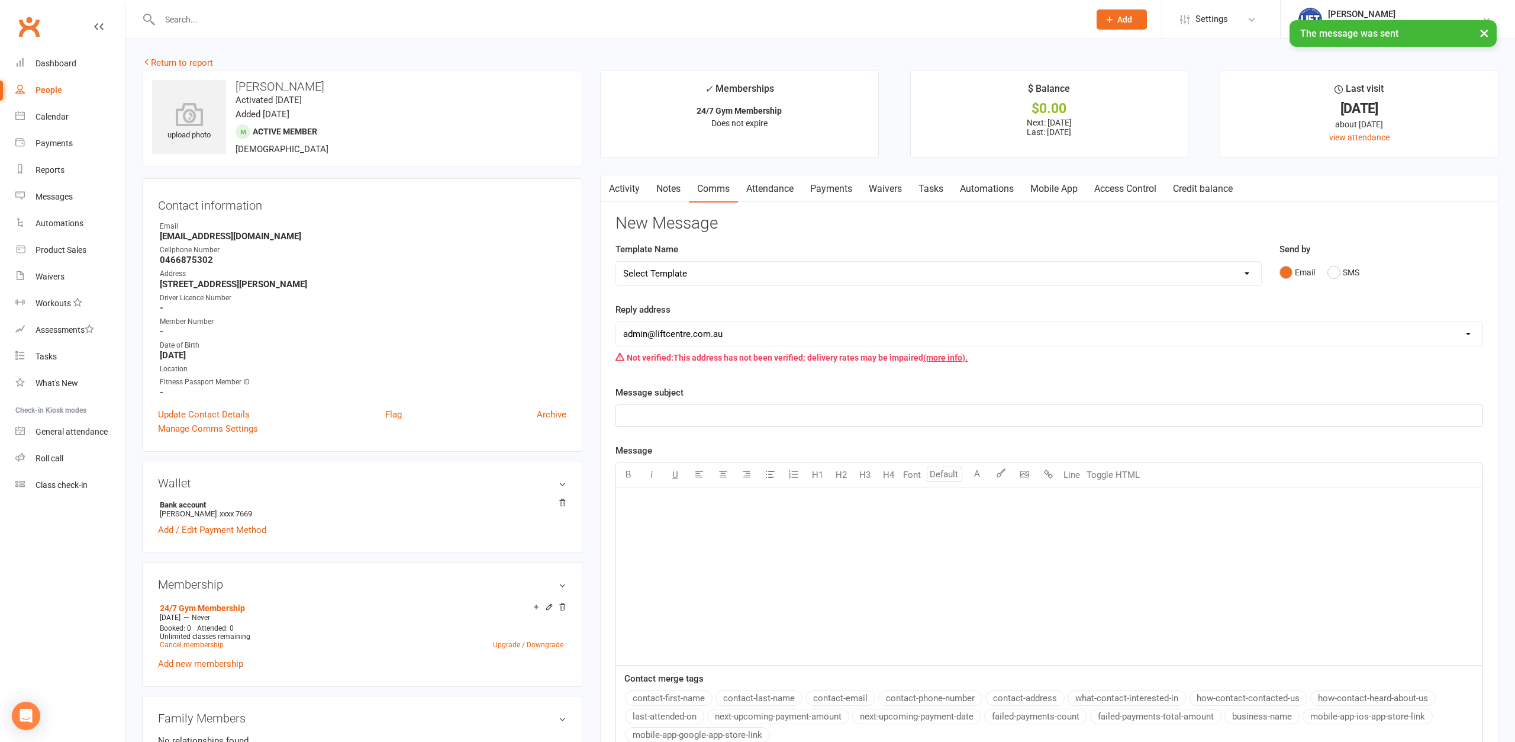
click at [603, 191] on button "button" at bounding box center [608, 188] width 15 height 27
click at [613, 185] on button "button" at bounding box center [608, 188] width 15 height 27
click at [641, 190] on link "Activity" at bounding box center [624, 188] width 47 height 27
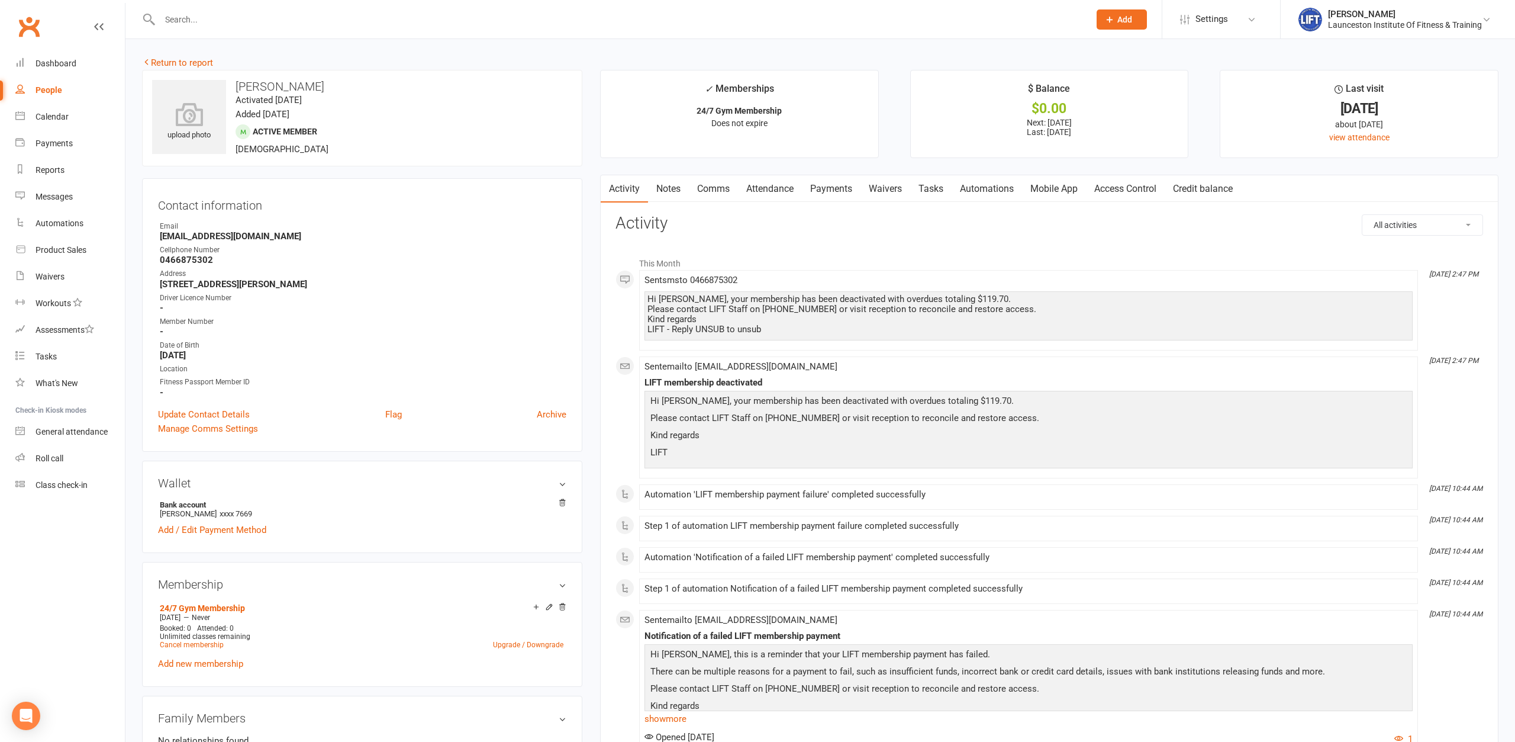
drag, startPoint x: 250, startPoint y: 356, endPoint x: 149, endPoint y: 199, distance: 186.7
click at [149, 199] on div "Contact information Owner Email [EMAIL_ADDRESS][DOMAIN_NAME] Cellphone Number […" at bounding box center [362, 314] width 440 height 273
click at [318, 318] on div "Member Number" at bounding box center [363, 321] width 407 height 11
drag, startPoint x: 247, startPoint y: 351, endPoint x: 150, endPoint y: 194, distance: 184.5
click at [150, 194] on div "Contact information Owner Email [EMAIL_ADDRESS][DOMAIN_NAME] Cellphone Number […" at bounding box center [362, 314] width 440 height 273
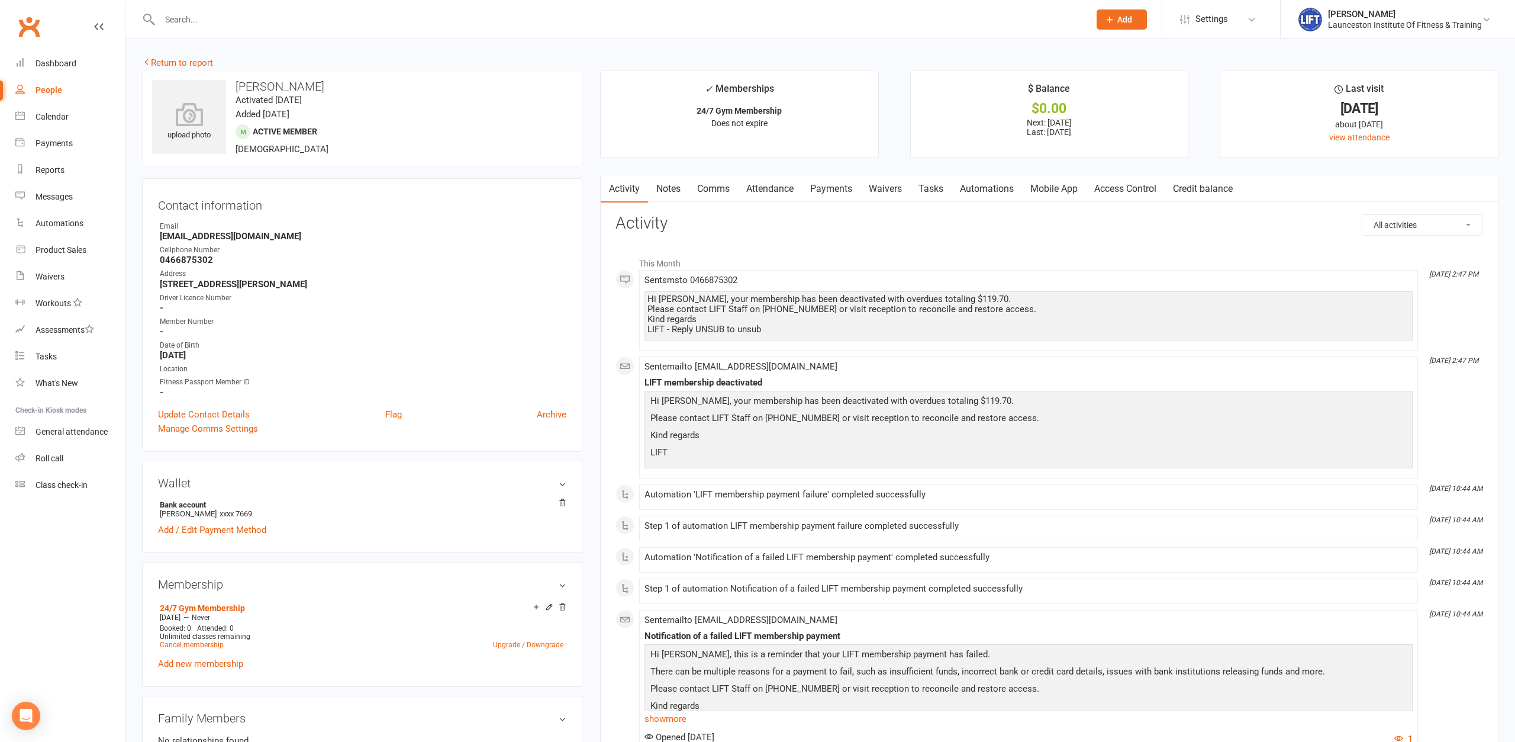
click at [451, 278] on div "Address" at bounding box center [363, 273] width 407 height 11
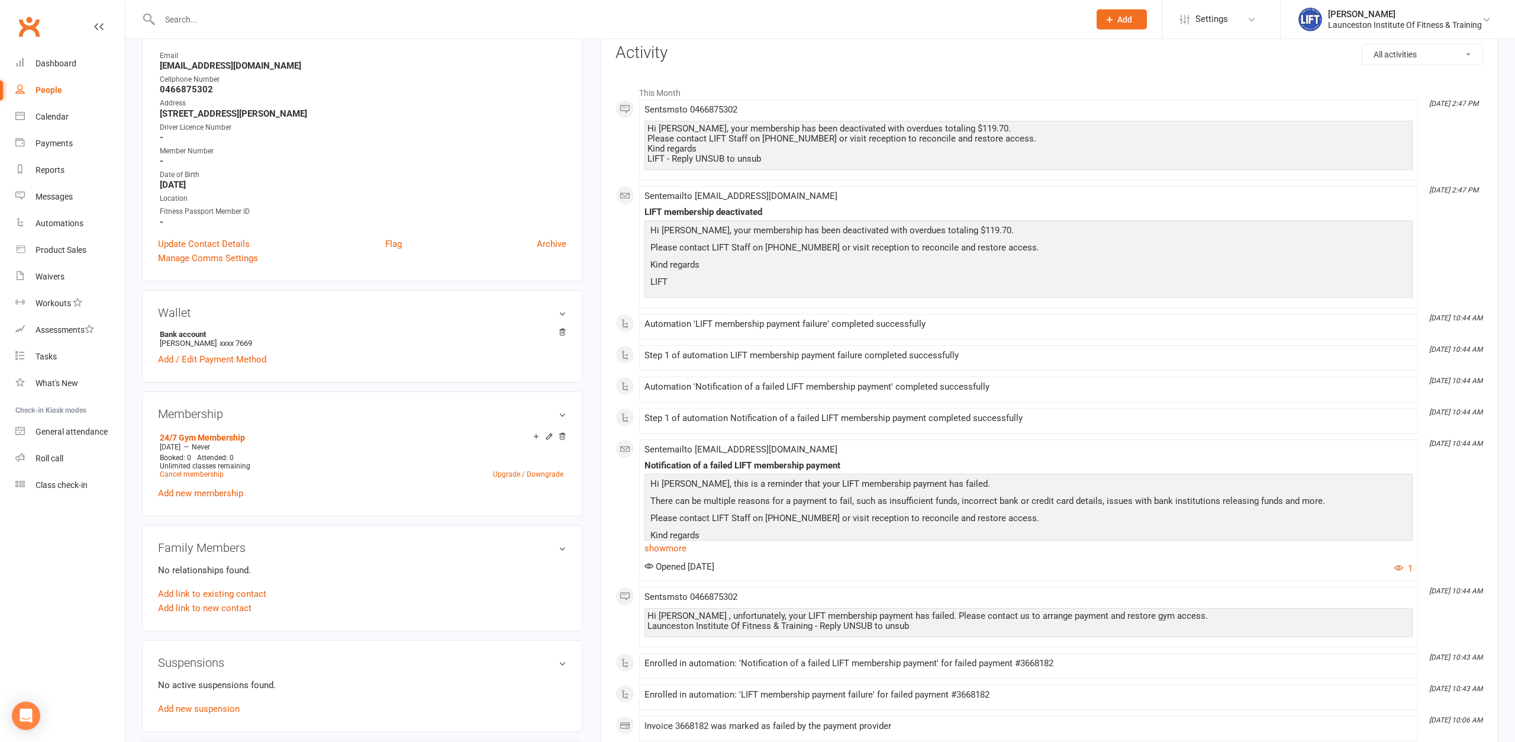
scroll to position [181, 0]
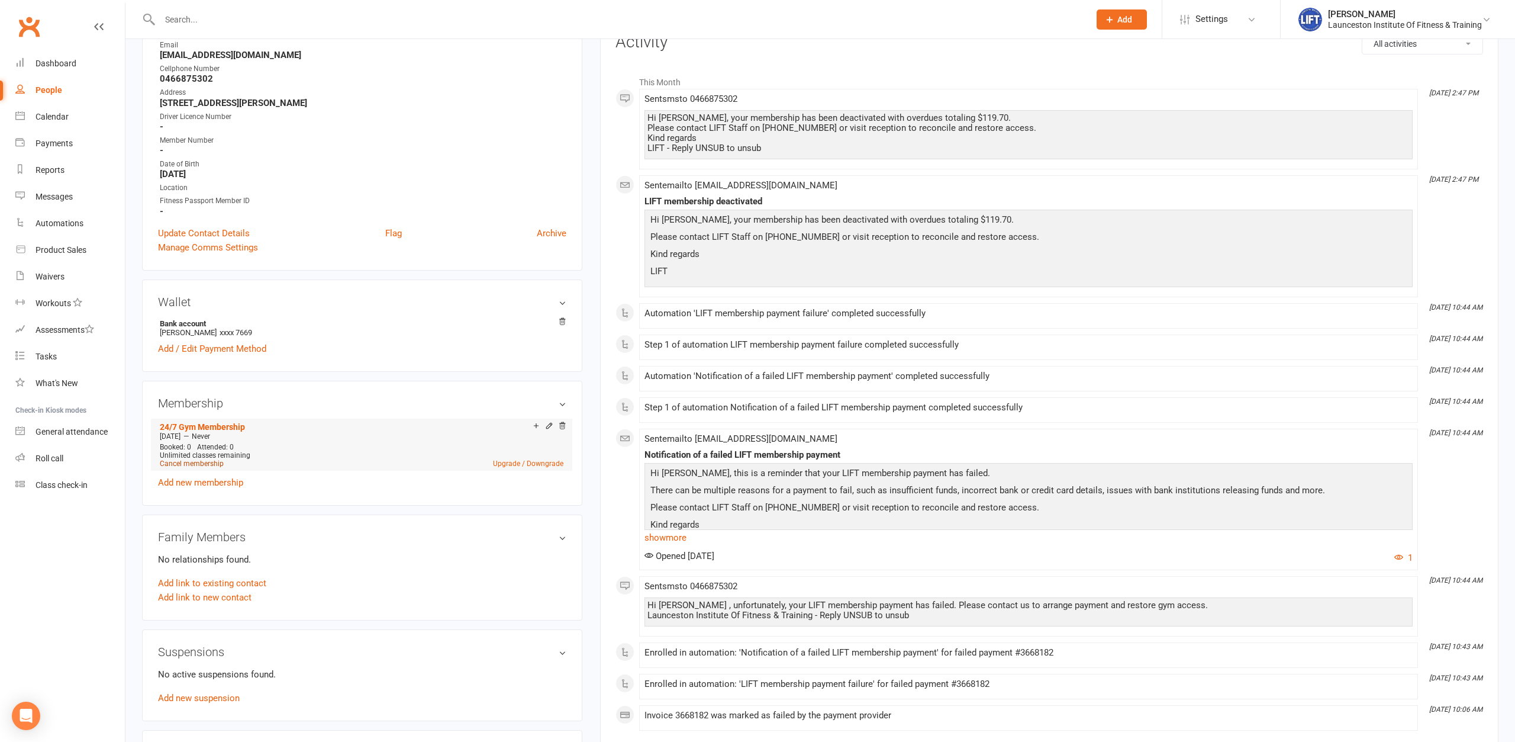
click at [200, 465] on link "Cancel membership" at bounding box center [192, 463] width 64 height 8
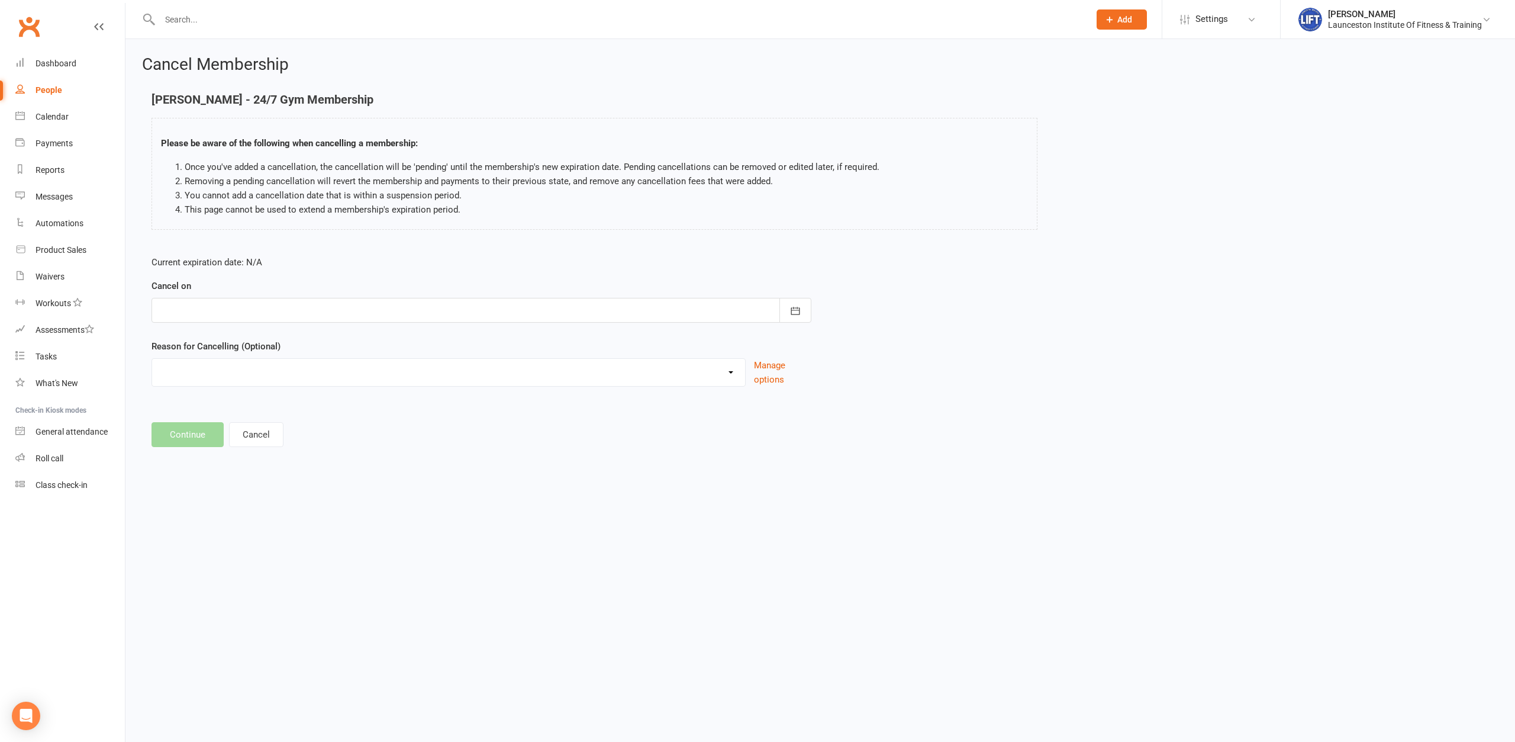
click at [330, 300] on div at bounding box center [482, 310] width 660 height 25
click at [247, 429] on span "14" at bounding box center [251, 430] width 9 height 9
type input "[DATE]"
click at [152, 359] on select "Cancelled by staff (overdues) Change to Fitness Passport Changing gyms Injury M…" at bounding box center [448, 371] width 593 height 24
select select "0"
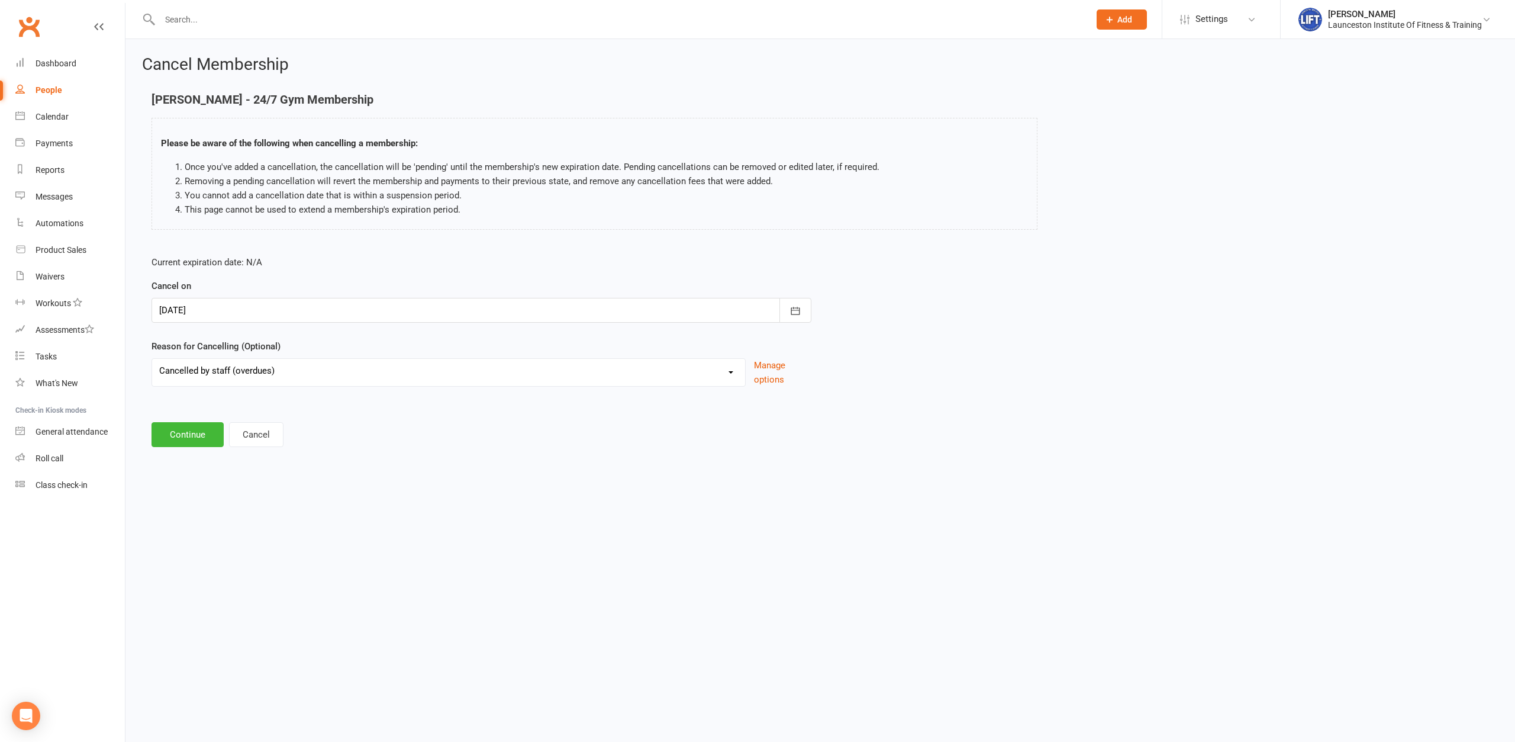
click option "Cancelled by staff (overdues)" at bounding box center [0, 0] width 0 height 0
click at [174, 439] on button "Continue" at bounding box center [188, 434] width 72 height 25
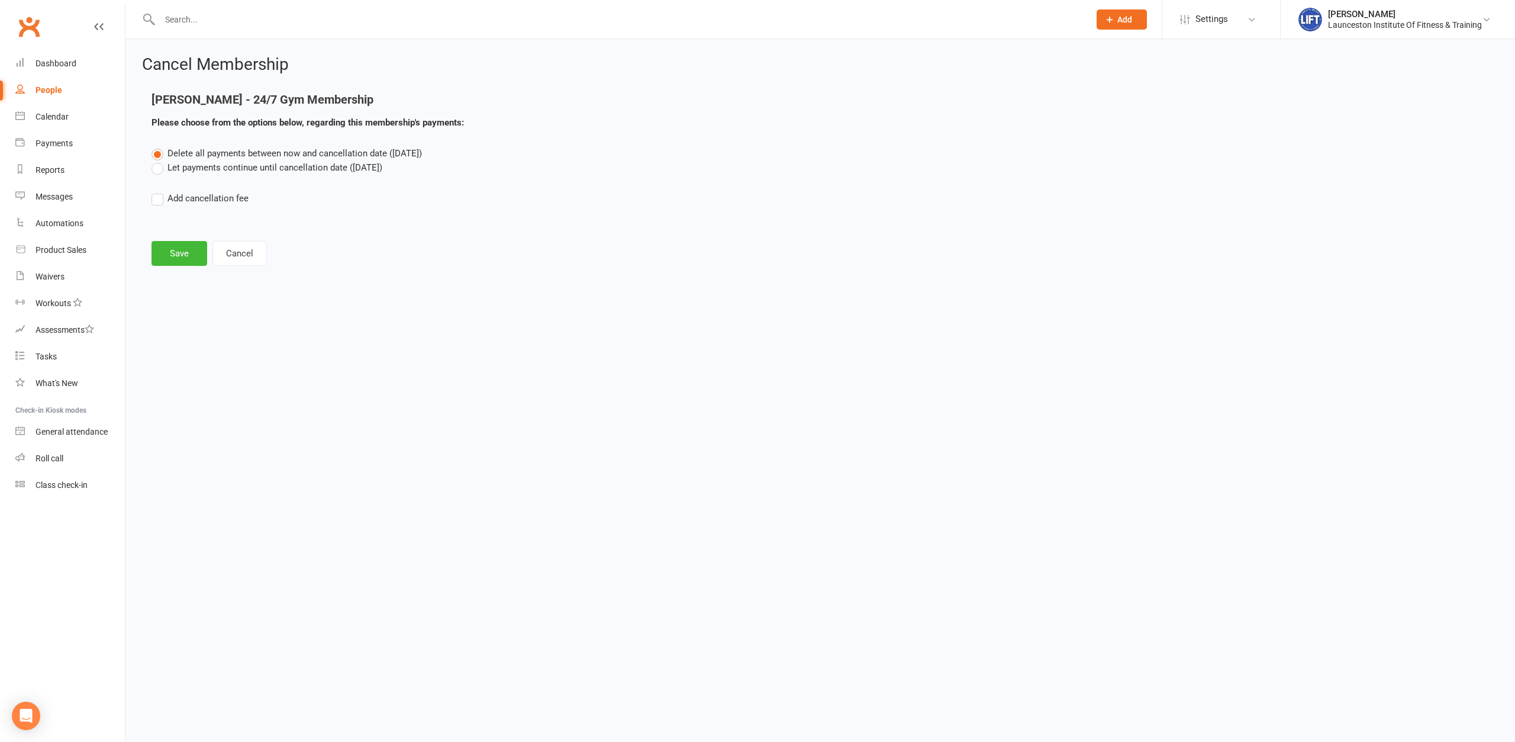
click at [186, 267] on div "Cancel Membership [PERSON_NAME] - 24/7 Gym Membership Please choose from the op…" at bounding box center [820, 162] width 1390 height 246
click at [179, 253] on button "Save" at bounding box center [180, 253] width 56 height 25
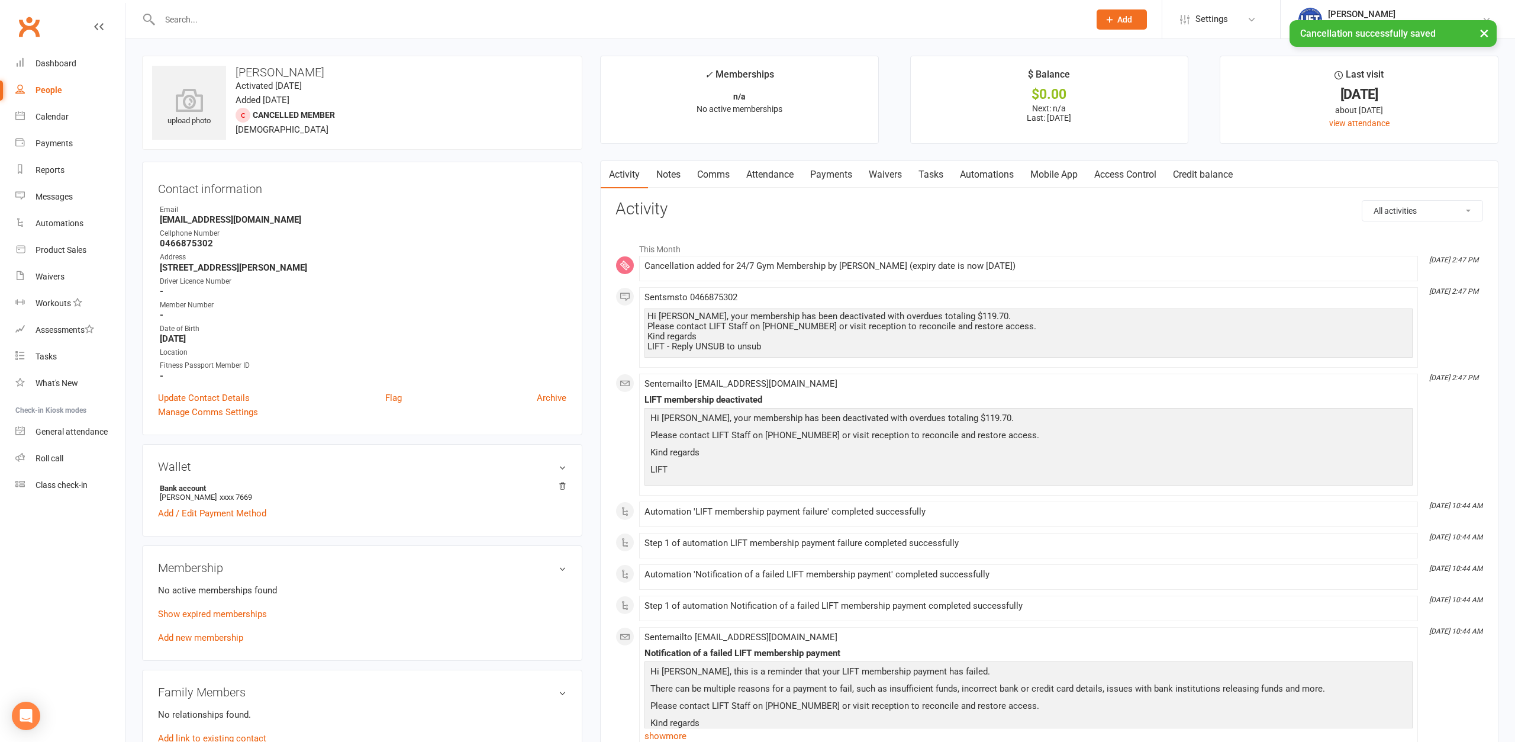
click at [358, 150] on contact-information "upload photo [PERSON_NAME] Activated [DATE] Added [DATE] Cancelled member [DEMO…" at bounding box center [362, 245] width 440 height 379
click at [355, 150] on contact-information "upload photo Briony Scotton Activated 31 July, 2025 Added 31 July, 2025 Cancell…" at bounding box center [362, 245] width 440 height 379
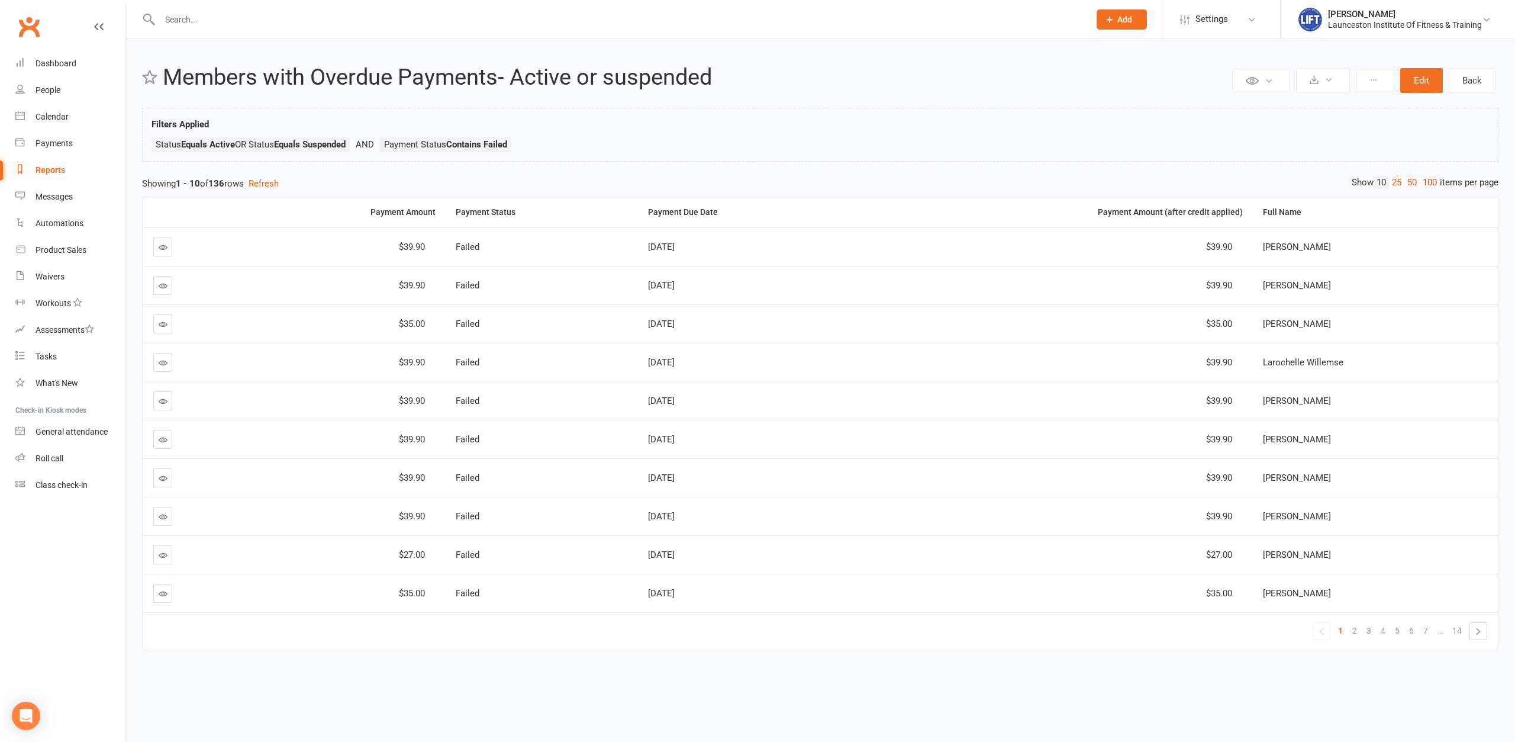
click at [1423, 185] on link "100" at bounding box center [1430, 182] width 20 height 12
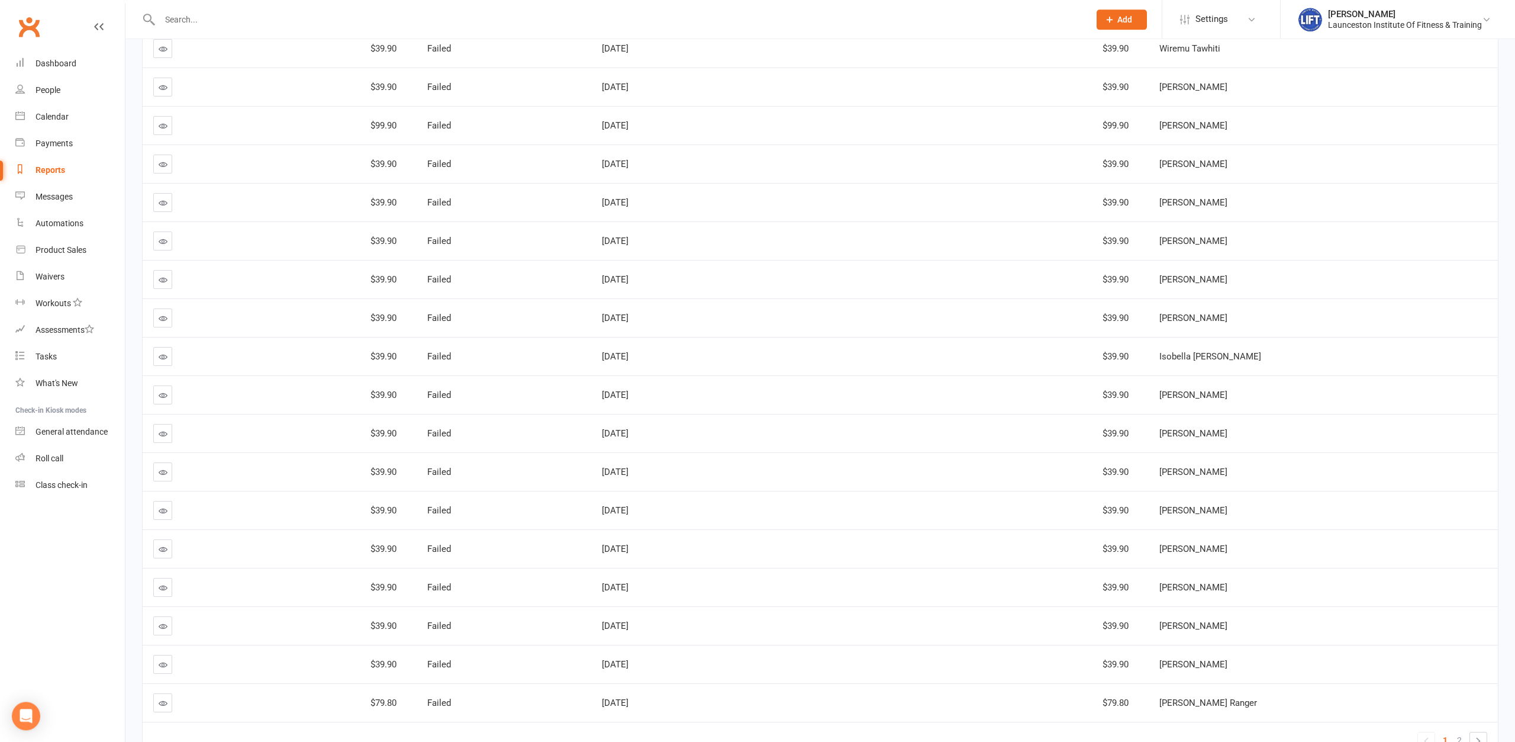
scroll to position [3381, 0]
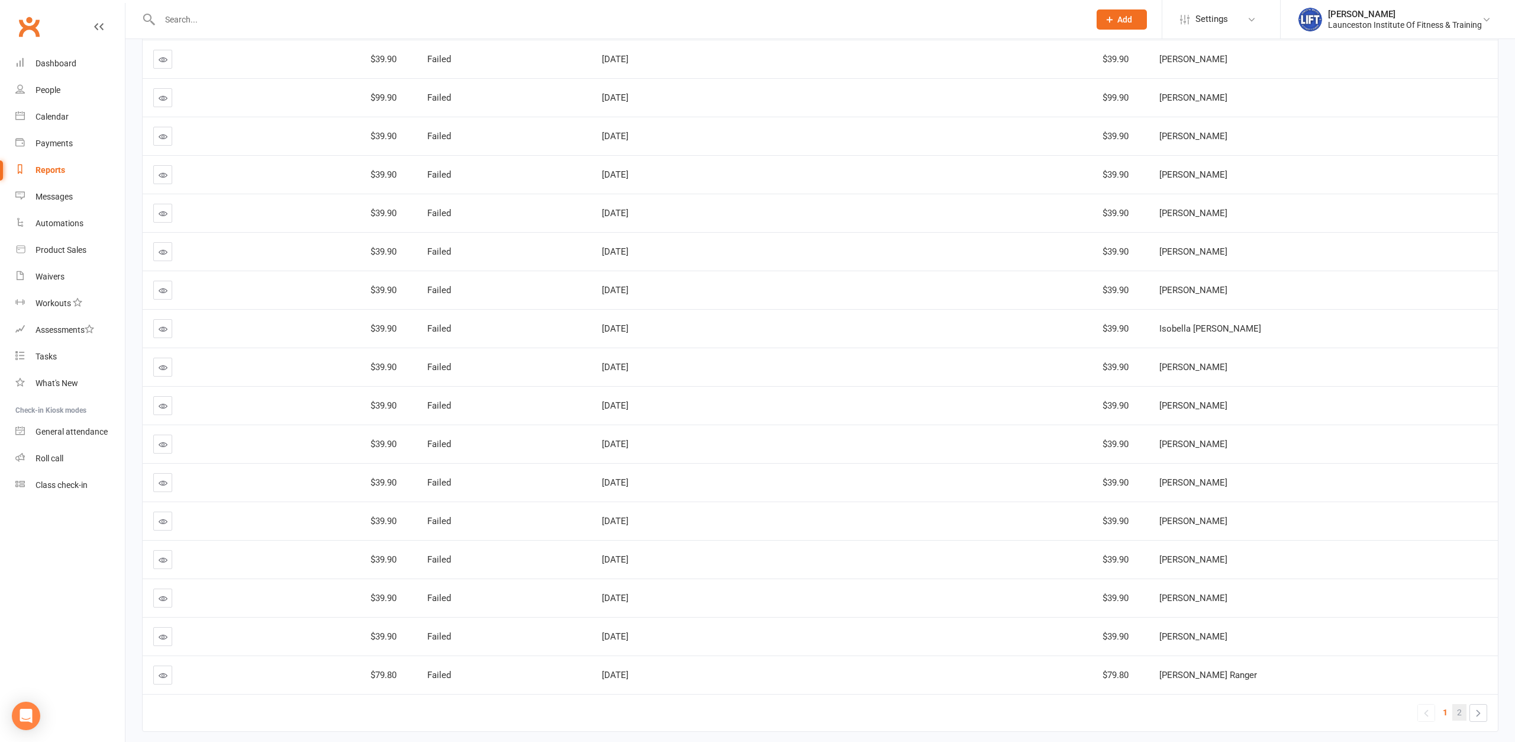
click at [1462, 708] on link "2" at bounding box center [1460, 712] width 14 height 17
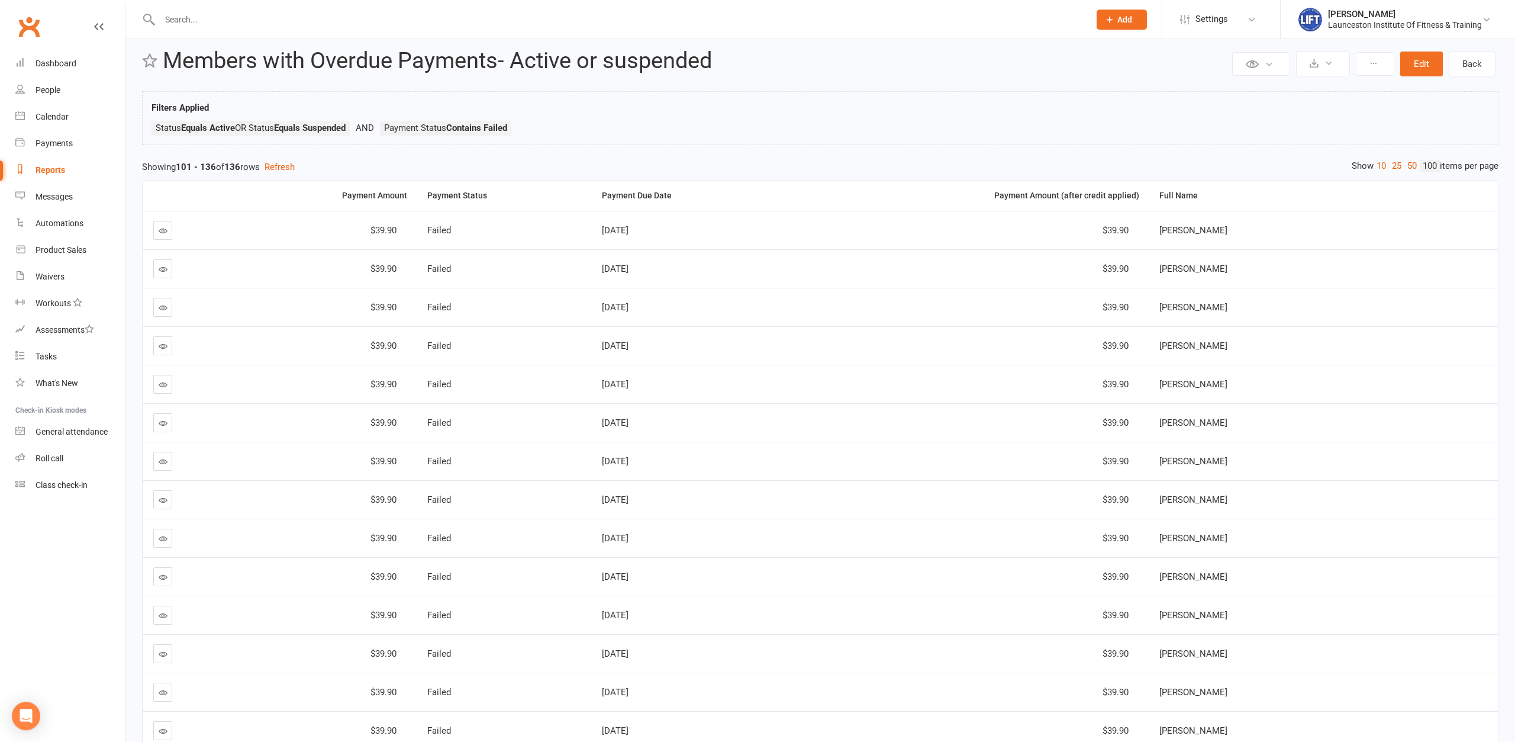
scroll to position [0, 0]
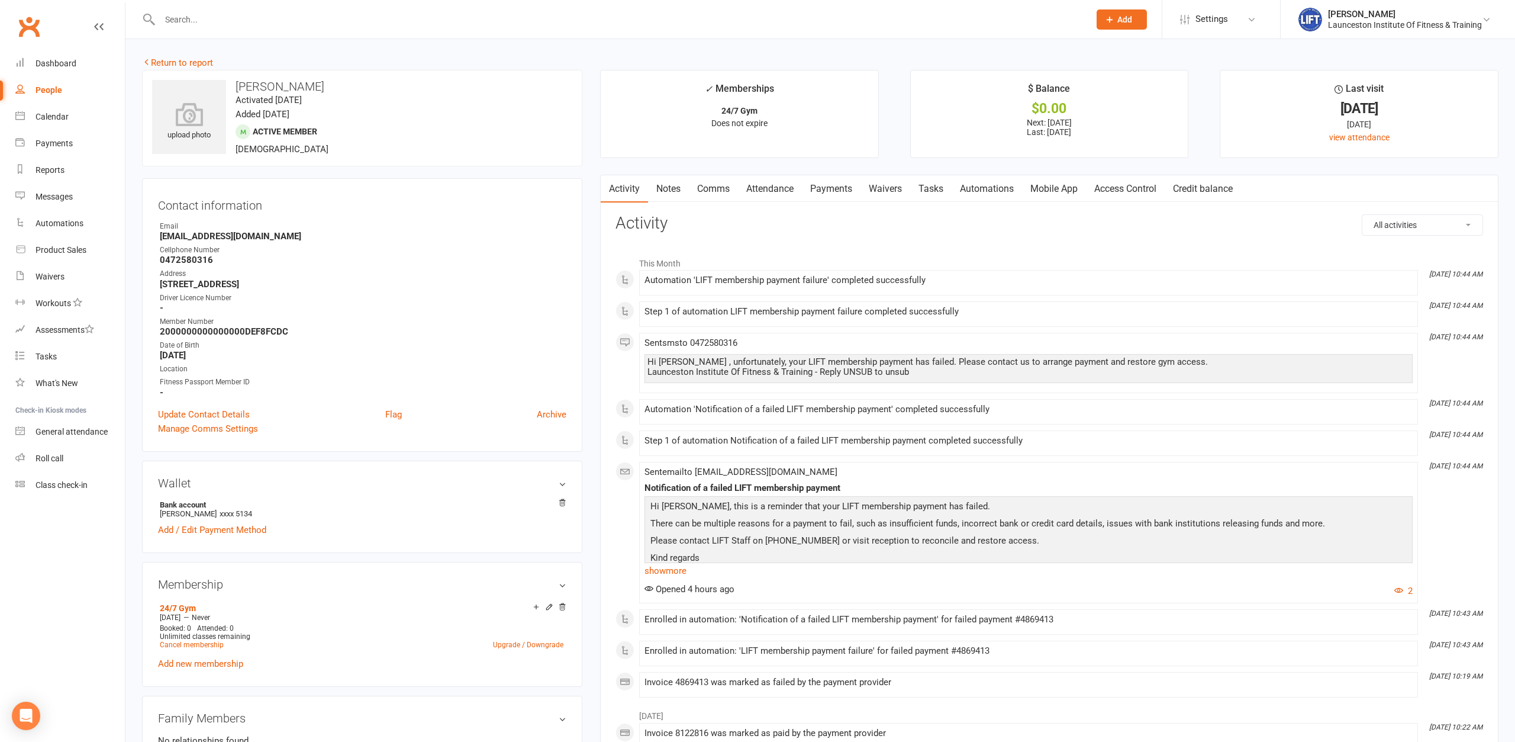
click at [1117, 191] on link "Access Control" at bounding box center [1125, 188] width 79 height 27
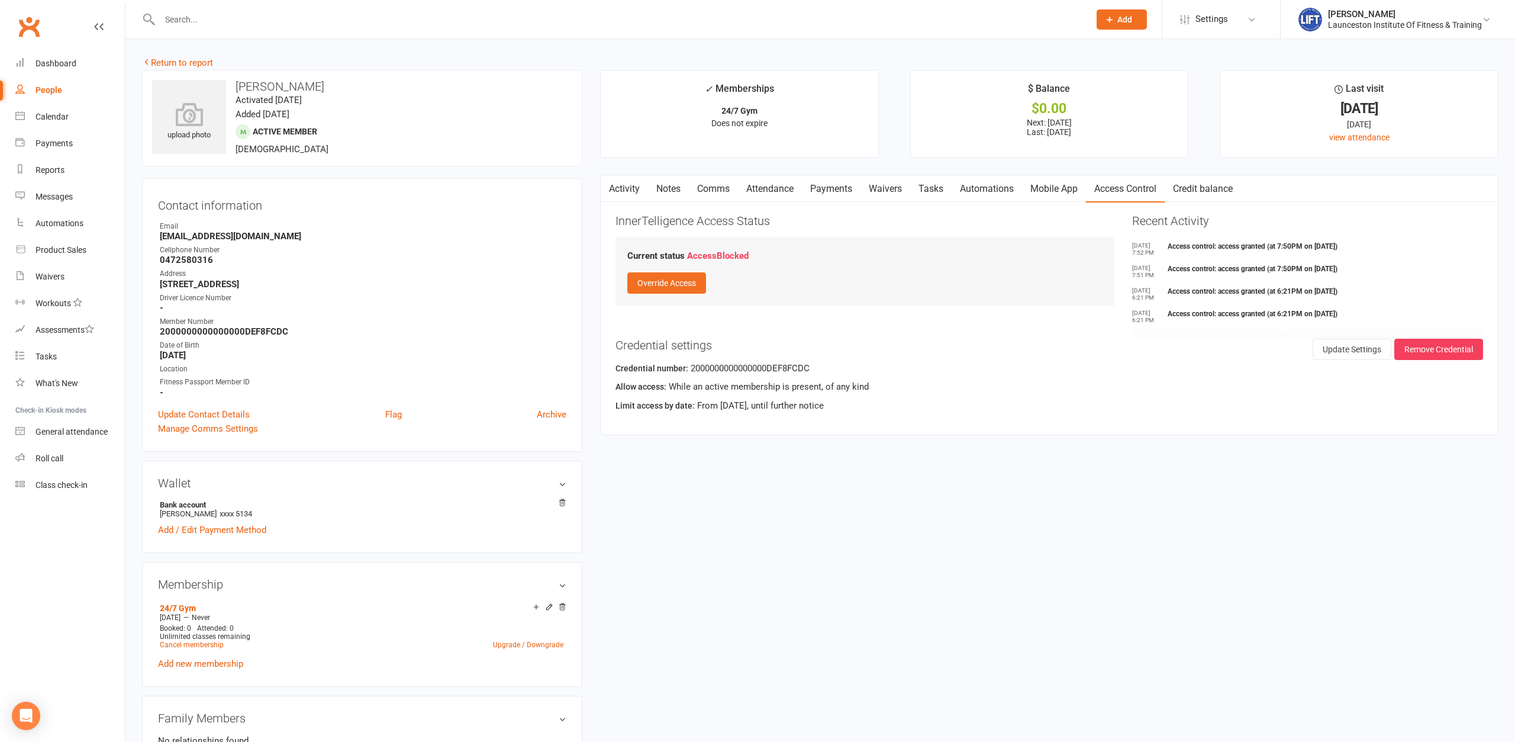
click at [842, 192] on link "Payments" at bounding box center [831, 188] width 59 height 27
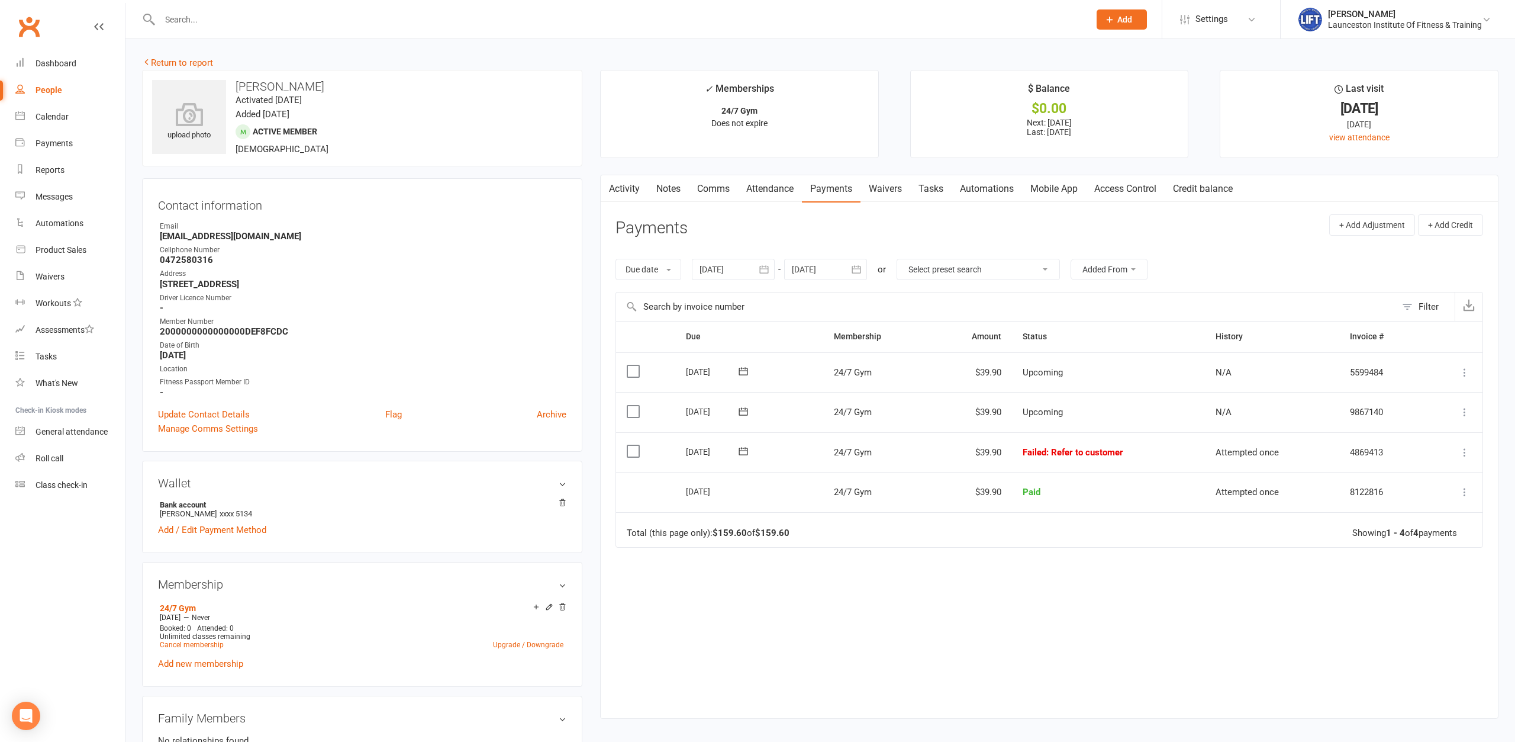
click at [627, 191] on link "Activity" at bounding box center [624, 188] width 47 height 27
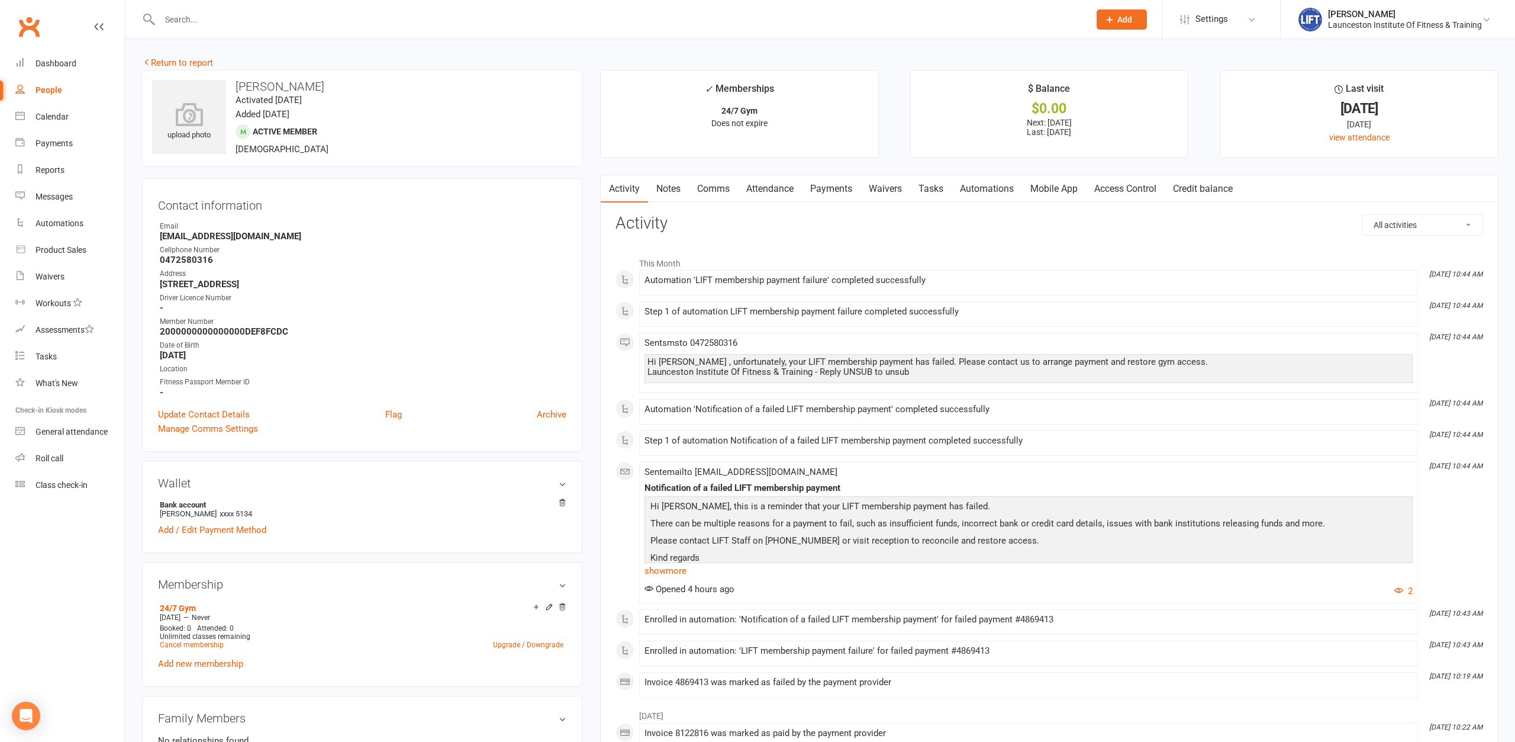
click at [912, 220] on h3 "Activity" at bounding box center [1050, 223] width 868 height 18
click at [839, 194] on link "Payments" at bounding box center [831, 188] width 59 height 27
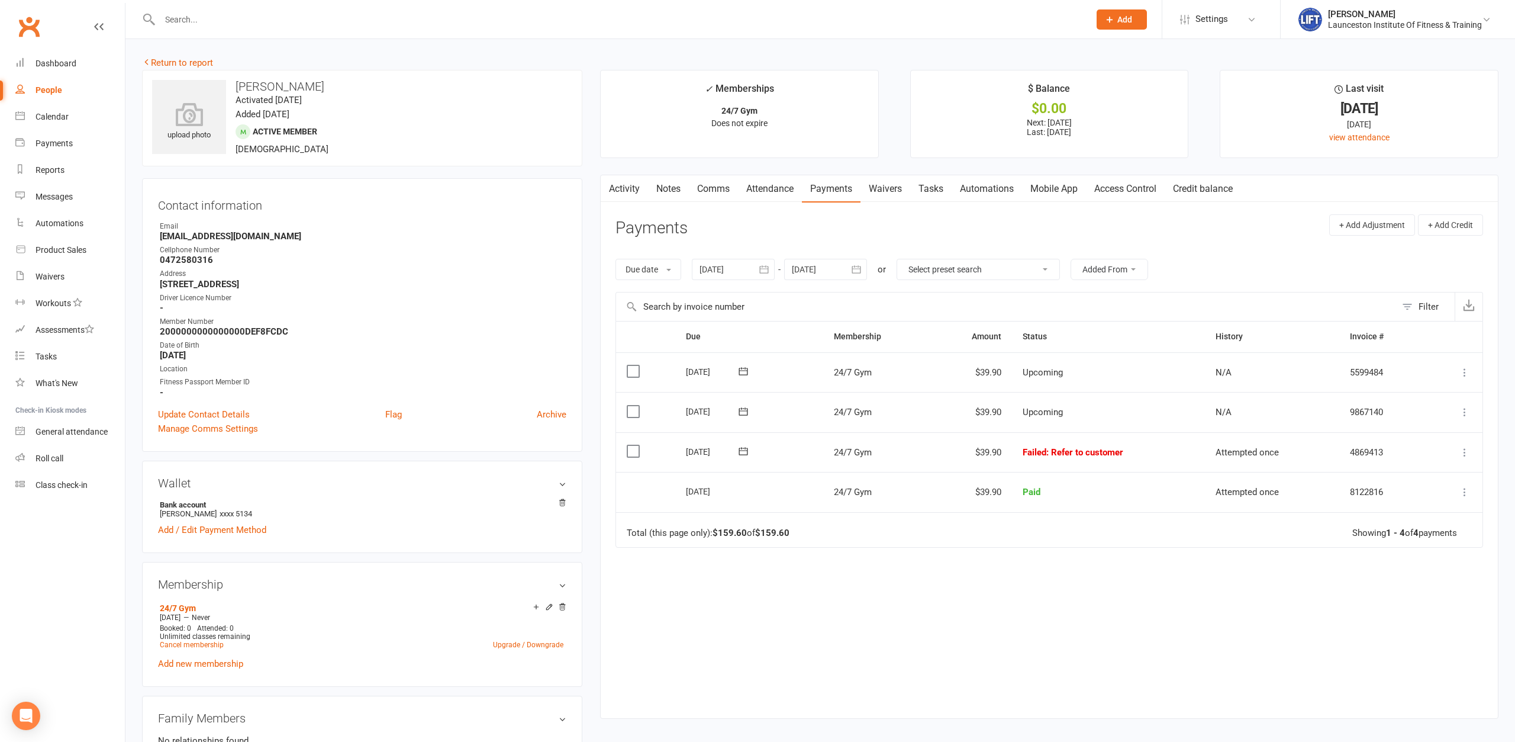
click at [712, 266] on div at bounding box center [733, 269] width 83 height 21
click at [704, 297] on button "button" at bounding box center [711, 297] width 25 height 21
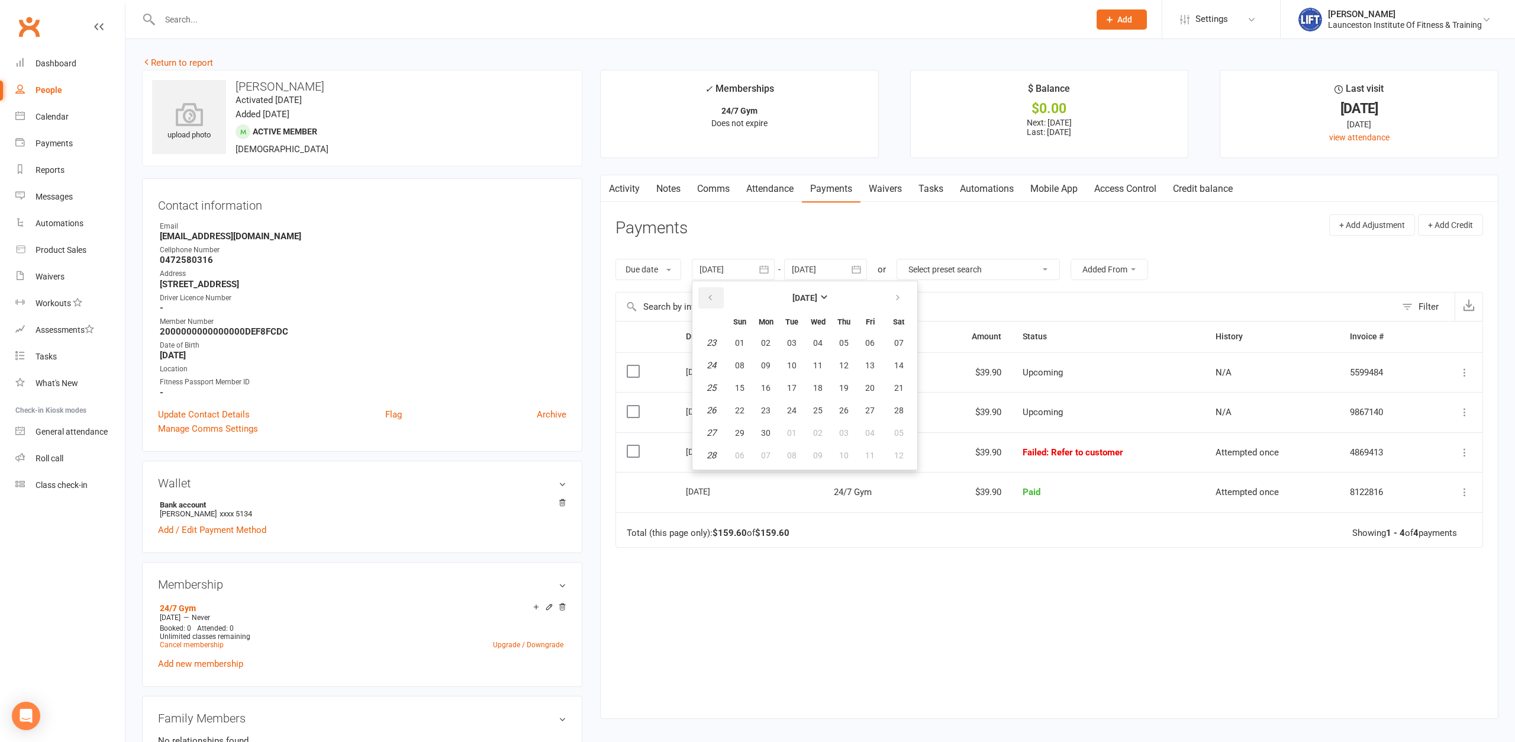
click at [704, 297] on button "button" at bounding box center [711, 297] width 25 height 21
click at [735, 363] on button "02" at bounding box center [740, 365] width 25 height 21
type input "[DATE]"
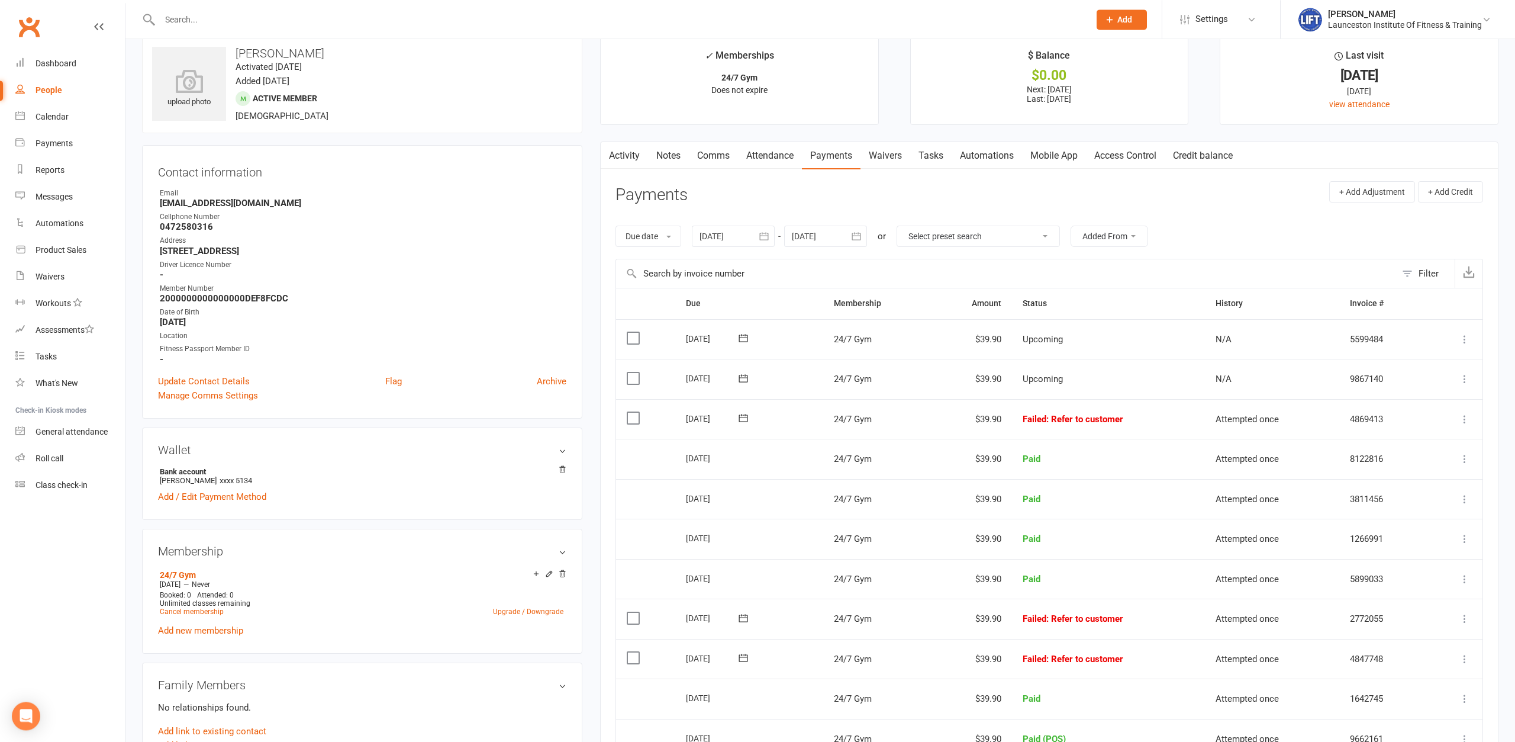
scroll to position [60, 0]
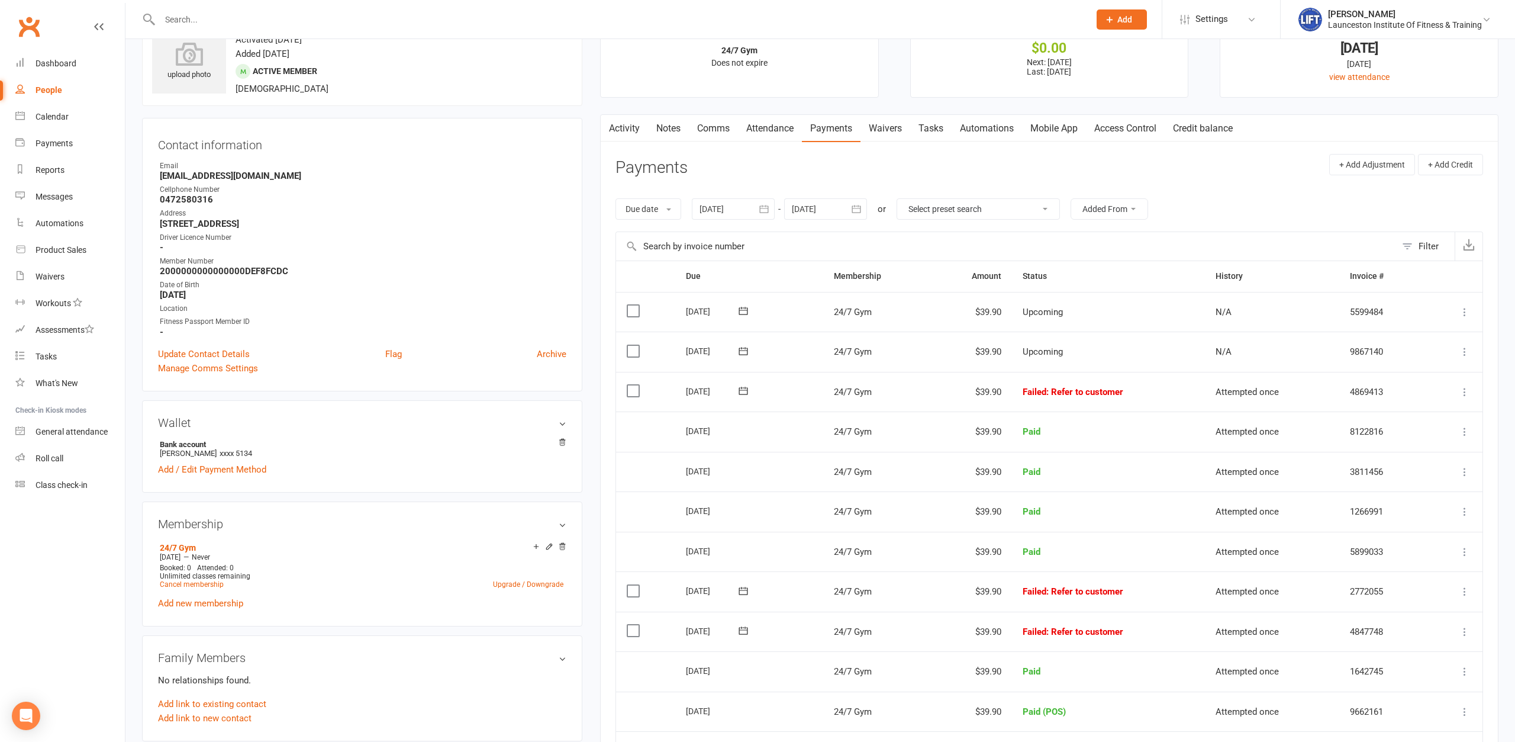
click at [704, 127] on link "Comms" at bounding box center [713, 128] width 49 height 27
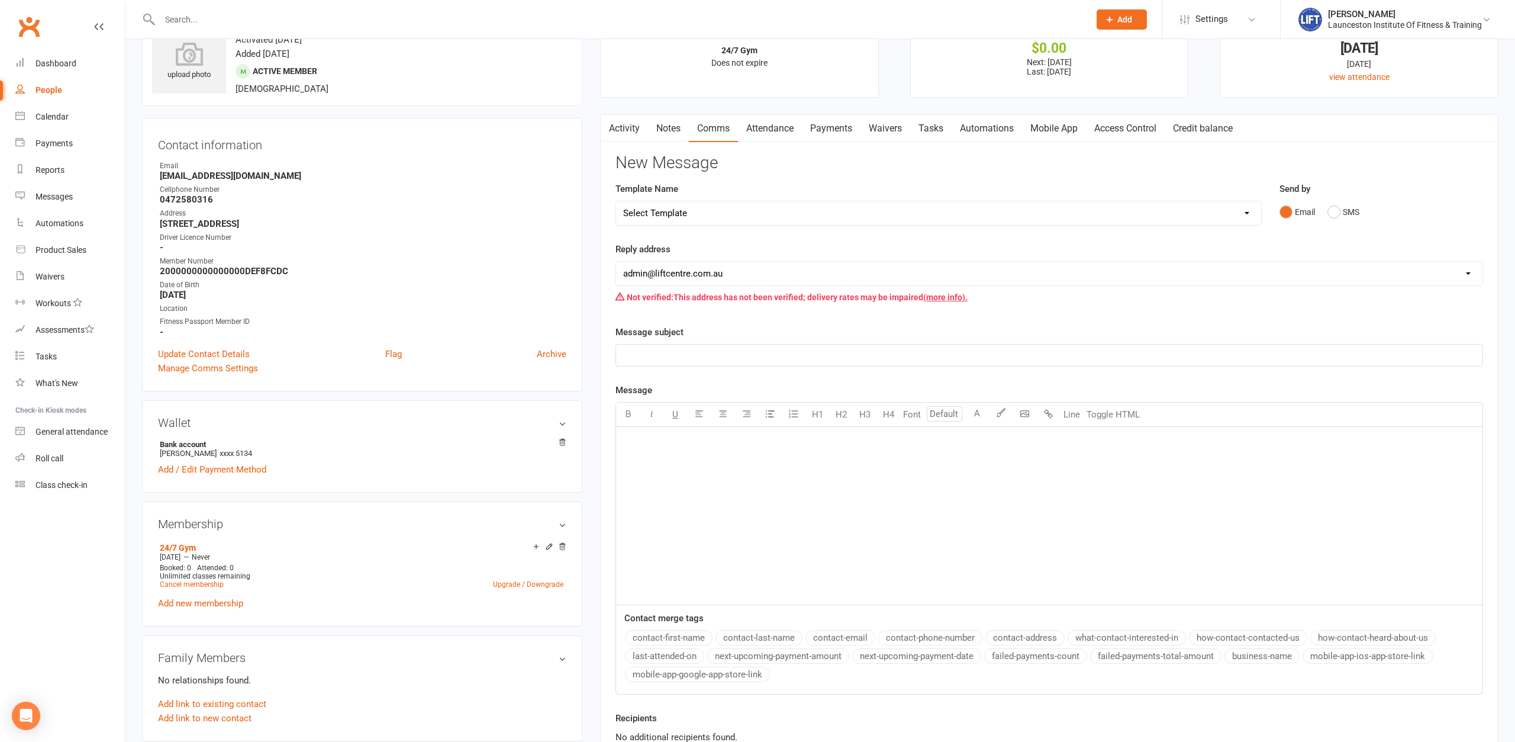
click at [693, 471] on div "﻿" at bounding box center [1049, 516] width 867 height 178
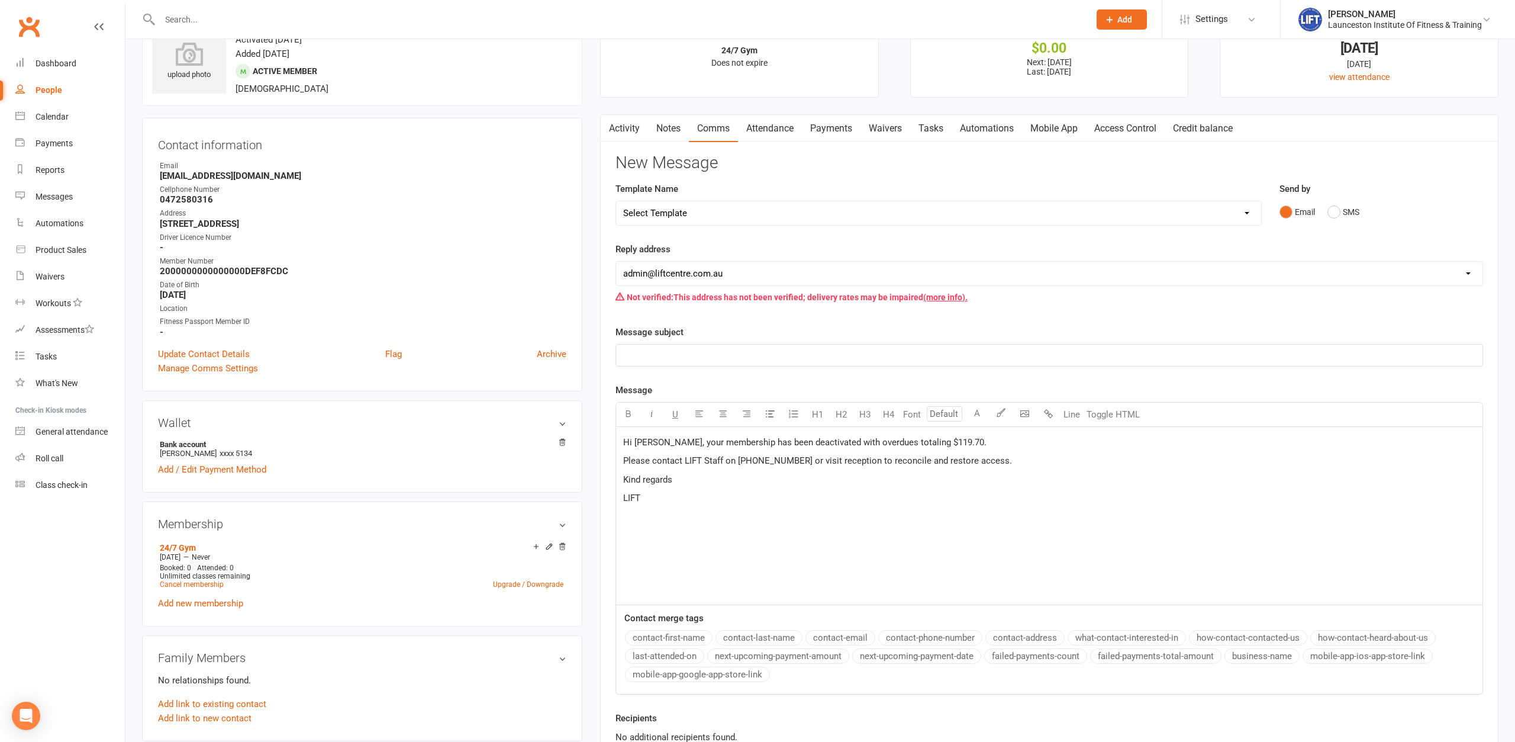
click at [658, 446] on span "Hi [PERSON_NAME], your membership has been deactivated with overdues totaling $…" at bounding box center [804, 442] width 363 height 11
